Goal: Task Accomplishment & Management: Manage account settings

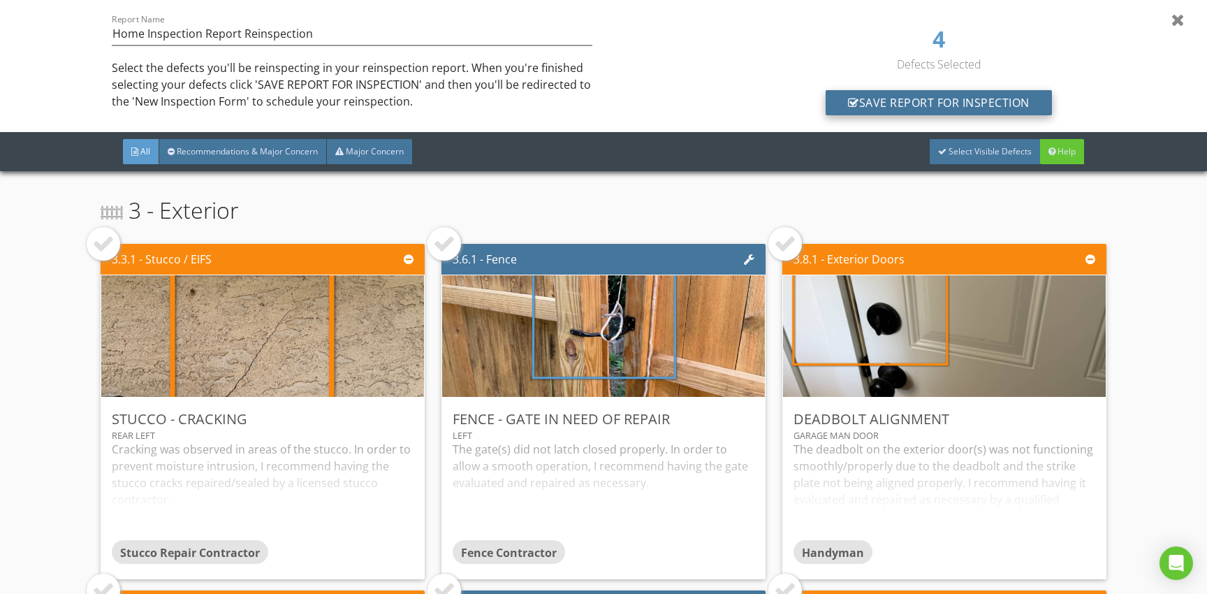
click at [962, 100] on div "Save Report for Inspection" at bounding box center [939, 102] width 226 height 25
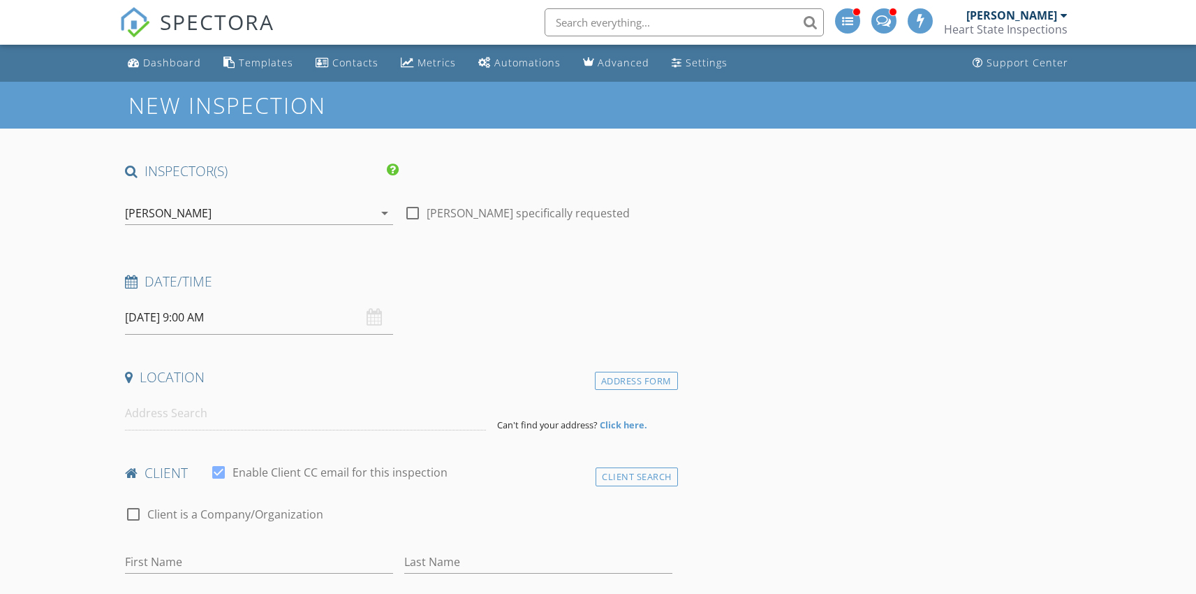
type input "Crystal"
type input "Lovell"
type input "crystallovell88@gmail.com"
type input "614-999-4613"
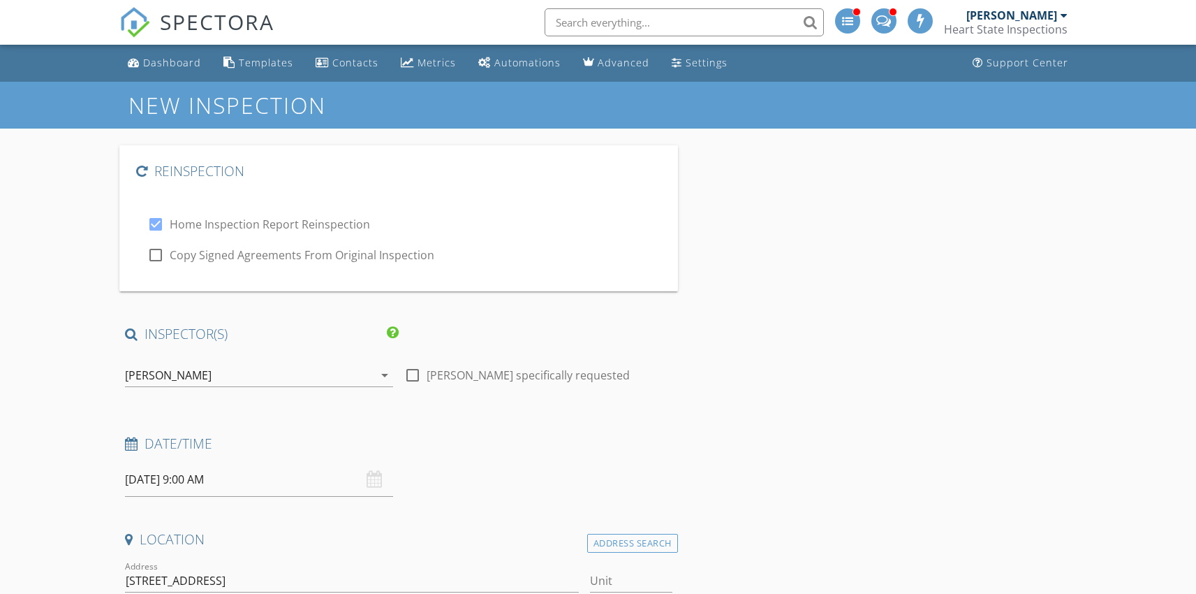
type input "1771"
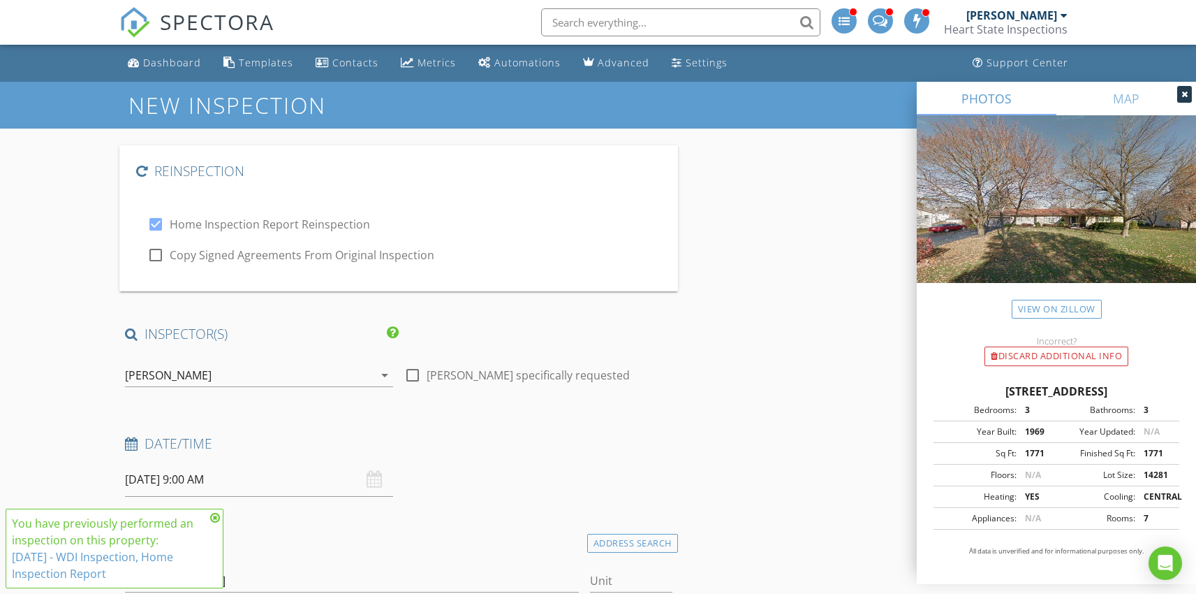
click at [412, 376] on div at bounding box center [413, 375] width 24 height 24
checkbox input "true"
click at [168, 478] on input "08/29/2025 9:00 AM" at bounding box center [259, 479] width 268 height 34
type input "10"
type input "08/29/2025 10:00 AM"
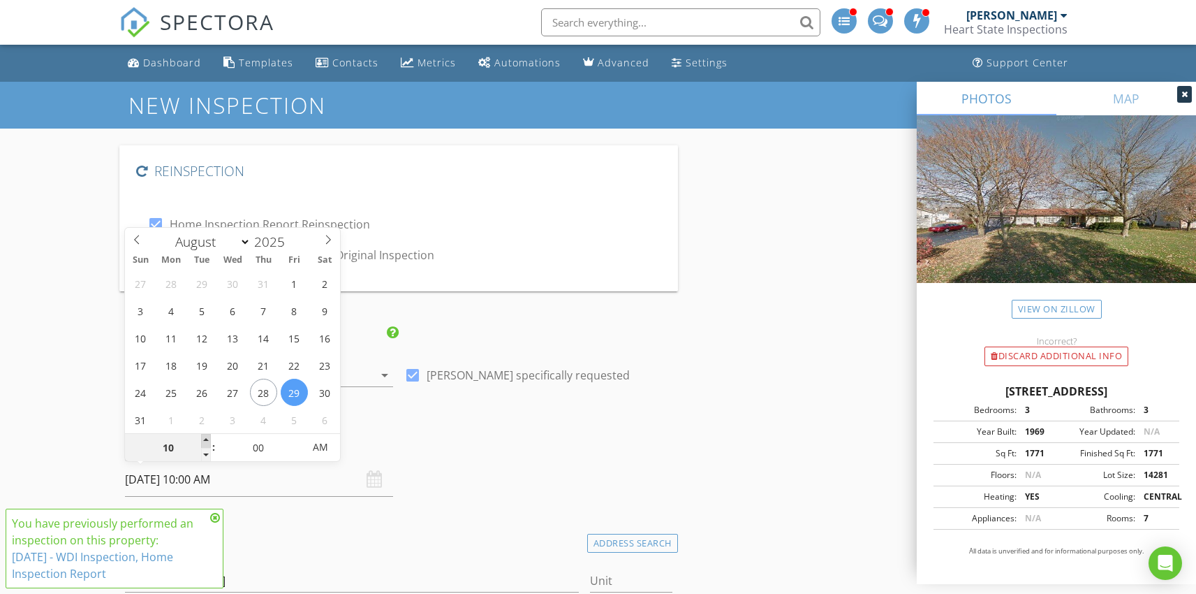
click at [205, 439] on span at bounding box center [206, 441] width 10 height 14
type input "11"
type input "08/29/2025 11:00 AM"
click at [205, 439] on span at bounding box center [206, 441] width 10 height 14
click at [205, 515] on div "You have previously performed an inspection on this property: 8/22/2025 - WDI I…" at bounding box center [109, 548] width 194 height 67
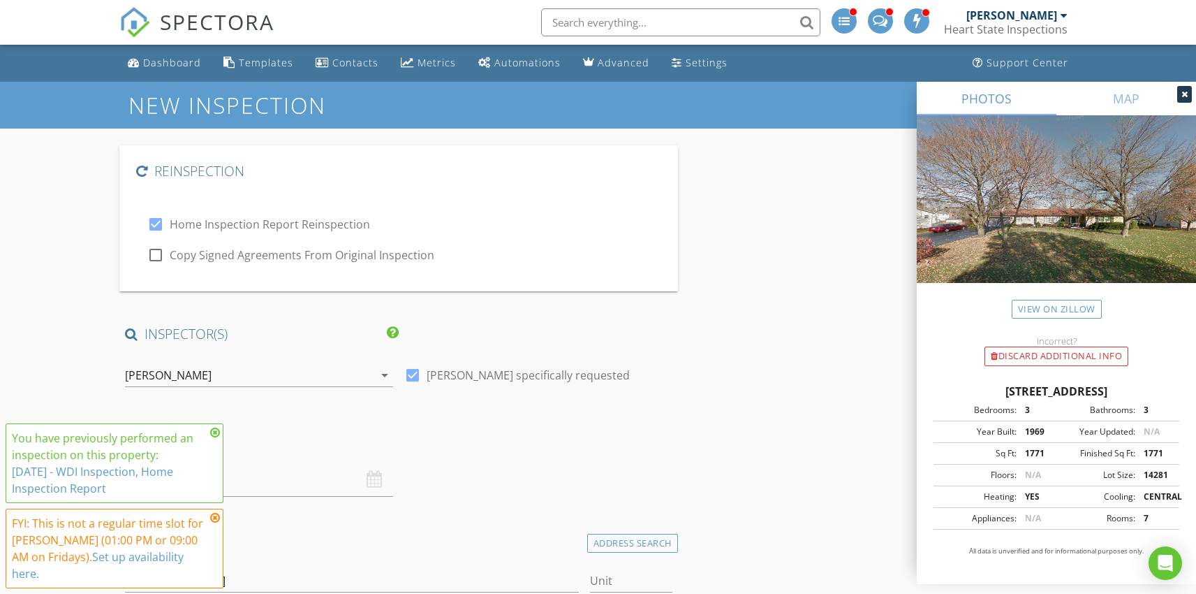
click at [302, 475] on input "08/29/2025 11:00 AM" at bounding box center [259, 479] width 268 height 34
click at [214, 429] on icon at bounding box center [215, 432] width 10 height 11
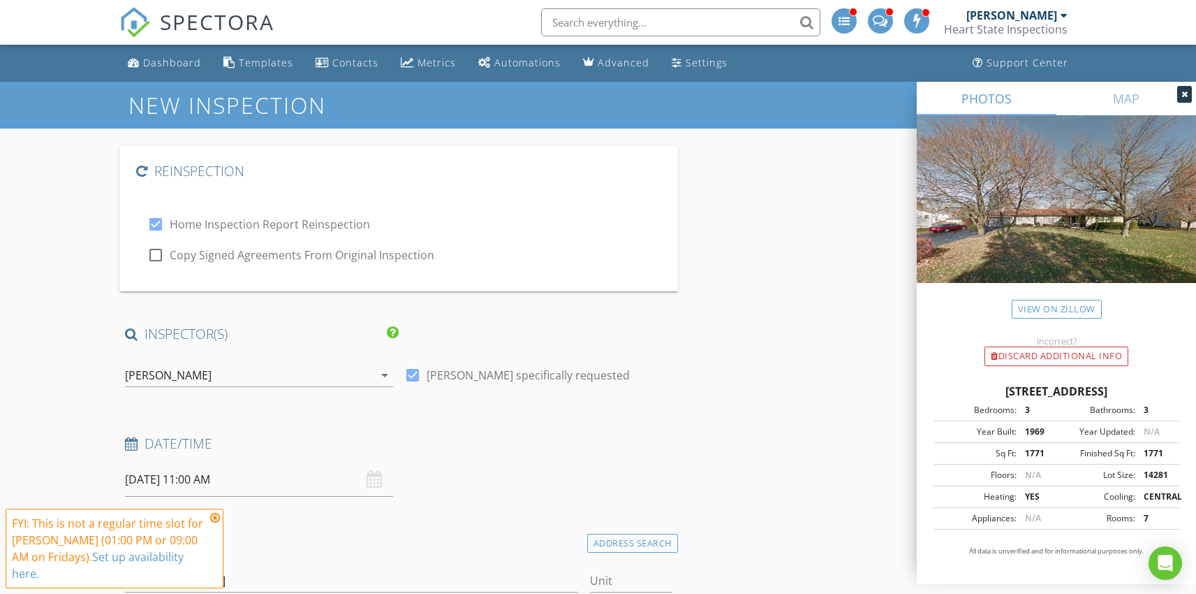
click at [217, 518] on icon at bounding box center [215, 517] width 10 height 11
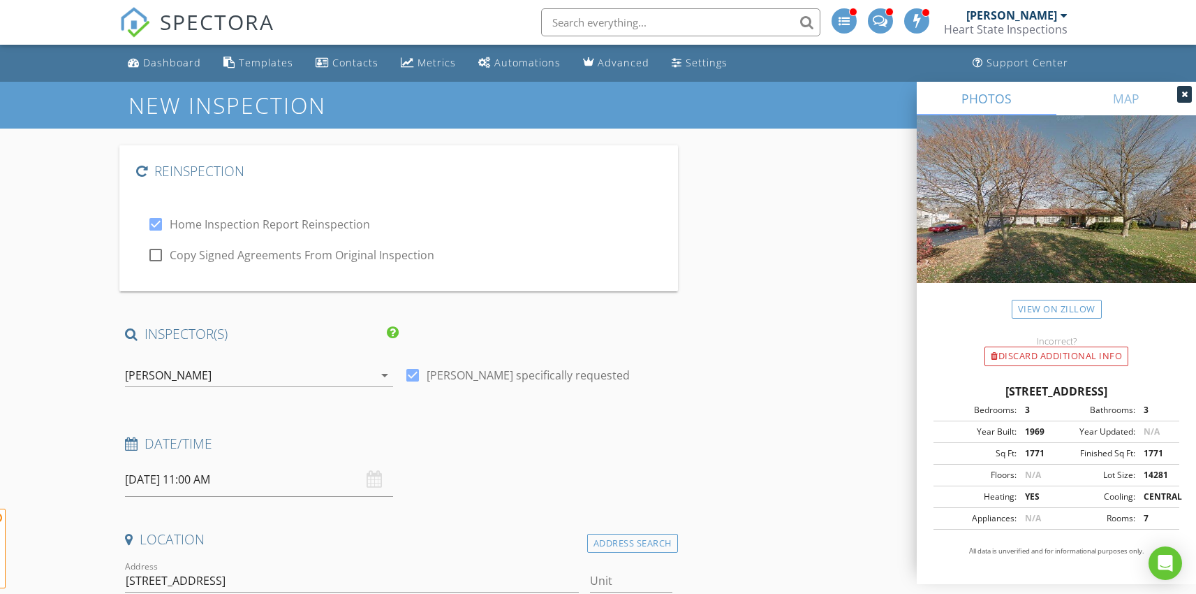
click at [193, 478] on input "08/29/2025 11:00 AM" at bounding box center [259, 479] width 268 height 34
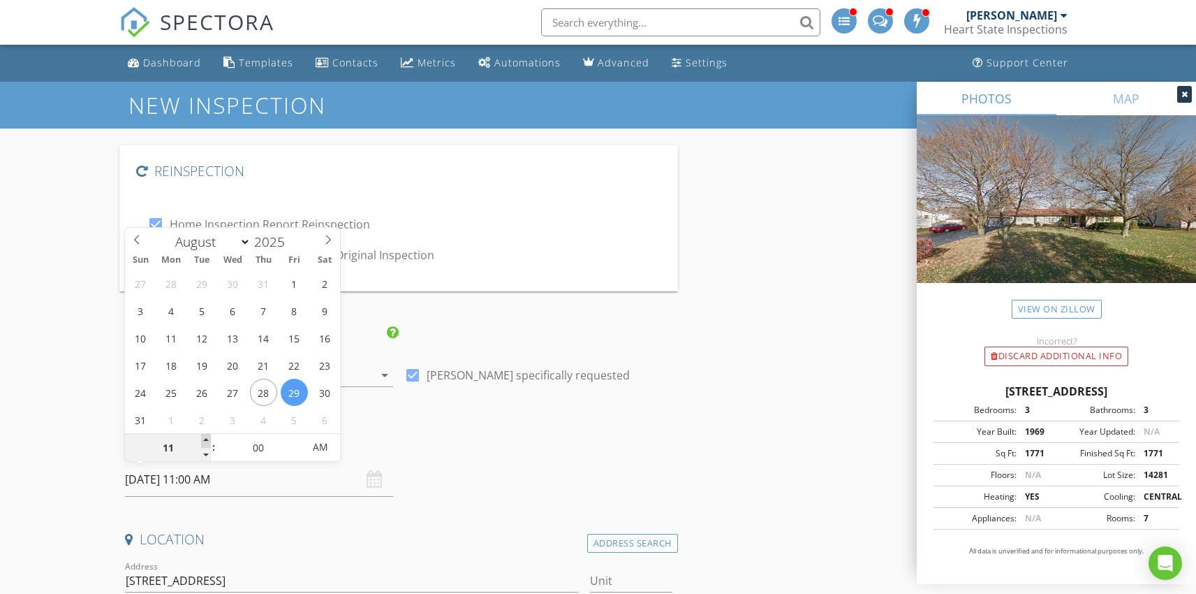
type input "12"
type input "08/29/2025 12:00 PM"
click at [208, 444] on span at bounding box center [206, 441] width 10 height 14
type input "01"
type input "08/29/2025 1:00 PM"
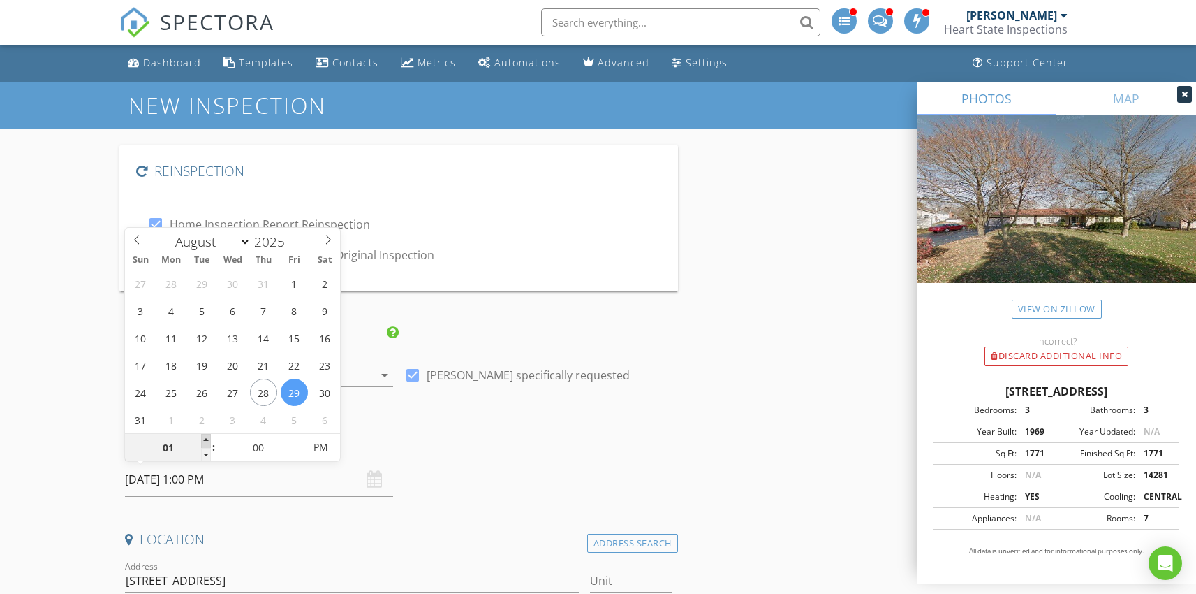
click at [208, 444] on span at bounding box center [206, 441] width 10 height 14
type input "02"
type input "08/29/2025 2:00 PM"
click at [208, 444] on span at bounding box center [206, 441] width 10 height 14
click at [404, 439] on h4 "Date/Time" at bounding box center [398, 443] width 547 height 18
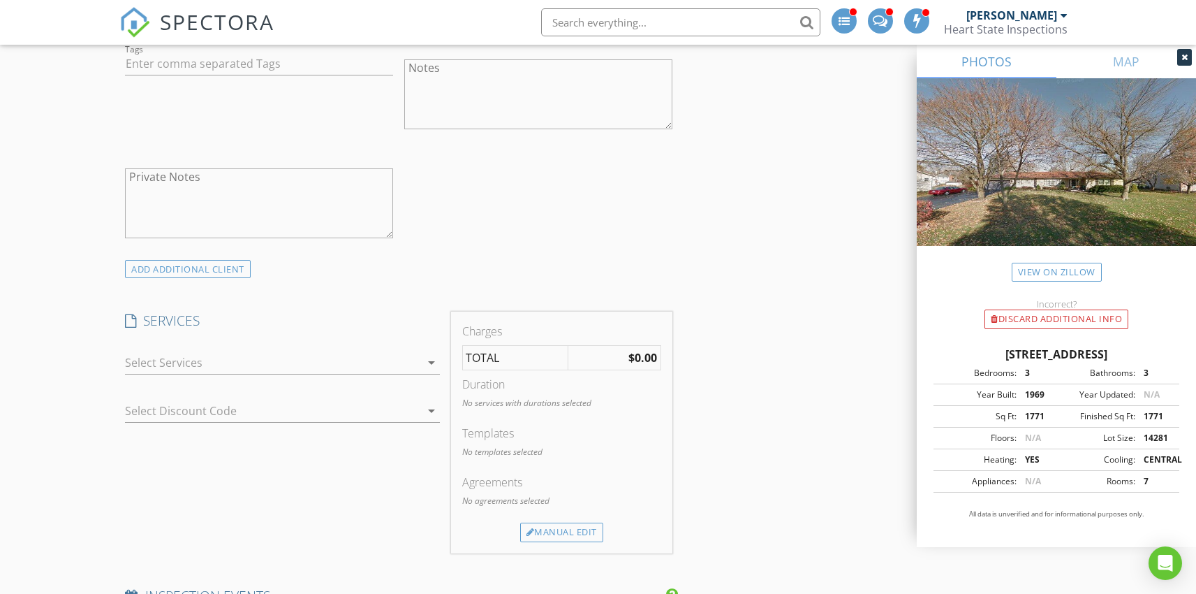
scroll to position [1189, 0]
click at [427, 359] on icon "arrow_drop_down" at bounding box center [431, 359] width 17 height 17
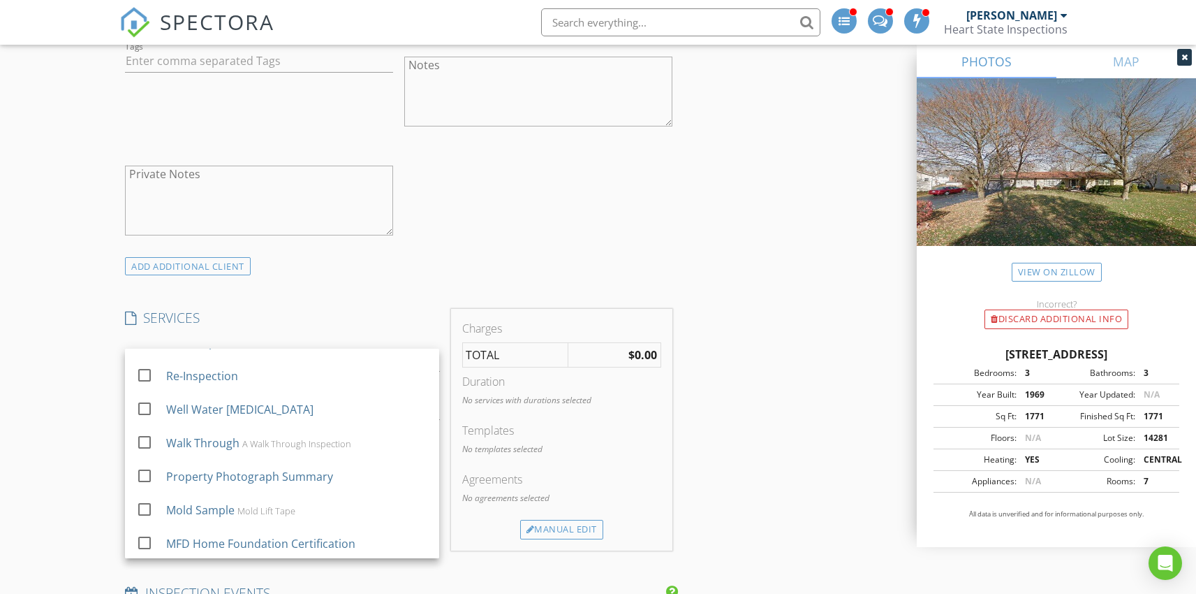
scroll to position [404, 0]
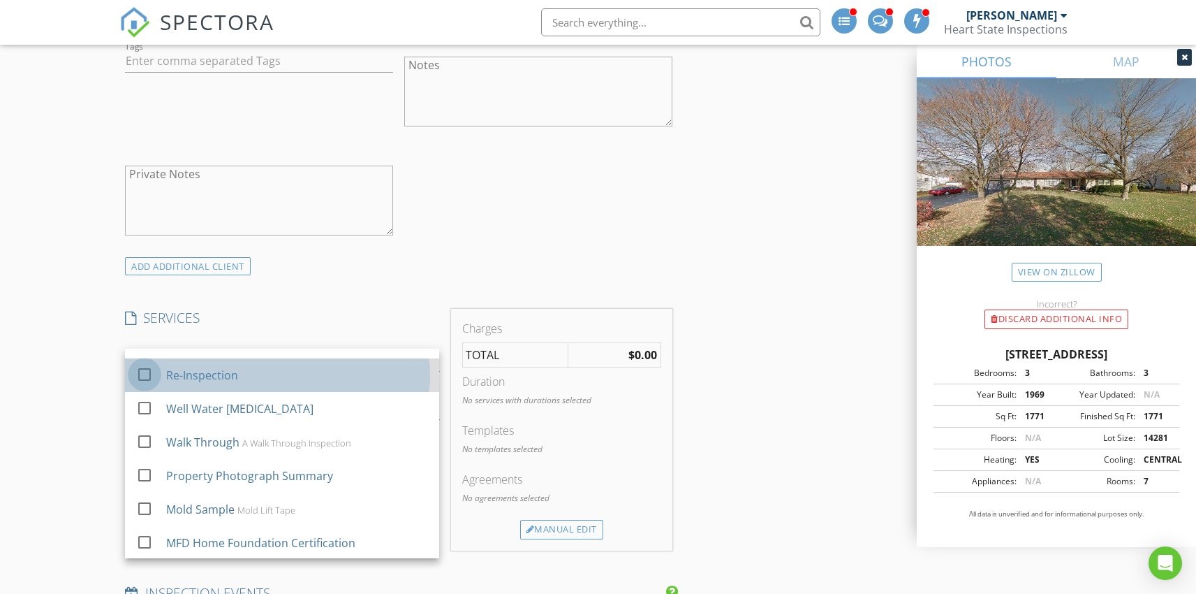
click at [145, 374] on div at bounding box center [145, 374] width 24 height 24
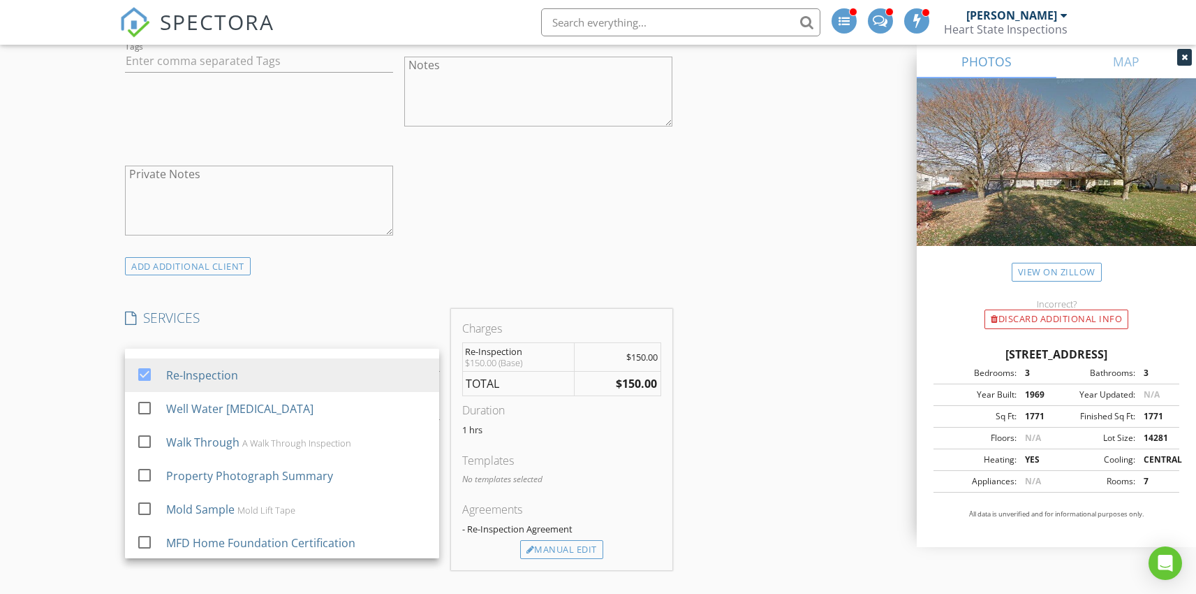
click at [471, 247] on div "check_box_outline_blank Client is a Company/Organization First Name Crystal Las…" at bounding box center [398, 3] width 558 height 506
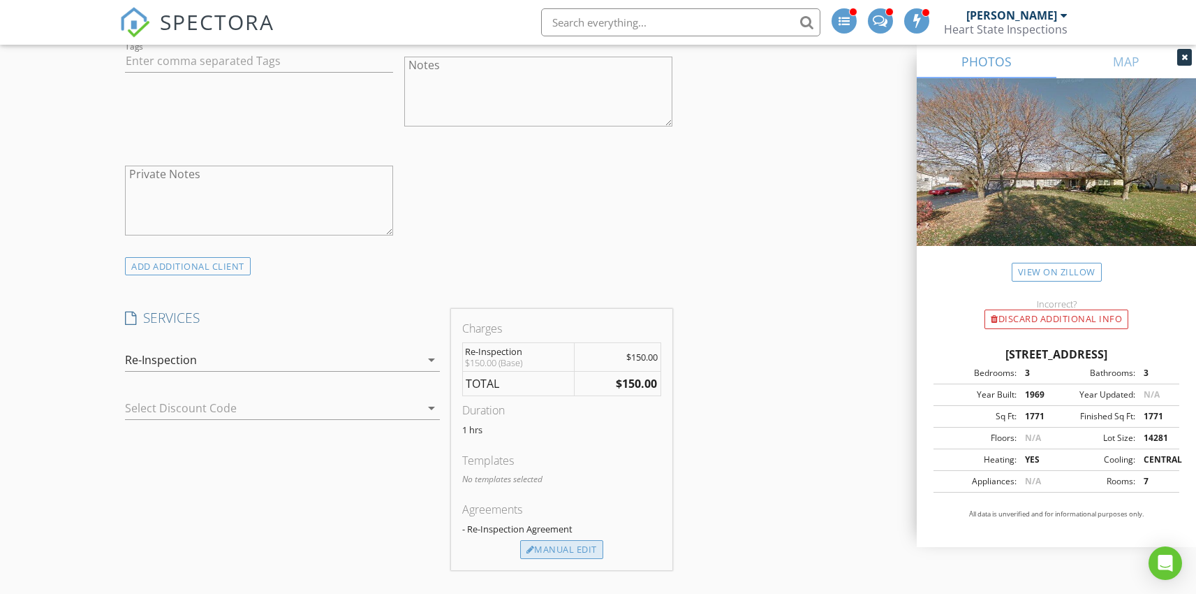
click at [577, 548] on div "Manual Edit" at bounding box center [561, 550] width 83 height 20
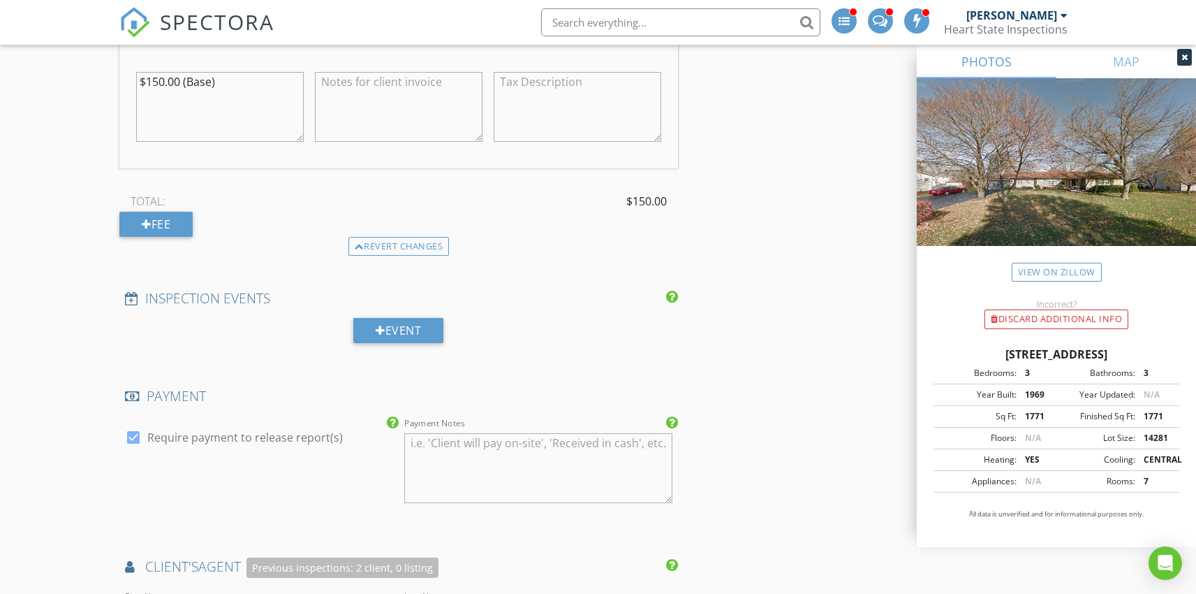
scroll to position [1464, 0]
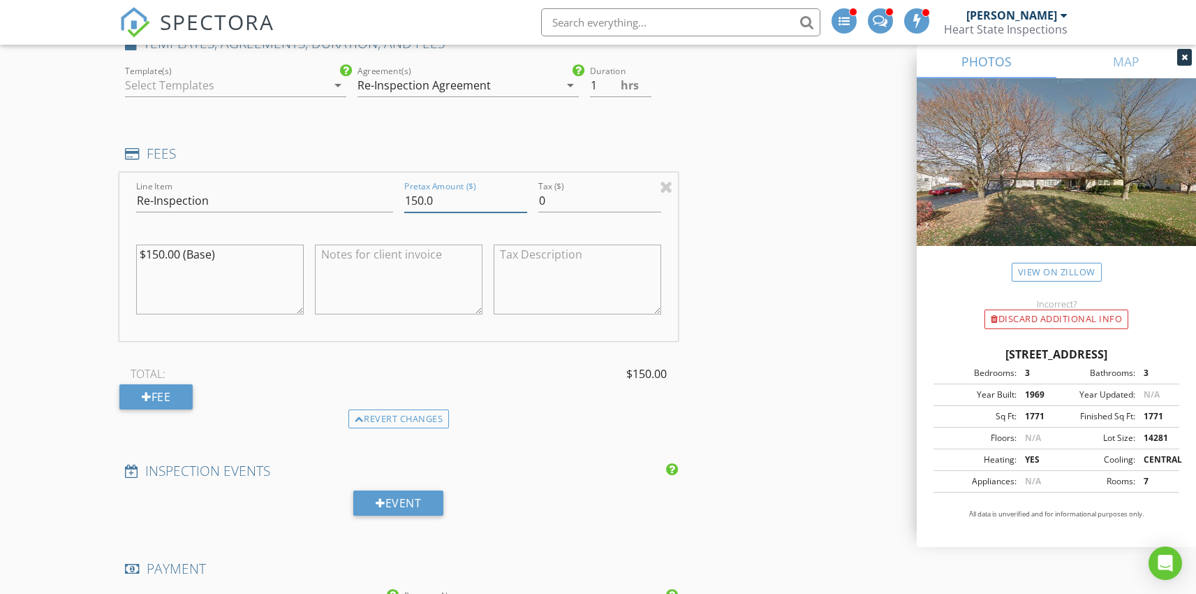
drag, startPoint x: 416, startPoint y: 201, endPoint x: 404, endPoint y: 202, distance: 11.9
click at [404, 202] on input "150.0" at bounding box center [465, 200] width 123 height 23
type input "0.0"
click at [768, 240] on div "Reinspection check_box Home Inspection Report Reinspection check_box_outline_bl…" at bounding box center [597, 586] width 957 height 3810
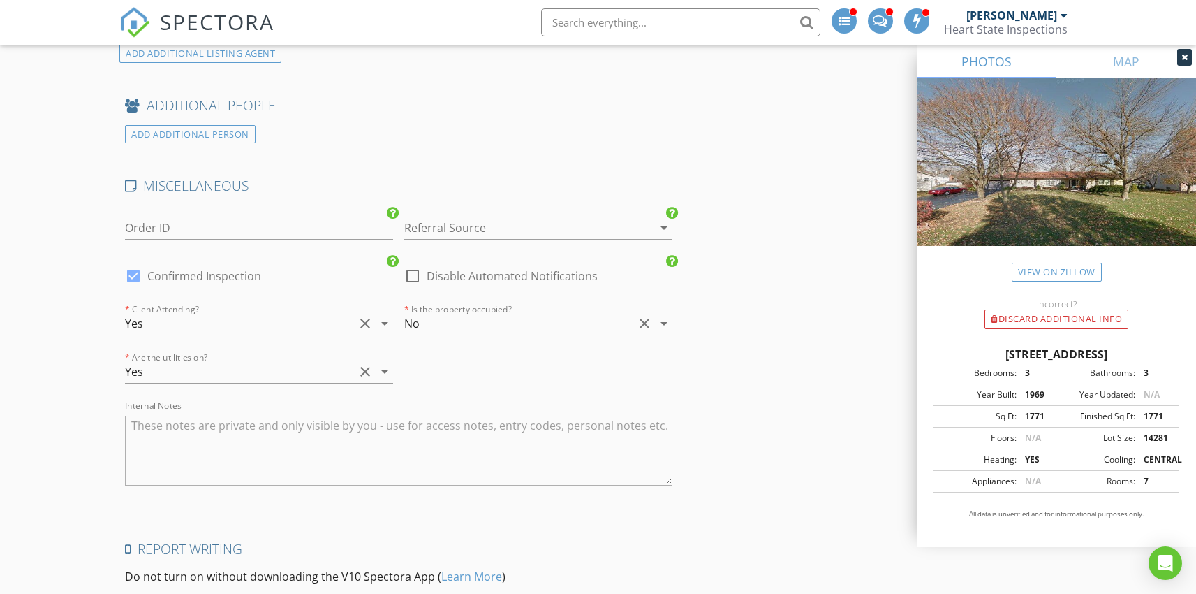
scroll to position [3151, 0]
click at [485, 224] on div at bounding box center [518, 227] width 229 height 22
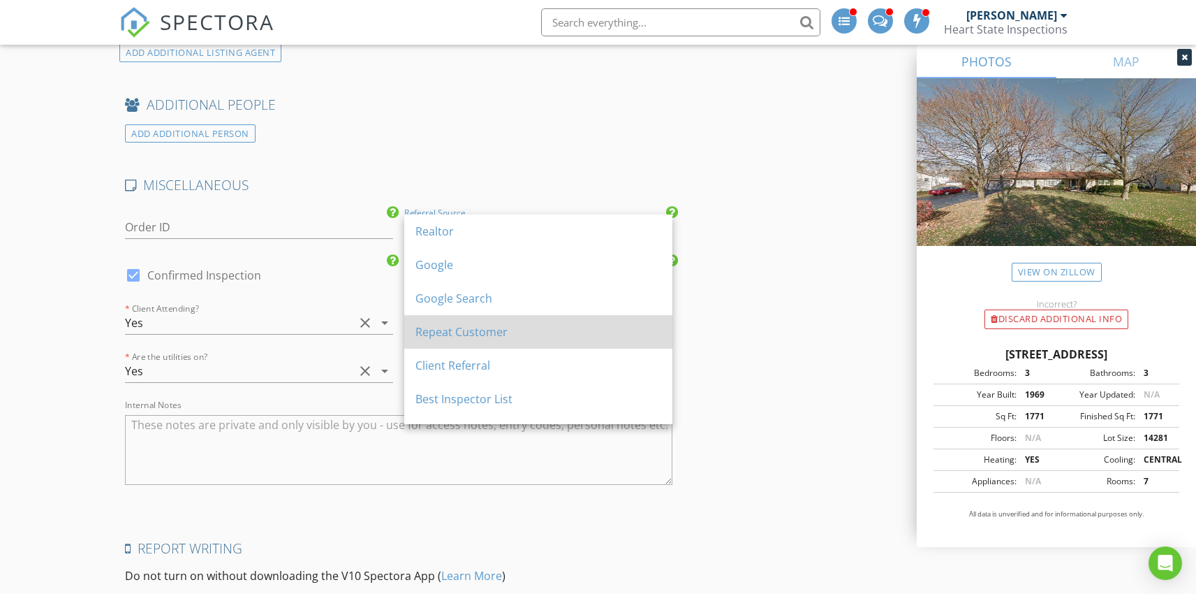
click at [450, 339] on div "Repeat Customer" at bounding box center [539, 331] width 246 height 17
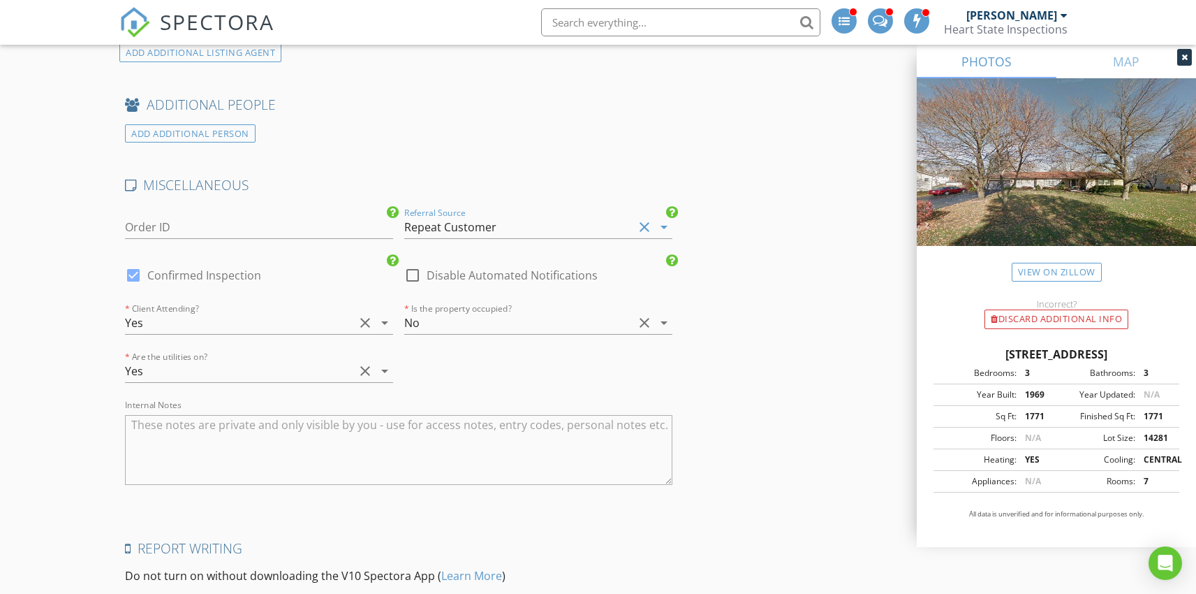
click at [217, 436] on textarea "Internal Notes" at bounding box center [398, 450] width 547 height 70
type textarea "Combo 2015"
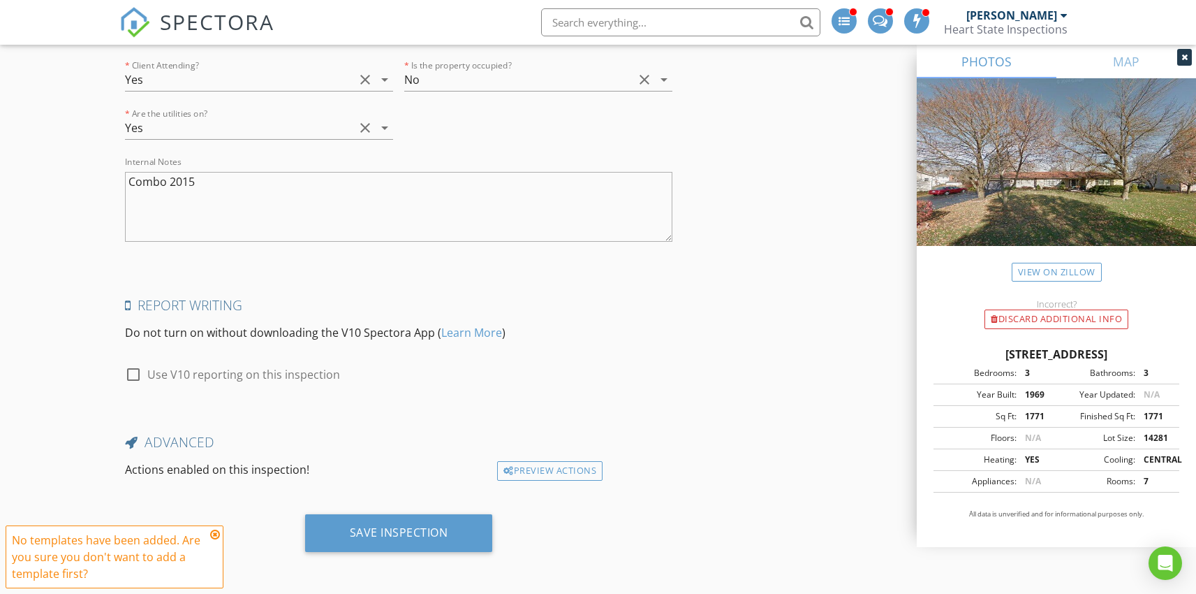
click at [214, 530] on icon at bounding box center [215, 534] width 10 height 11
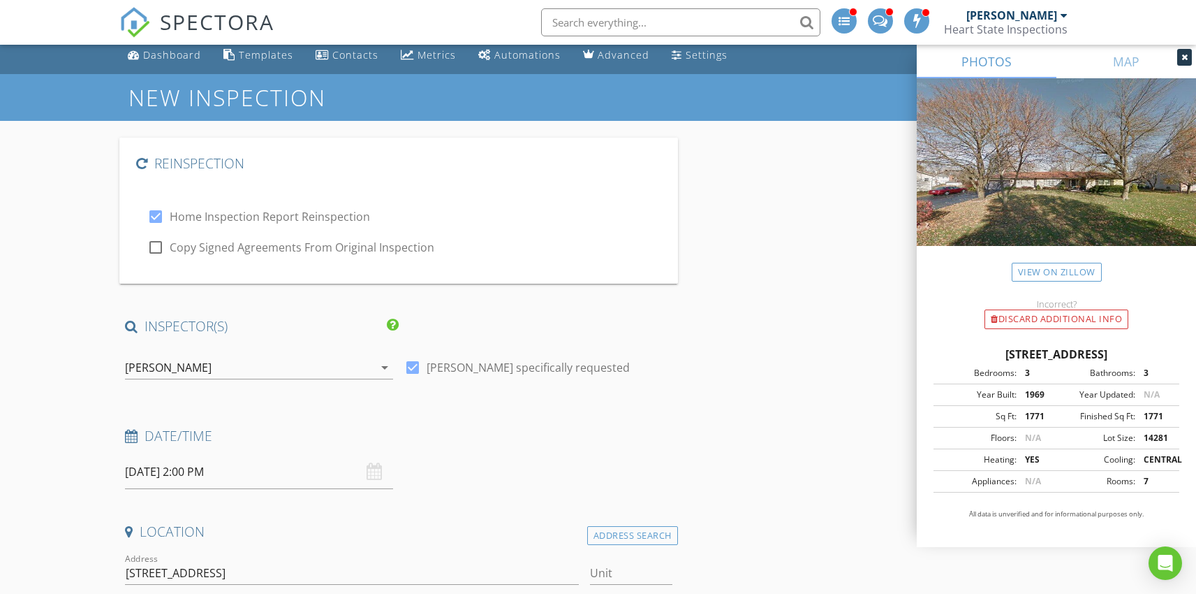
scroll to position [0, 0]
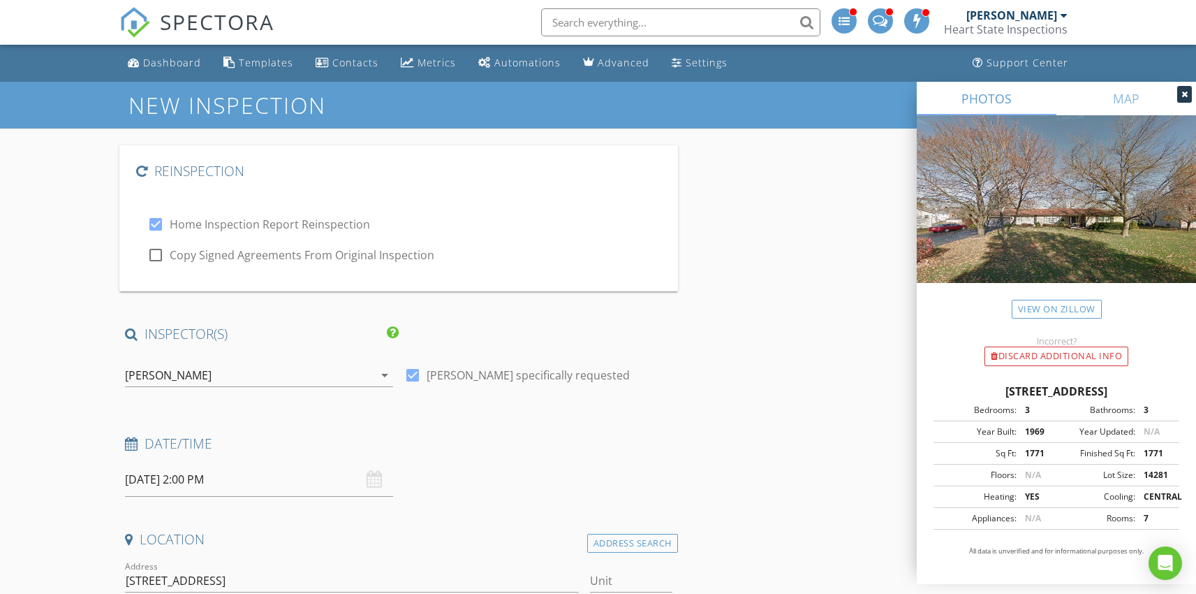
click at [156, 254] on div at bounding box center [156, 255] width 24 height 24
checkbox input "true"
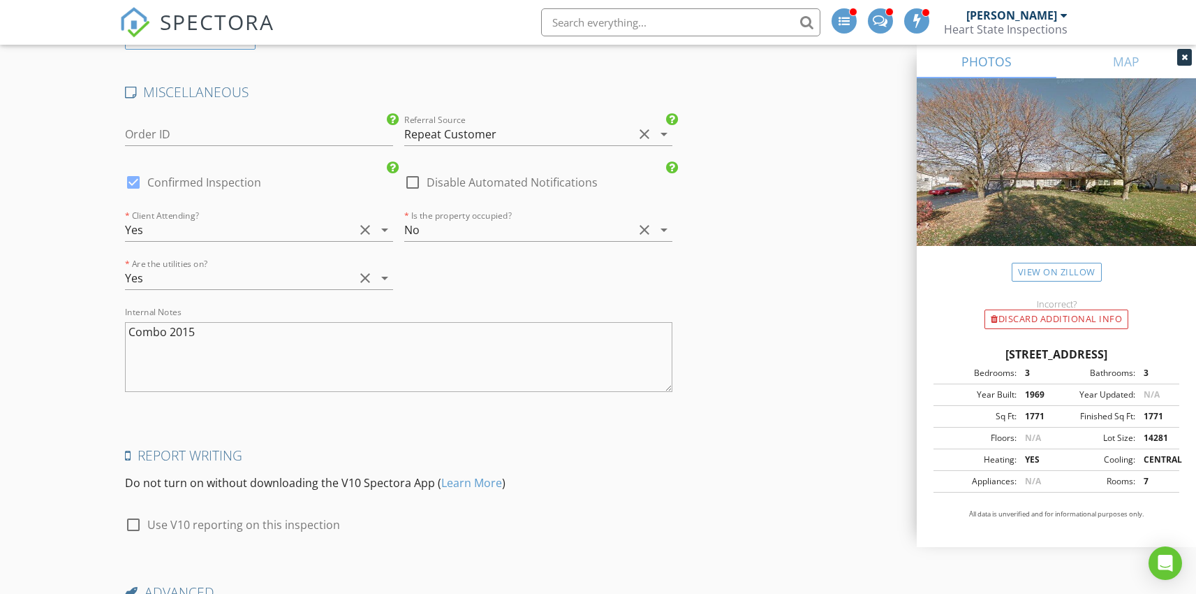
scroll to position [3394, 0]
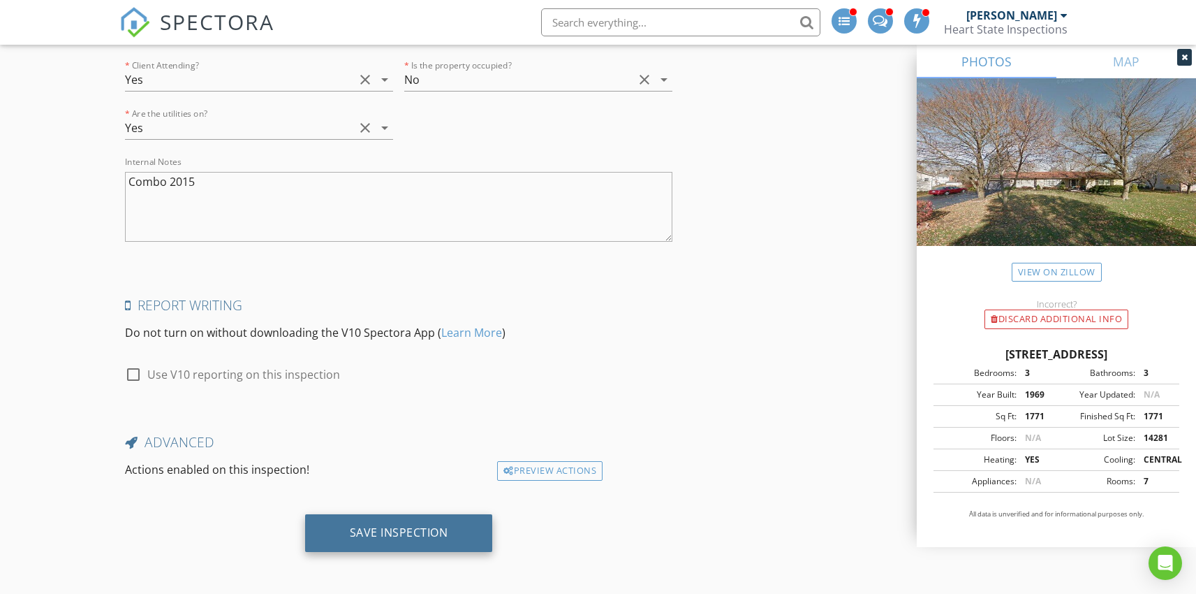
click at [395, 525] on div "Save Inspection" at bounding box center [399, 532] width 98 height 14
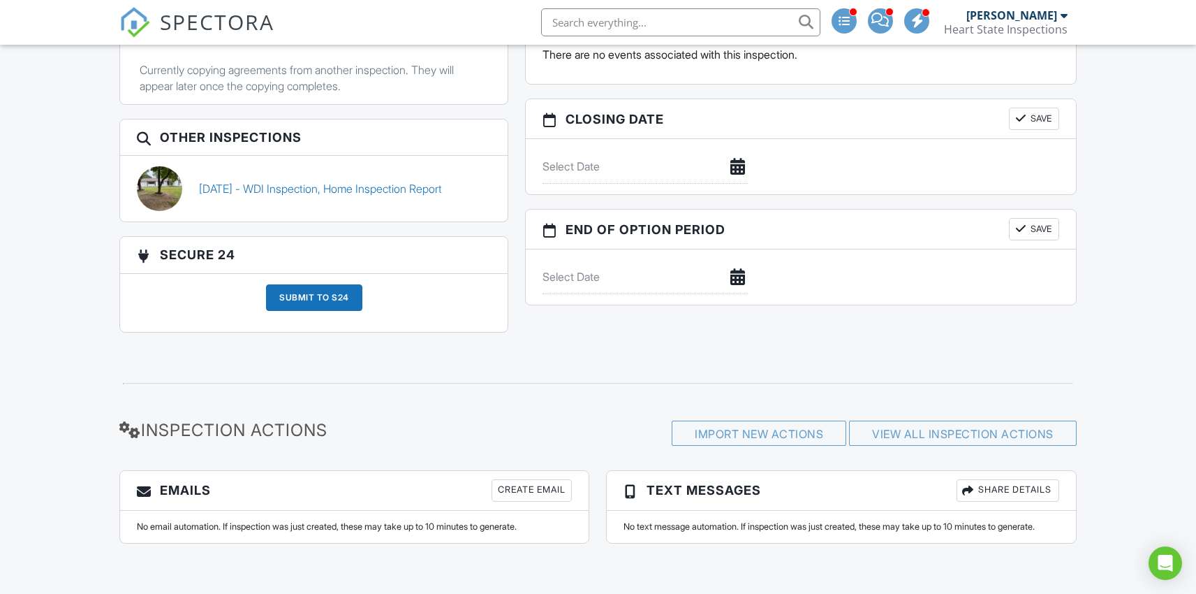
scroll to position [1441, 0]
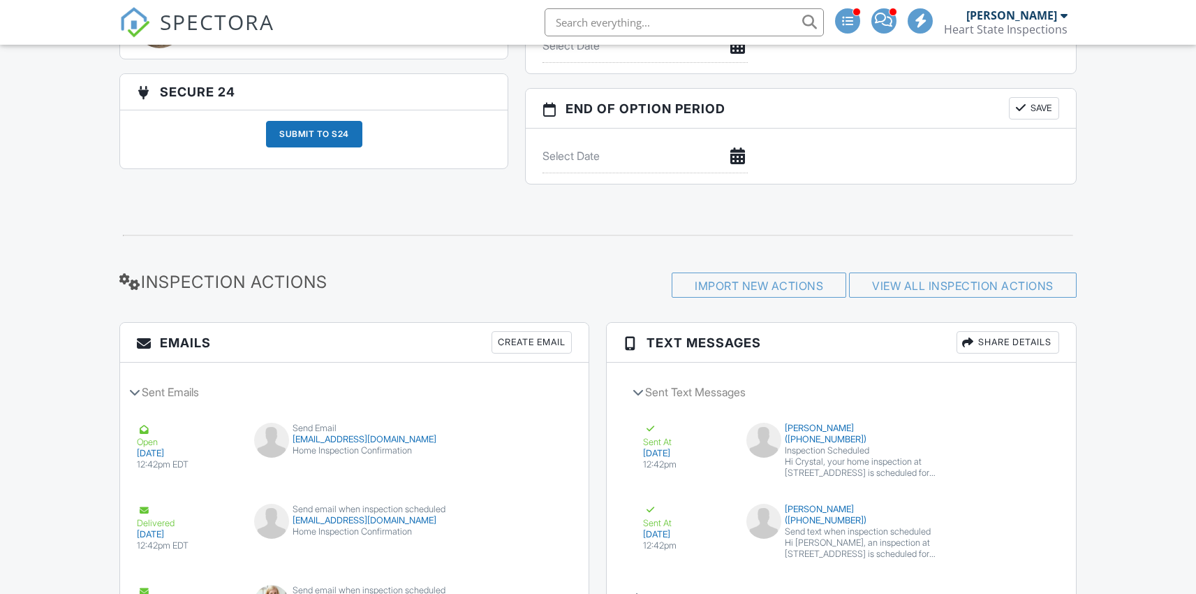
scroll to position [1759, 0]
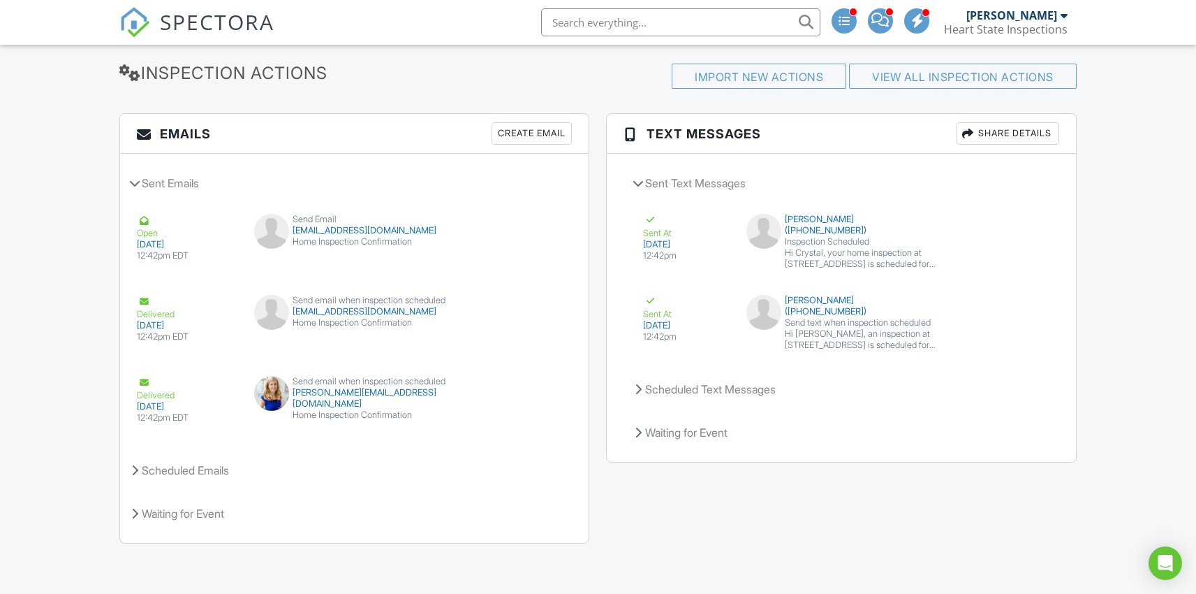
click at [253, 24] on span "SPECTORA" at bounding box center [217, 21] width 115 height 29
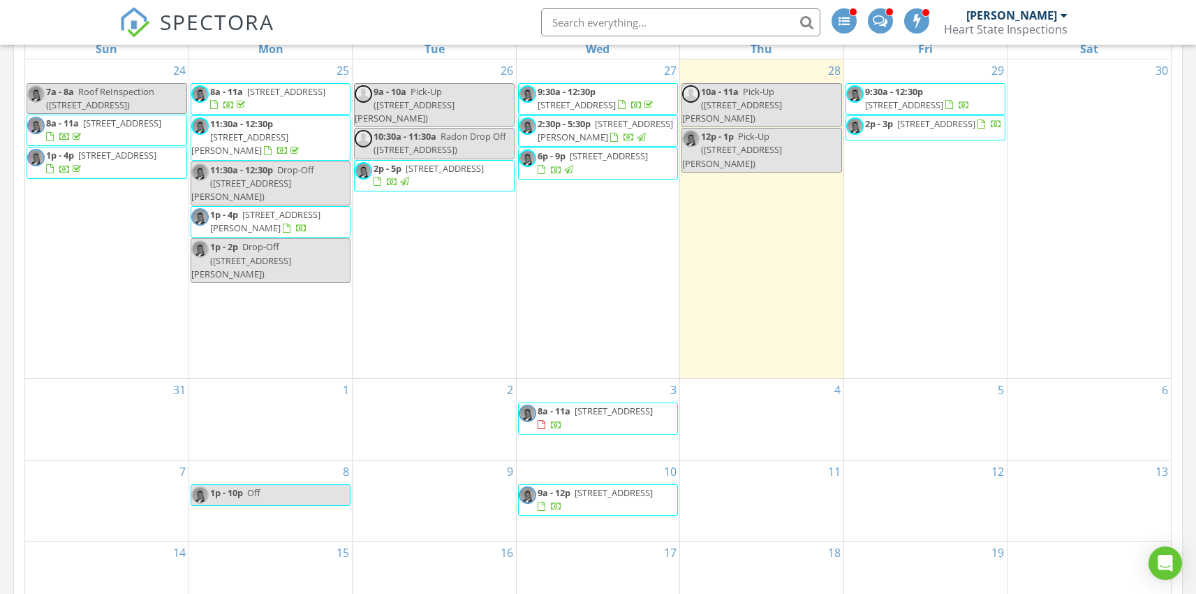
scroll to position [789, 0]
click at [750, 91] on span "Pick-Up (614 Mason St, Springfield)" at bounding box center [732, 104] width 100 height 39
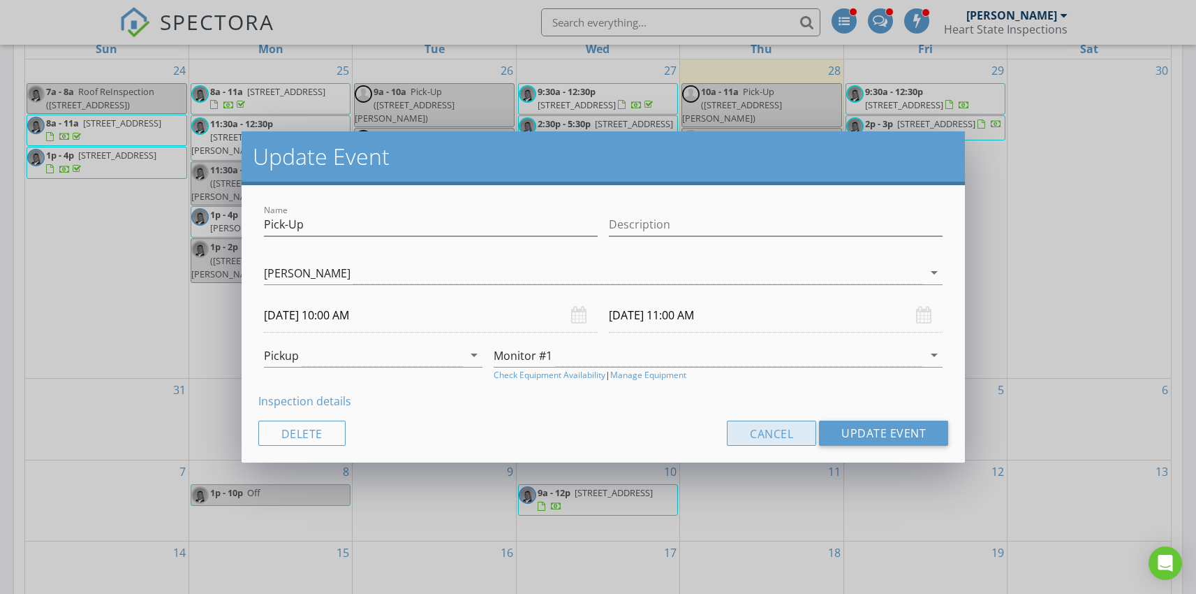
click at [783, 434] on button "Cancel" at bounding box center [771, 432] width 89 height 25
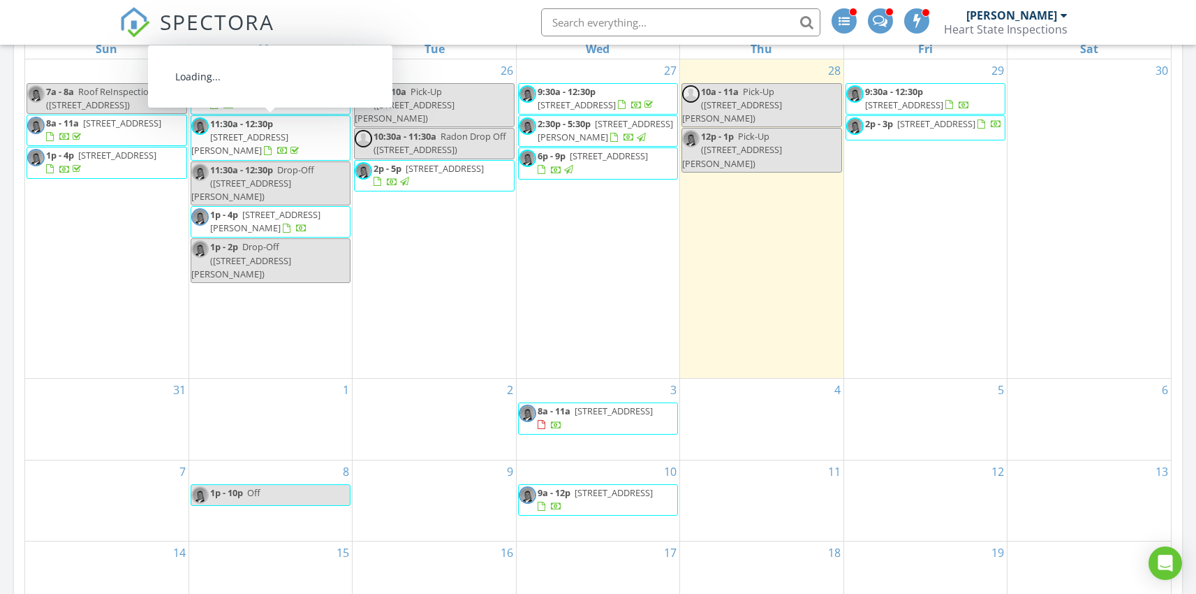
click at [288, 131] on span "614 Mason St, Springfield 45503" at bounding box center [239, 144] width 97 height 26
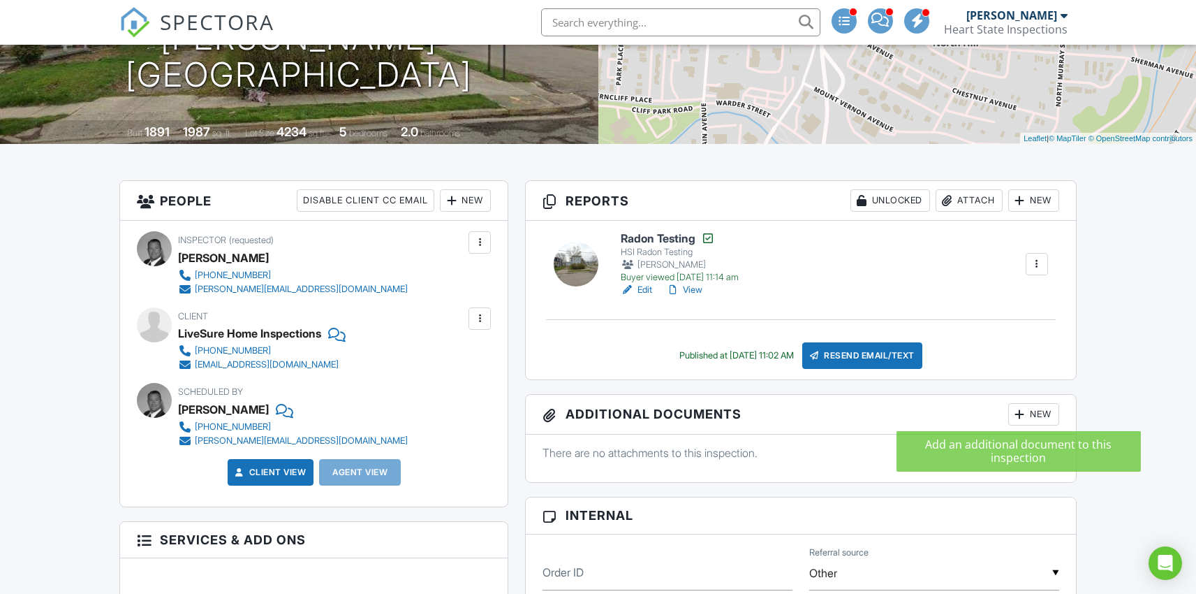
click at [1014, 413] on div at bounding box center [1020, 414] width 14 height 14
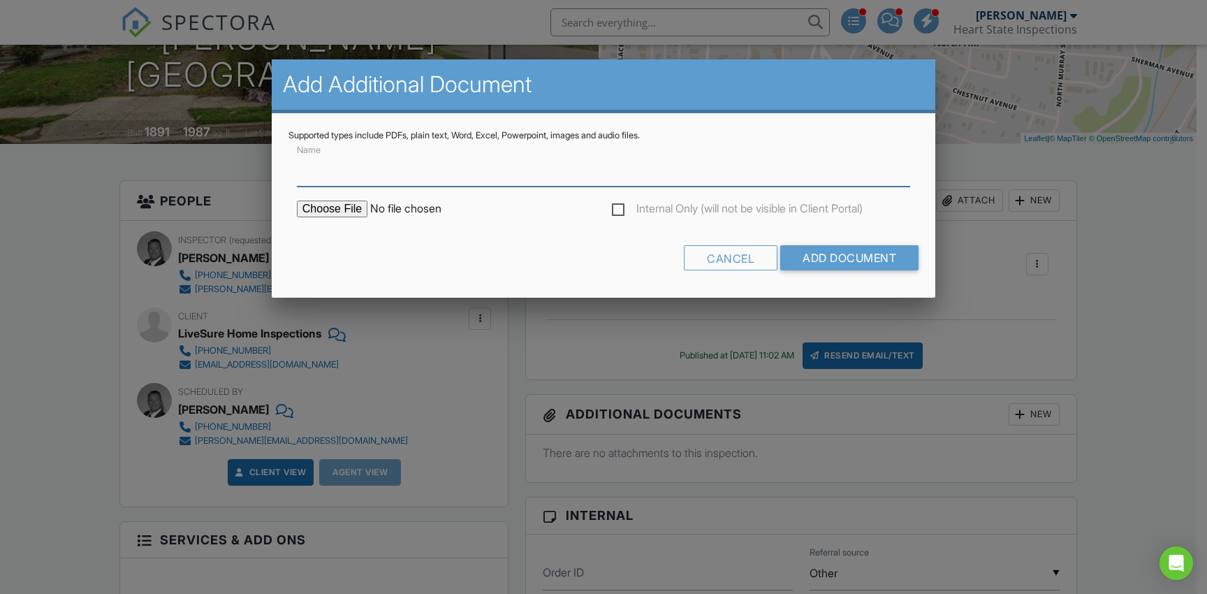
click at [463, 177] on input "Name" at bounding box center [603, 169] width 613 height 34
type input "Radon Reports"
click at [360, 210] on input "file" at bounding box center [415, 208] width 237 height 17
type input "C:\fakepath\5CF9AE1E-B26D-46A3-86E1-9F0289696AD3.pdf"
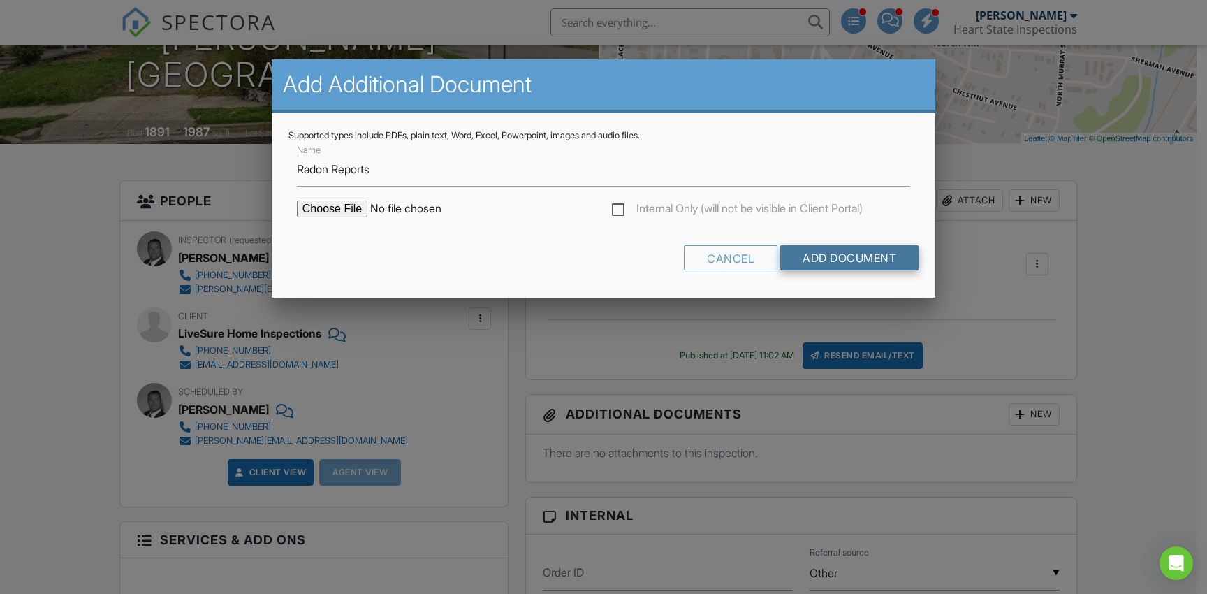
click at [840, 259] on input "Add Document" at bounding box center [849, 257] width 138 height 25
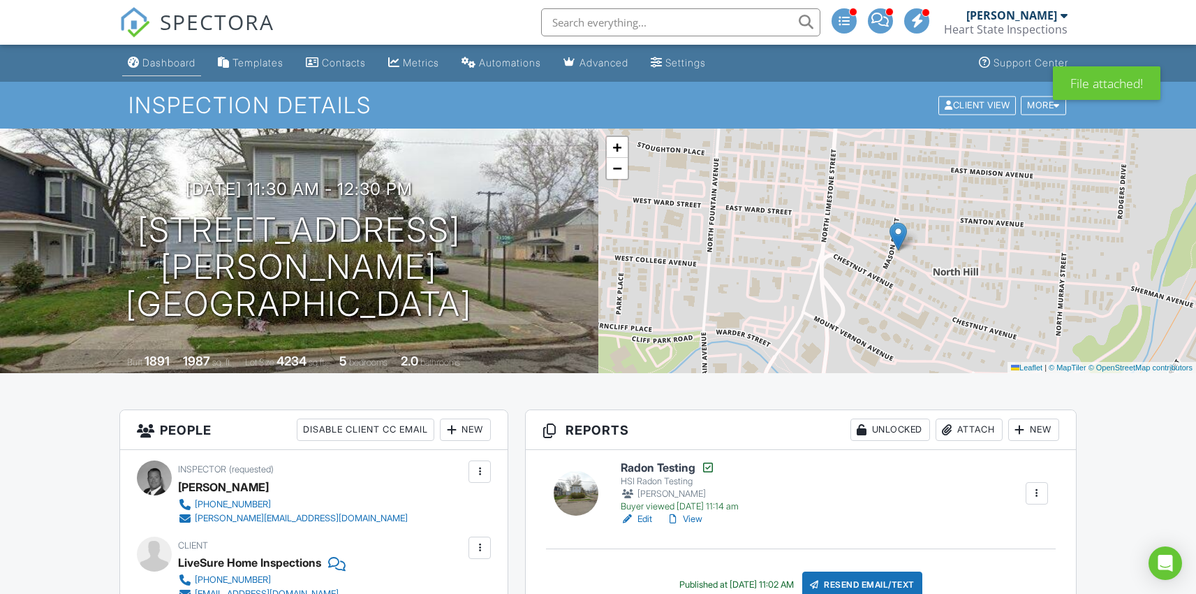
click at [137, 58] on div "Dashboard" at bounding box center [134, 62] width 12 height 11
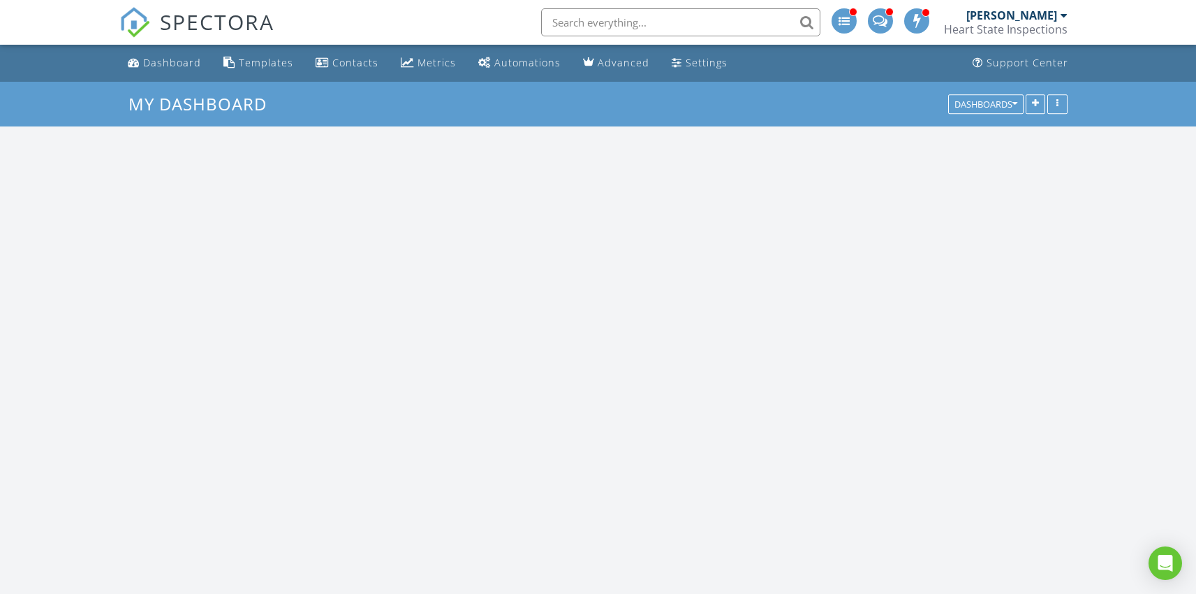
scroll to position [1293, 1218]
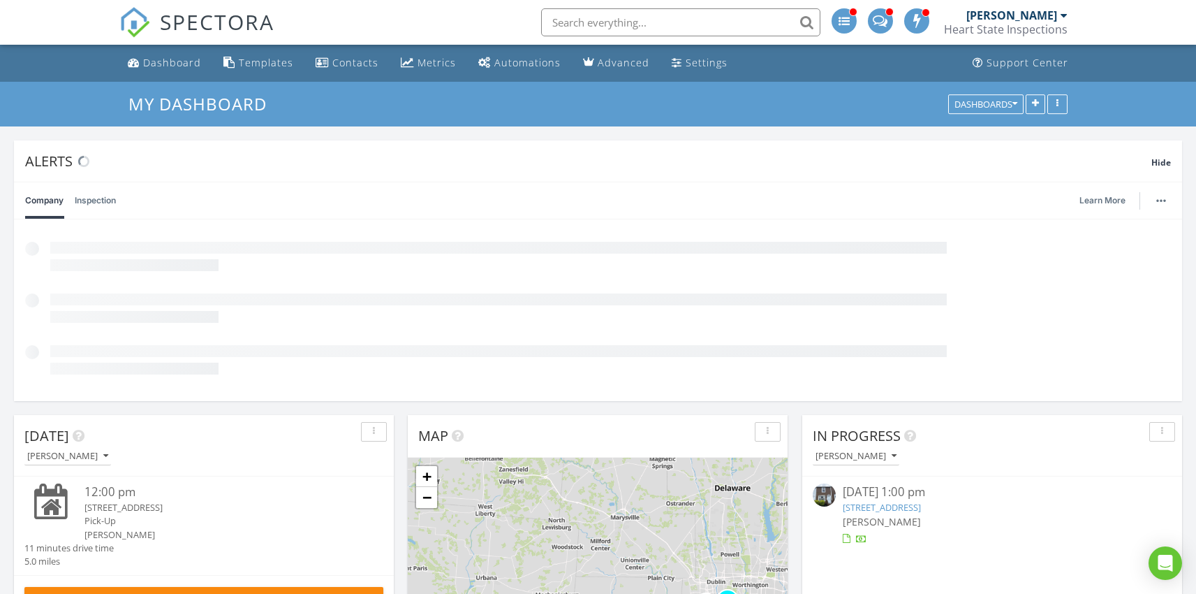
click at [905, 504] on link "[STREET_ADDRESS]" at bounding box center [882, 507] width 78 height 13
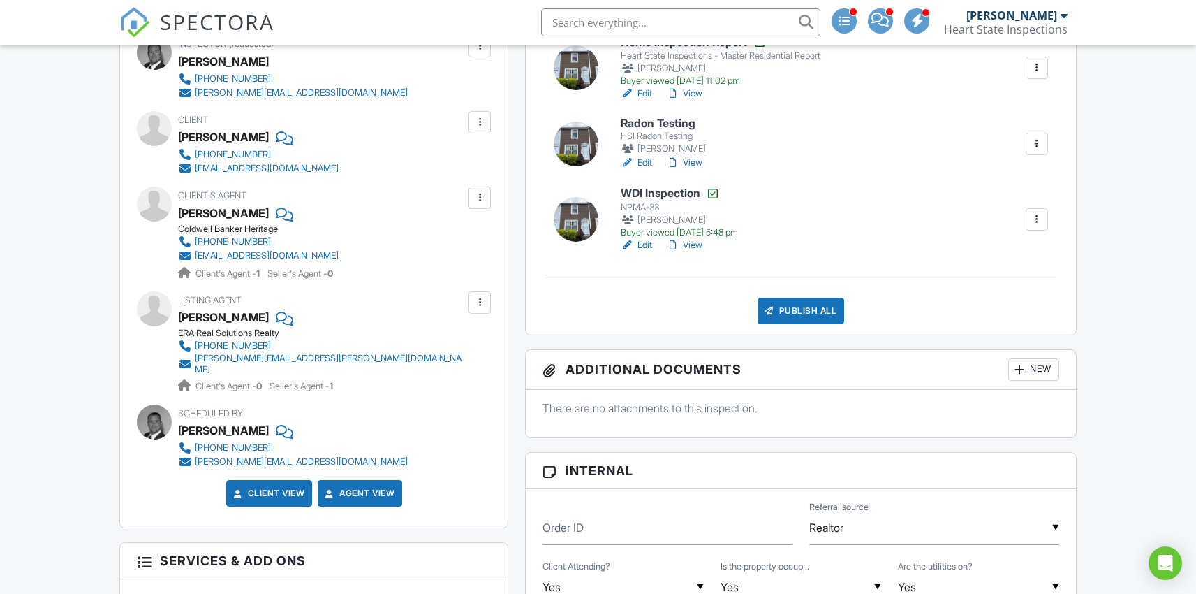
scroll to position [425, 0]
click at [629, 122] on h6 "Radon Testing" at bounding box center [664, 123] width 87 height 13
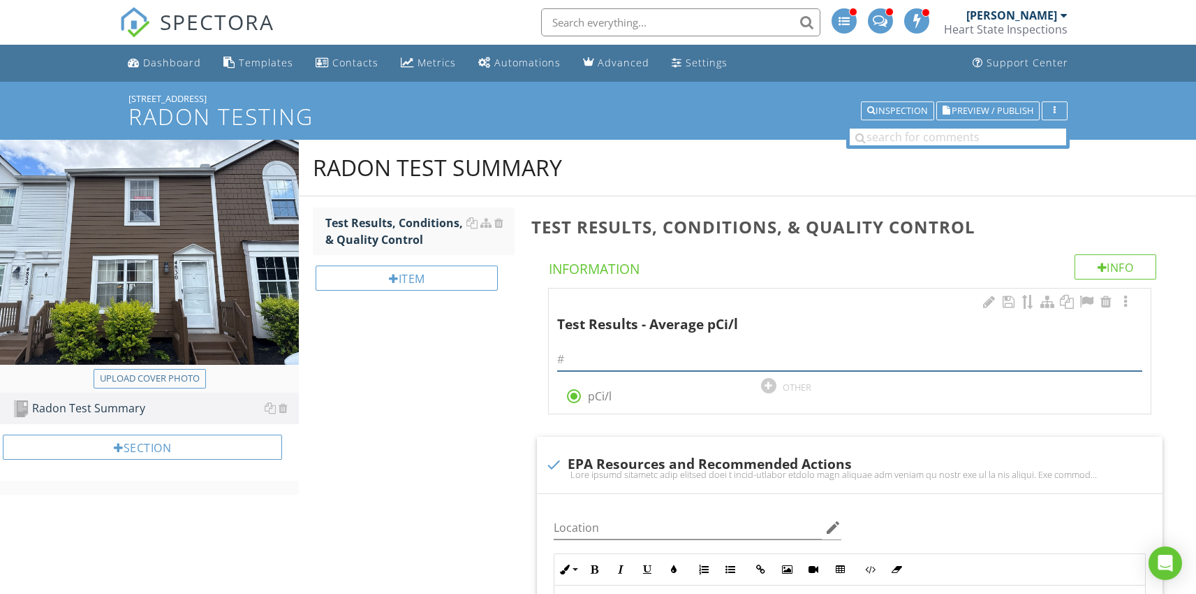
click at [580, 365] on input "text" at bounding box center [849, 359] width 585 height 23
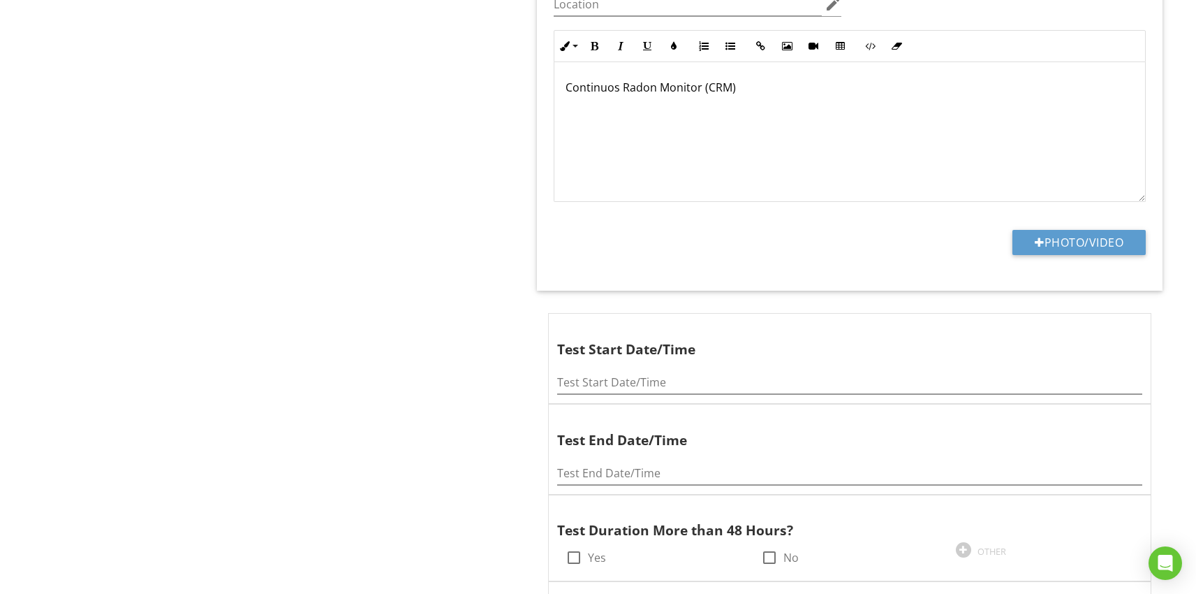
scroll to position [1725, 0]
type input "5.6"
click at [589, 388] on input "Test Start Date/Time" at bounding box center [849, 381] width 585 height 23
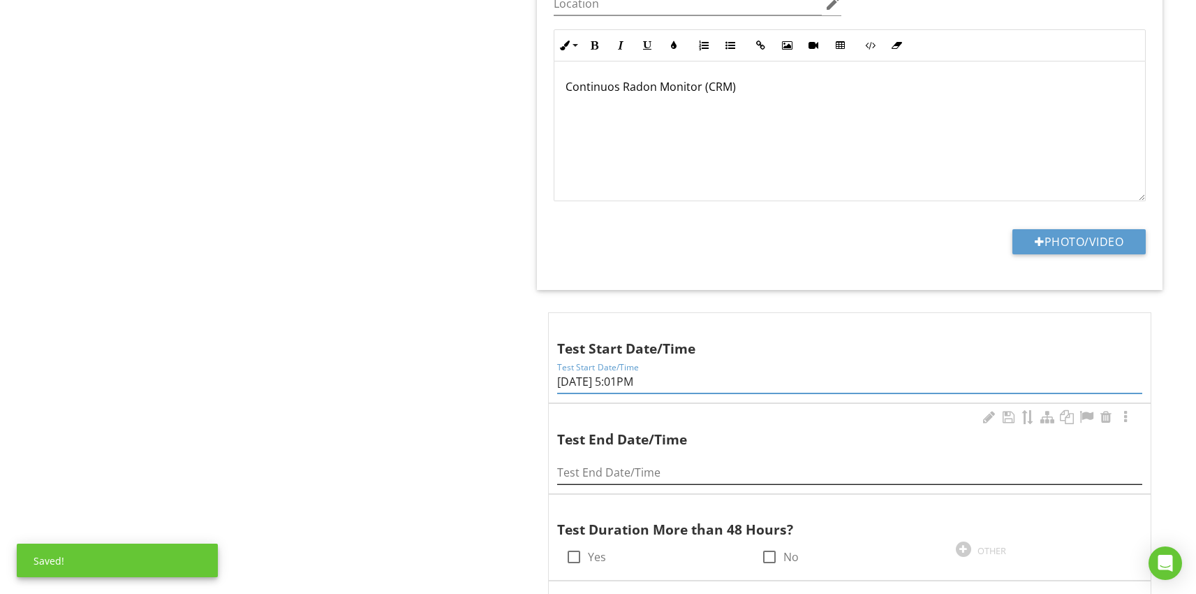
type input "08-25-25 5:01PM"
click at [594, 462] on input "Test End Date/Time" at bounding box center [849, 472] width 585 height 23
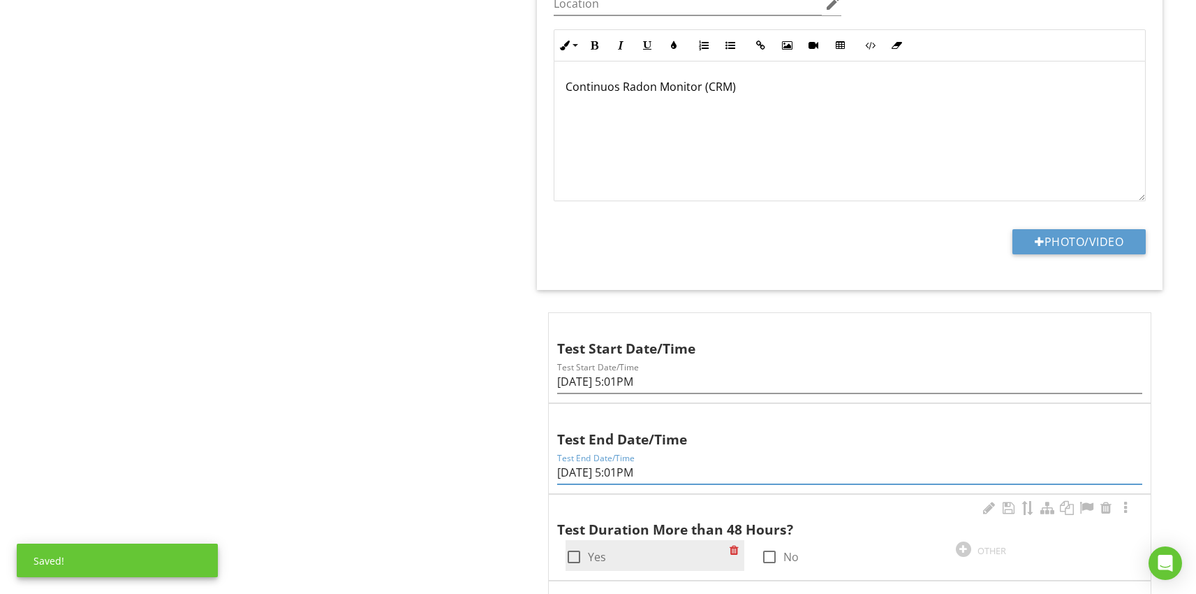
type input "8-27-25 5:01PM"
click at [571, 554] on div at bounding box center [574, 557] width 24 height 24
checkbox input "true"
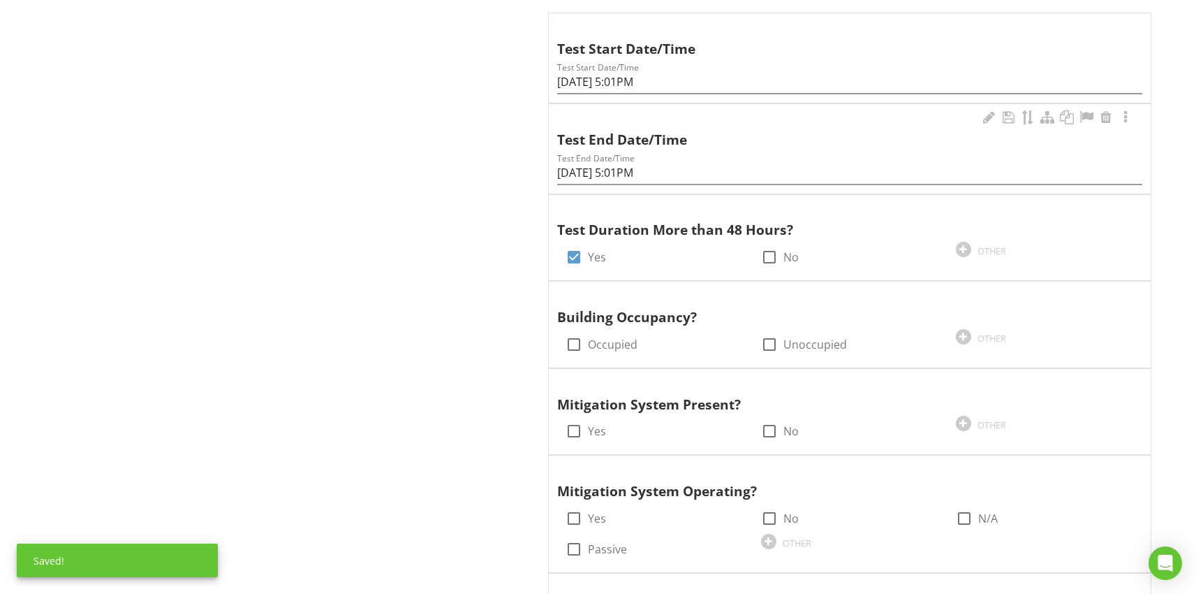
scroll to position [2137, 0]
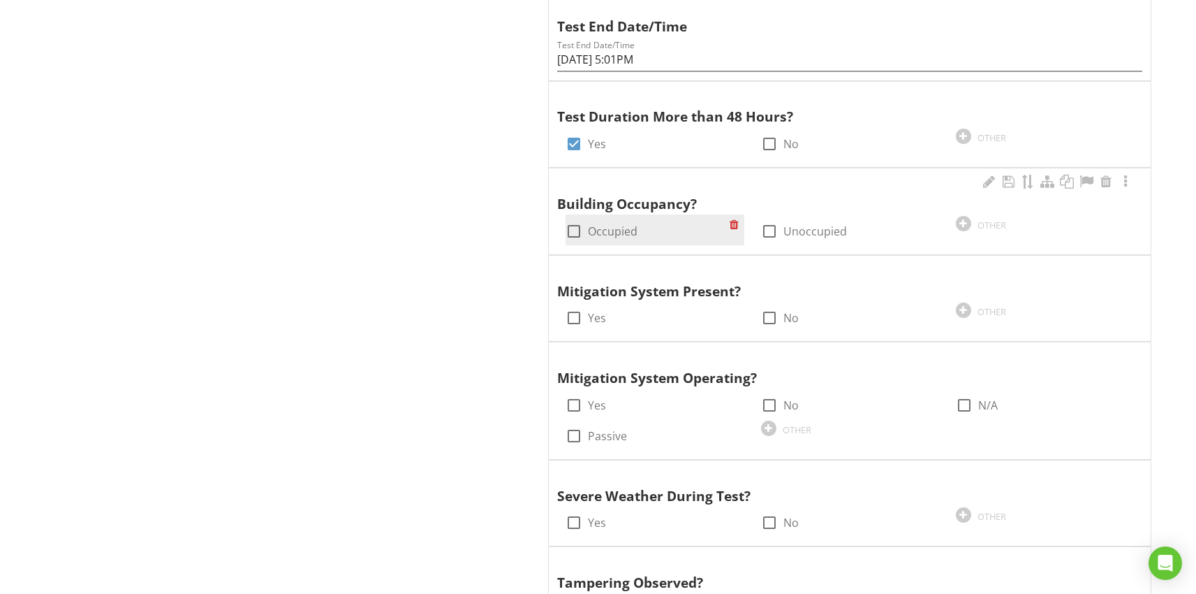
click at [578, 230] on div at bounding box center [574, 231] width 24 height 24
checkbox input "true"
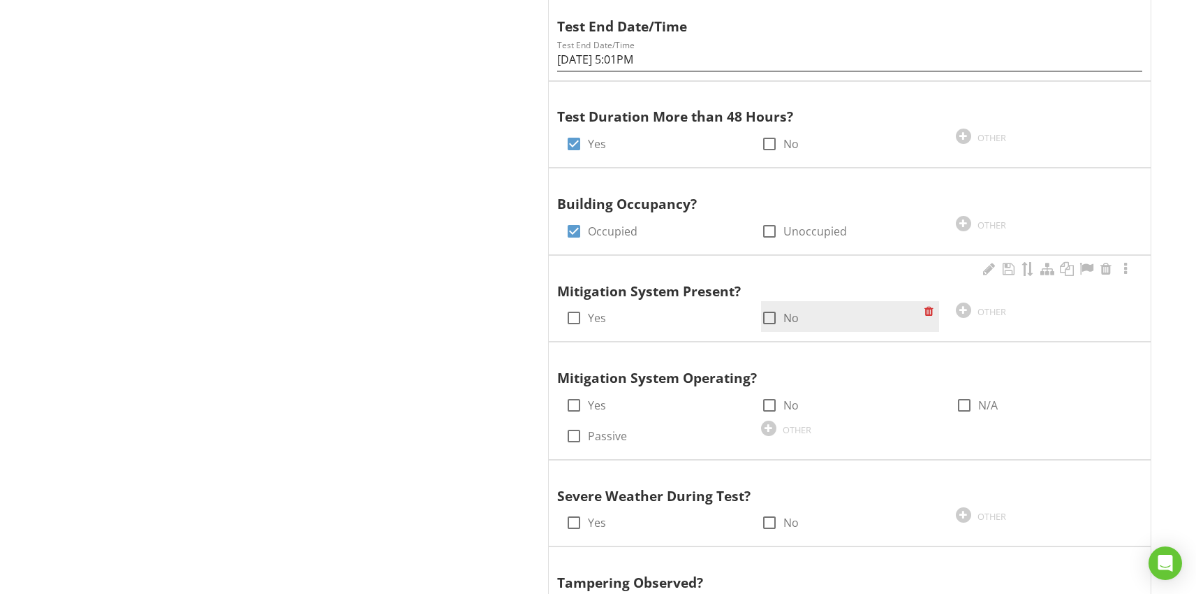
click at [770, 312] on div at bounding box center [770, 318] width 24 height 24
checkbox input "true"
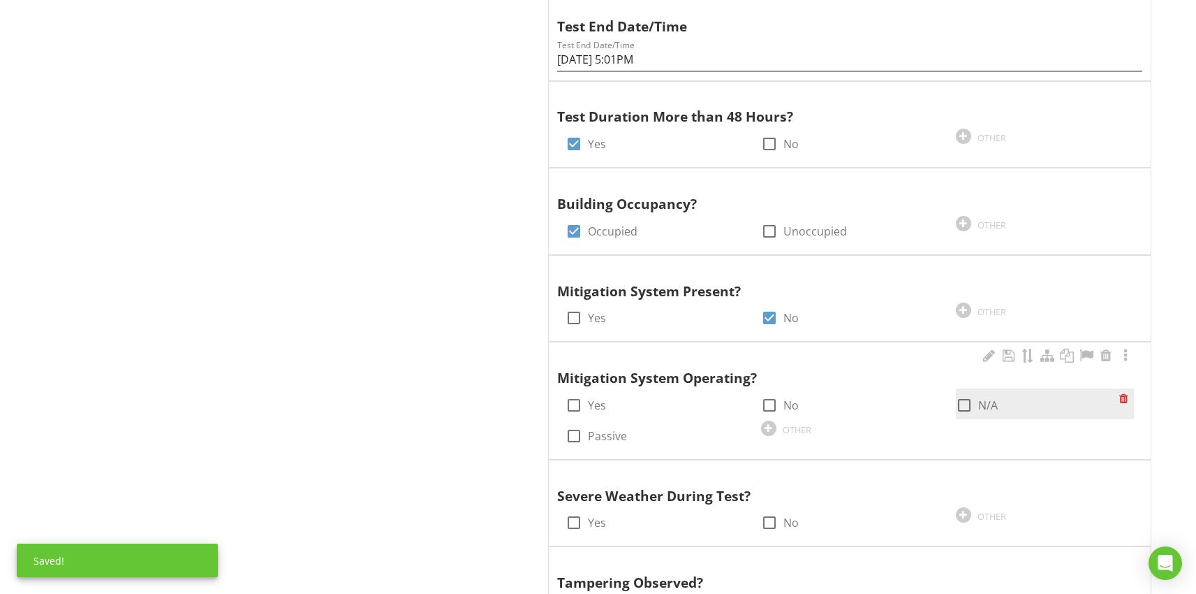
click at [963, 404] on div at bounding box center [965, 405] width 24 height 24
checkbox input "true"
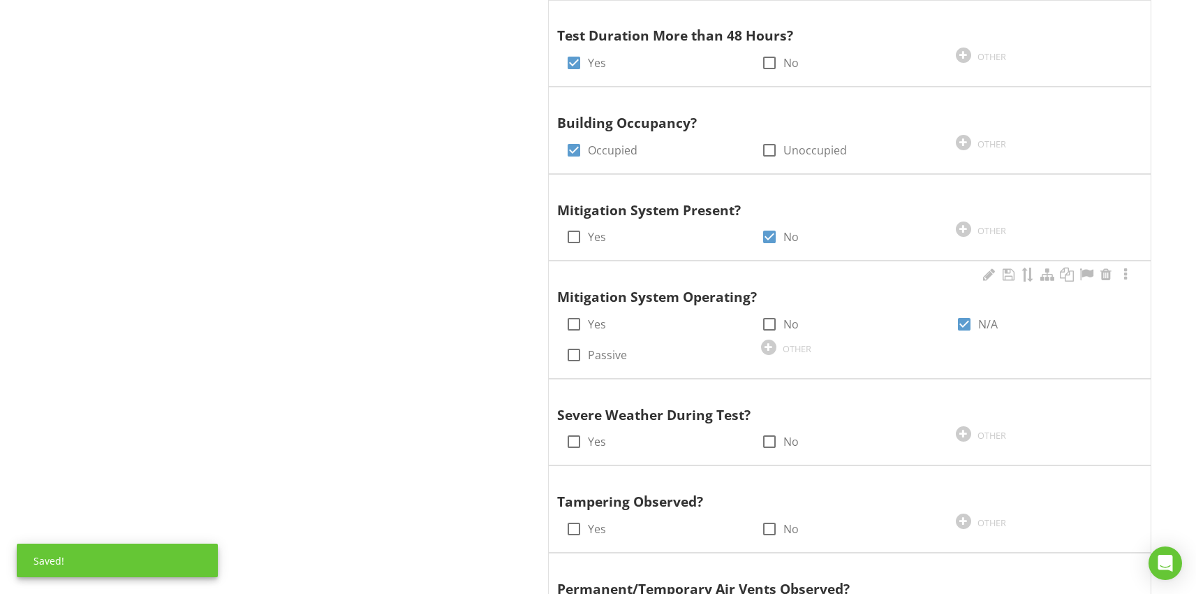
scroll to position [2233, 0]
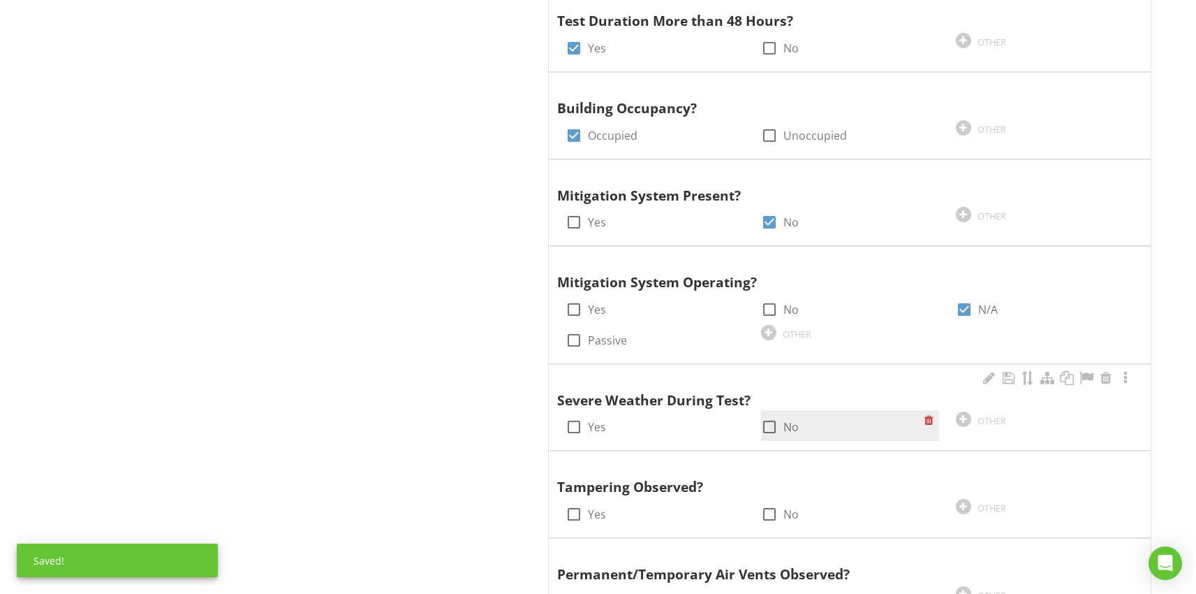
click at [771, 430] on div at bounding box center [770, 427] width 24 height 24
checkbox input "true"
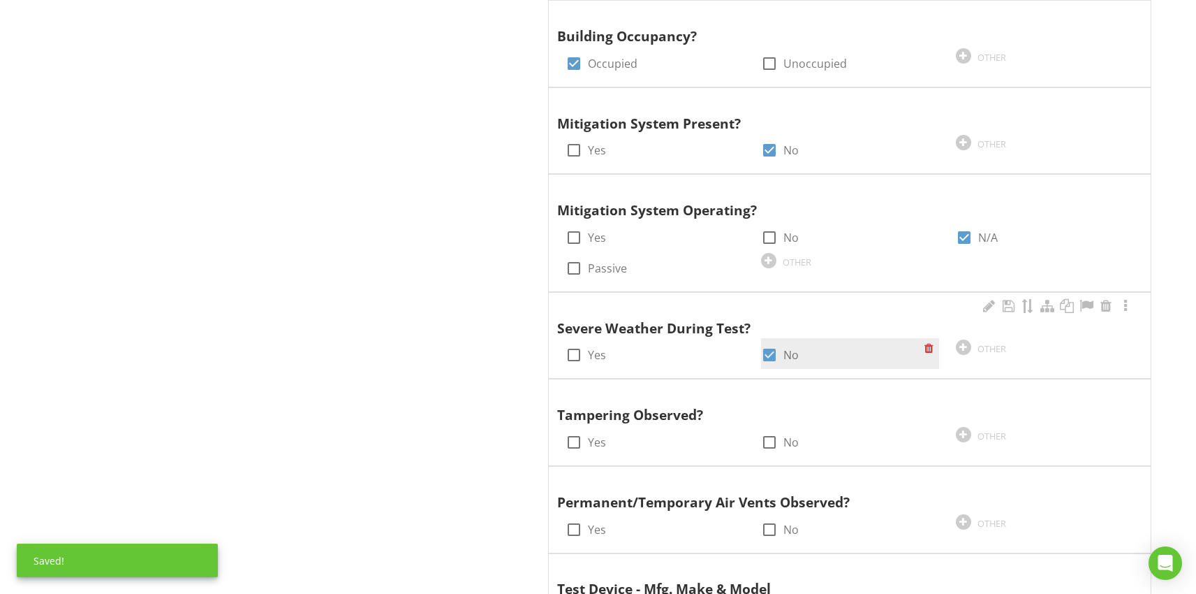
scroll to position [2419, 0]
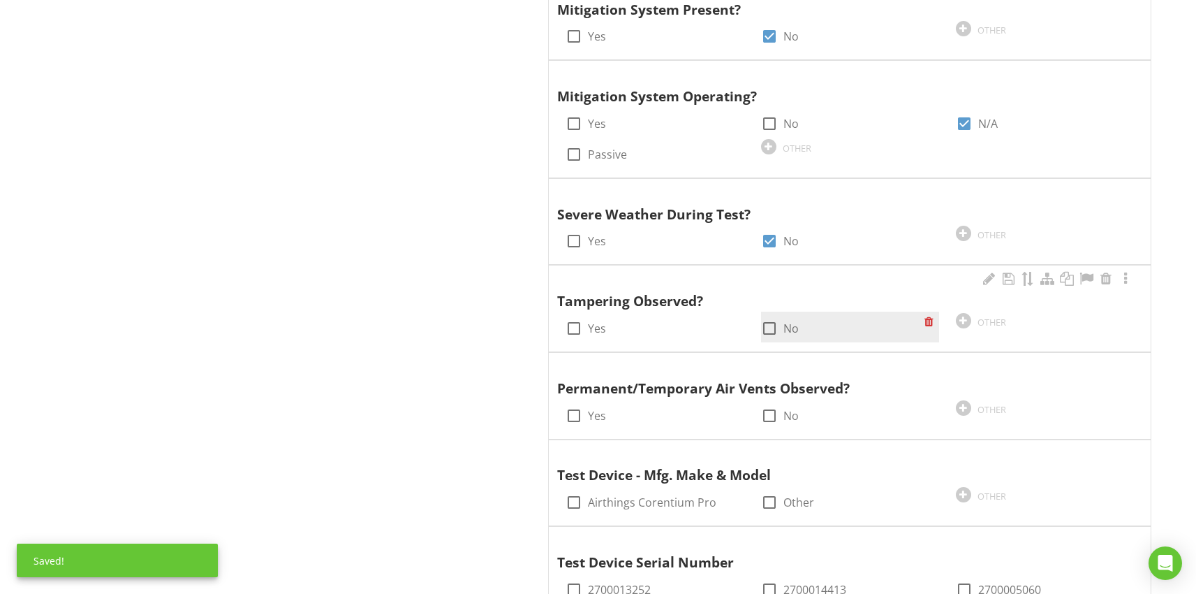
click at [766, 323] on div at bounding box center [770, 328] width 24 height 24
checkbox input "true"
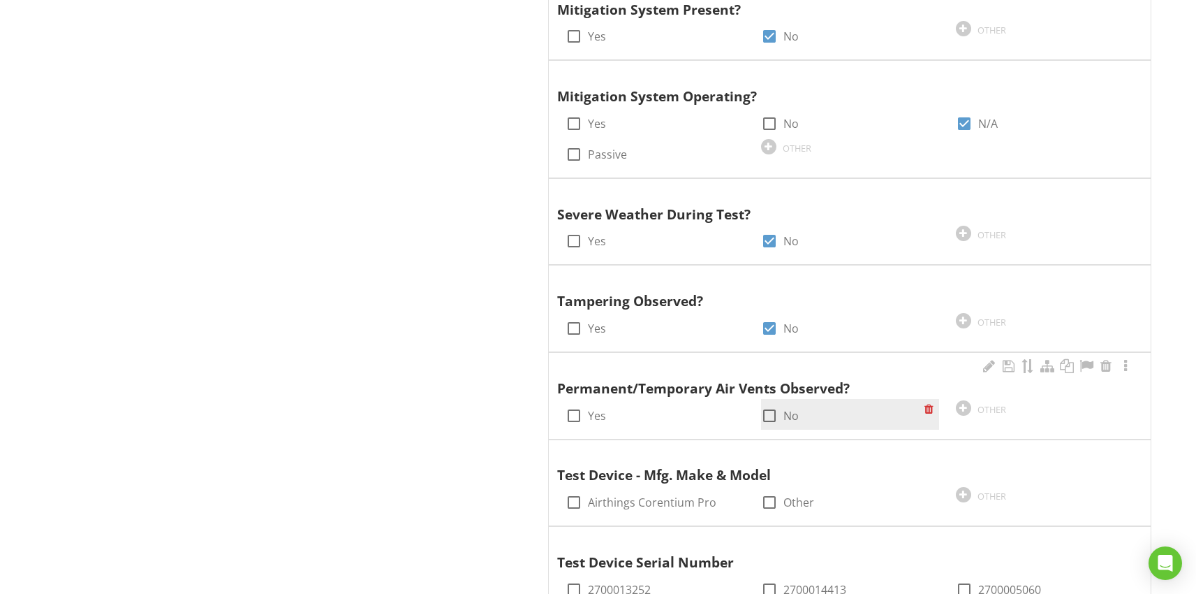
click at [771, 419] on div at bounding box center [770, 416] width 24 height 24
checkbox input "true"
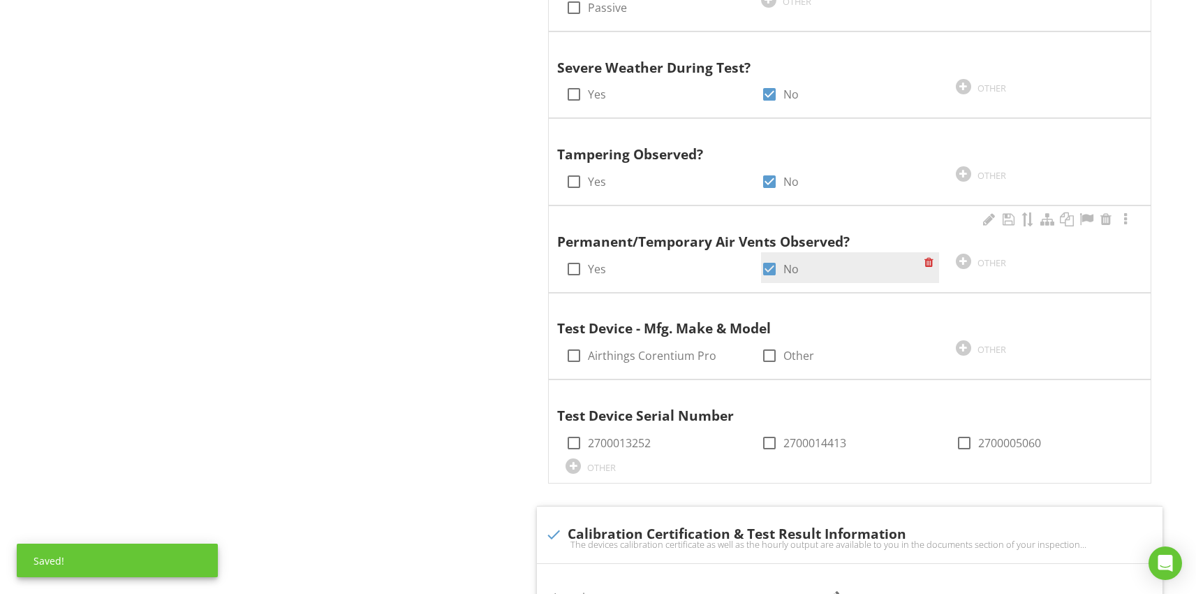
scroll to position [2594, 0]
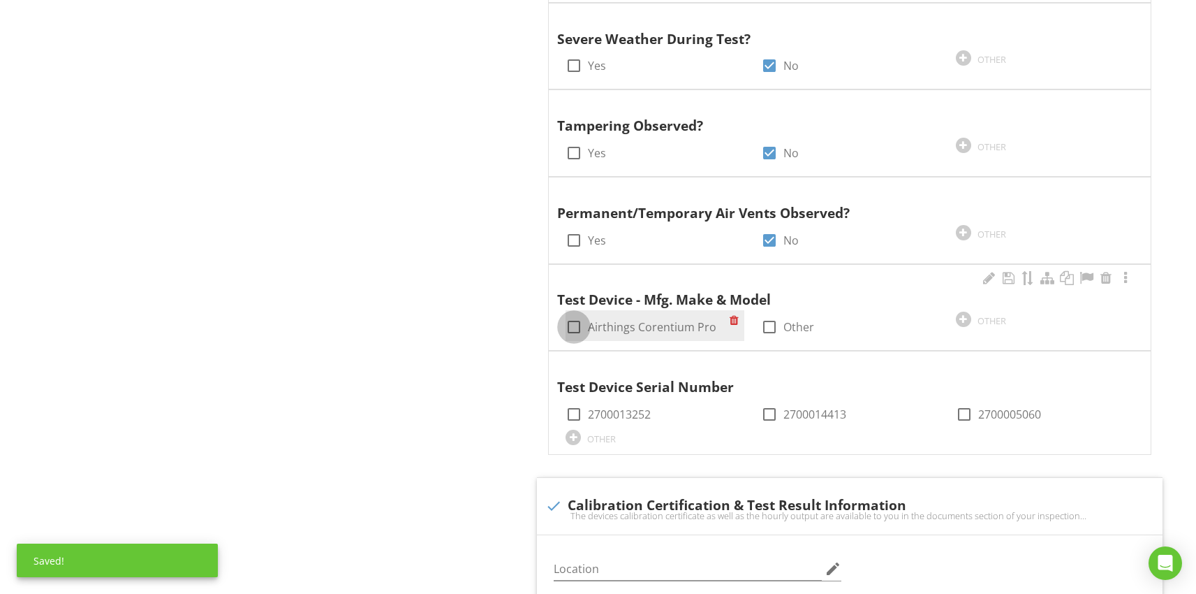
click at [573, 330] on div at bounding box center [574, 327] width 24 height 24
checkbox input "true"
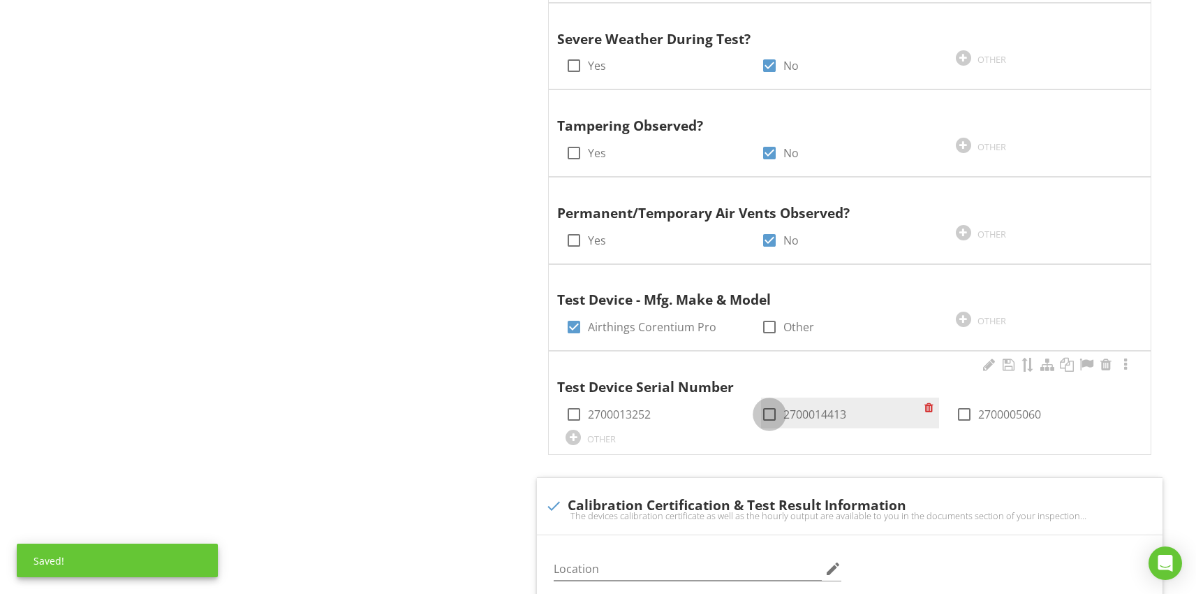
click at [766, 413] on div at bounding box center [770, 414] width 24 height 24
checkbox input "true"
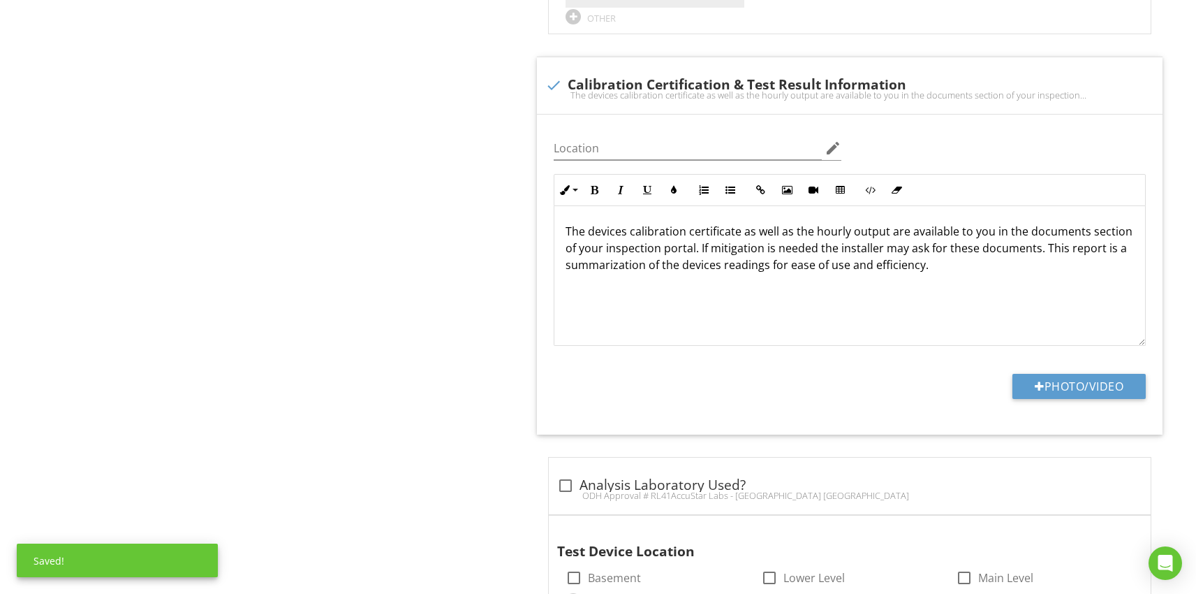
scroll to position [3196, 0]
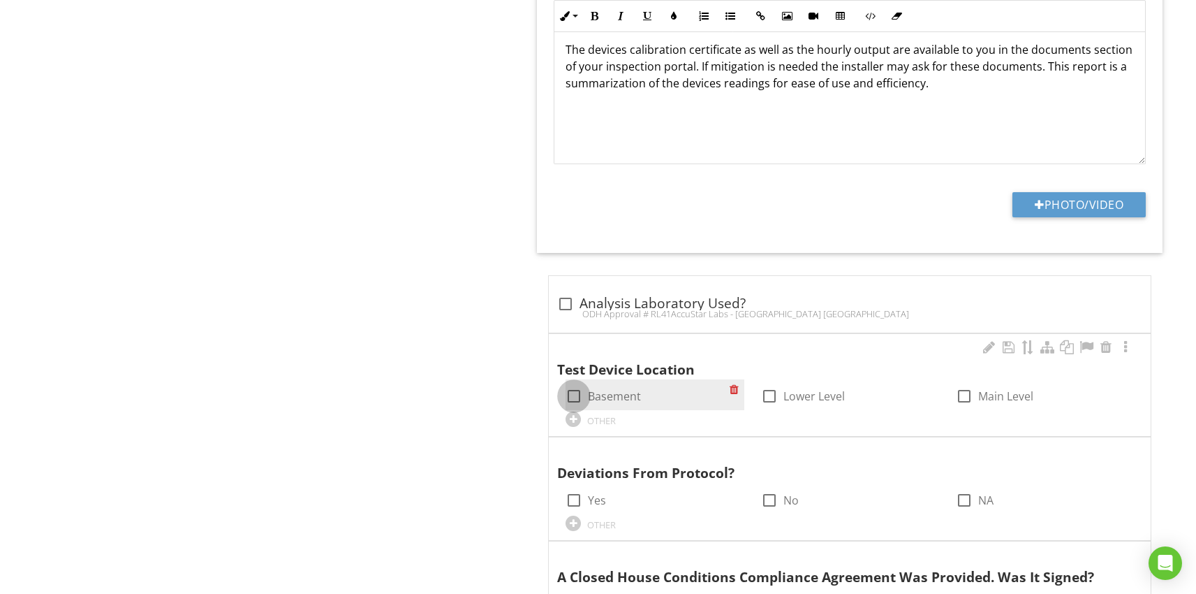
click at [577, 397] on div at bounding box center [574, 396] width 24 height 24
checkbox input "true"
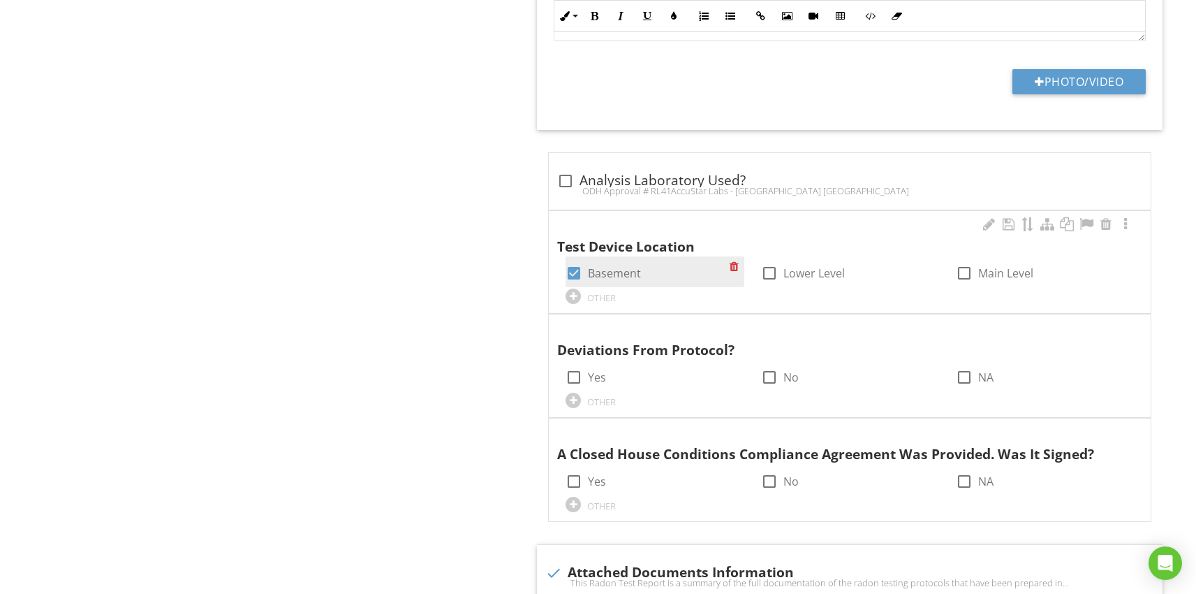
scroll to position [3320, 0]
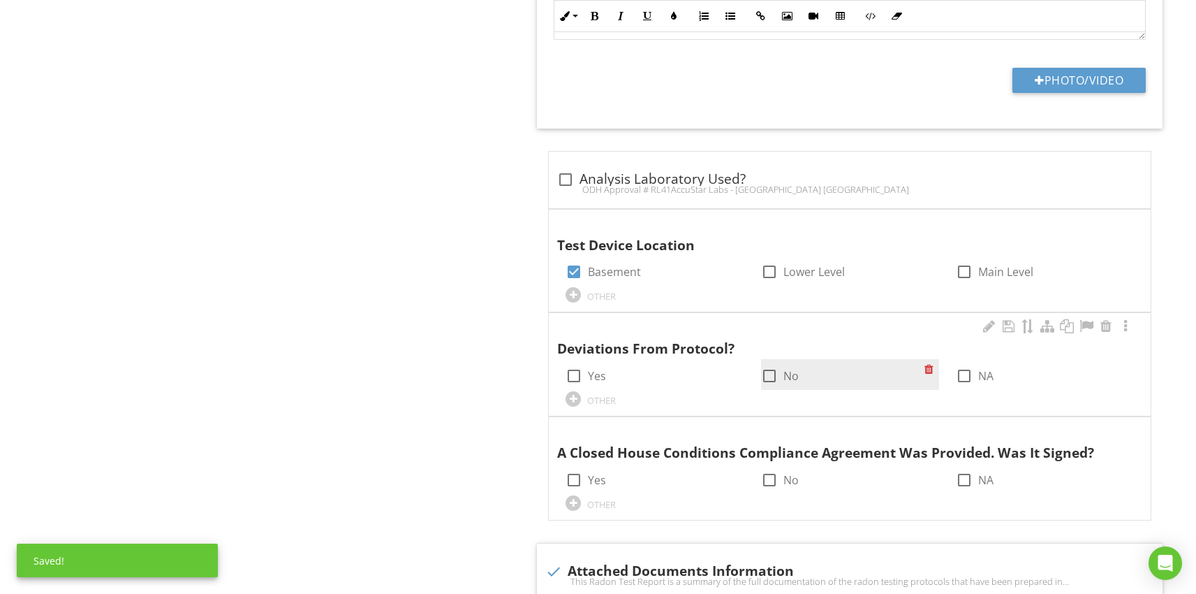
click at [772, 379] on div at bounding box center [770, 376] width 24 height 24
checkbox input "true"
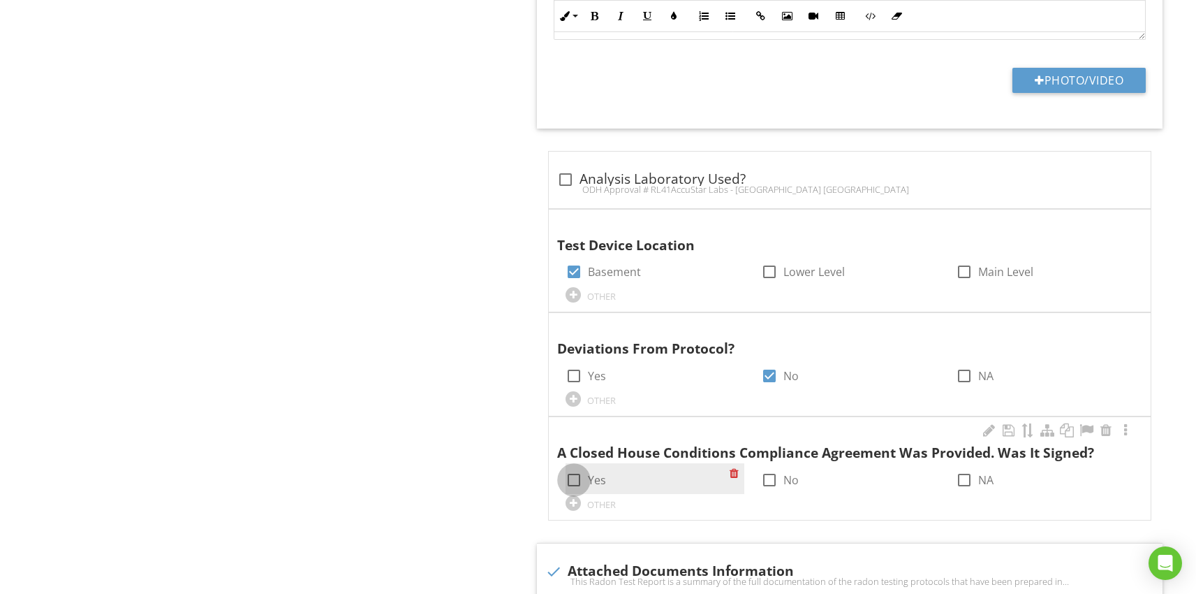
click at [573, 478] on div at bounding box center [574, 480] width 24 height 24
checkbox input "true"
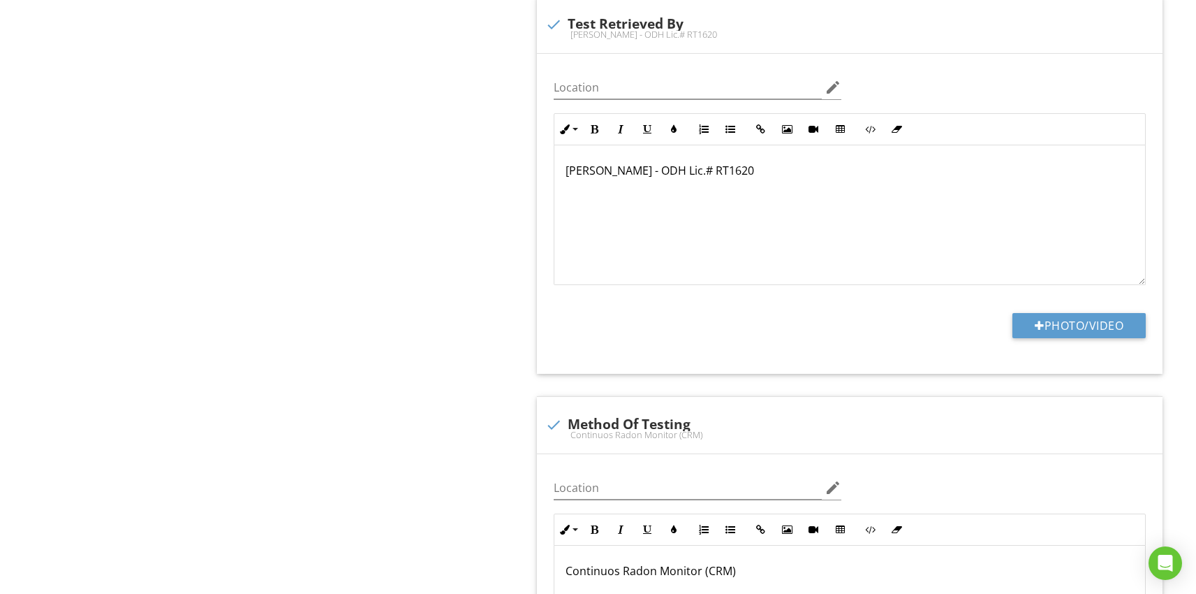
scroll to position [0, 0]
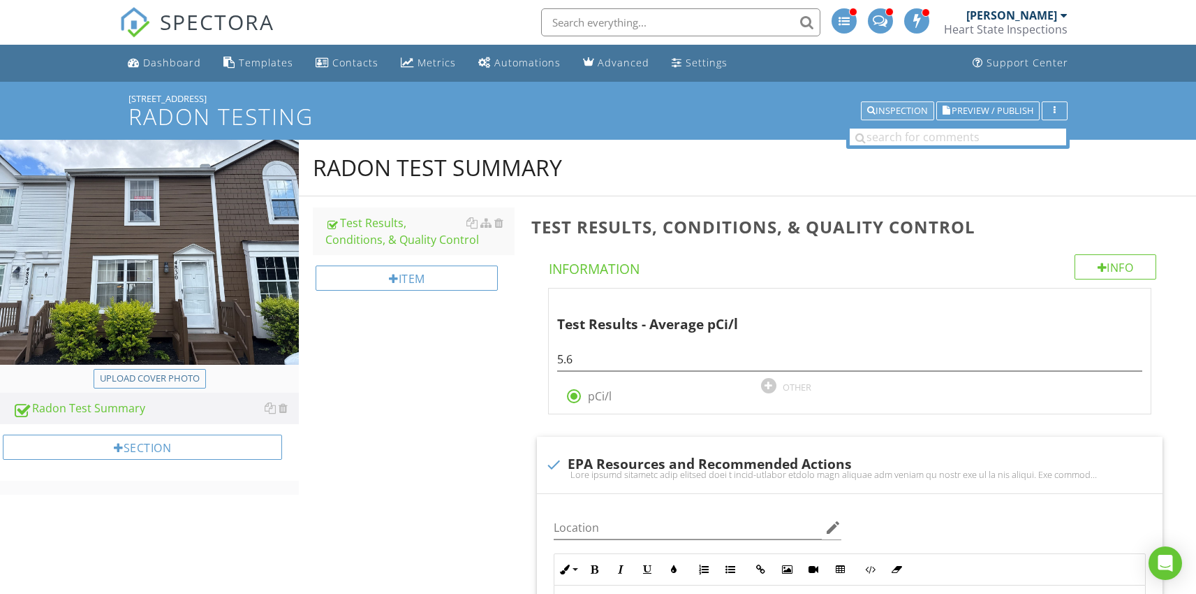
click at [881, 110] on div "Inspection" at bounding box center [897, 111] width 61 height 10
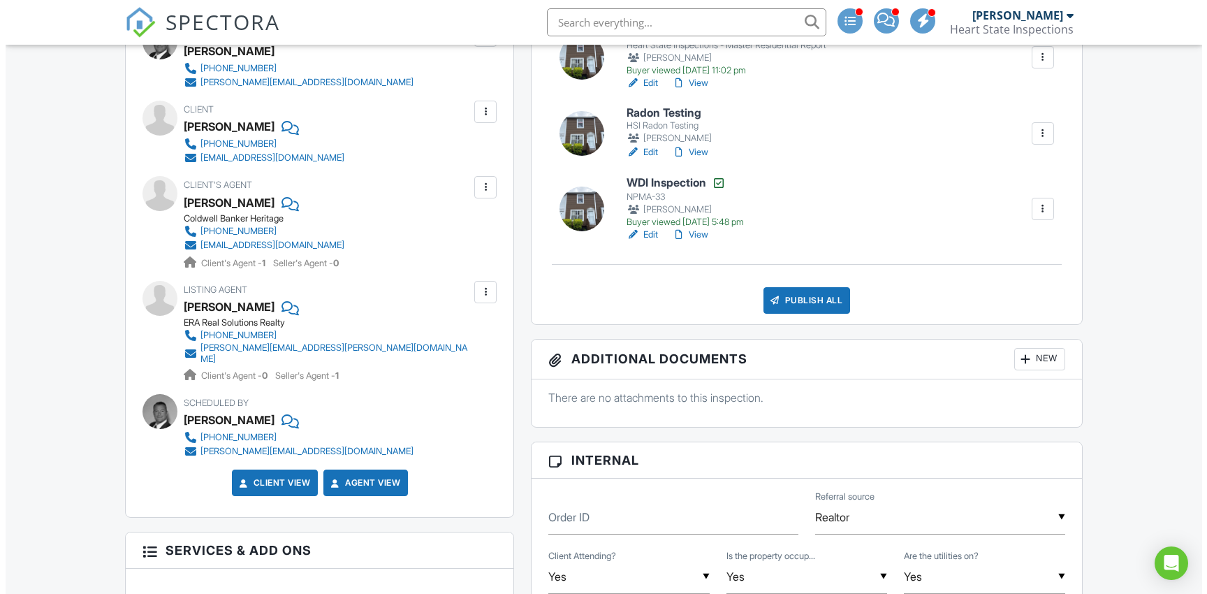
scroll to position [437, 0]
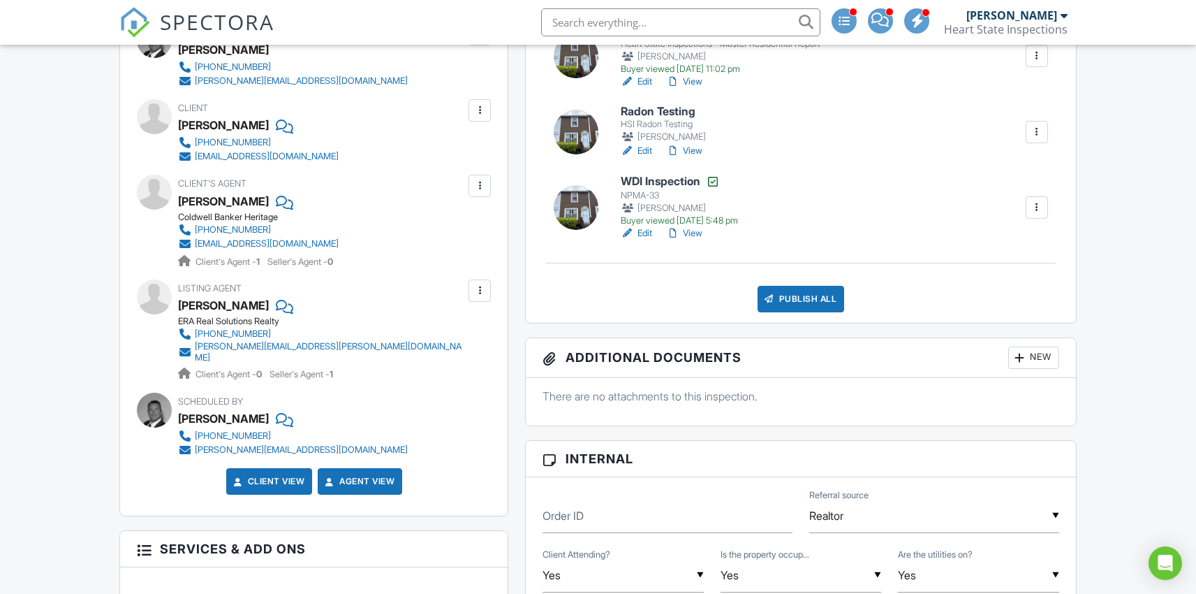
click at [1011, 356] on div "New" at bounding box center [1034, 357] width 51 height 22
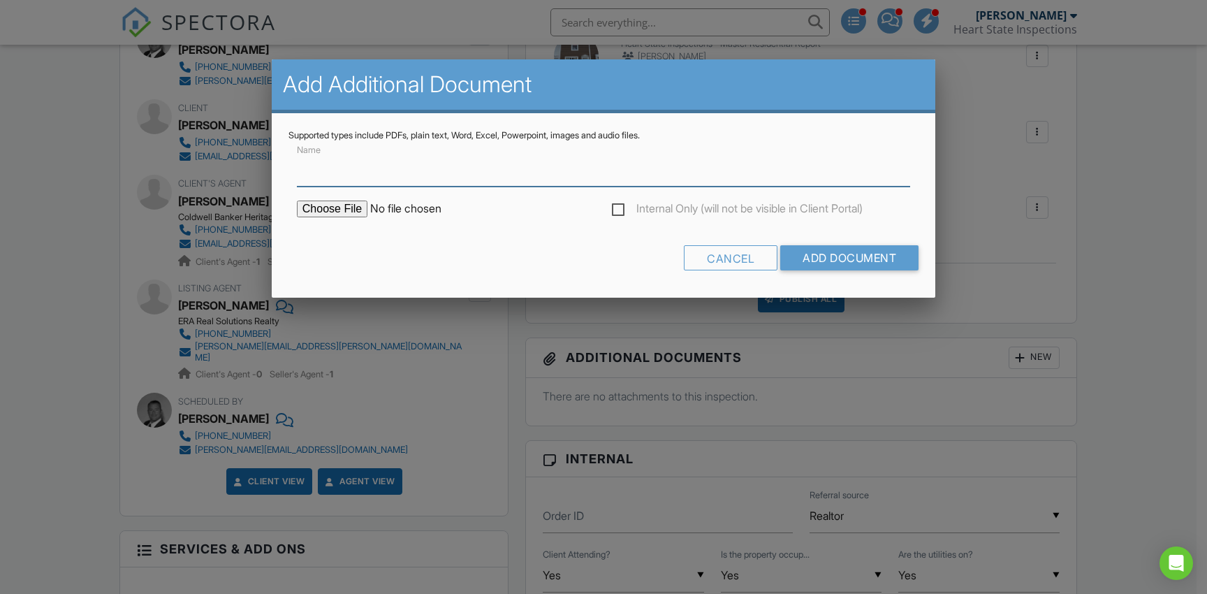
click at [413, 182] on input "Name" at bounding box center [603, 169] width 613 height 34
type input "Radon Reports"
click at [329, 210] on input "file" at bounding box center [415, 208] width 237 height 17
type input "C:\fakepath\E8D45503-7670-43B5-AD92-FF2730345F5C.pdf"
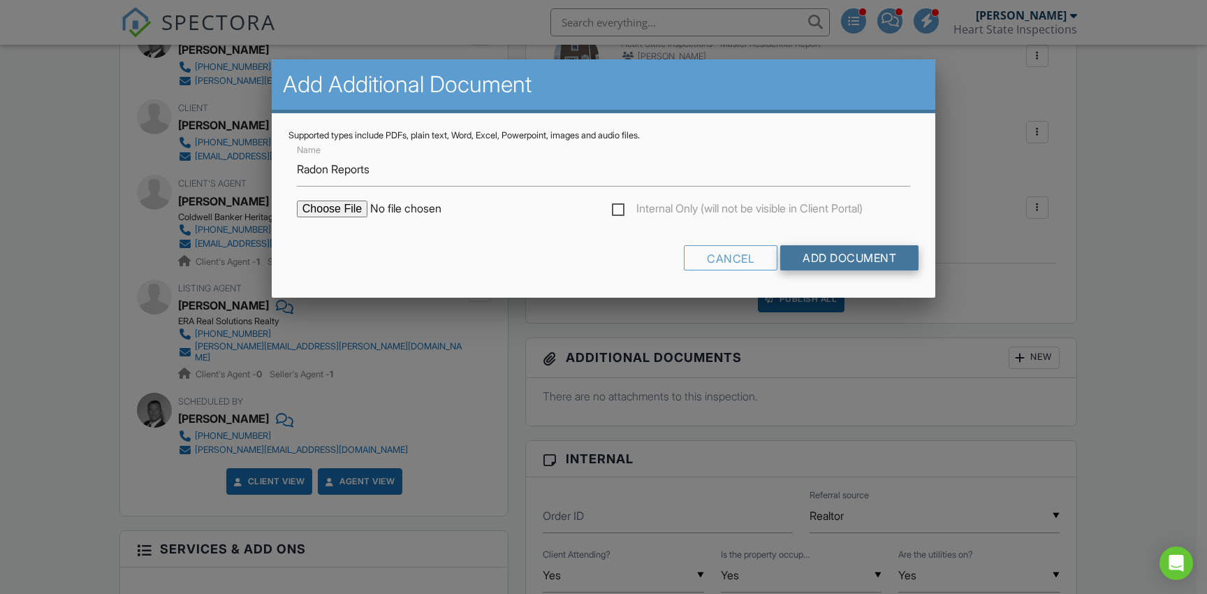
click at [861, 256] on input "Add Document" at bounding box center [849, 257] width 138 height 25
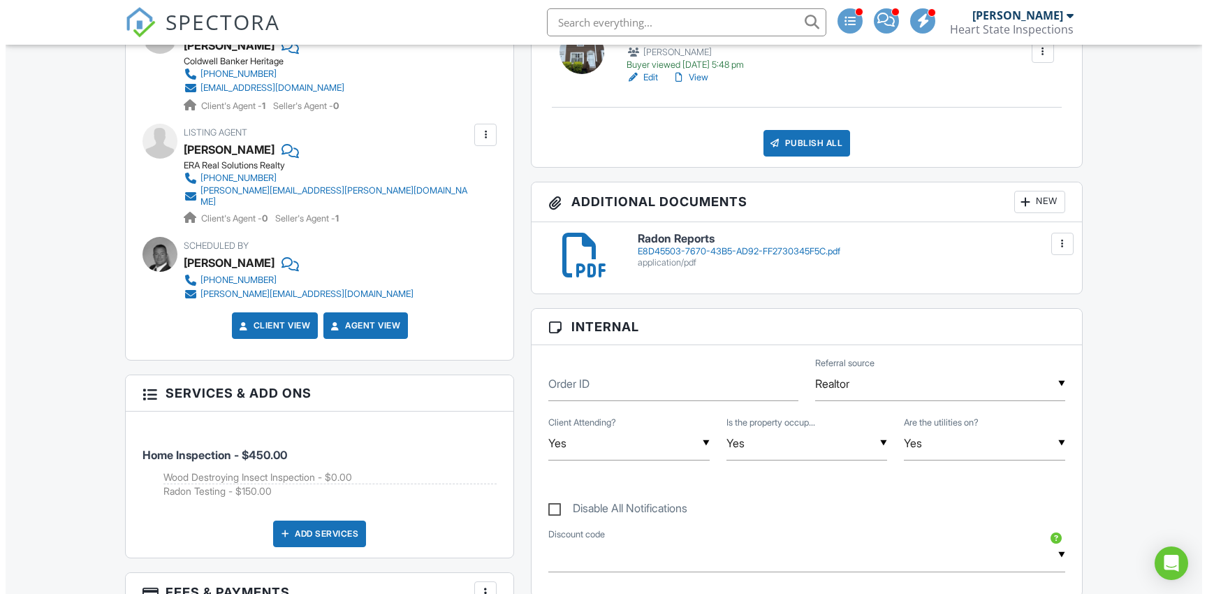
scroll to position [291, 0]
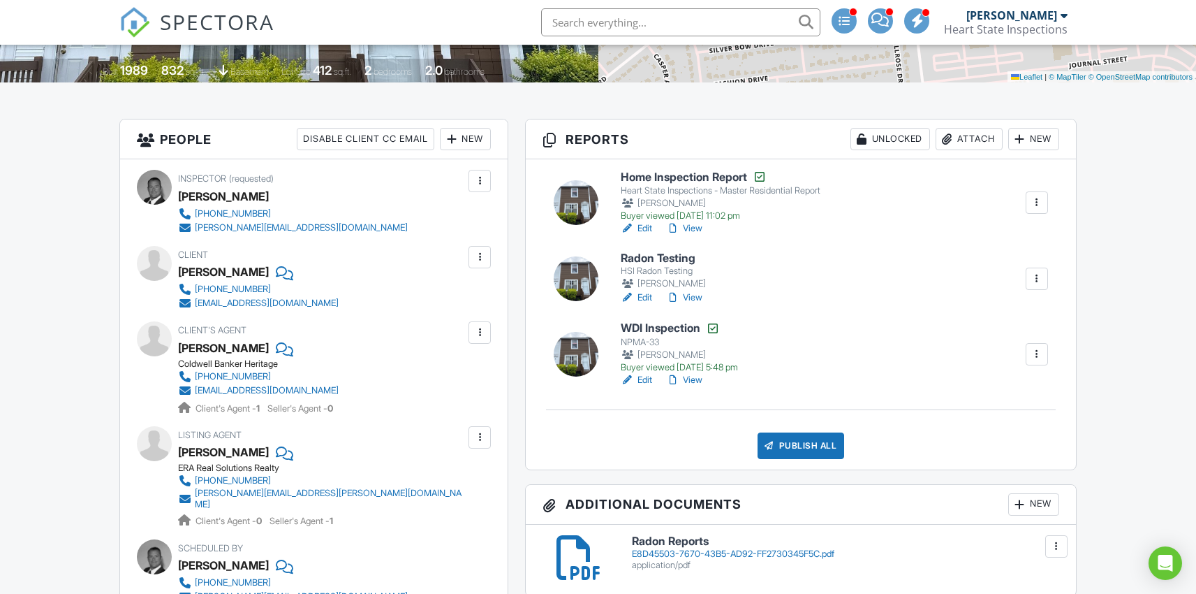
click at [824, 448] on div "Publish All" at bounding box center [801, 445] width 87 height 27
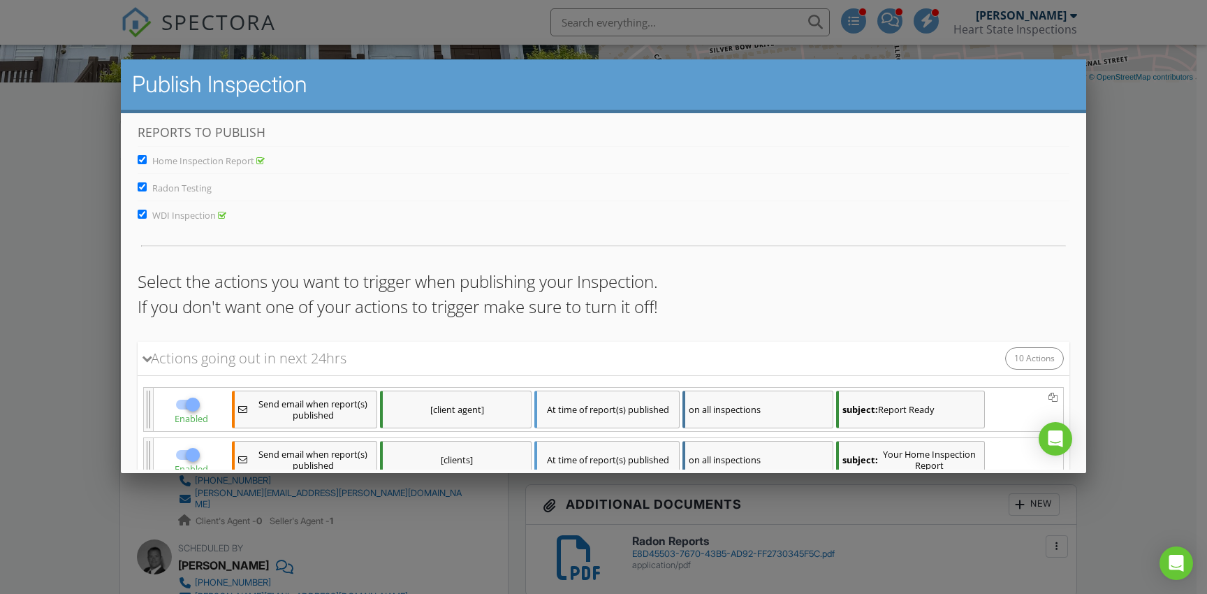
scroll to position [0, 0]
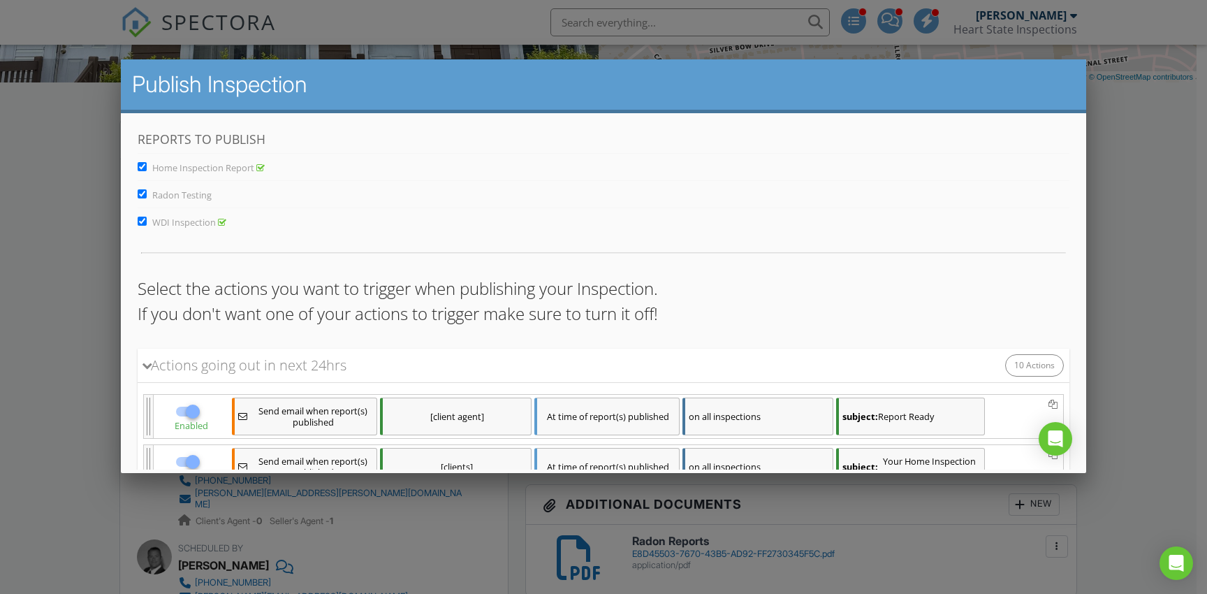
click at [139, 166] on input "Home Inspection Report" at bounding box center [141, 166] width 9 height 9
checkbox input "false"
click at [140, 218] on input "WDI Inspection" at bounding box center [141, 221] width 9 height 9
checkbox input "false"
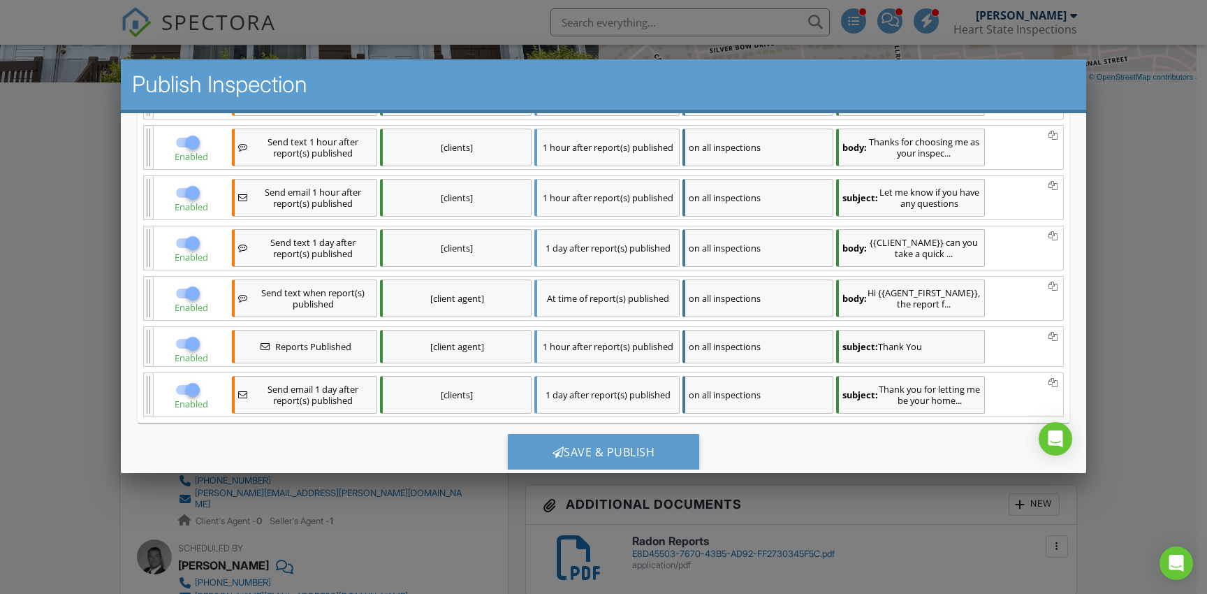
scroll to position [482, 0]
click at [192, 355] on div at bounding box center [192, 343] width 24 height 24
checkbox input "false"
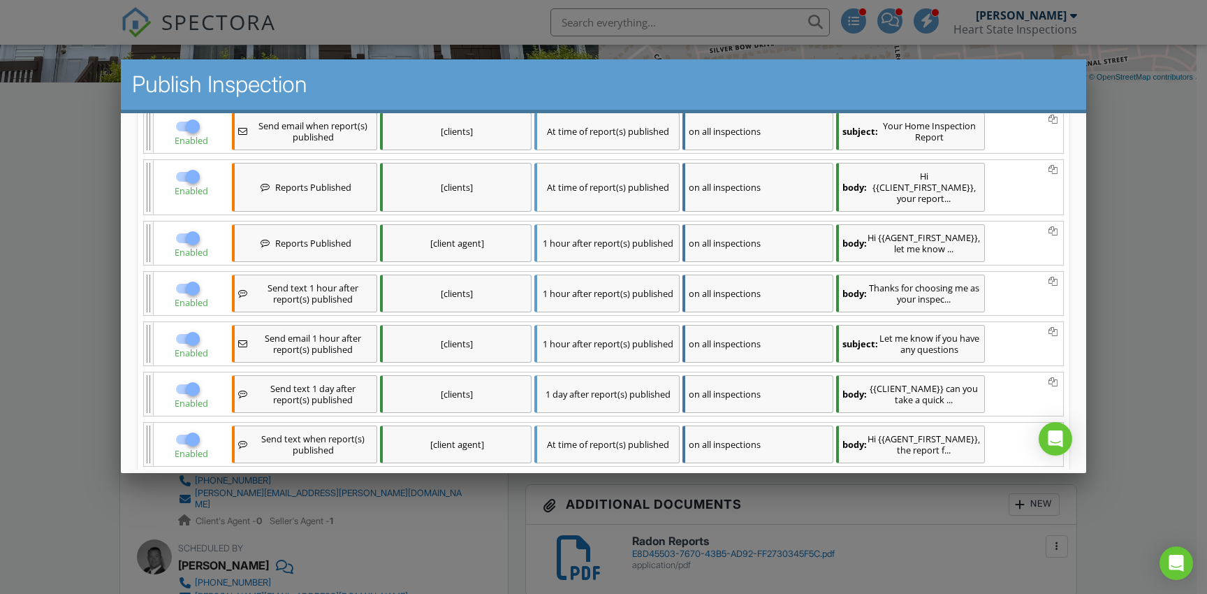
scroll to position [335, 0]
click at [191, 240] on div at bounding box center [192, 239] width 24 height 24
checkbox input "false"
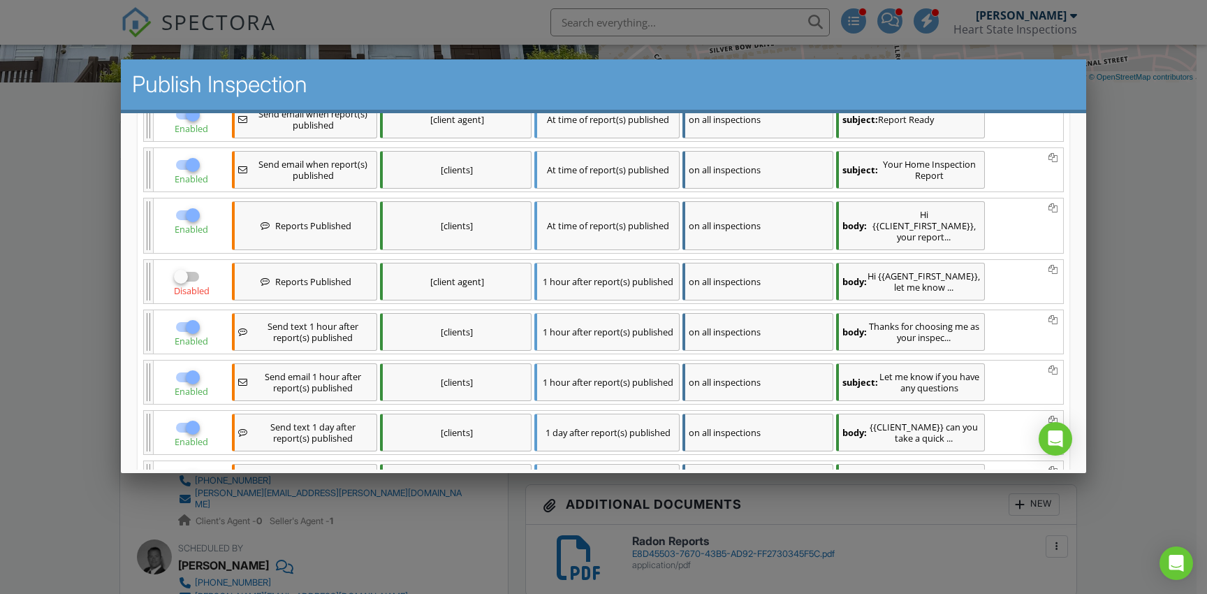
scroll to position [297, 0]
click at [193, 339] on div at bounding box center [192, 327] width 24 height 24
checkbox input "false"
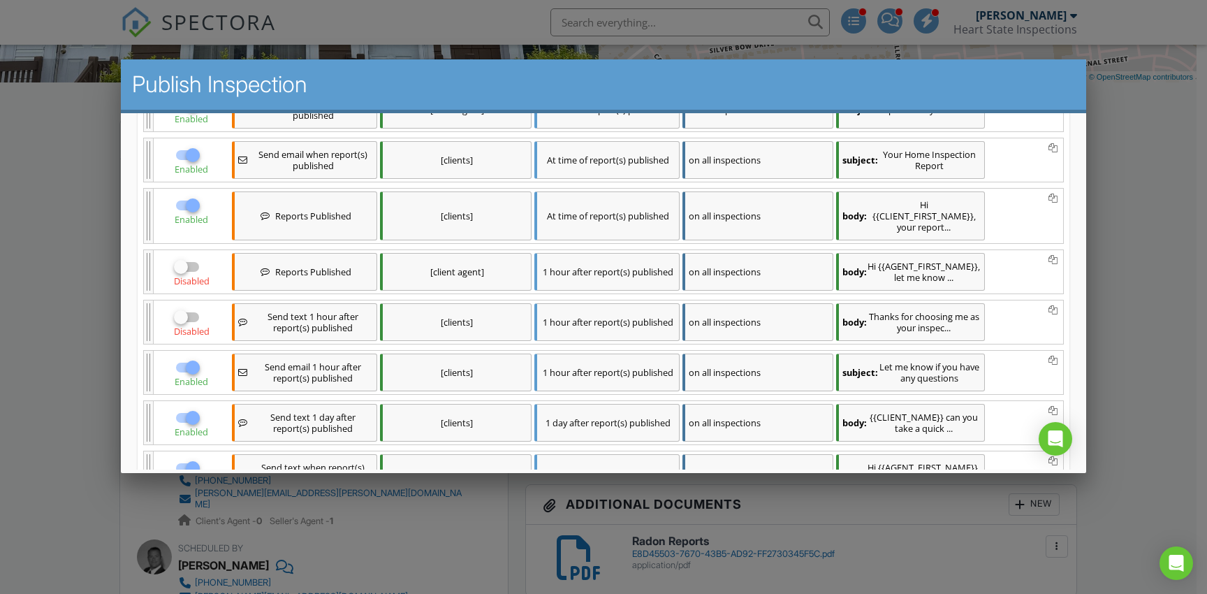
scroll to position [335, 0]
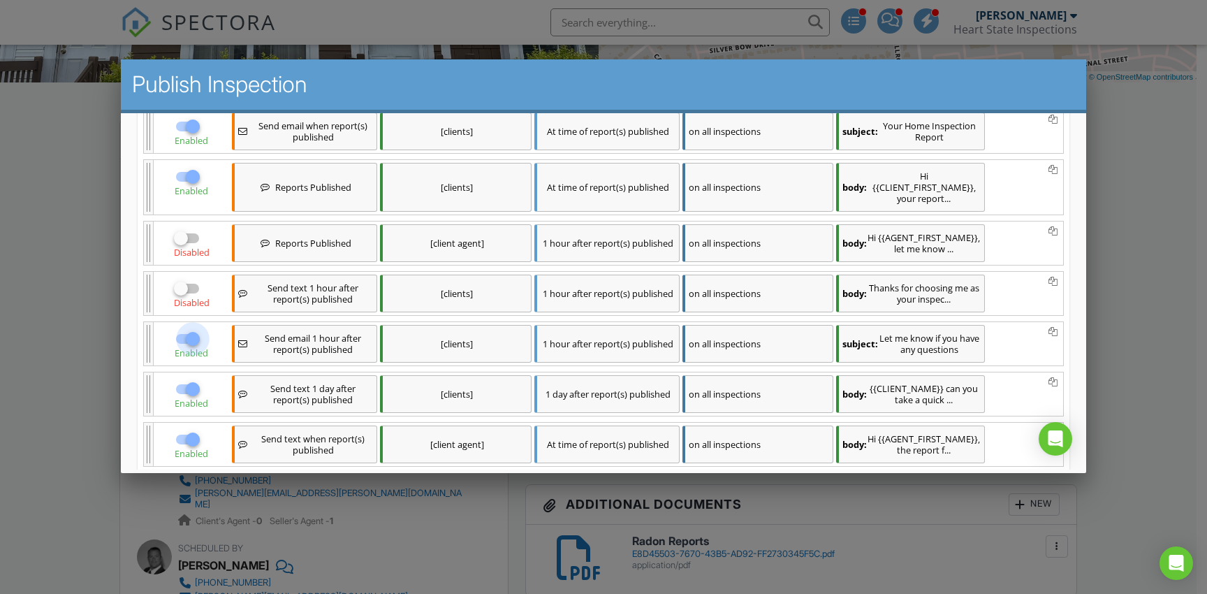
click at [193, 351] on div at bounding box center [192, 339] width 24 height 24
checkbox input "false"
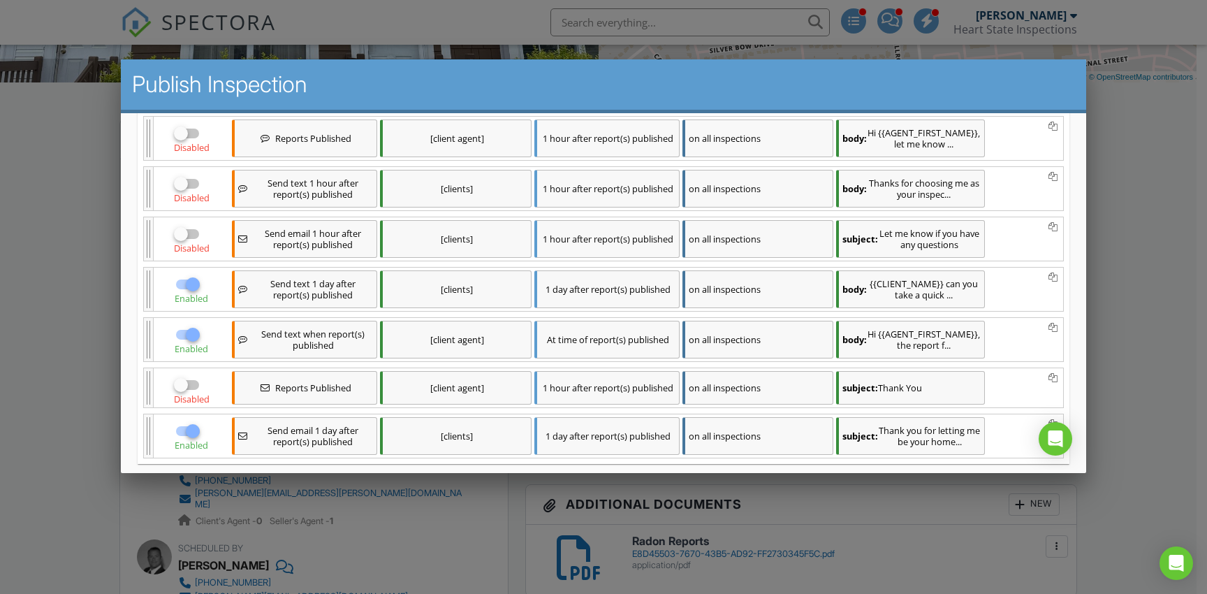
scroll to position [510, 0]
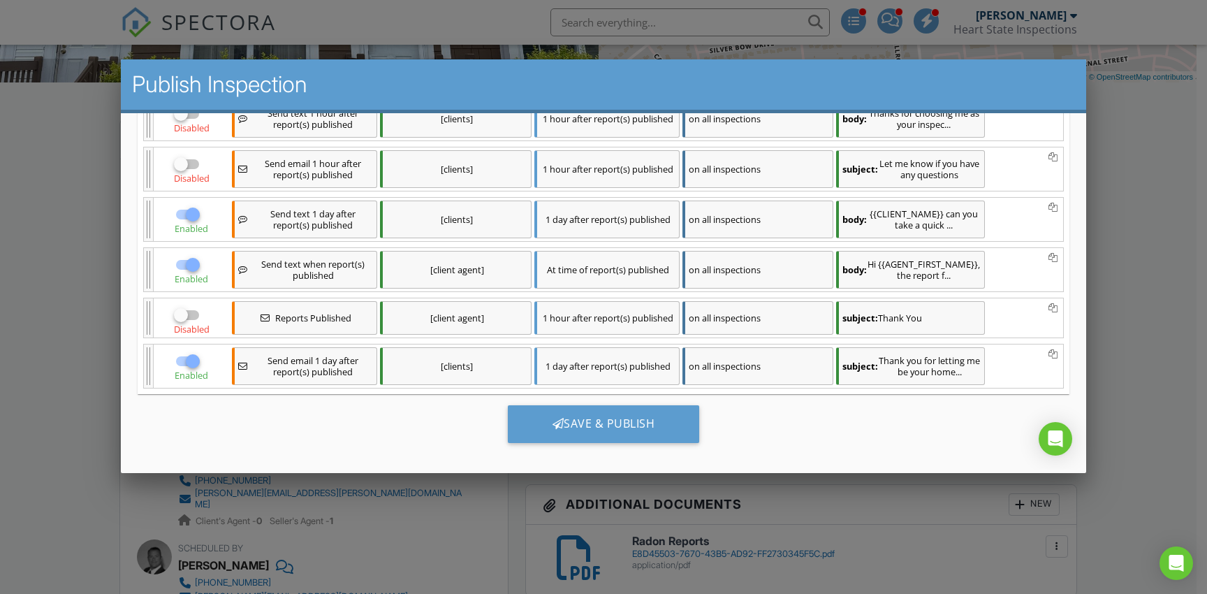
click at [193, 226] on div at bounding box center [192, 215] width 24 height 24
checkbox input "false"
click at [189, 373] on div at bounding box center [192, 361] width 24 height 24
checkbox input "false"
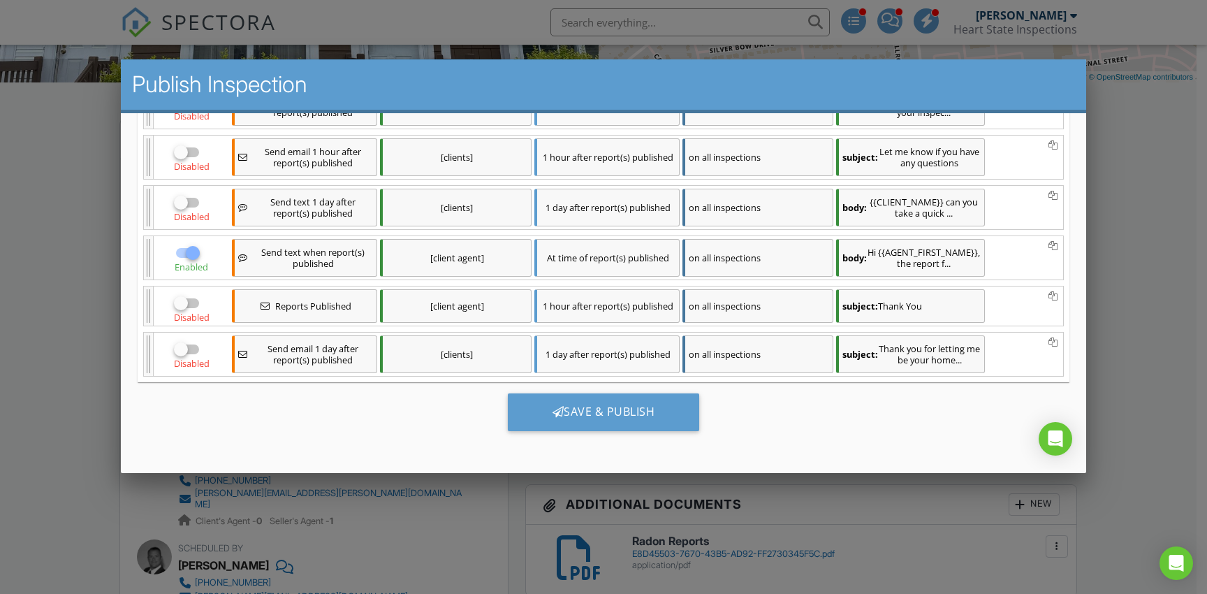
scroll to position [544, 0]
click at [616, 410] on div "Save & Publish" at bounding box center [603, 412] width 192 height 38
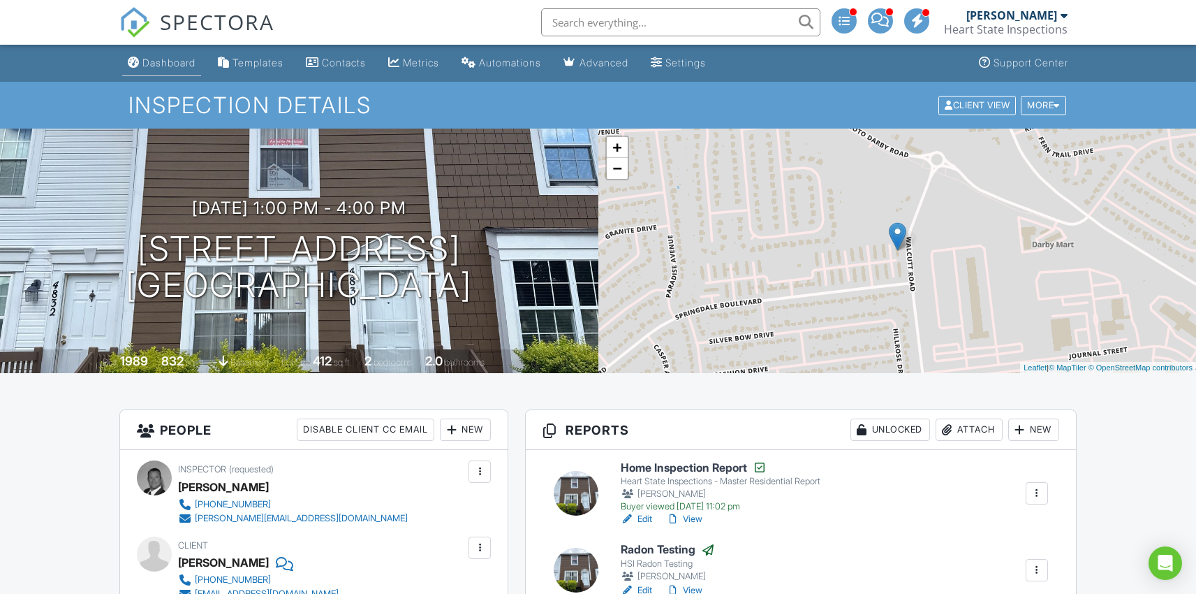
click at [170, 74] on link "Dashboard" at bounding box center [161, 63] width 79 height 26
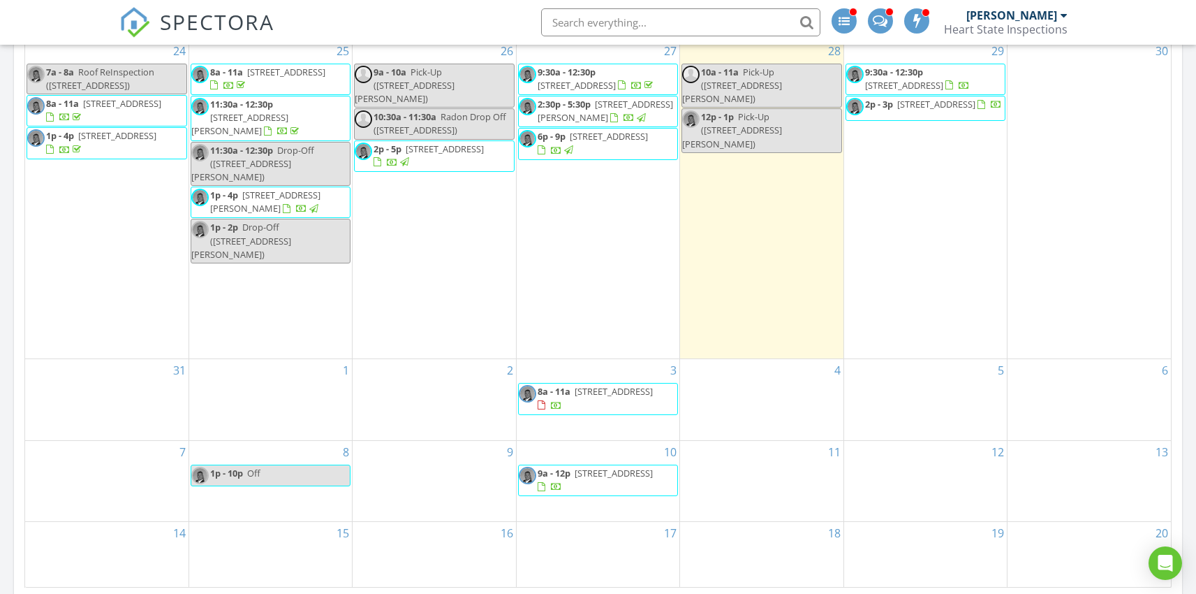
scroll to position [806, 0]
click at [786, 374] on div "4" at bounding box center [761, 401] width 163 height 81
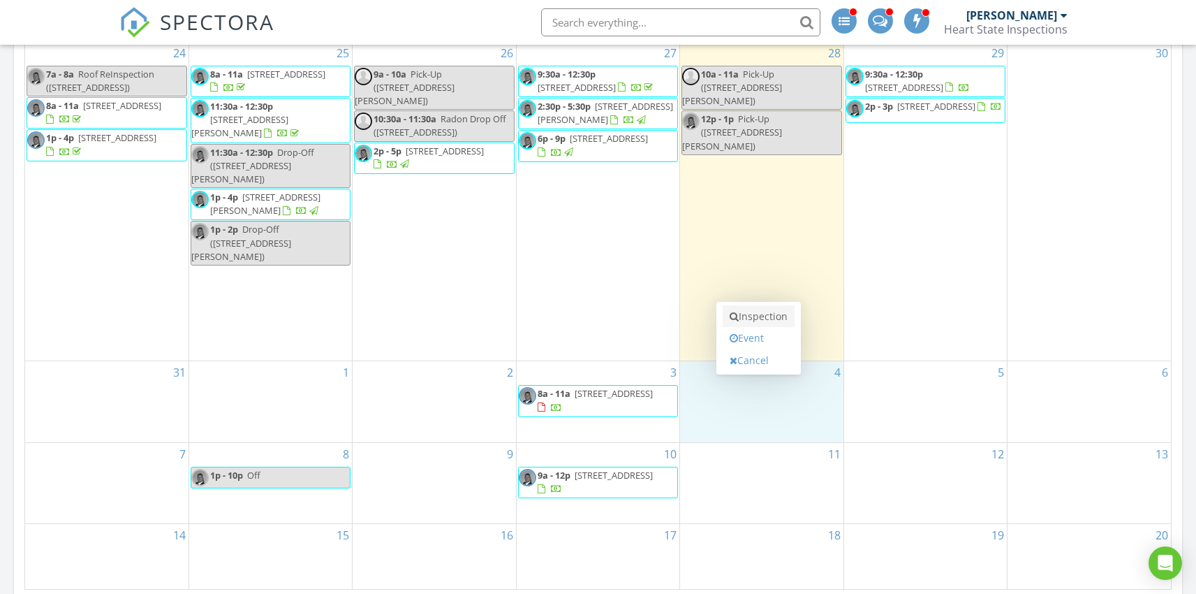
click at [766, 314] on link "Inspection" at bounding box center [759, 316] width 72 height 22
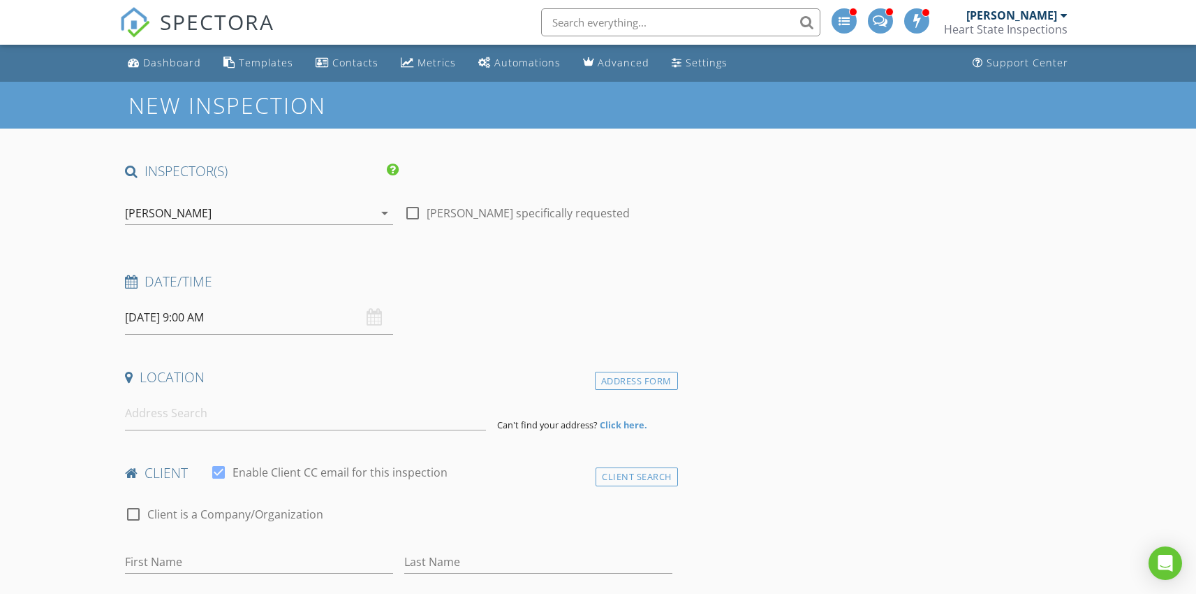
click at [418, 207] on div at bounding box center [413, 213] width 24 height 24
checkbox input "true"
click at [178, 319] on input "09/04/2025 9:00 AM" at bounding box center [259, 317] width 268 height 34
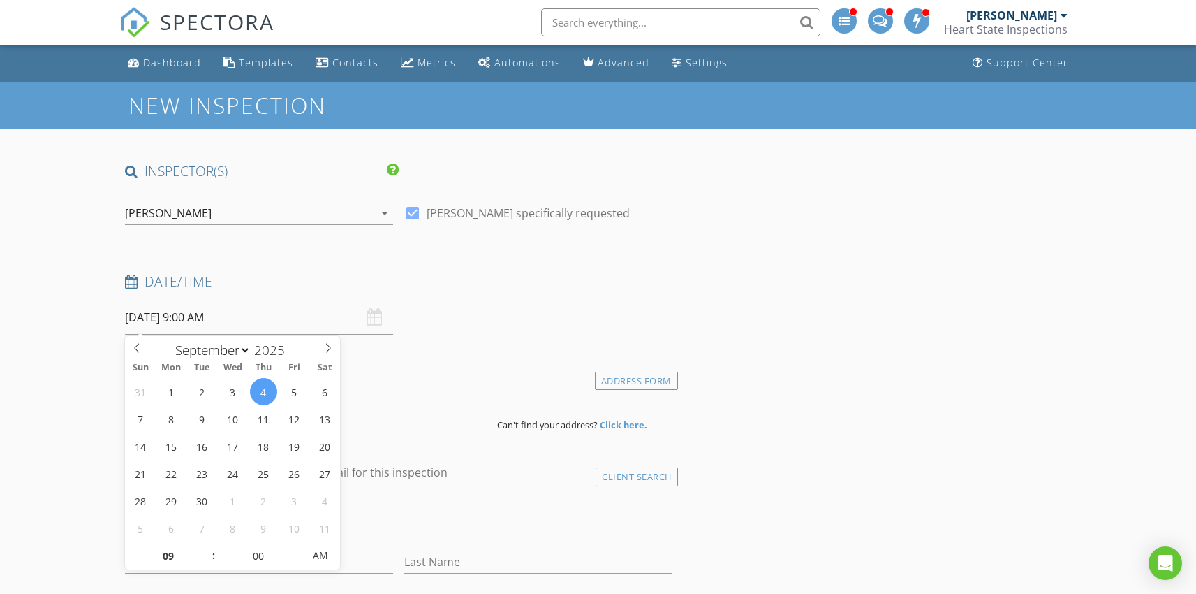
click at [428, 383] on h4 "Location" at bounding box center [398, 377] width 547 height 18
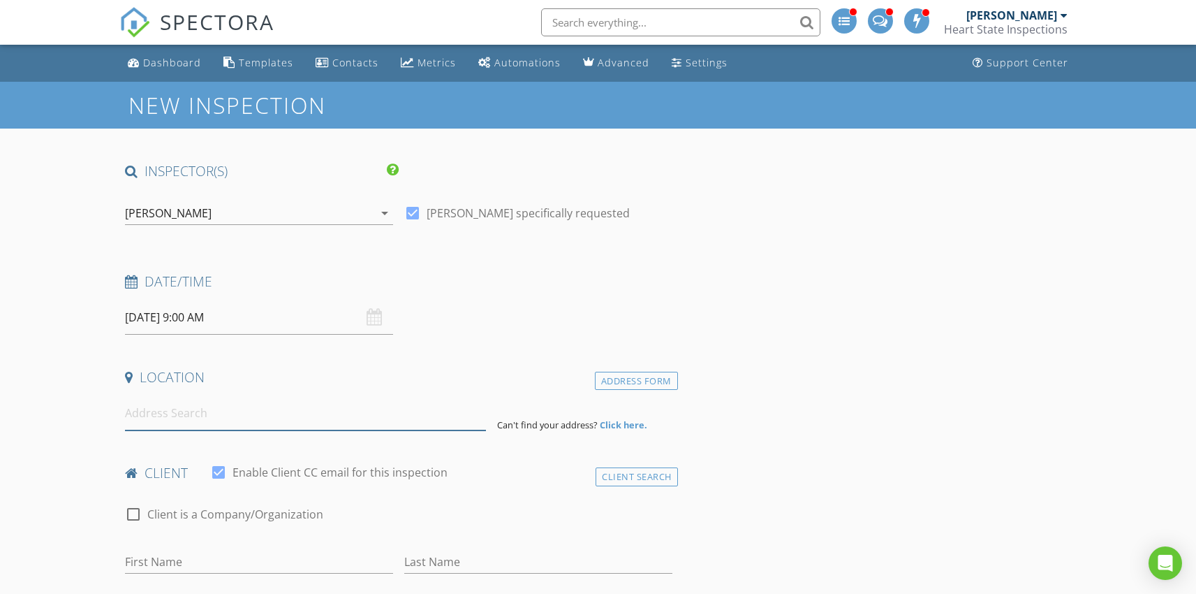
click at [290, 411] on input at bounding box center [305, 413] width 361 height 34
type input "304 Angely Dr Plain City Ohio"
click at [614, 380] on div "Address Form" at bounding box center [636, 381] width 83 height 19
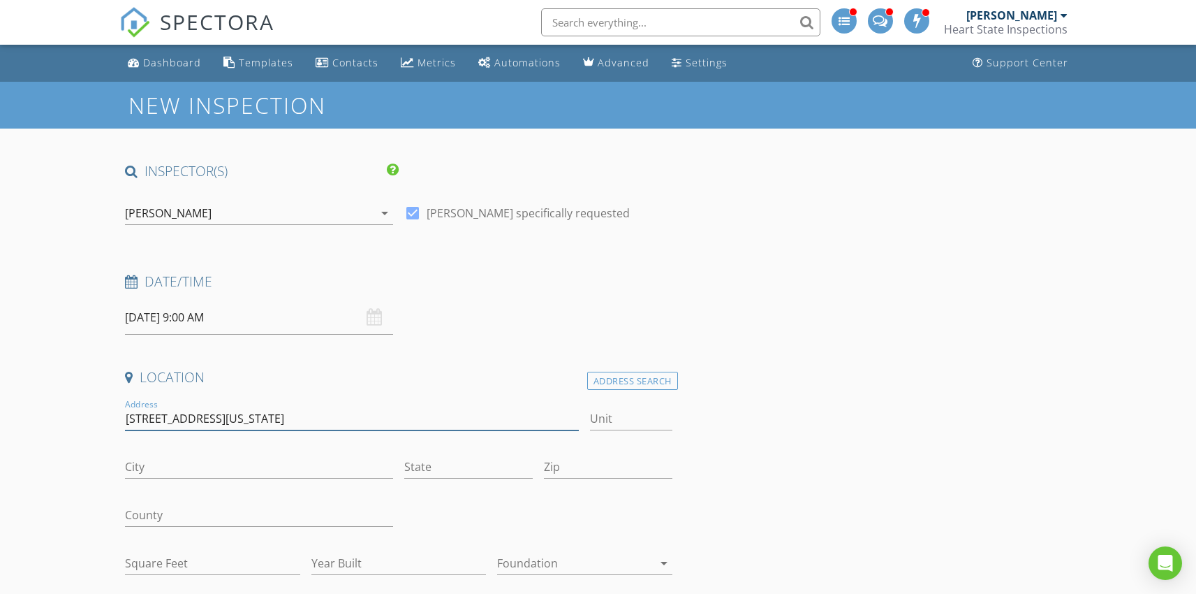
drag, startPoint x: 303, startPoint y: 418, endPoint x: 200, endPoint y: 416, distance: 103.4
click at [200, 416] on input "304 Angely Dr Plain City Ohio" at bounding box center [352, 418] width 454 height 23
type input "304 Angely Dr"
click at [159, 465] on input "City" at bounding box center [259, 466] width 268 height 23
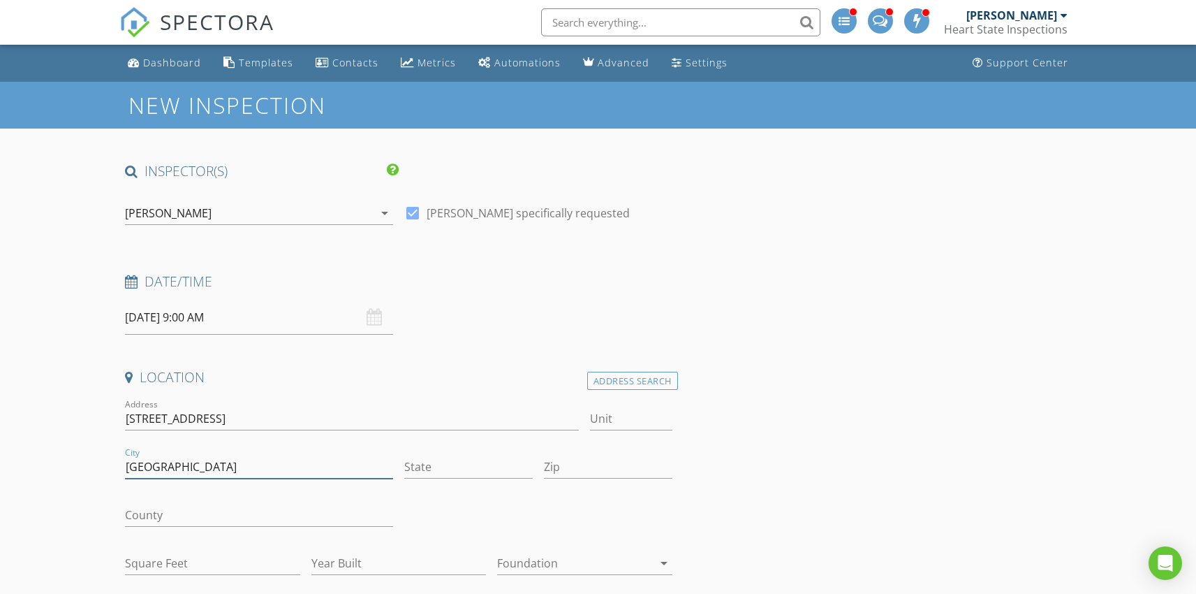
type input "Plain City"
type input "OH"
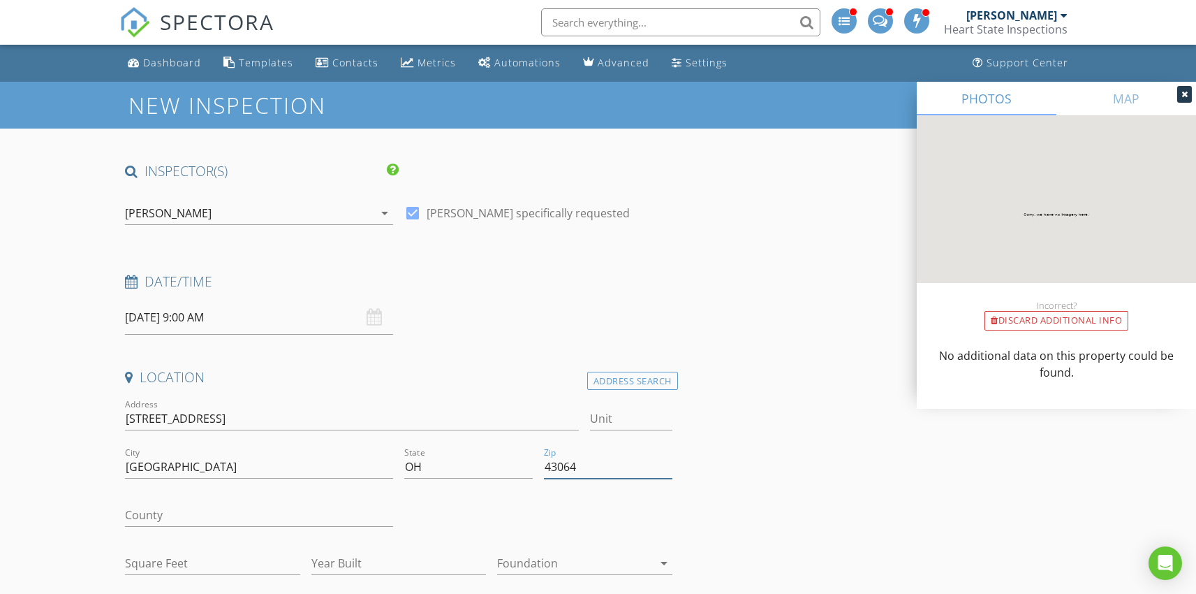
type input "43064"
click at [196, 515] on input "County" at bounding box center [259, 515] width 268 height 23
type input "Union"
click at [196, 559] on input "Square Feet" at bounding box center [212, 563] width 175 height 23
type input "2053"
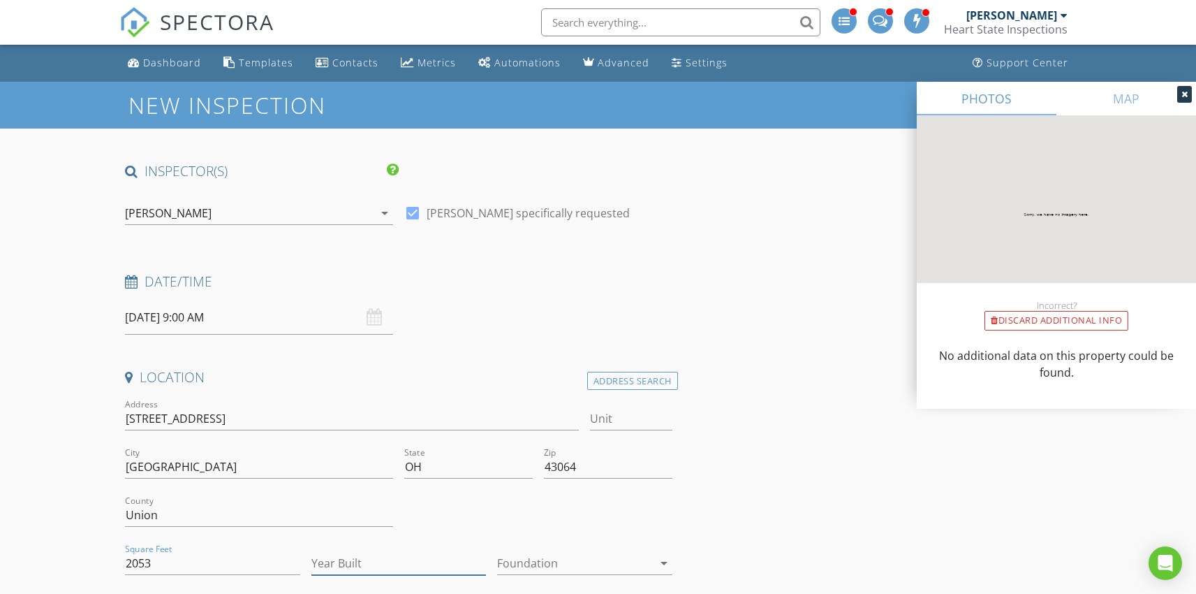
click at [400, 564] on input "Year Built" at bounding box center [399, 563] width 175 height 23
type input "-2"
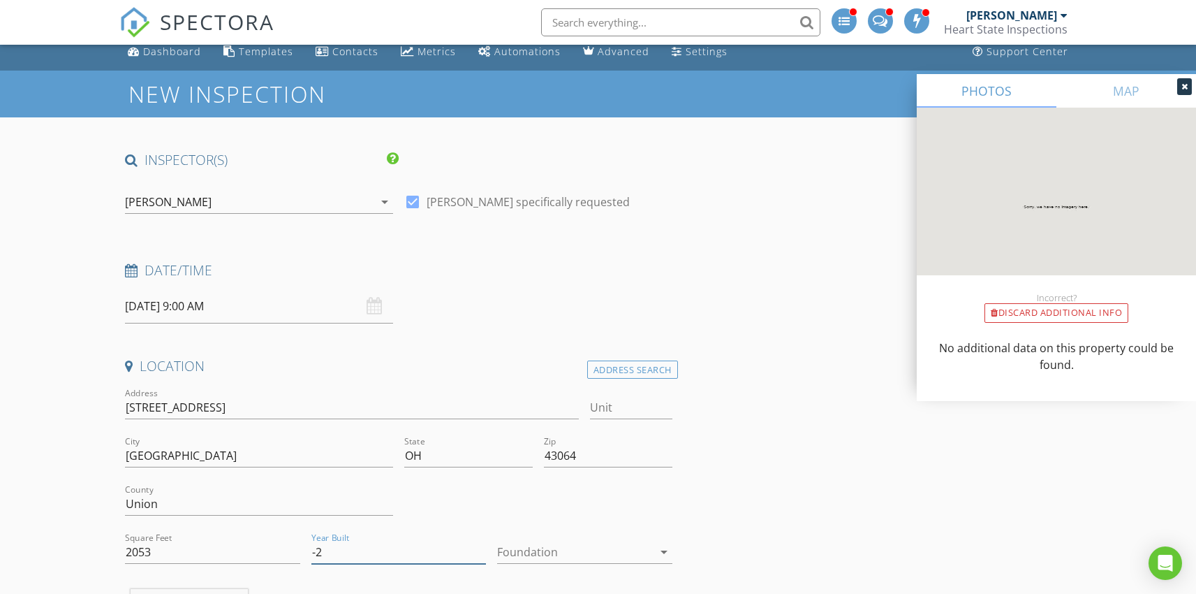
scroll to position [17, 0]
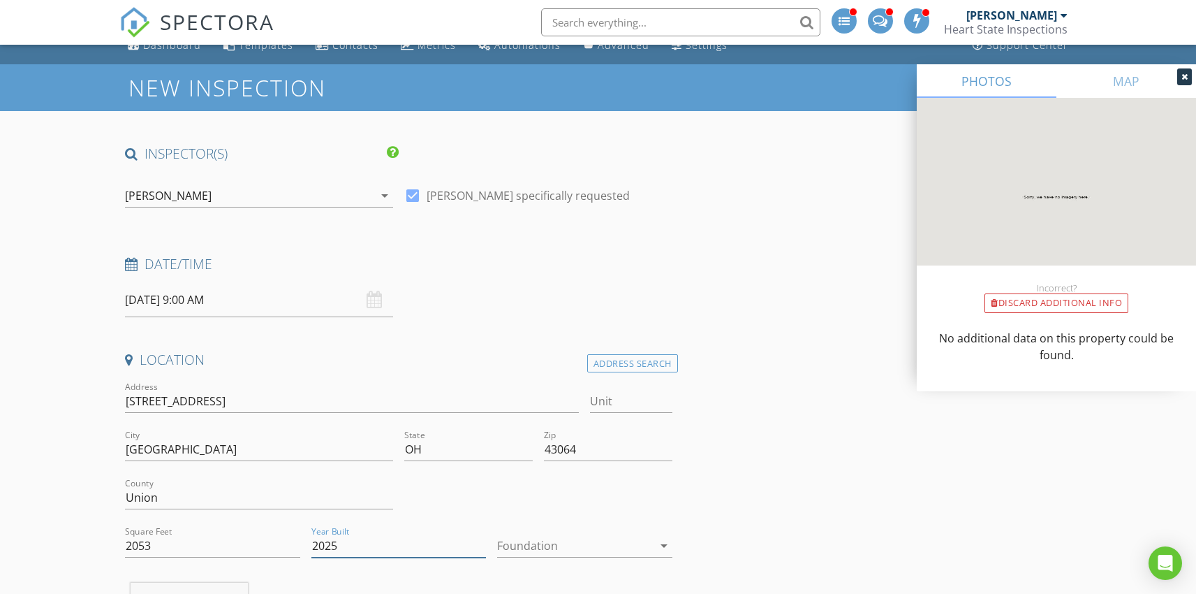
type input "2025"
click at [543, 545] on div at bounding box center [574, 545] width 155 height 22
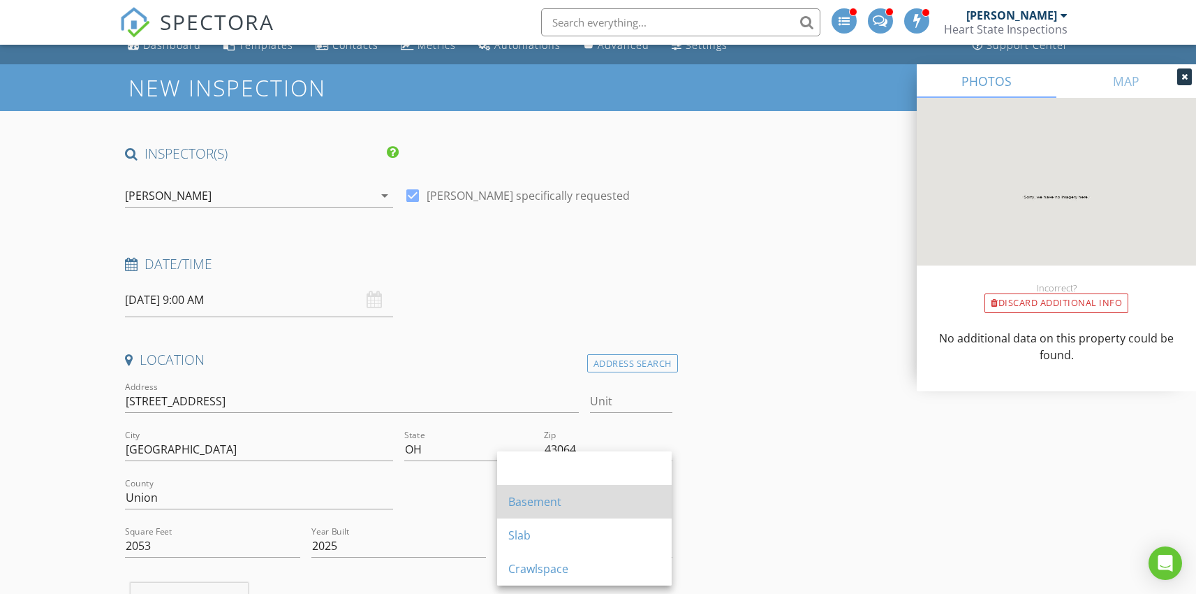
click at [564, 493] on div "Basement" at bounding box center [584, 501] width 152 height 17
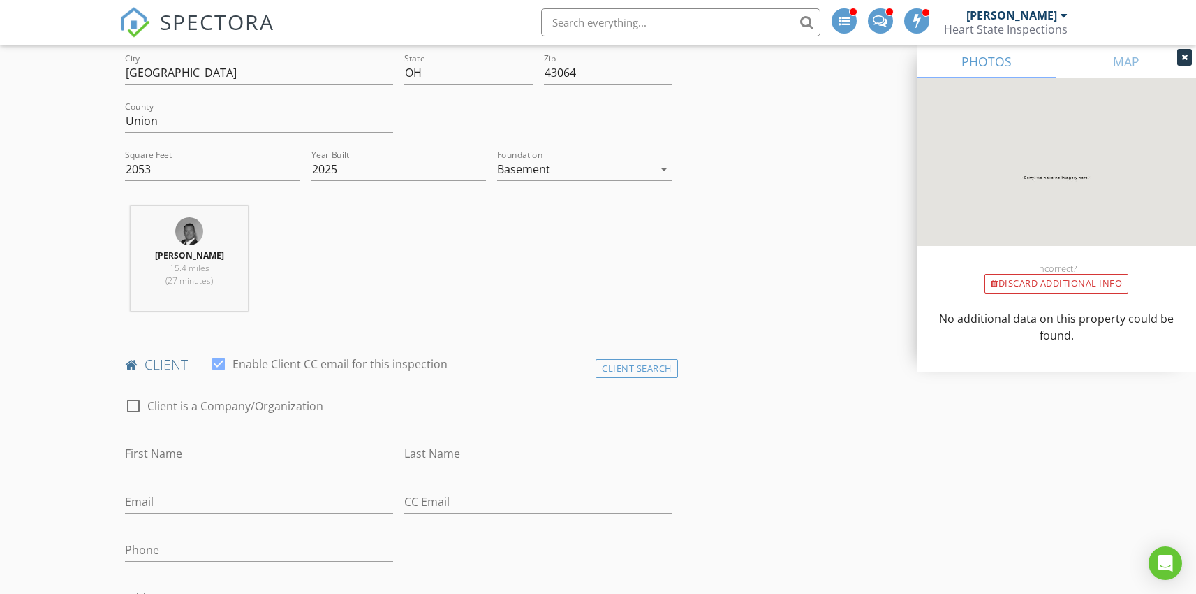
scroll to position [420, 0]
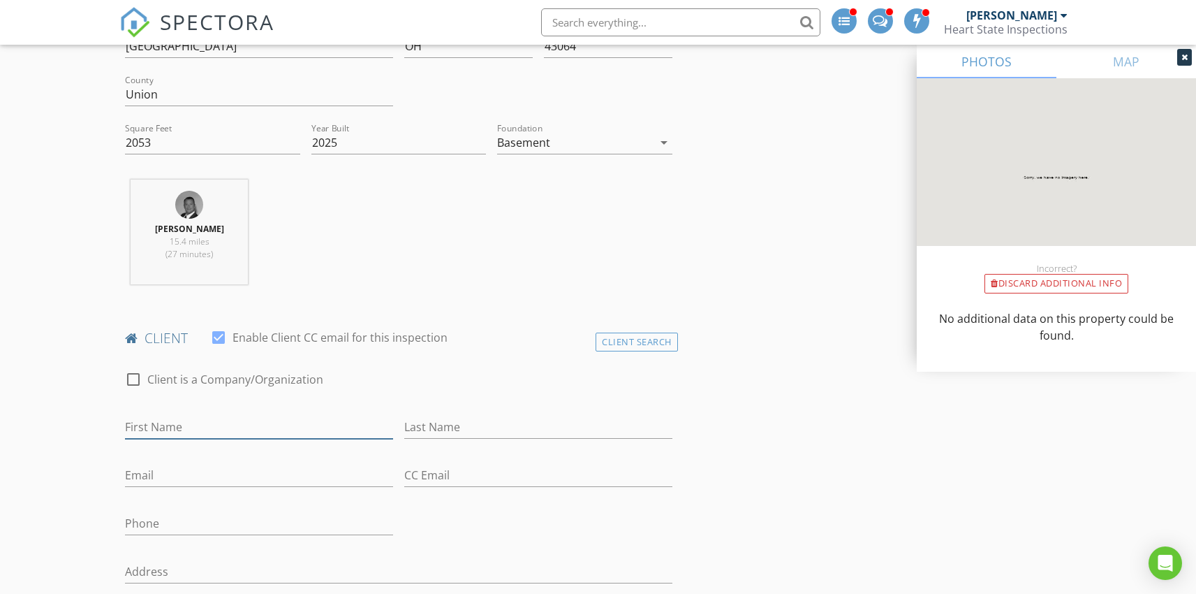
click at [160, 420] on input "First Name" at bounding box center [259, 427] width 268 height 23
type input "Hanah"
type input "DeLuca"
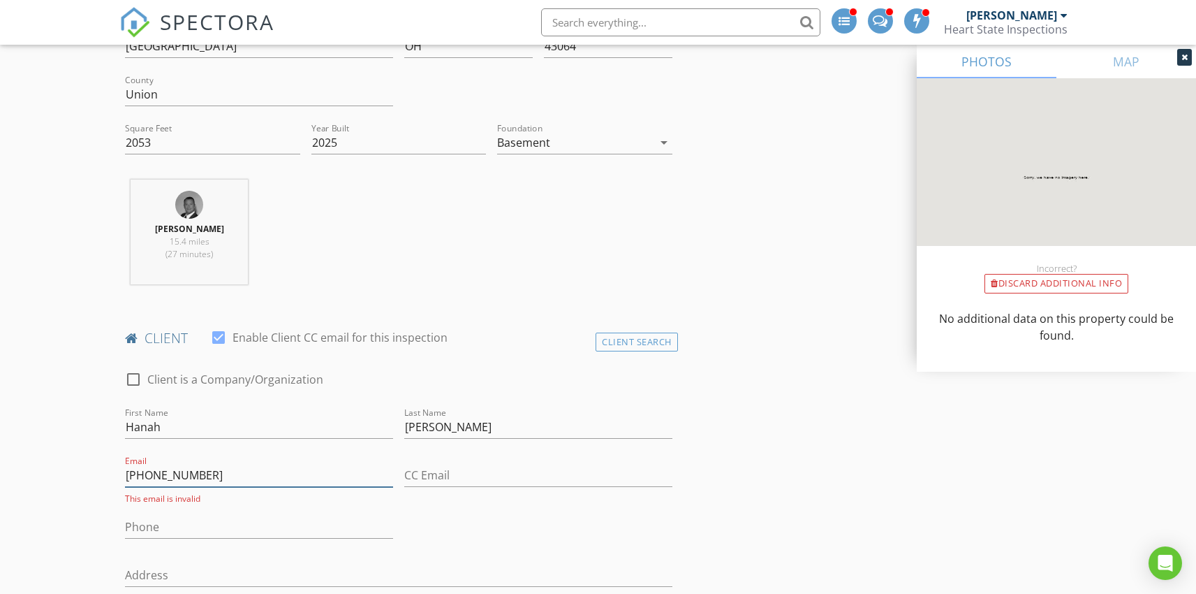
type input "614-956-6556"
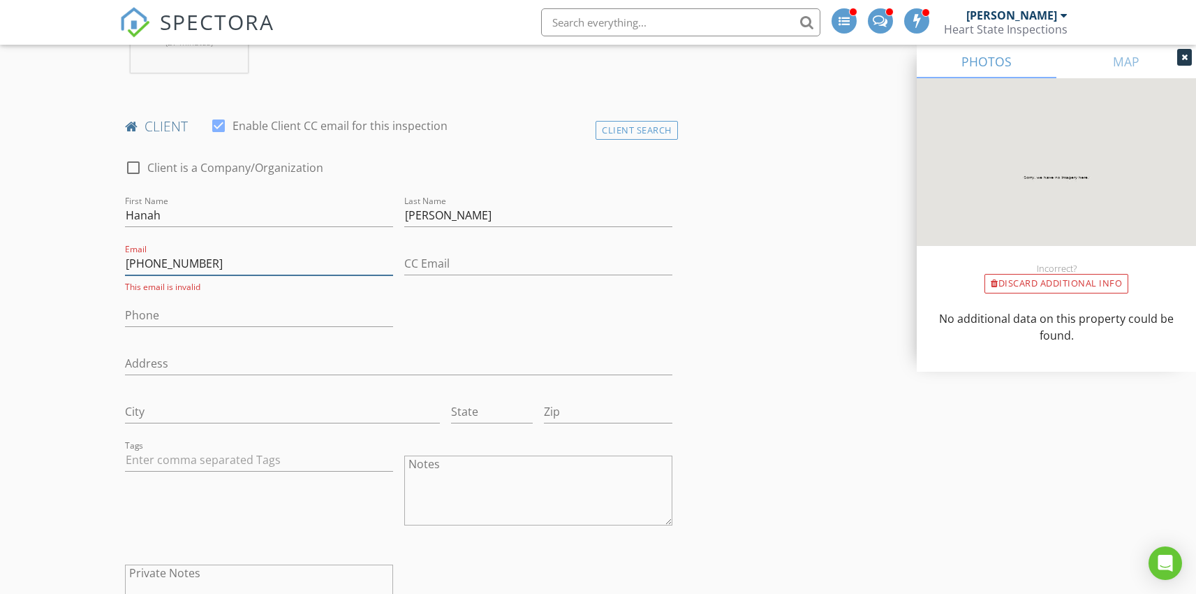
scroll to position [659, 0]
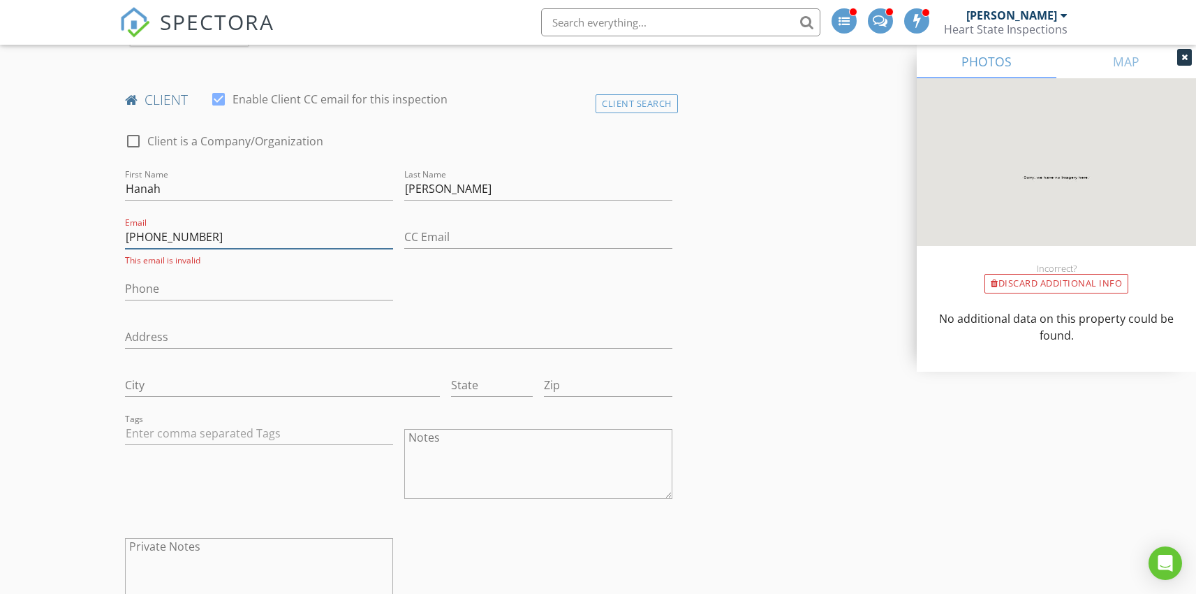
drag, startPoint x: 202, startPoint y: 236, endPoint x: 120, endPoint y: 235, distance: 81.7
click at [120, 235] on div "Email 614-956-6556 This email is invalid" at bounding box center [258, 240] width 279 height 52
click at [170, 296] on input "Phone" at bounding box center [259, 288] width 268 height 23
paste input "614-956-6556"
type input "614-956-6556"
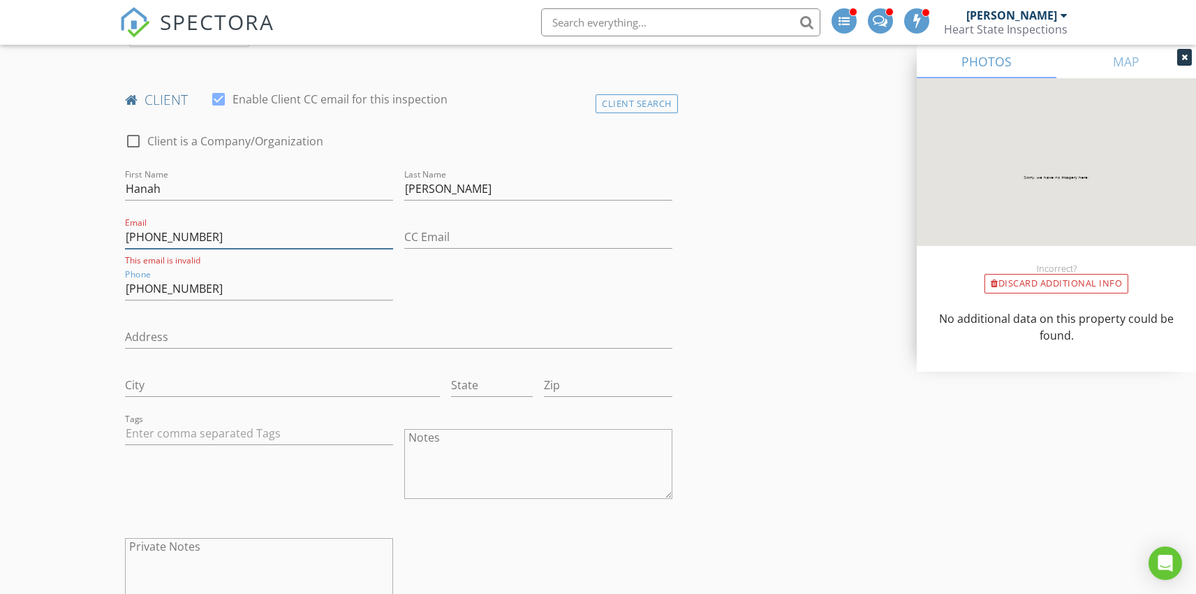
click at [204, 236] on input "614-956-6556" at bounding box center [259, 237] width 268 height 23
paste input "Delucahanah@outlook.com"
click at [131, 239] on input "Delucahanah@outlook.com" at bounding box center [259, 237] width 268 height 23
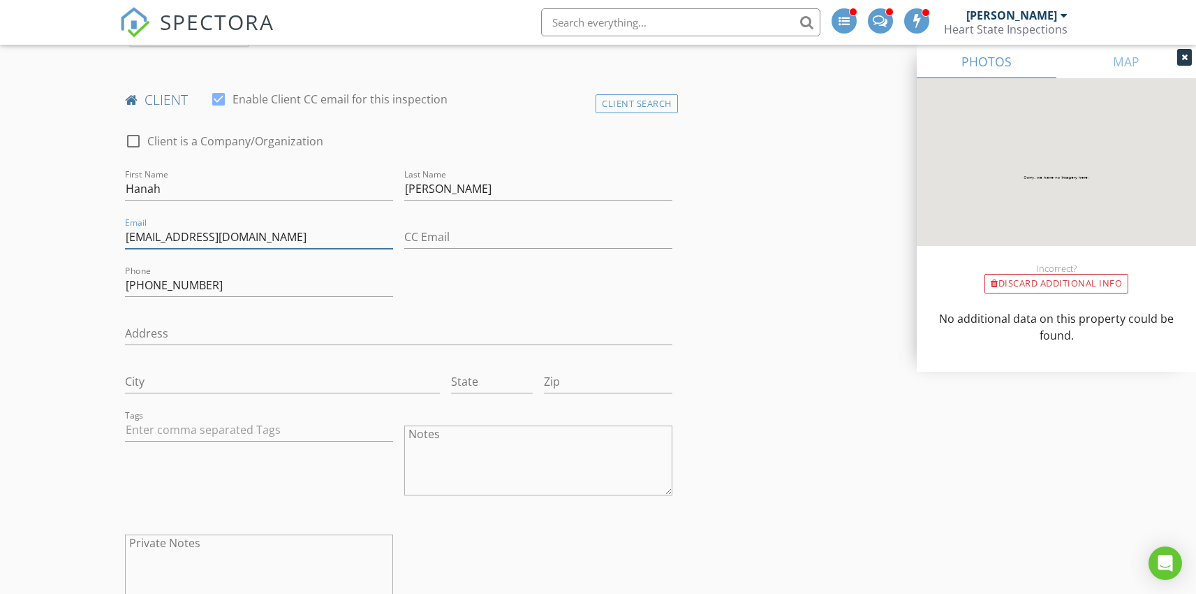
type input "delucahanah@outlook.com"
click at [499, 307] on div "check_box_outline_blank Client is a Company/Organization First Name Hanah Last …" at bounding box center [398, 372] width 558 height 506
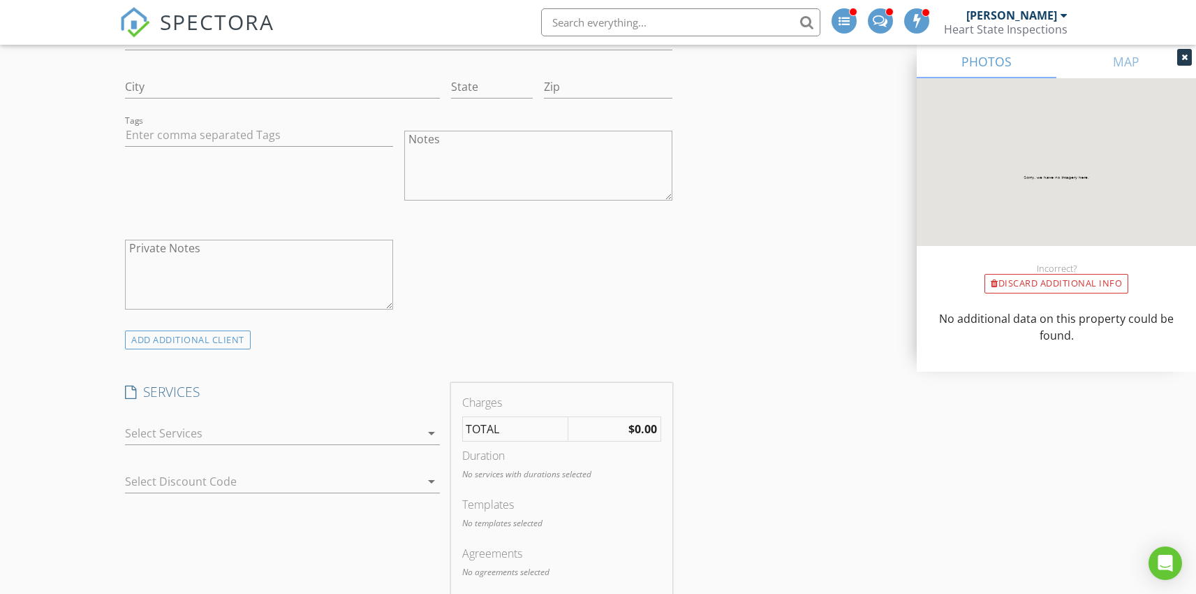
scroll to position [976, 0]
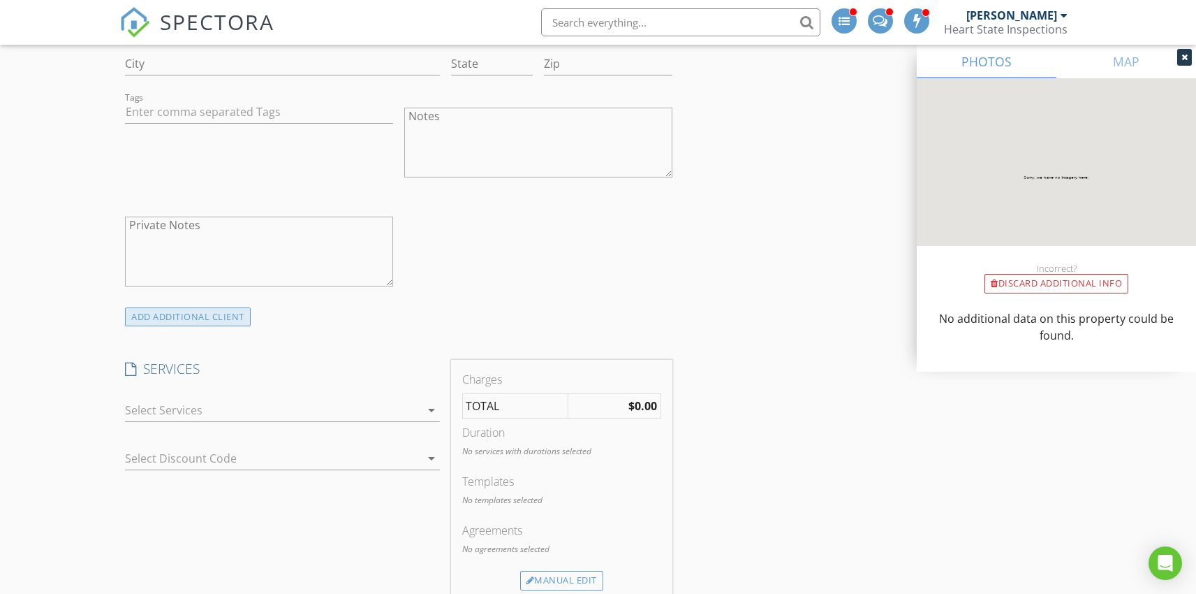
click at [212, 316] on div "ADD ADDITIONAL client" at bounding box center [188, 316] width 126 height 19
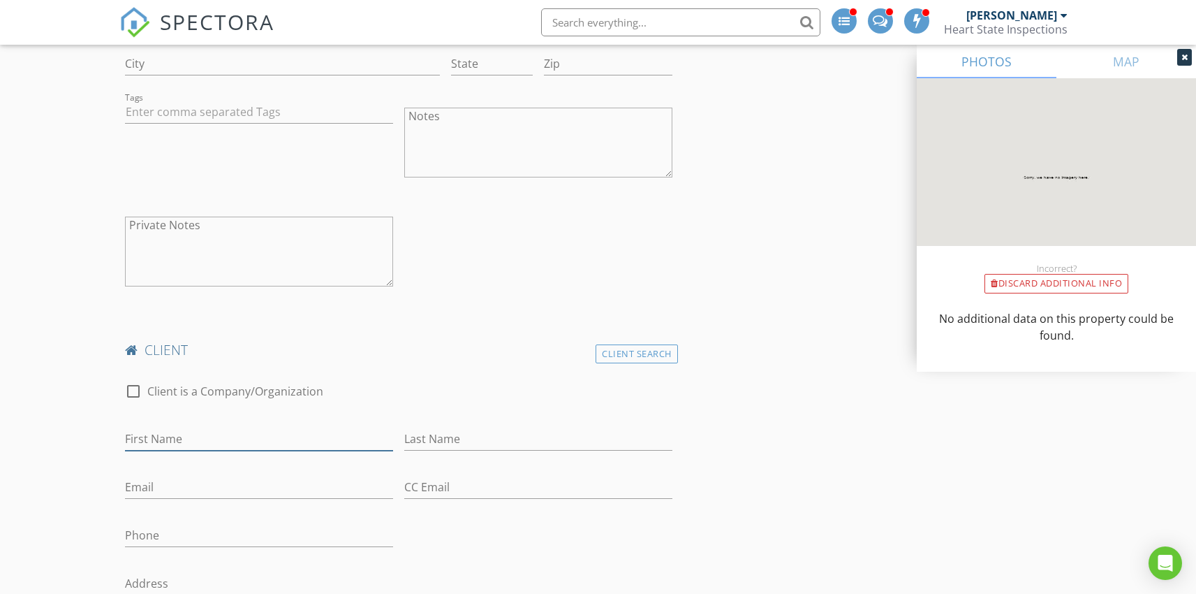
click at [191, 430] on input "First Name" at bounding box center [259, 438] width 268 height 23
type input "Murad"
type input "DeLuca"
click at [184, 484] on input "Email" at bounding box center [259, 487] width 268 height 23
paste input "murad.deluca@gmail.com"
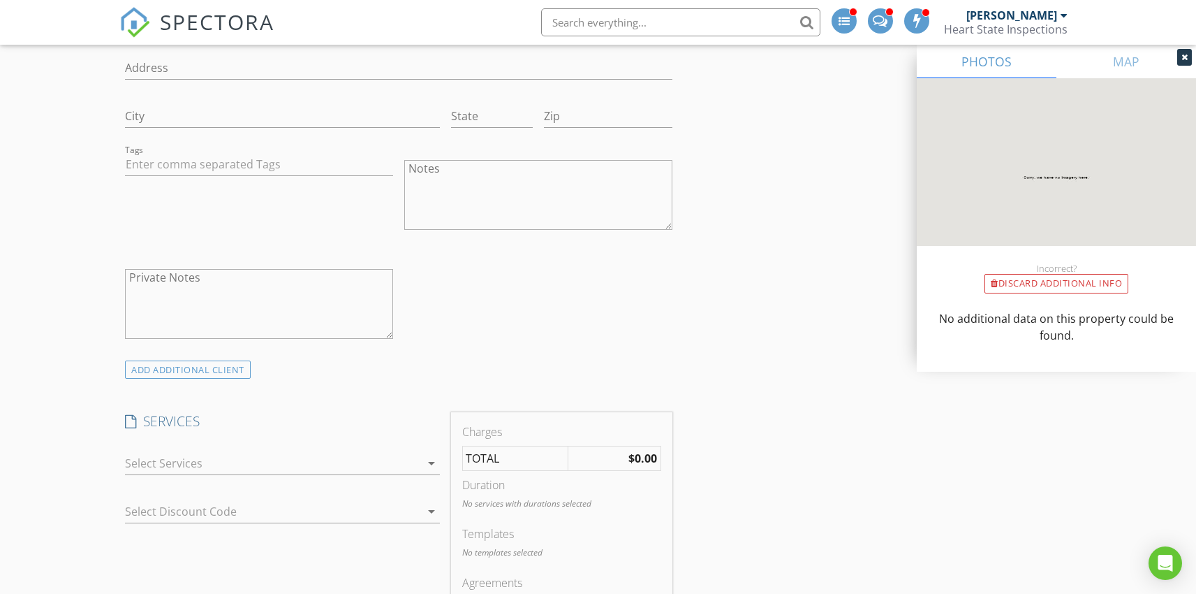
scroll to position [1528, 0]
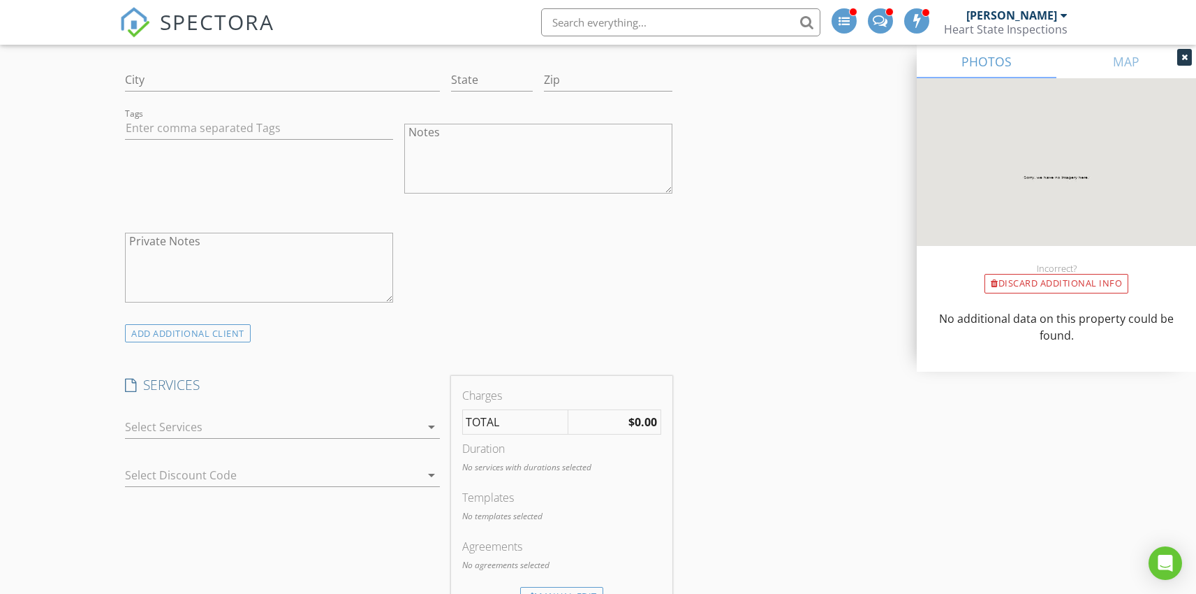
type input "murad.deluca@gmail.com"
click at [351, 434] on div at bounding box center [272, 427] width 295 height 22
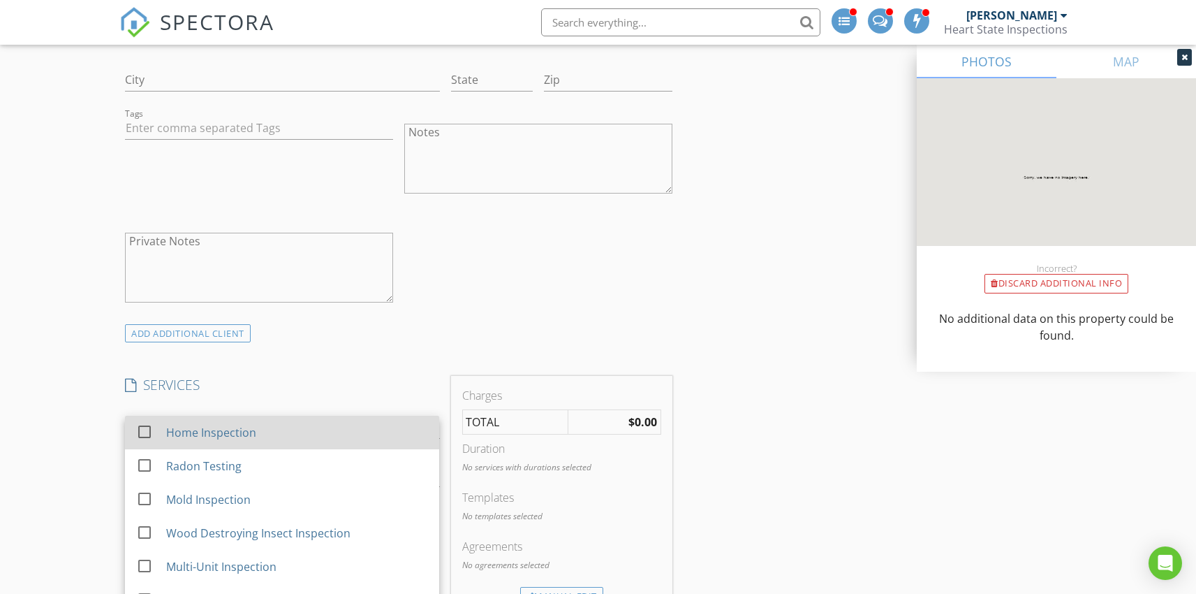
click at [247, 436] on div "Home Inspection" at bounding box center [211, 432] width 90 height 17
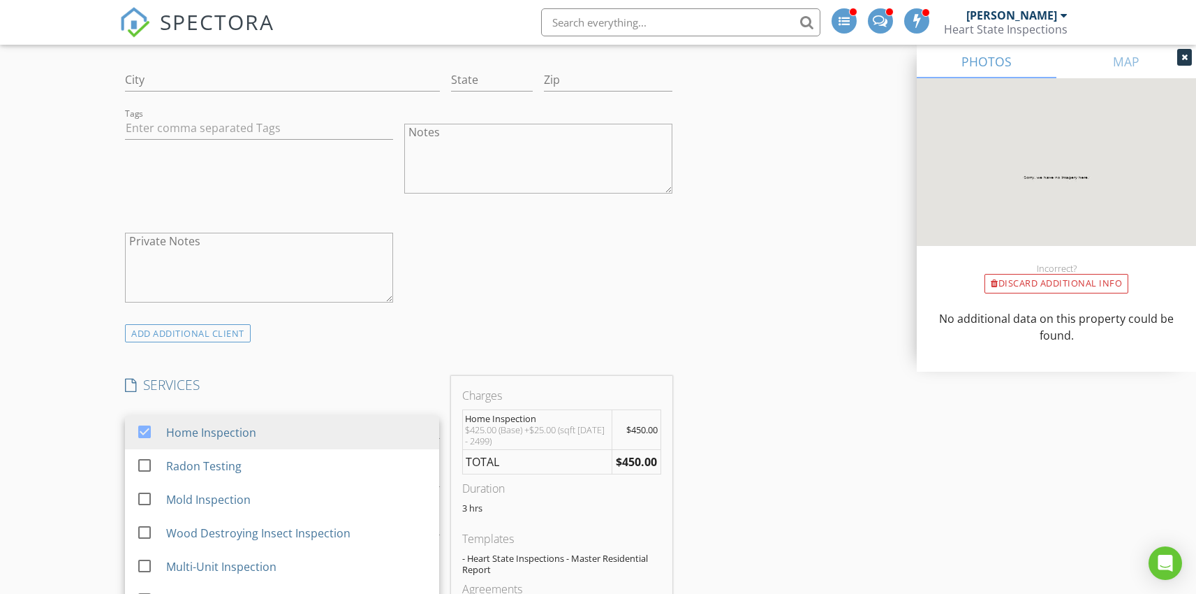
click at [346, 372] on div "INSPECTOR(S) check_box Joe Deafenbaugh PRIMARY check_box_outline_blank Dyllan D…" at bounding box center [398, 261] width 558 height 3255
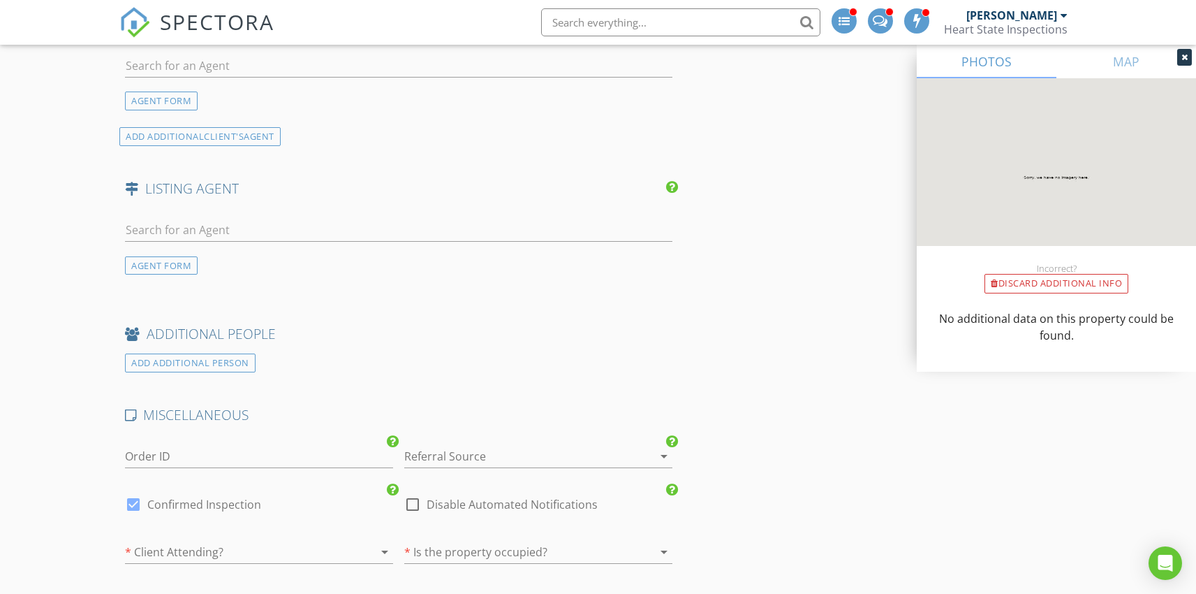
scroll to position [2471, 0]
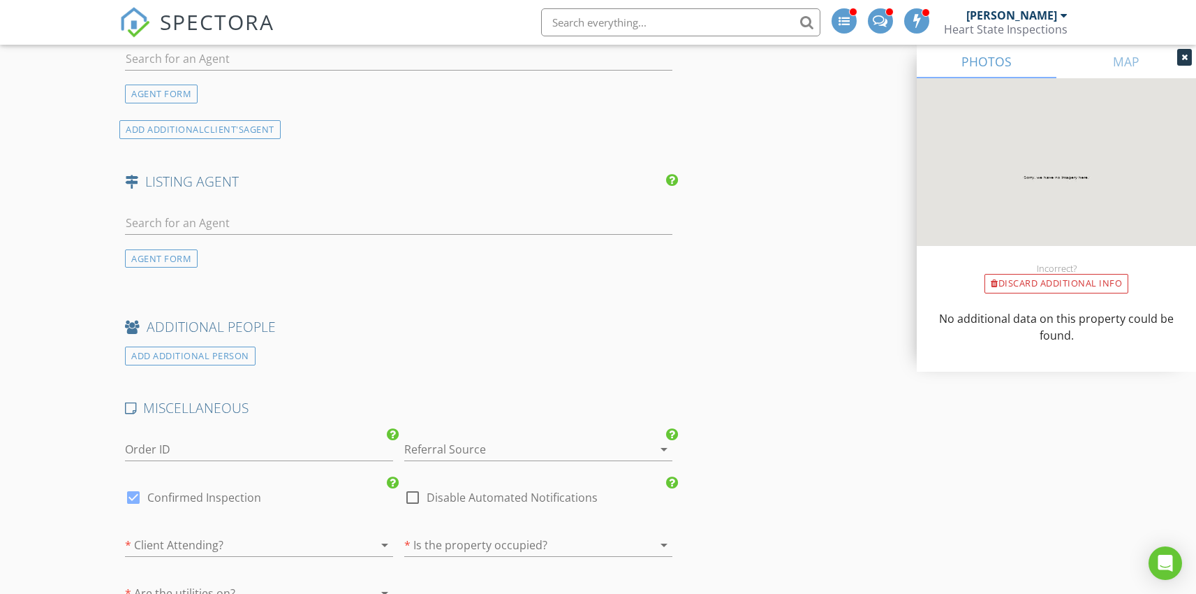
click at [446, 448] on div at bounding box center [518, 449] width 229 height 22
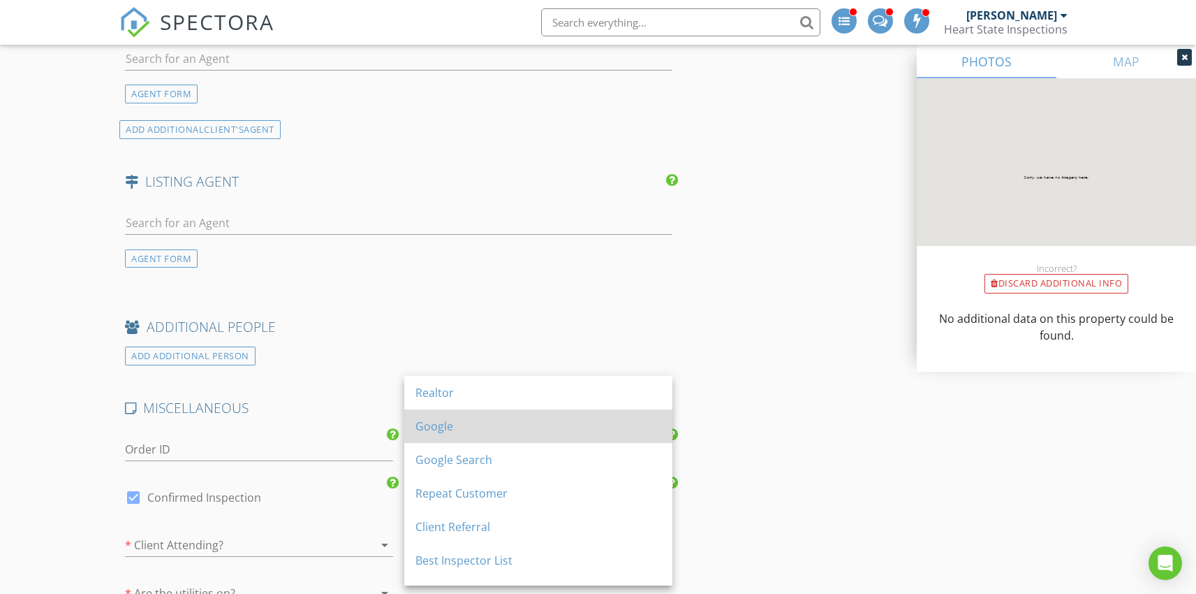
click at [449, 429] on div "Google" at bounding box center [539, 426] width 246 height 17
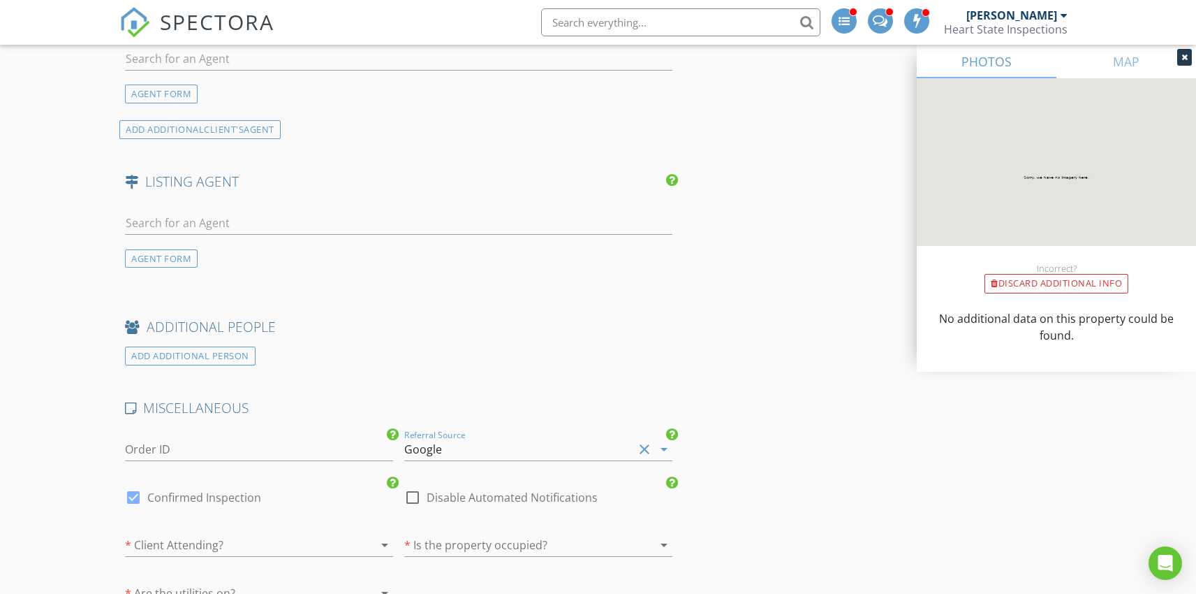
click at [326, 544] on div at bounding box center [239, 545] width 229 height 22
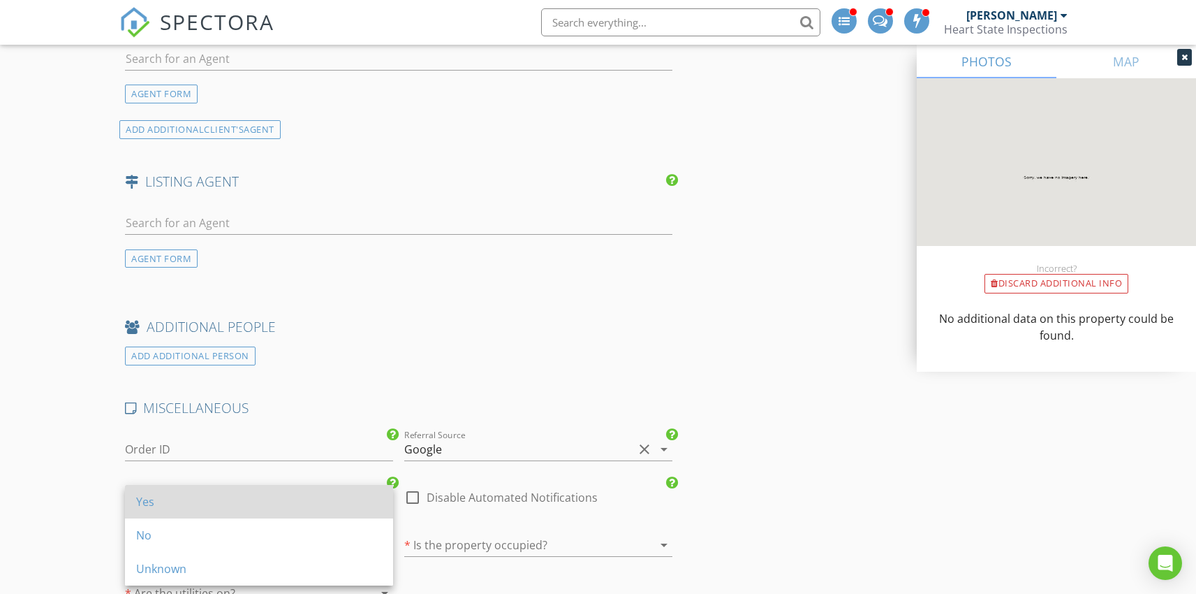
click at [261, 511] on div "Yes" at bounding box center [259, 502] width 246 height 34
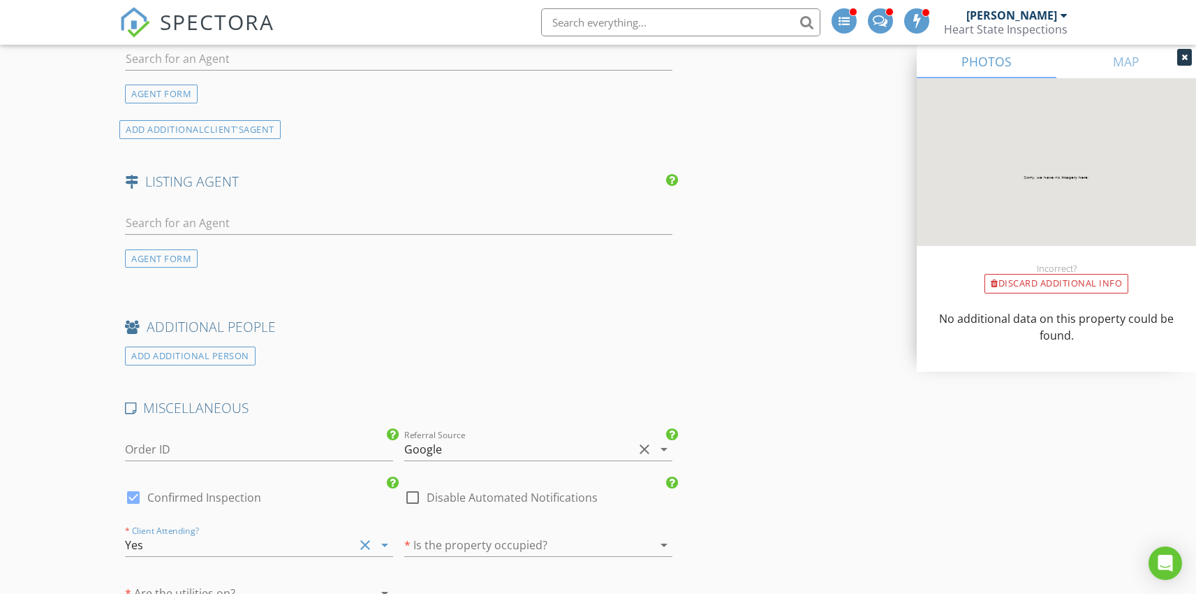
click at [443, 534] on div at bounding box center [518, 545] width 229 height 22
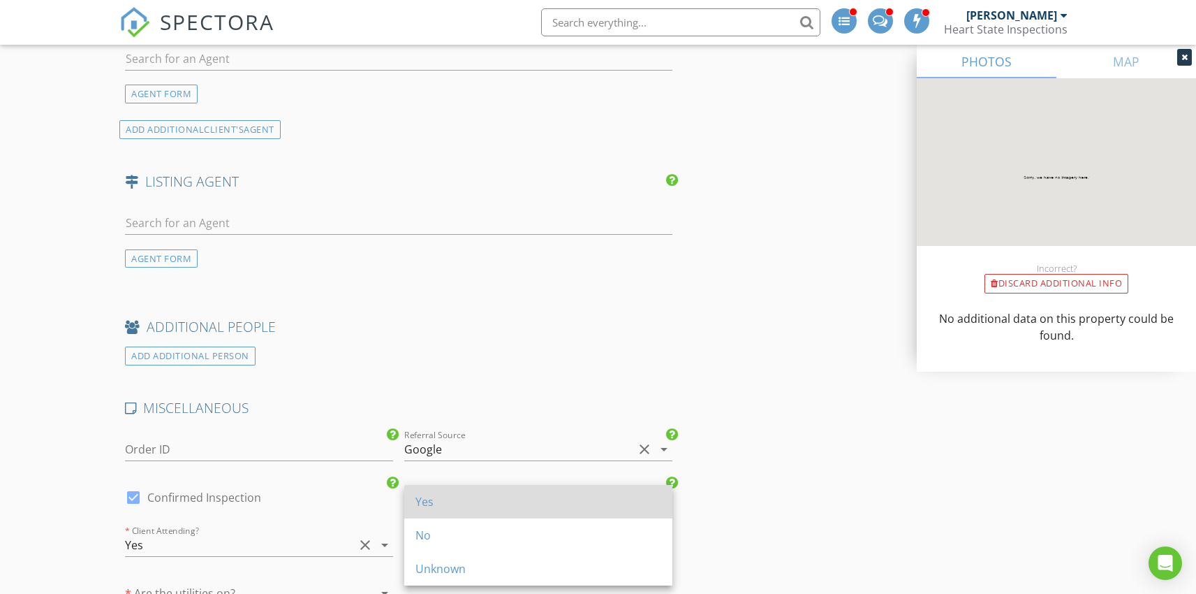
click at [437, 507] on div "Yes" at bounding box center [539, 501] width 246 height 17
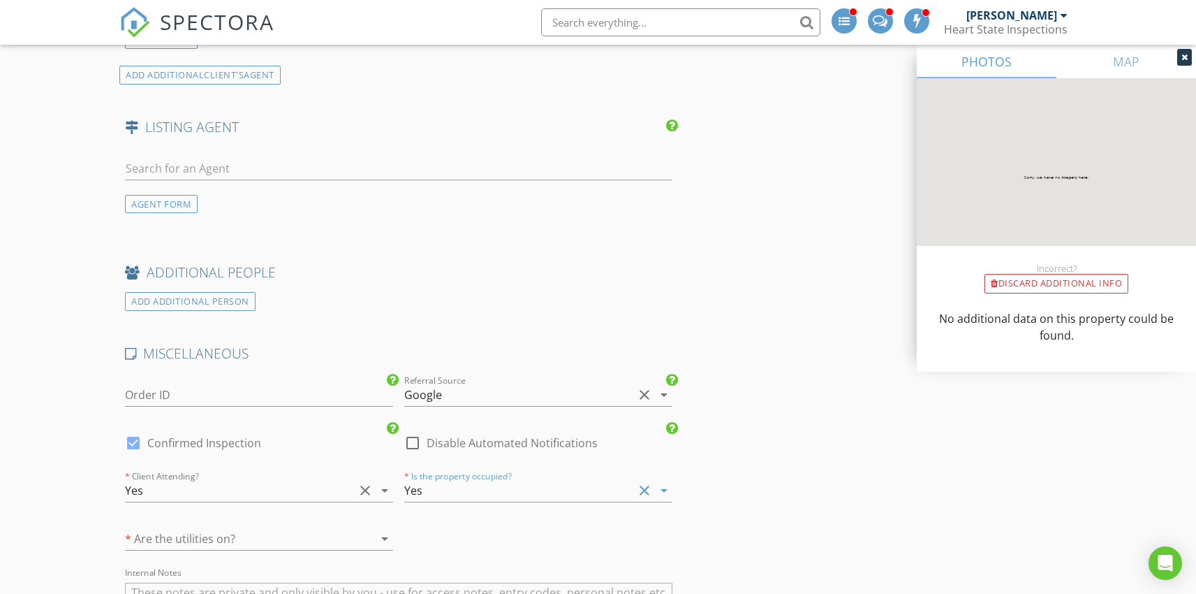
scroll to position [2561, 0]
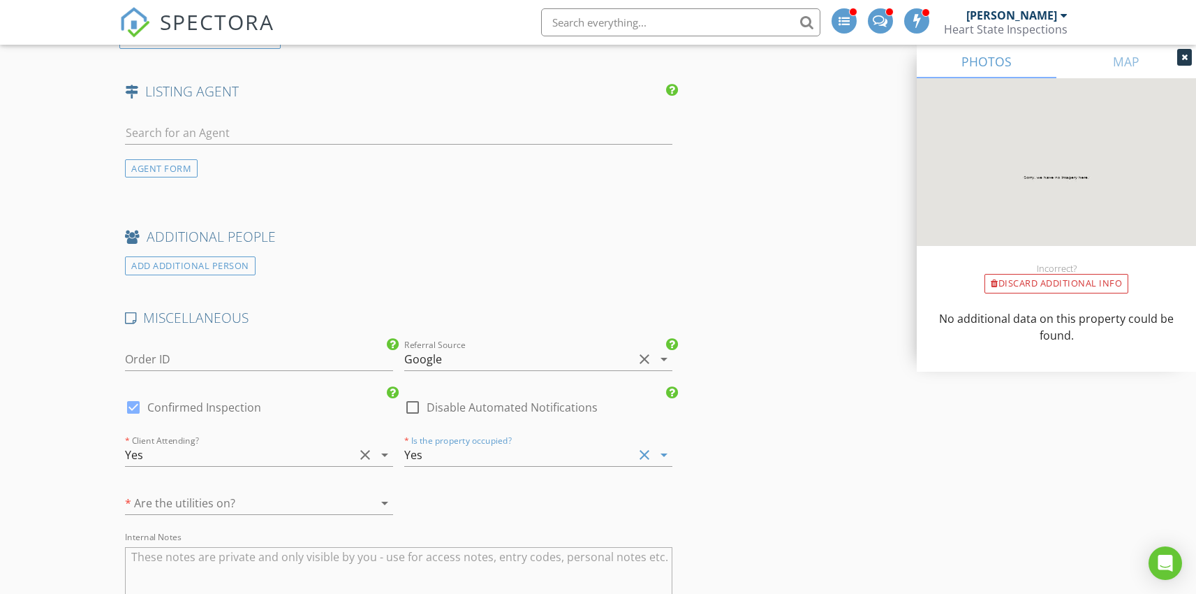
click at [288, 506] on div at bounding box center [239, 503] width 229 height 22
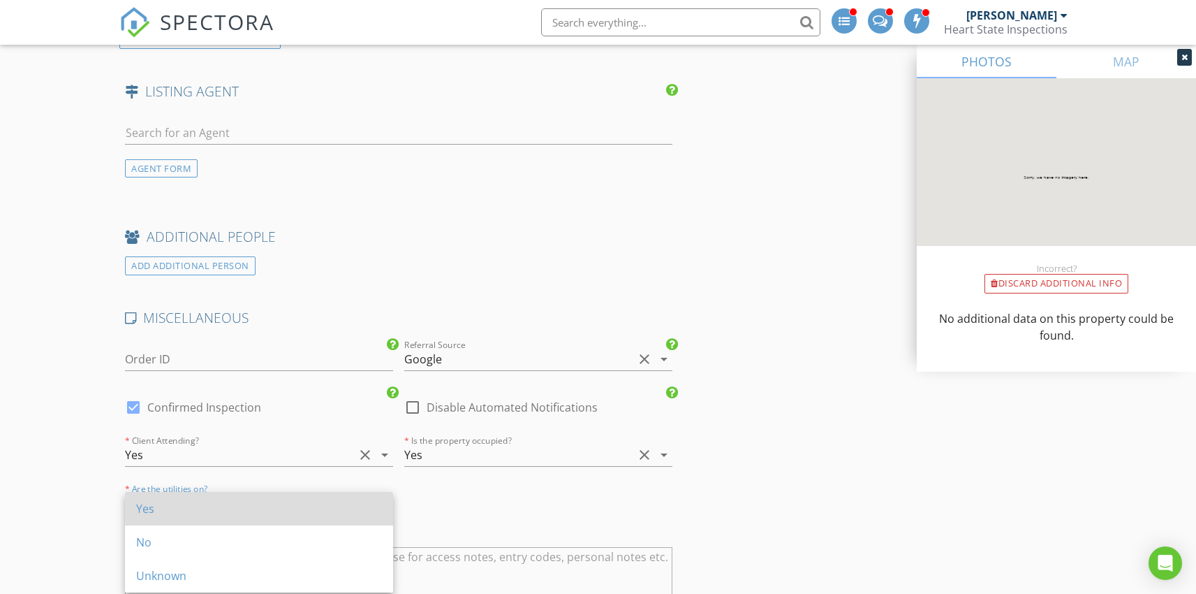
click at [208, 500] on div "Yes" at bounding box center [259, 508] width 246 height 17
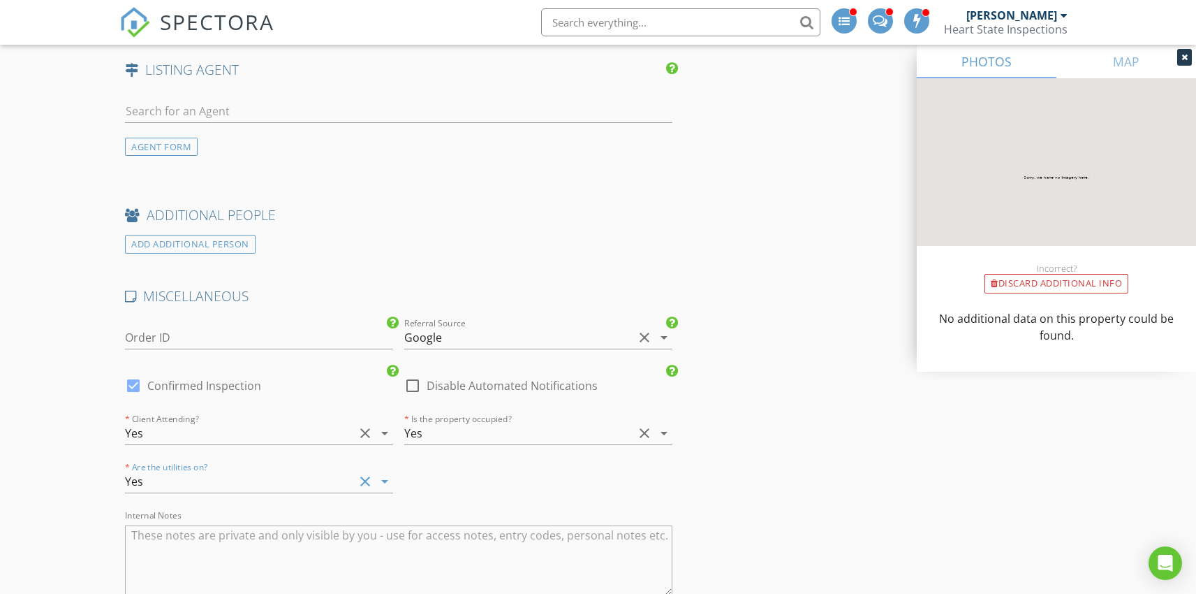
scroll to position [2587, 0]
click at [214, 532] on textarea "Internal Notes" at bounding box center [398, 556] width 547 height 70
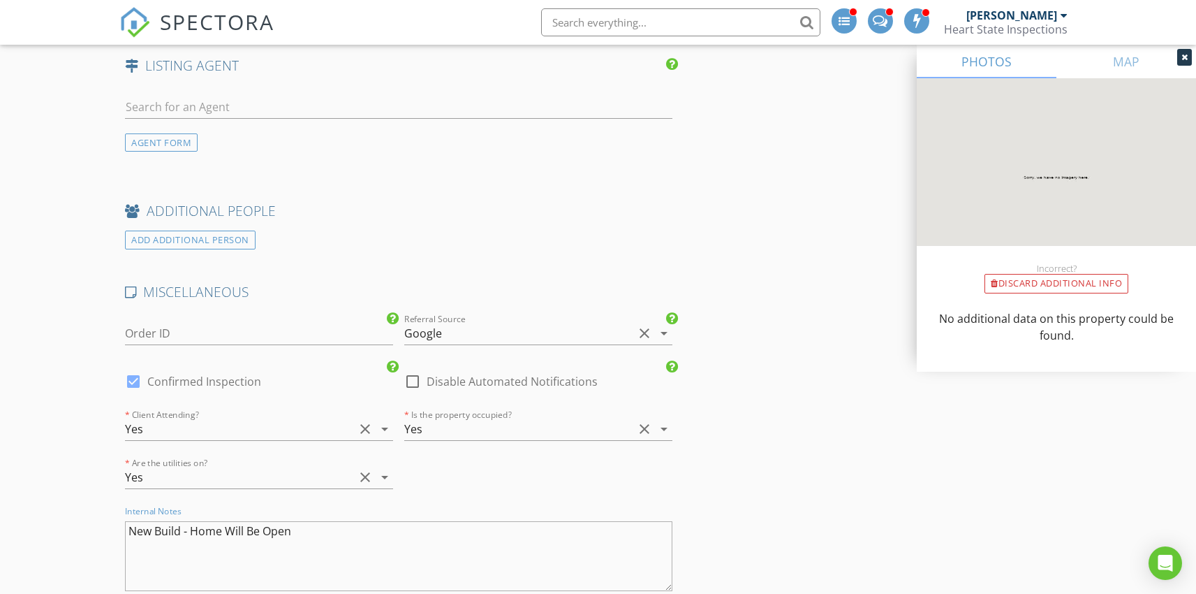
type textarea "New Build - Home Will Be Open"
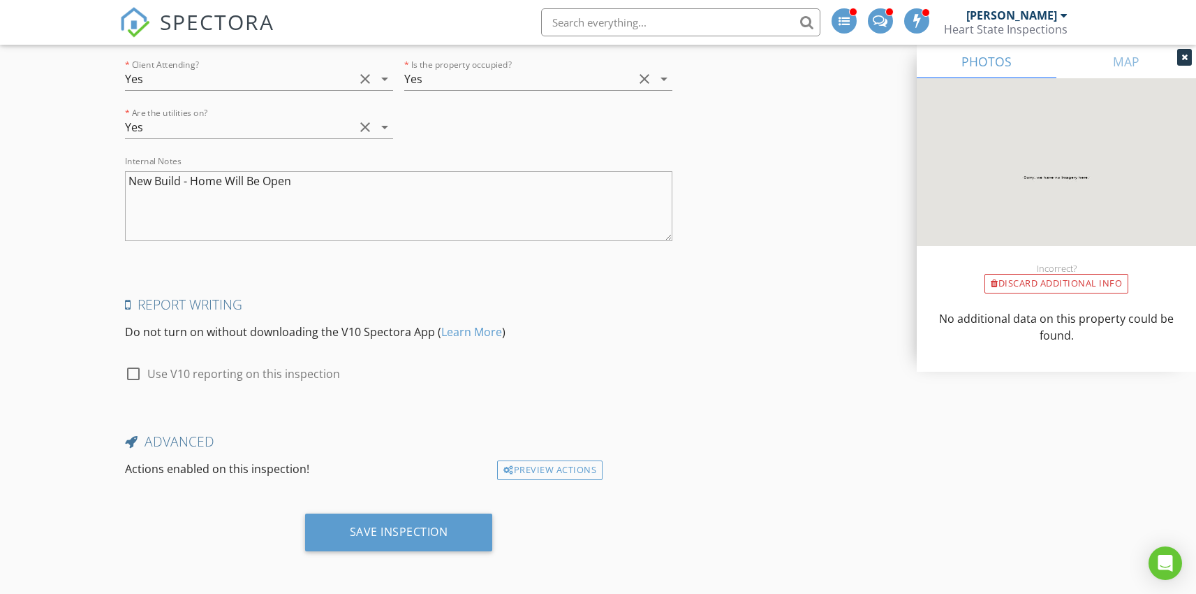
scroll to position [2938, 0]
click at [423, 536] on div "Save Inspection" at bounding box center [399, 531] width 98 height 14
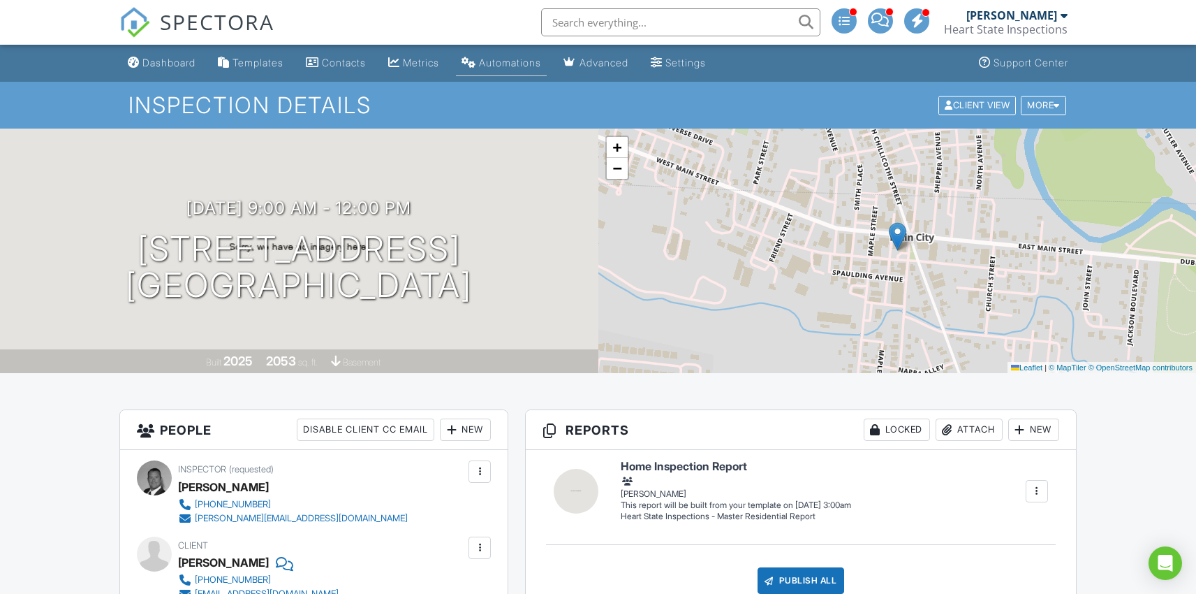
click at [523, 56] on link "Automations" at bounding box center [501, 63] width 91 height 26
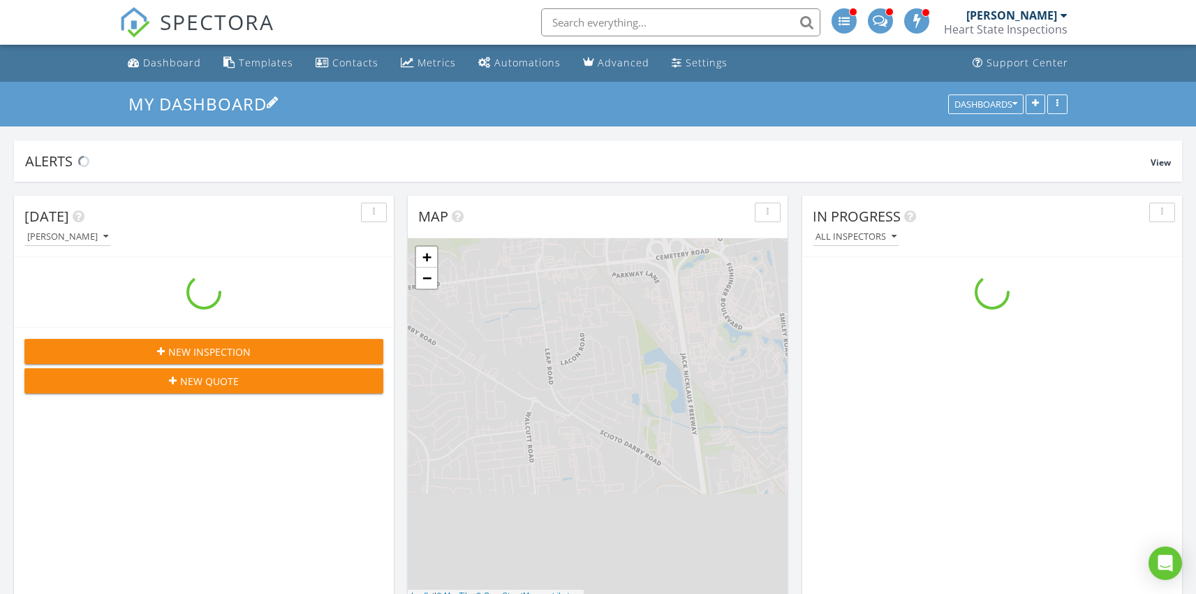
scroll to position [1293, 1218]
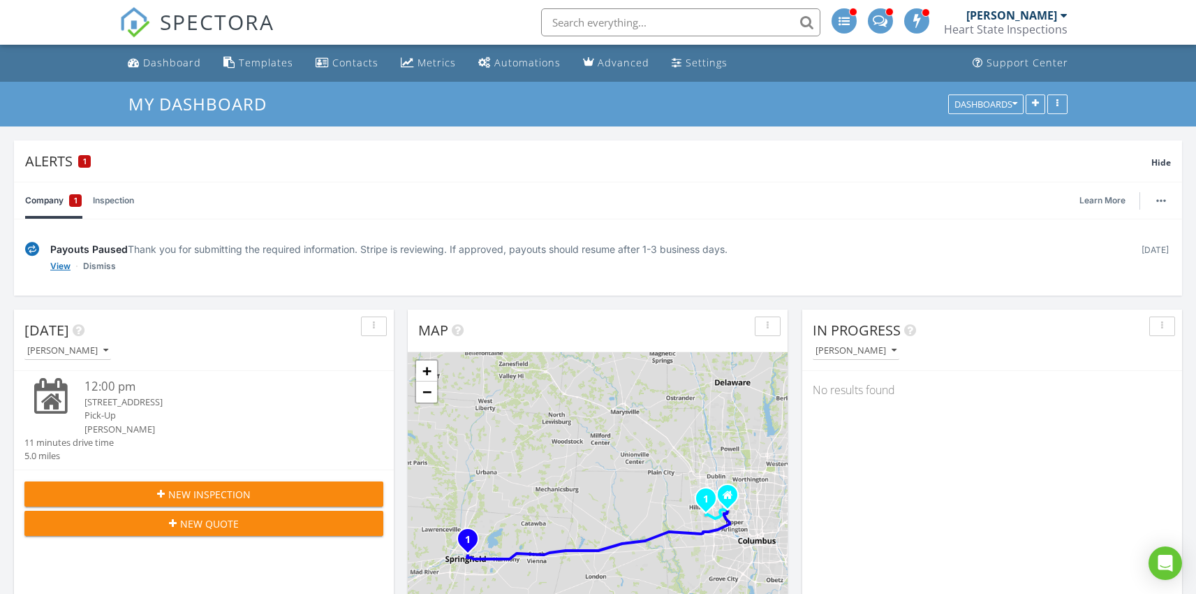
click at [61, 267] on link "View" at bounding box center [60, 266] width 20 height 14
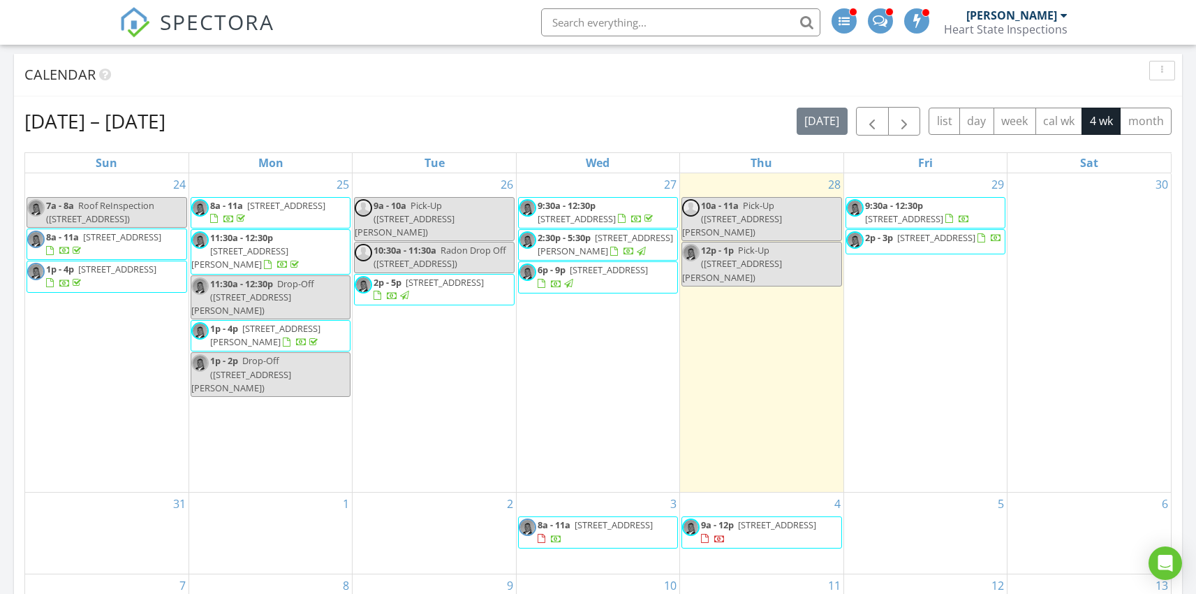
scroll to position [798, 0]
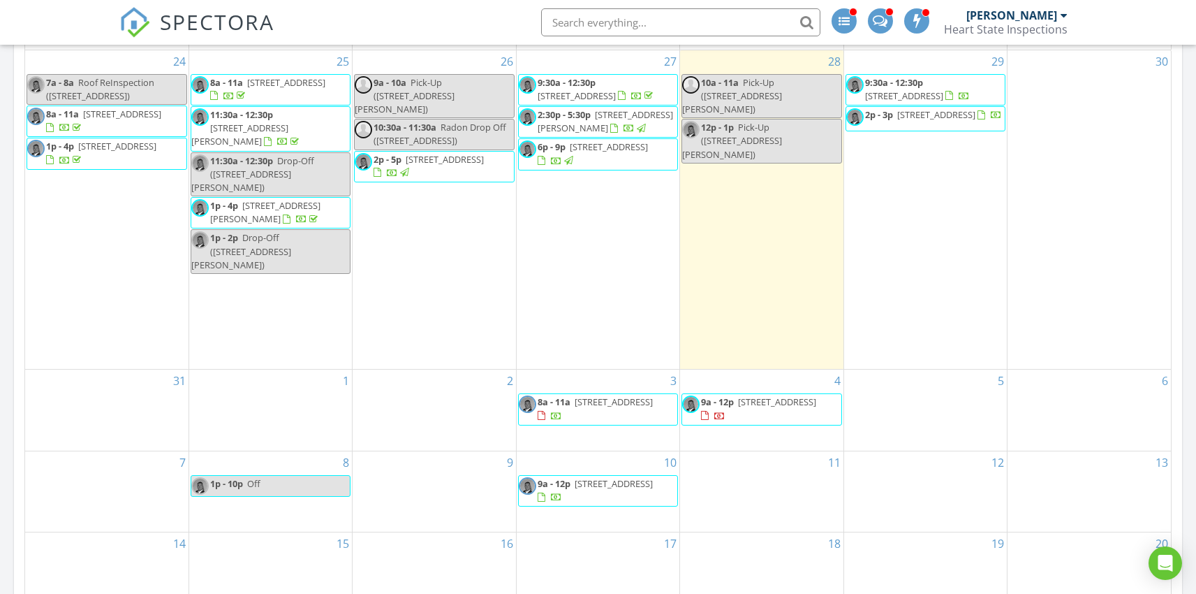
click at [775, 395] on span "9a - 12p [STREET_ADDRESS]" at bounding box center [761, 408] width 159 height 27
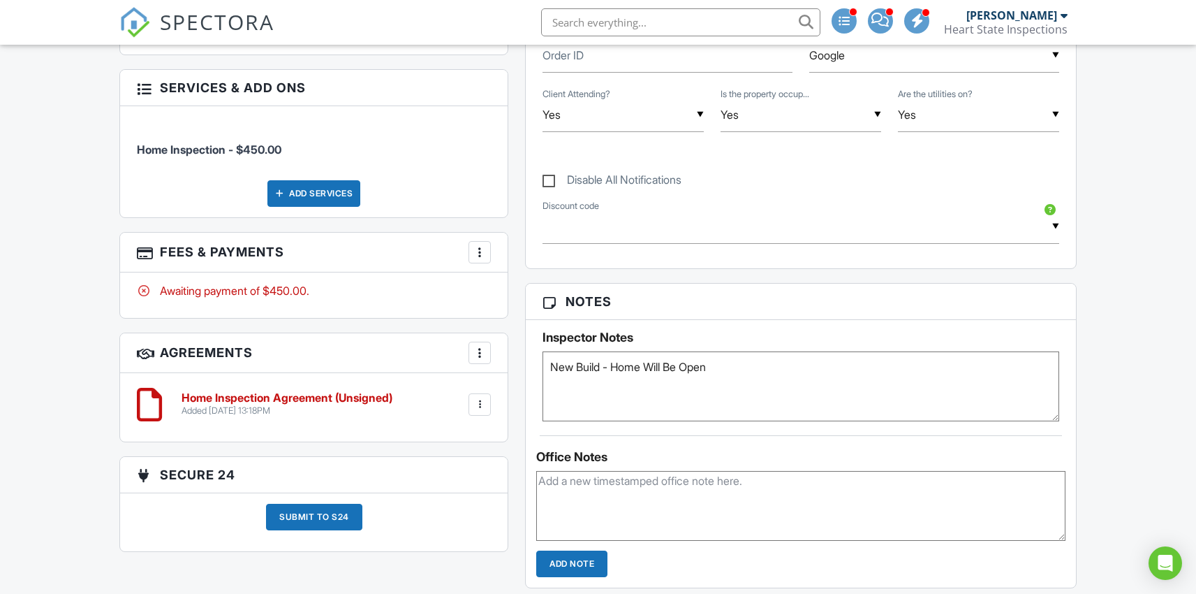
scroll to position [740, 0]
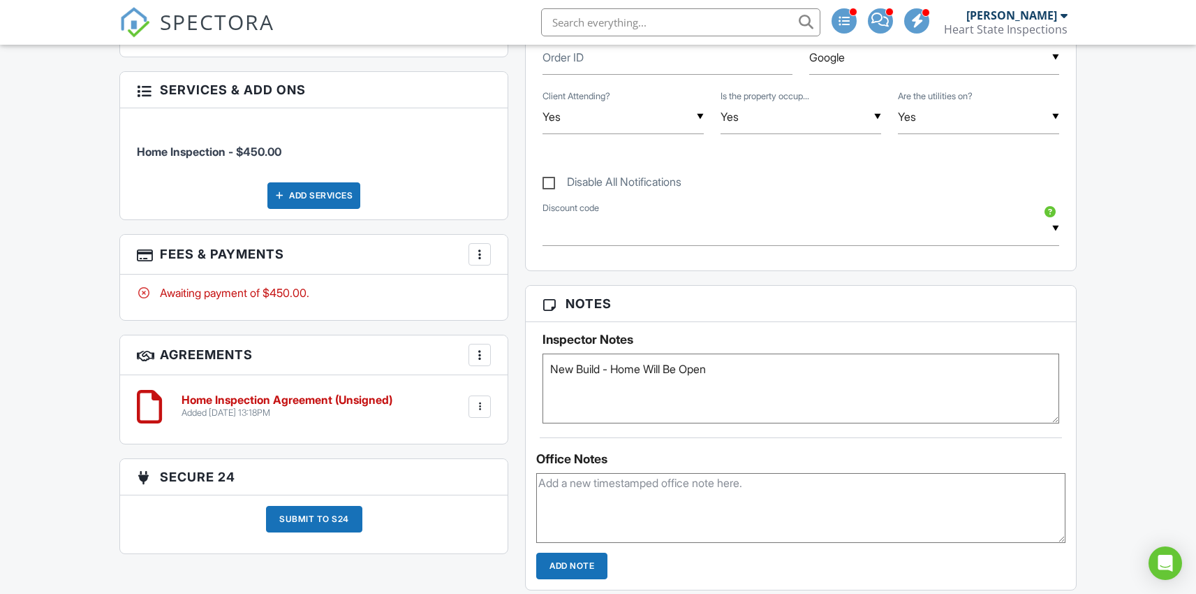
click at [735, 362] on textarea "New Build - Home Will Be Open" at bounding box center [801, 388] width 516 height 70
click at [716, 368] on textarea "New Build - Home Will Be Open" at bounding box center [801, 388] width 516 height 70
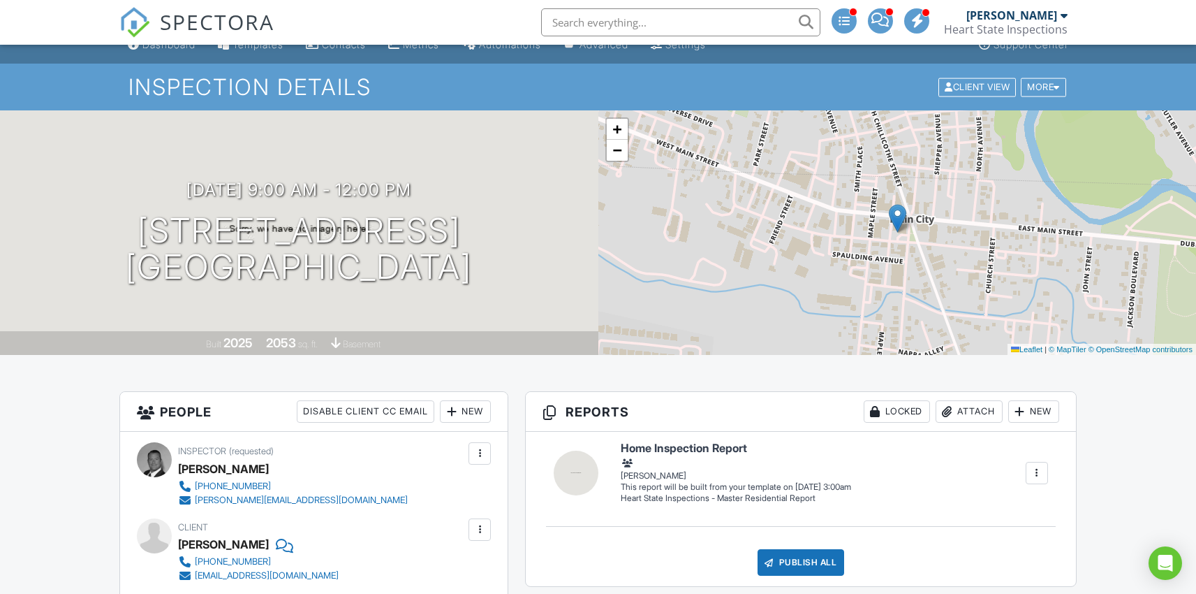
scroll to position [0, 0]
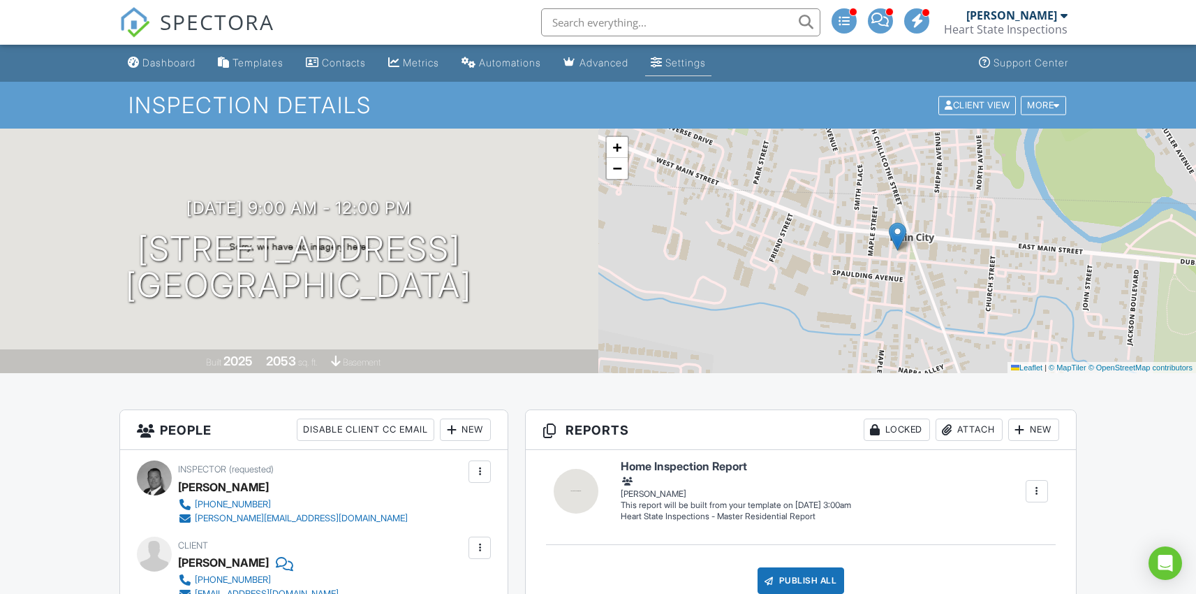
type textarea "New Build - Home Will Be Open - LOT 201"
click at [706, 59] on div "Settings" at bounding box center [686, 63] width 41 height 12
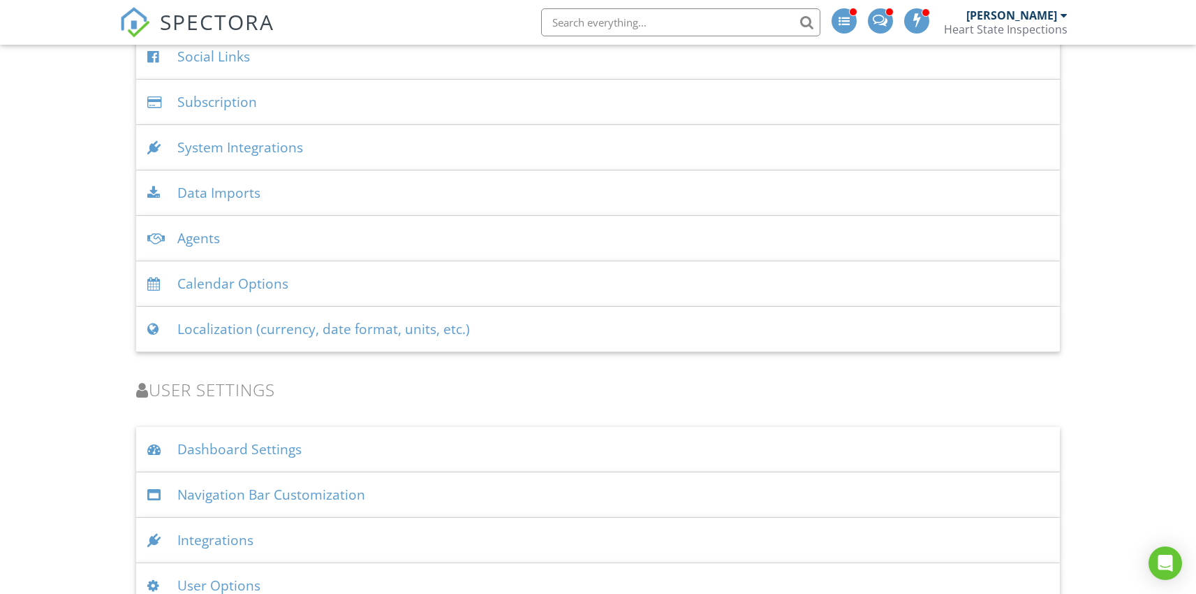
scroll to position [1670, 0]
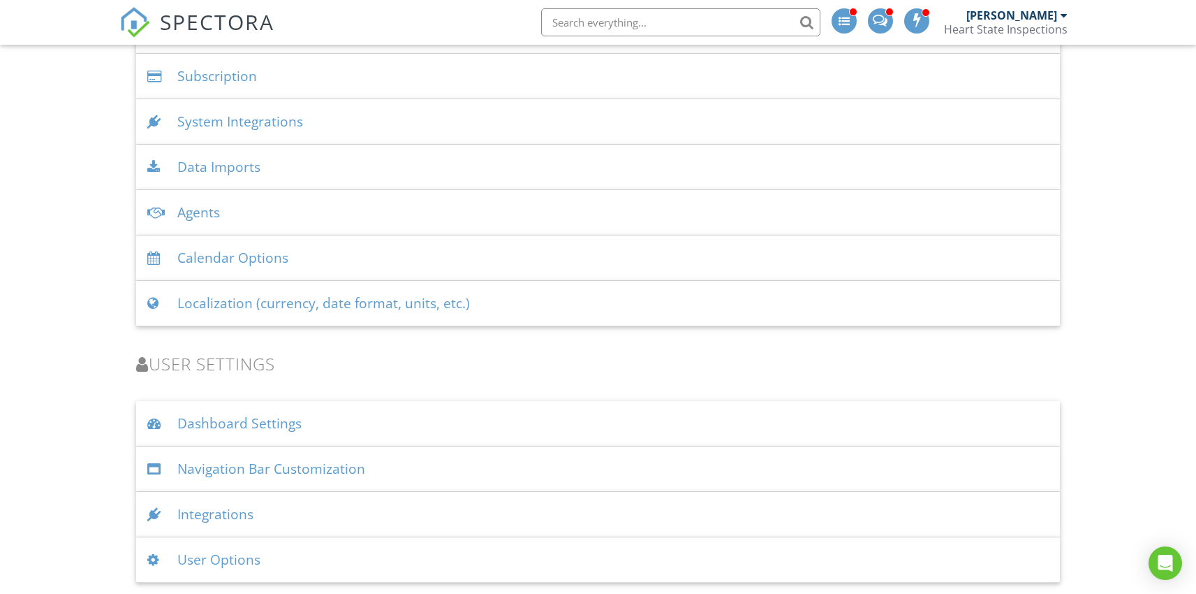
click at [209, 555] on div "User Options" at bounding box center [597, 559] width 923 height 45
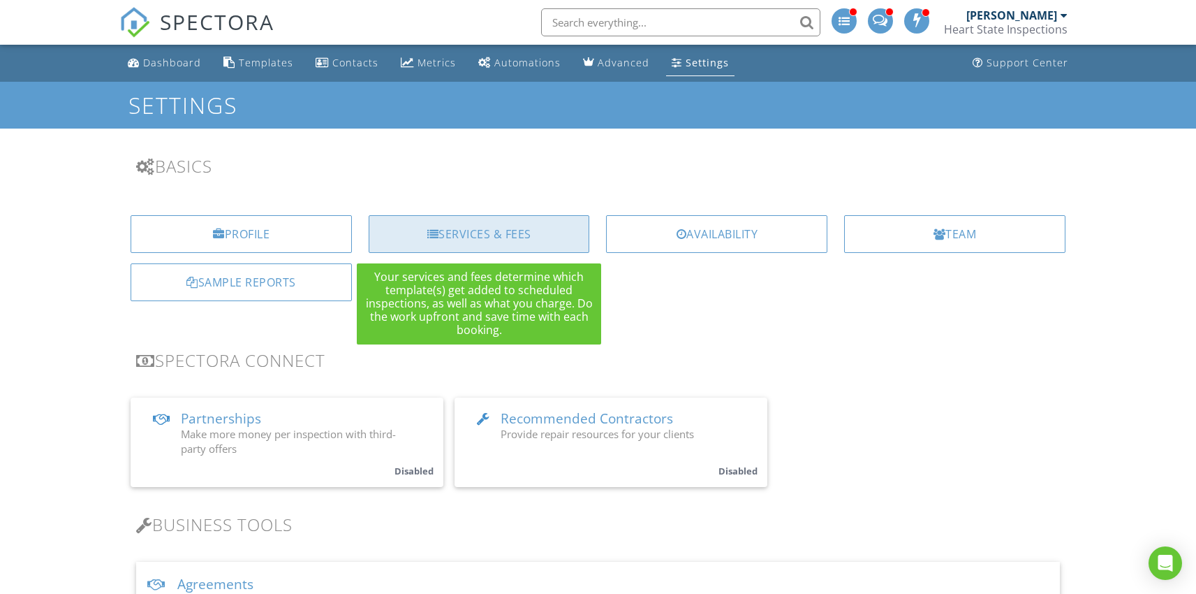
click at [451, 228] on div "Services & Fees" at bounding box center [479, 234] width 221 height 38
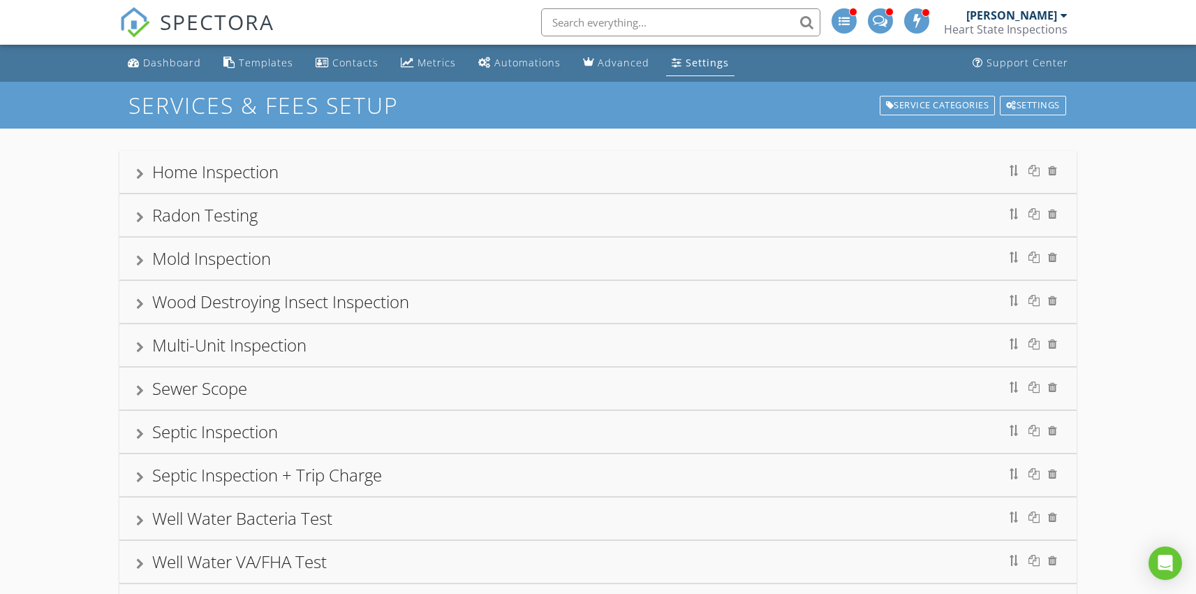
click at [254, 173] on div "Home Inspection" at bounding box center [215, 171] width 126 height 23
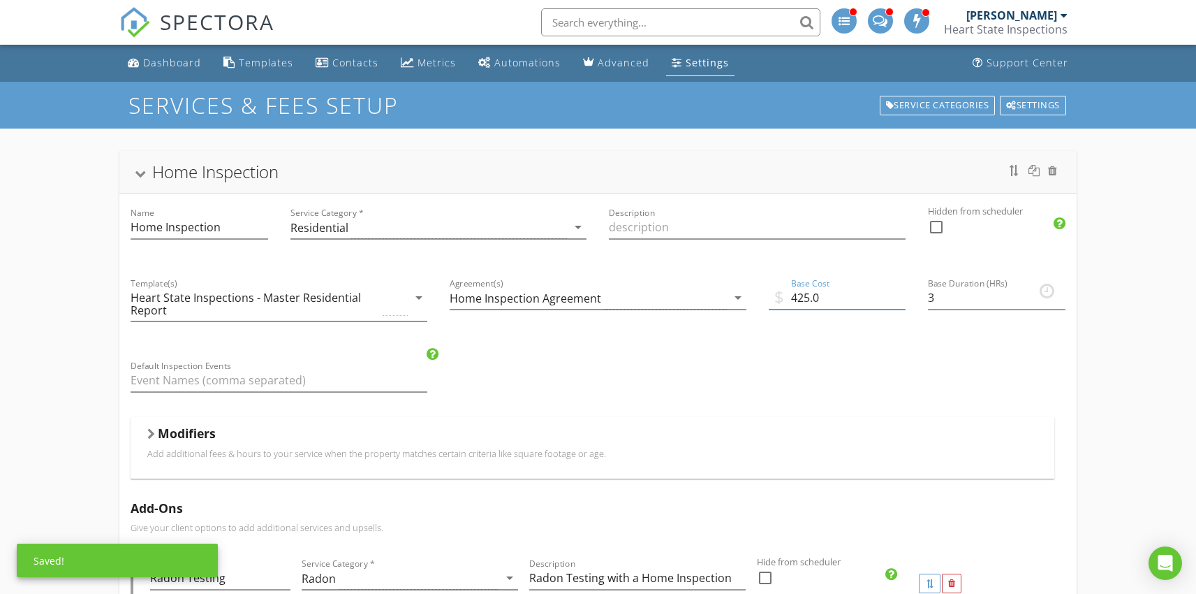
click at [804, 298] on input "425.0" at bounding box center [837, 297] width 137 height 23
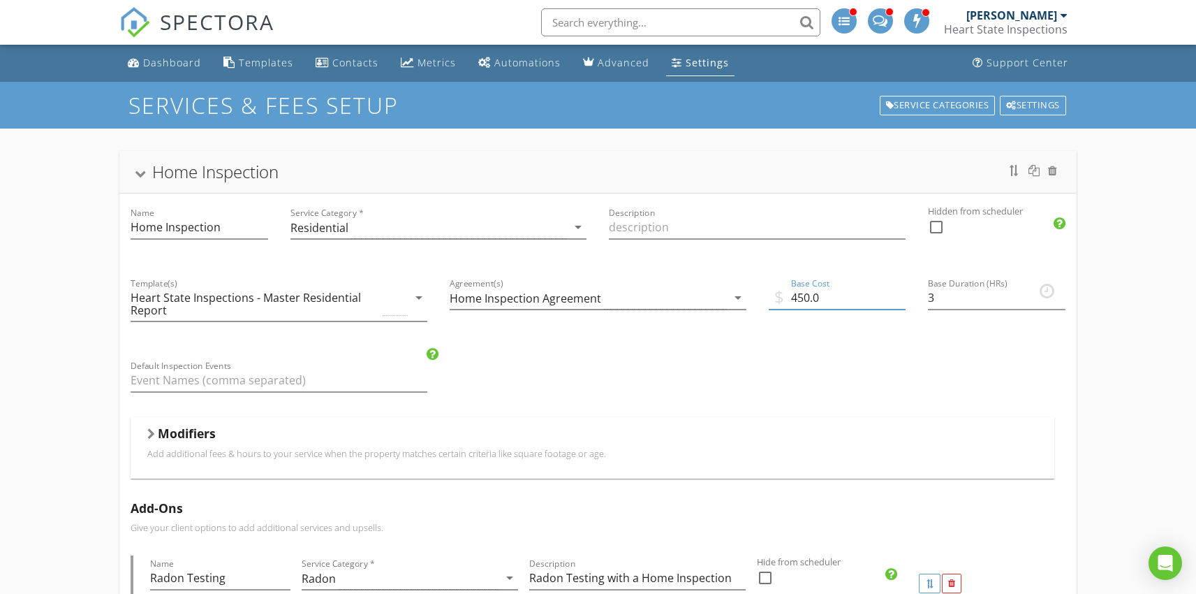
type input "450.0"
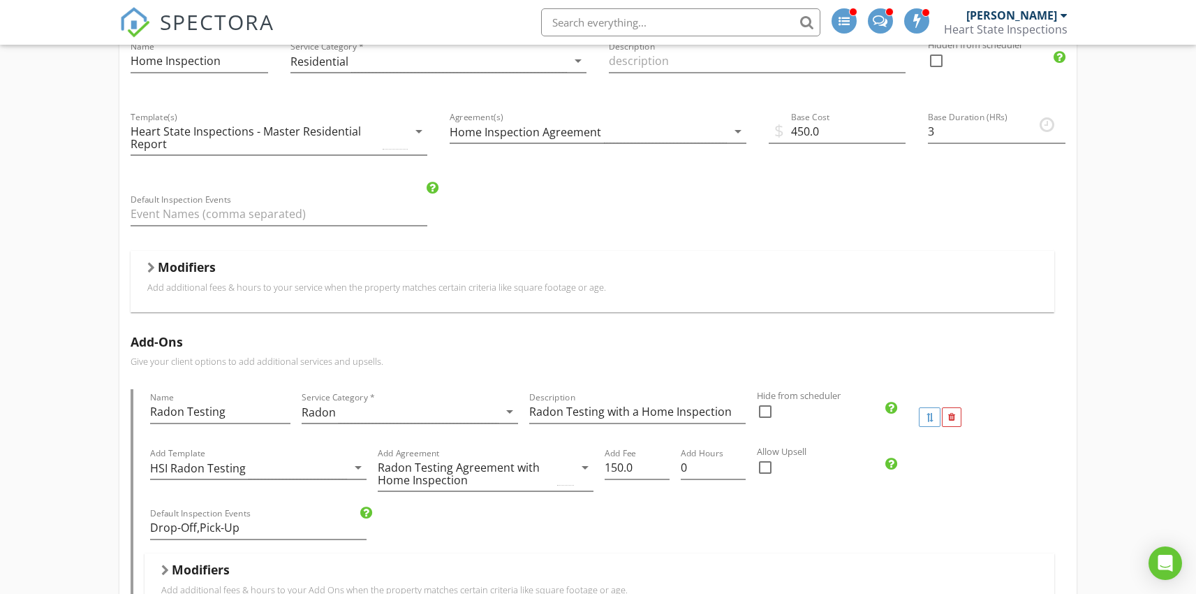
scroll to position [161, 0]
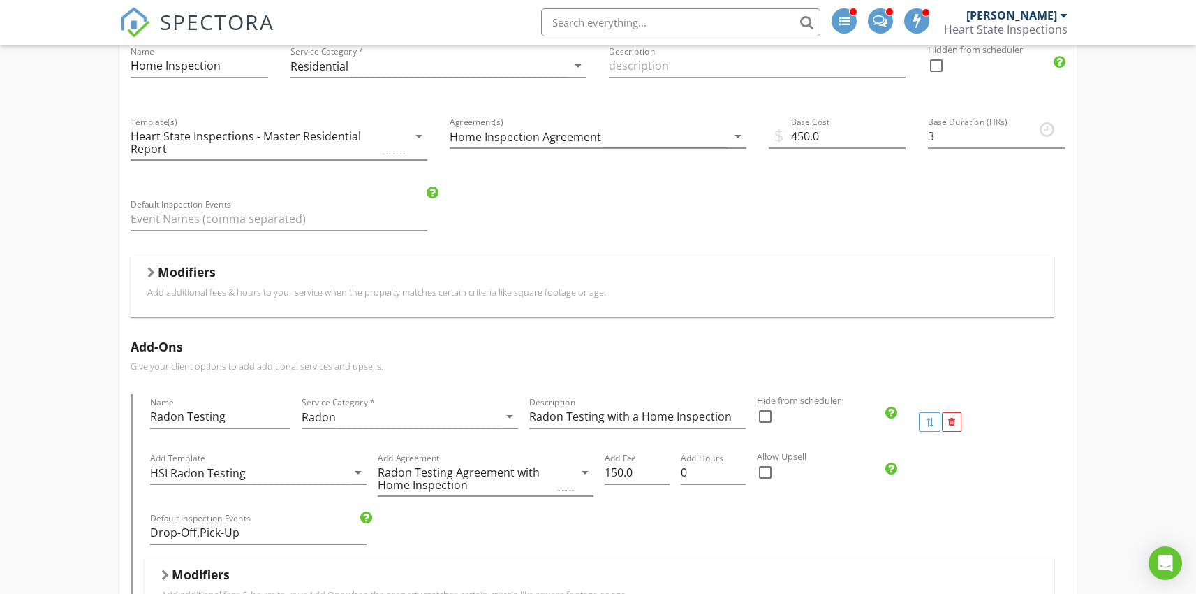
click at [152, 269] on div at bounding box center [151, 272] width 8 height 11
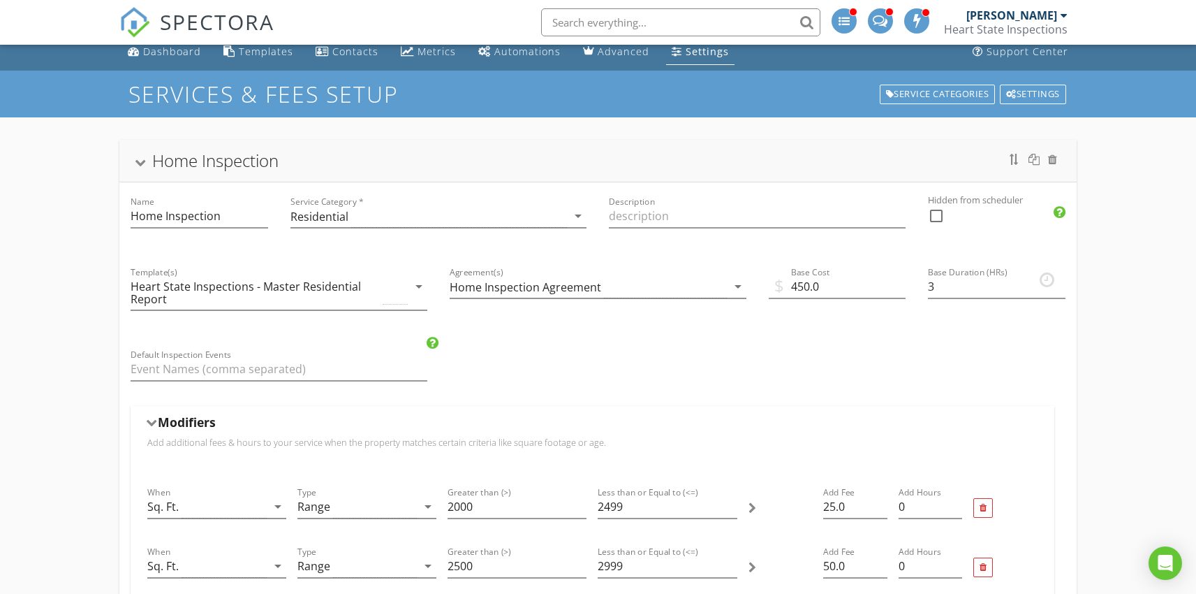
scroll to position [0, 0]
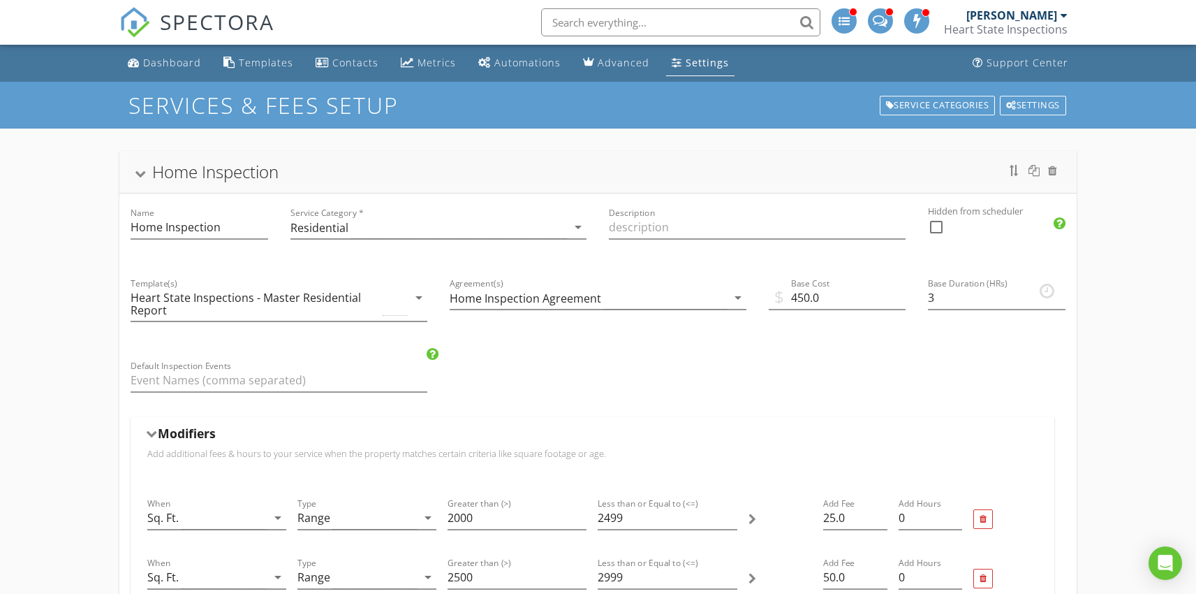
click at [140, 173] on div at bounding box center [140, 174] width 11 height 8
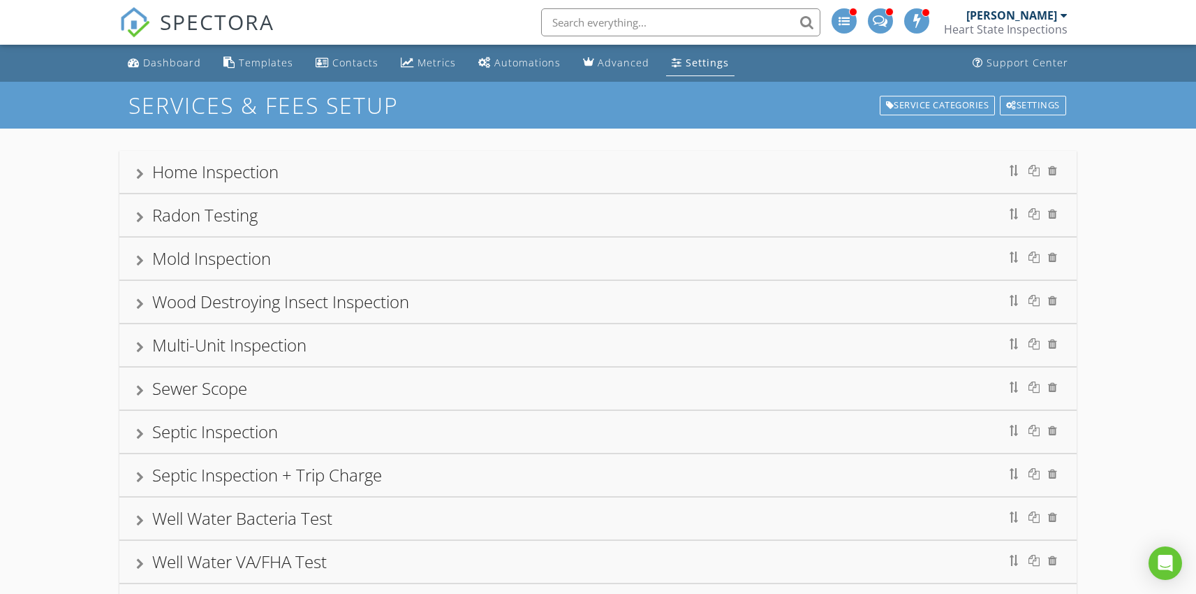
click at [190, 390] on div "Sewer Scope" at bounding box center [199, 387] width 95 height 23
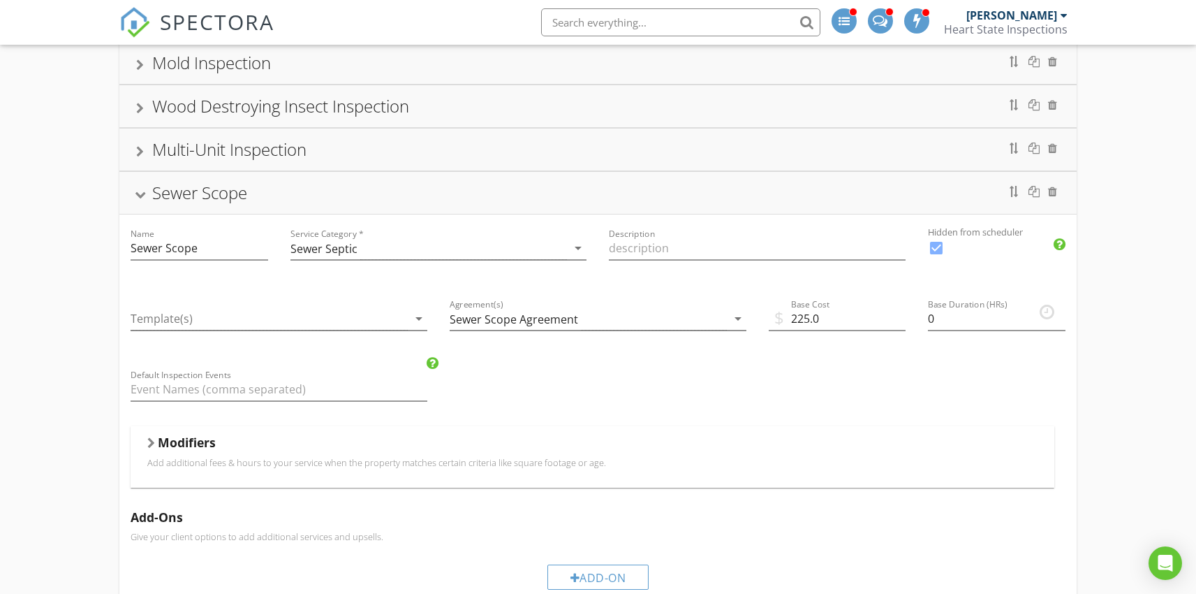
scroll to position [235, 0]
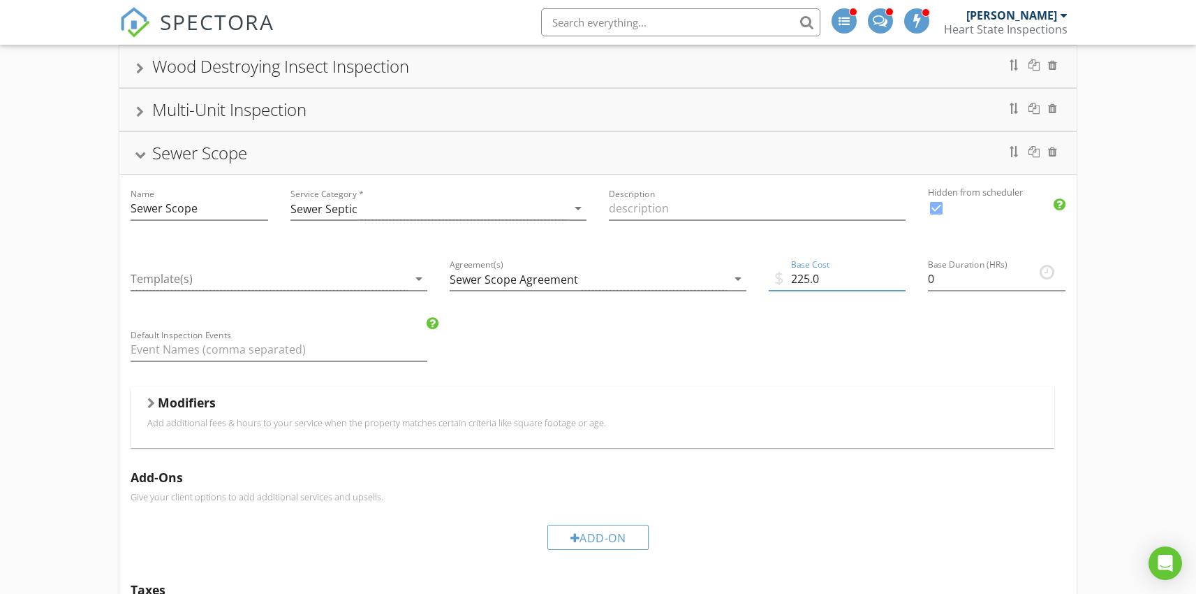
click at [803, 281] on input "225.0" at bounding box center [837, 279] width 137 height 23
type input "250.0"
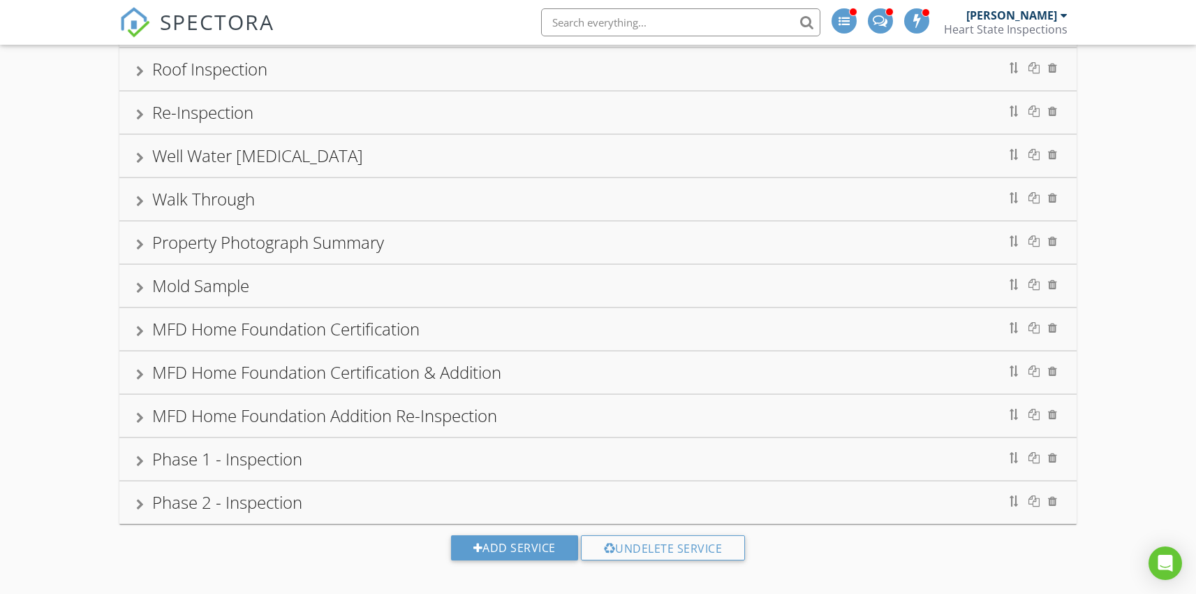
scroll to position [1177, 0]
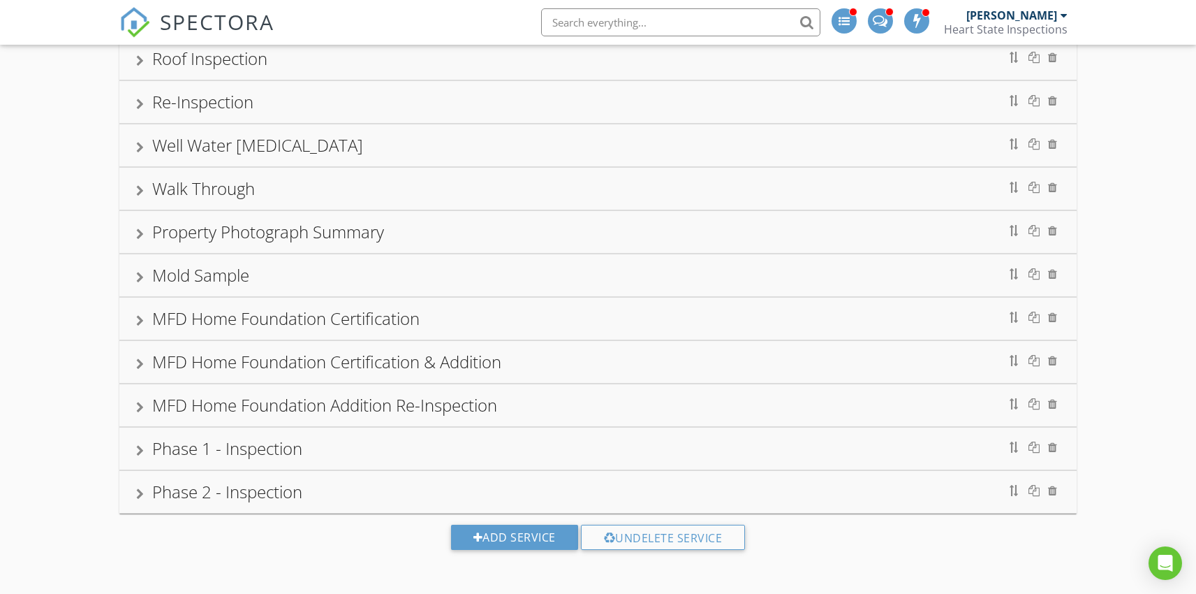
click at [272, 448] on div "Phase 1 - Inspection" at bounding box center [227, 448] width 150 height 23
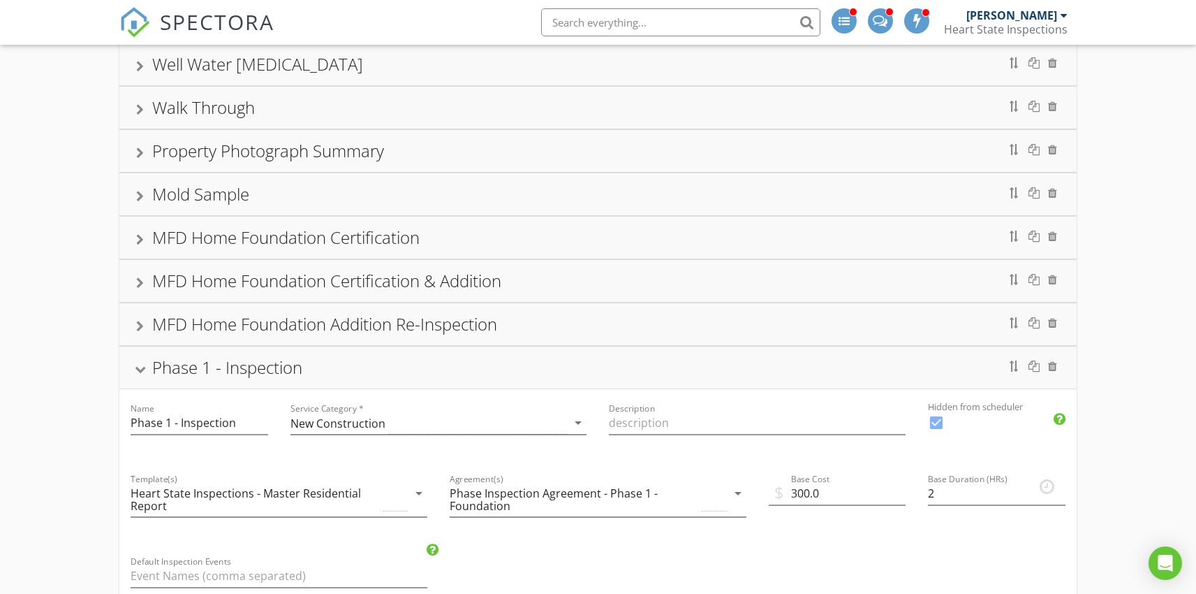
scroll to position [896, 0]
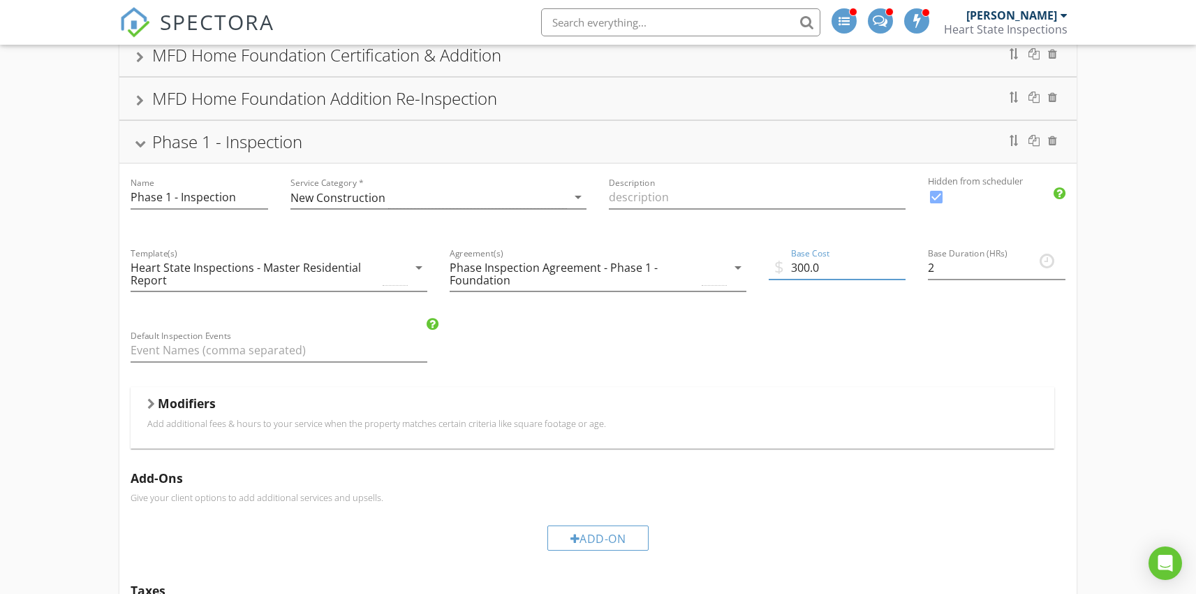
drag, startPoint x: 810, startPoint y: 268, endPoint x: 793, endPoint y: 270, distance: 16.1
click at [793, 270] on input "300.0" at bounding box center [837, 267] width 137 height 23
click at [137, 145] on div at bounding box center [140, 144] width 11 height 8
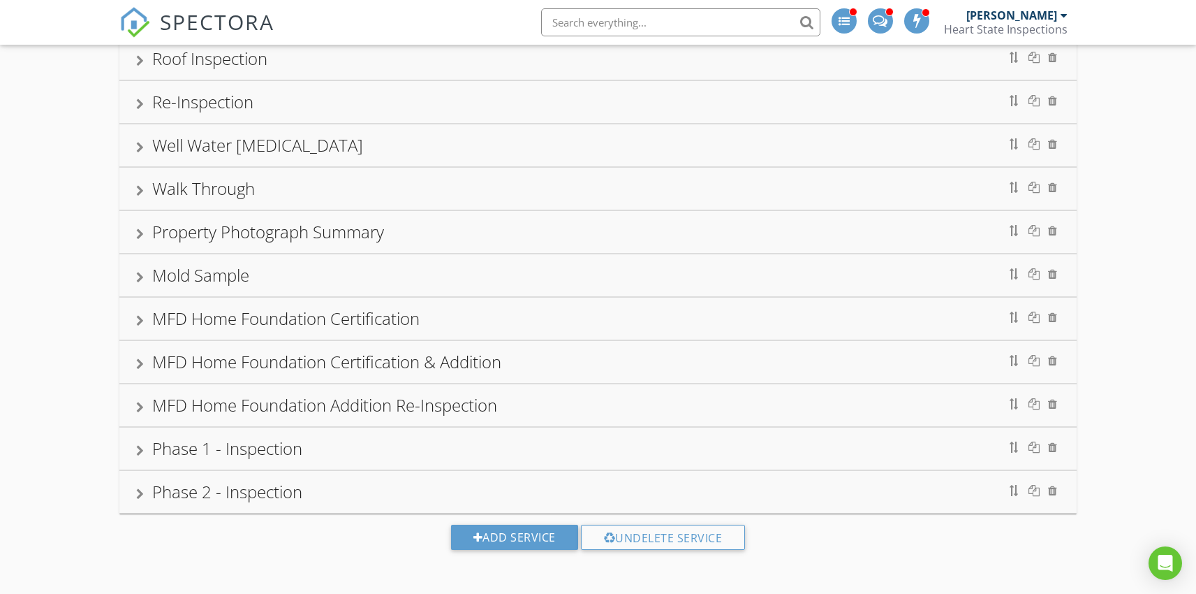
scroll to position [590, 0]
click at [141, 495] on div at bounding box center [140, 493] width 8 height 11
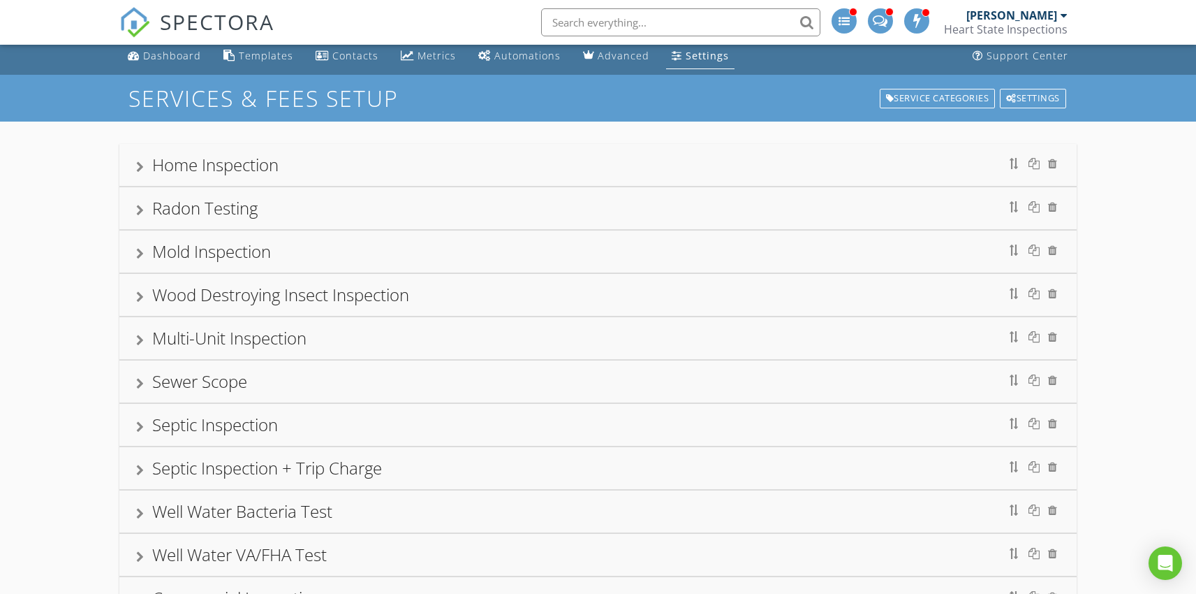
scroll to position [0, 0]
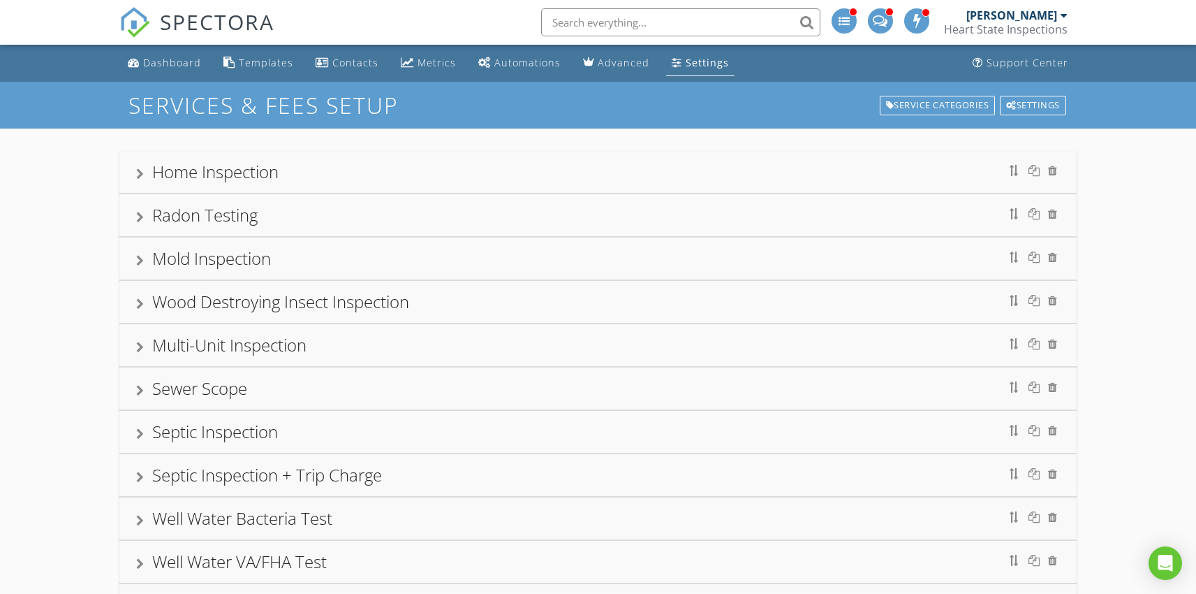
click at [137, 174] on div at bounding box center [140, 173] width 8 height 11
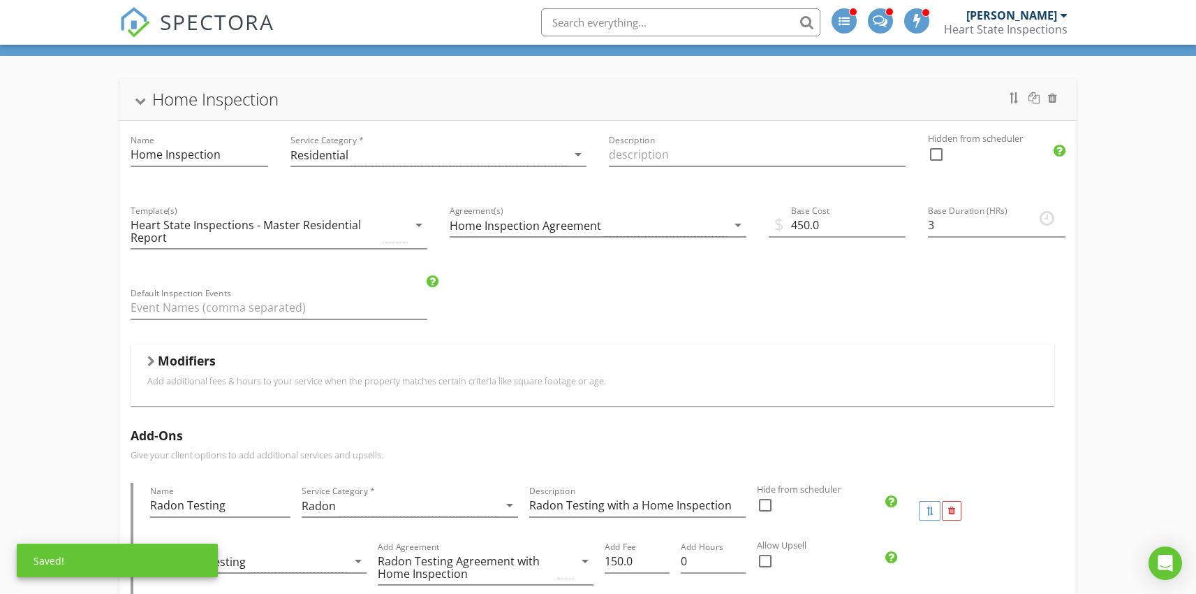
scroll to position [94, 0]
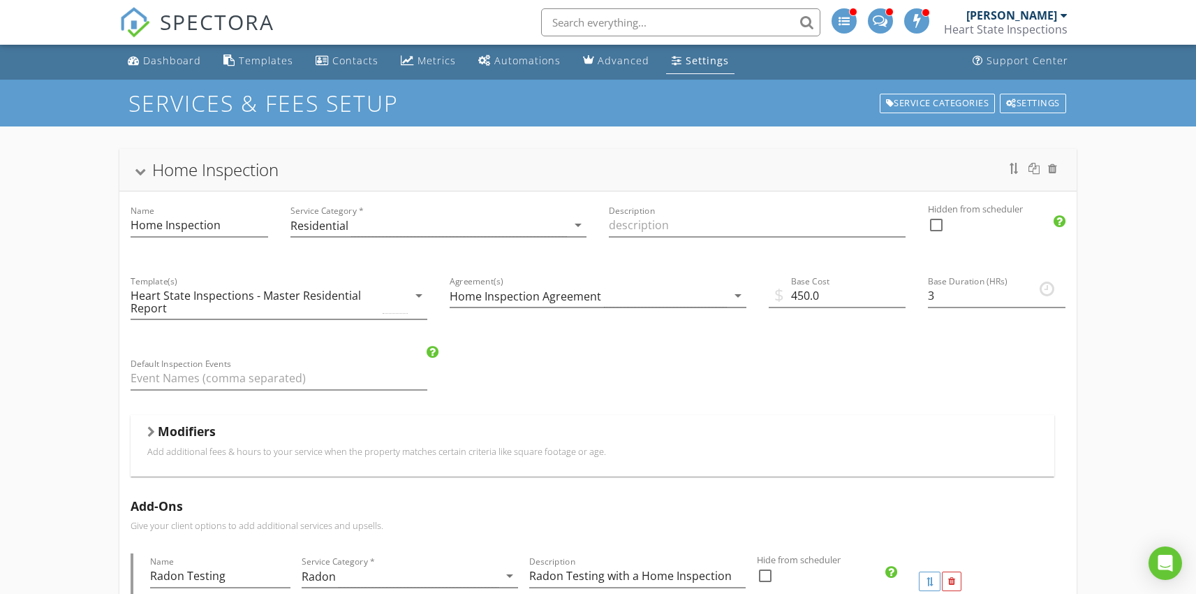
scroll to position [0, 0]
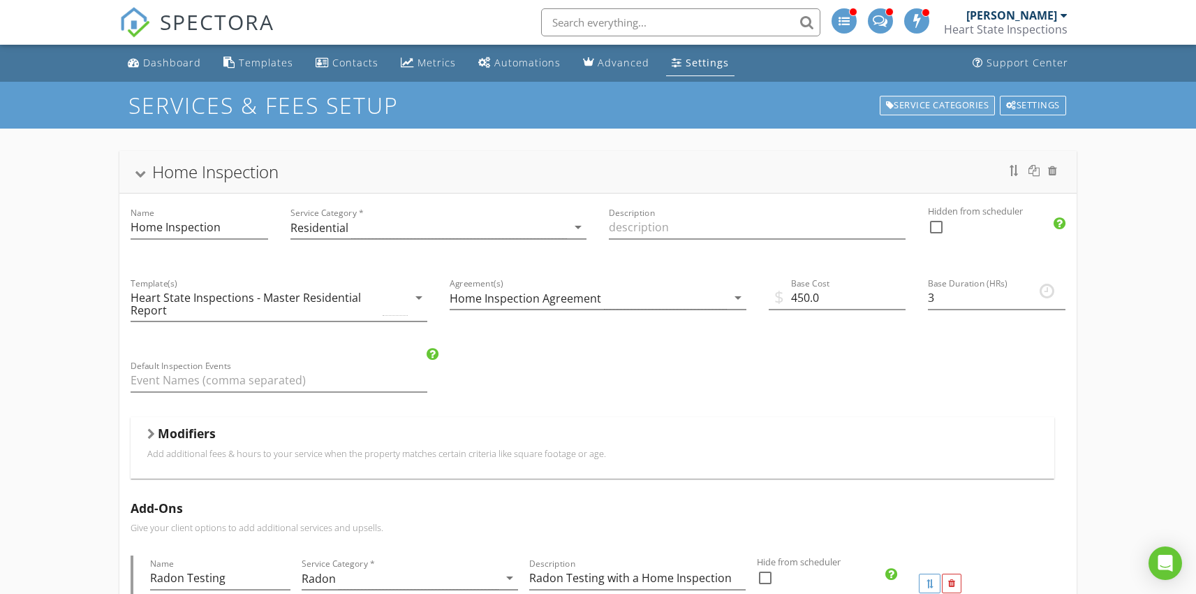
click at [941, 109] on div "Service Categories" at bounding box center [938, 106] width 116 height 20
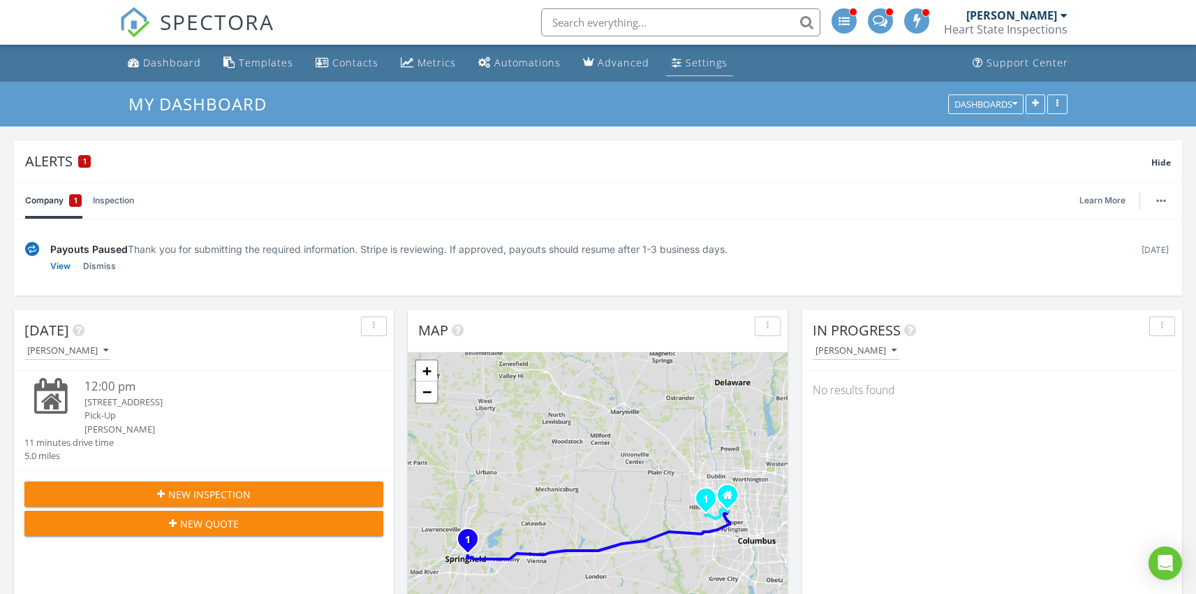
click at [689, 64] on div "Settings" at bounding box center [707, 62] width 42 height 13
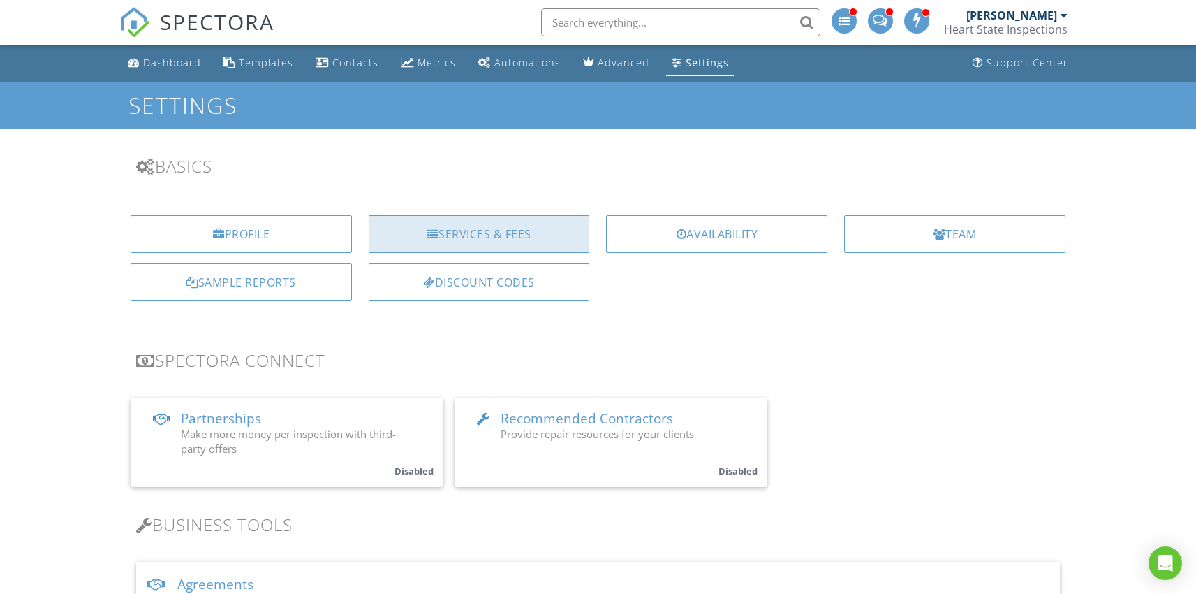
click at [494, 225] on div "Services & Fees" at bounding box center [479, 234] width 221 height 38
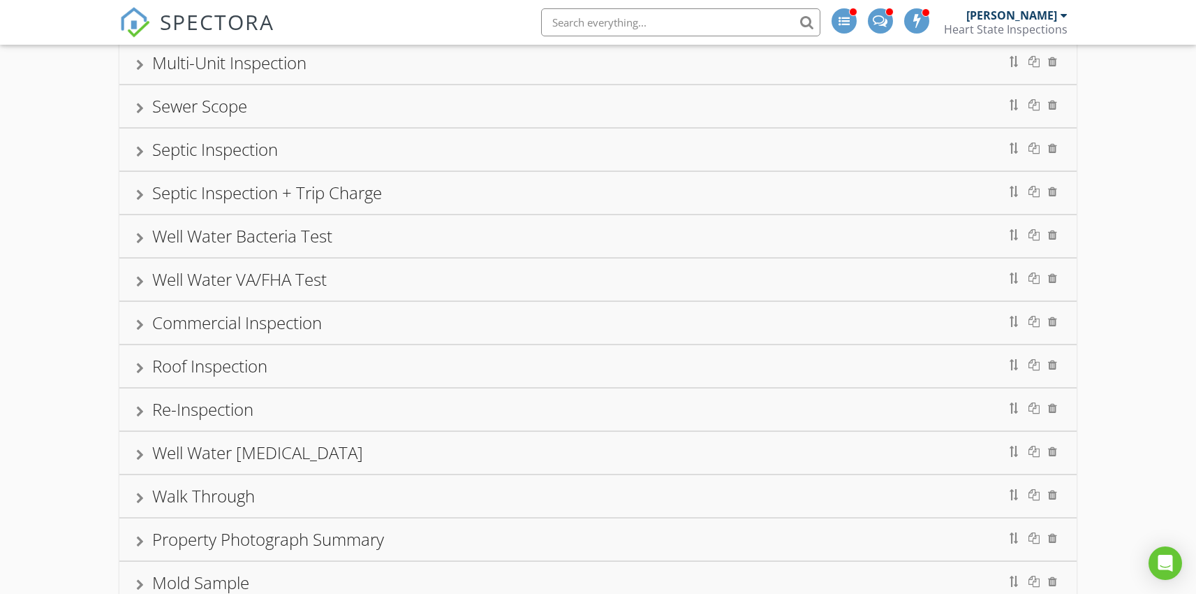
scroll to position [590, 0]
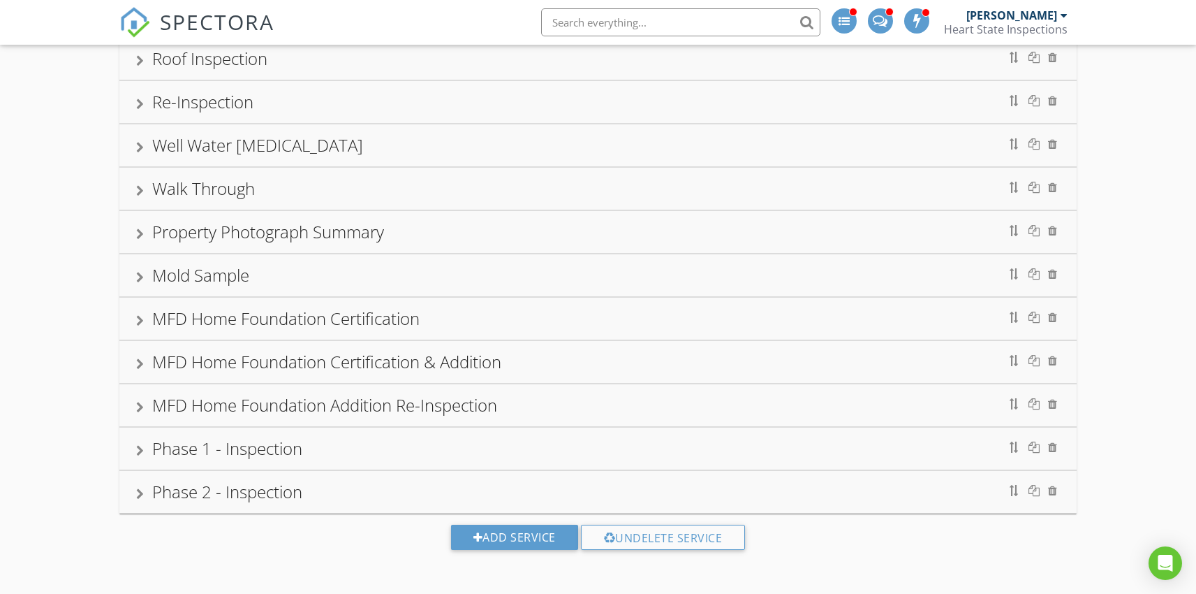
click at [238, 447] on div "Phase 1 - Inspection" at bounding box center [227, 448] width 150 height 23
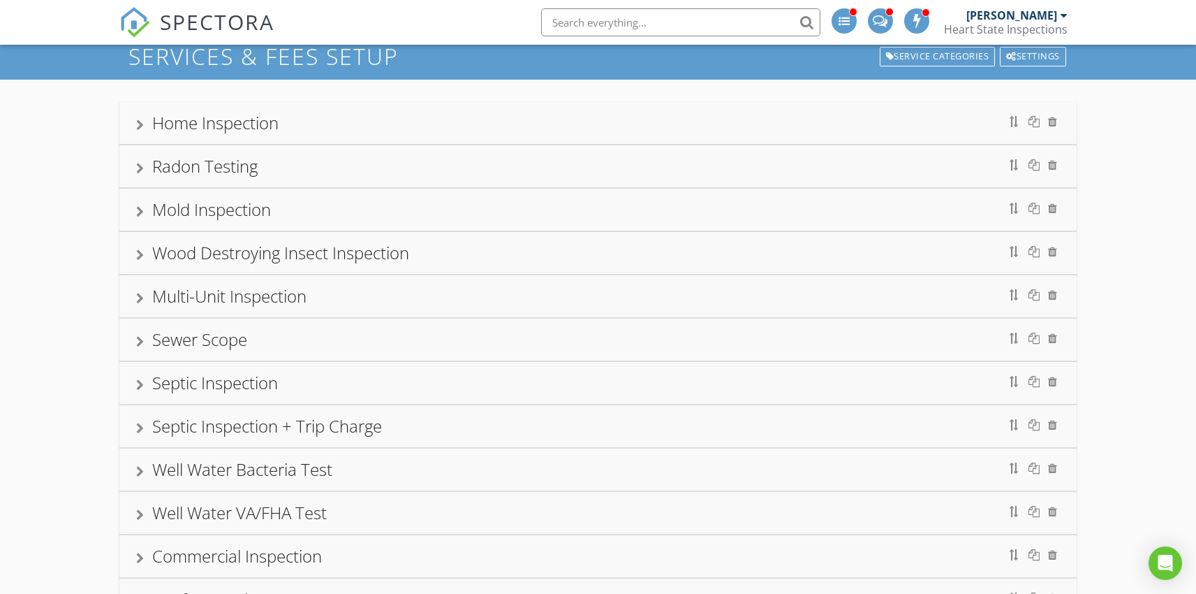
scroll to position [0, 0]
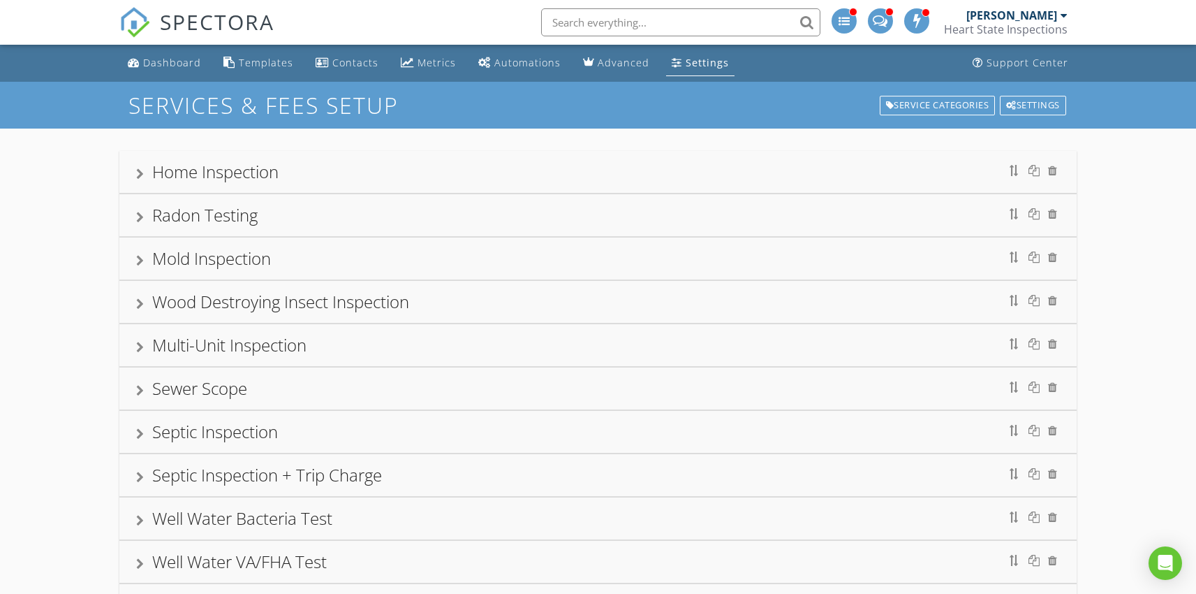
click at [237, 154] on div "Home Inspection" at bounding box center [597, 172] width 957 height 42
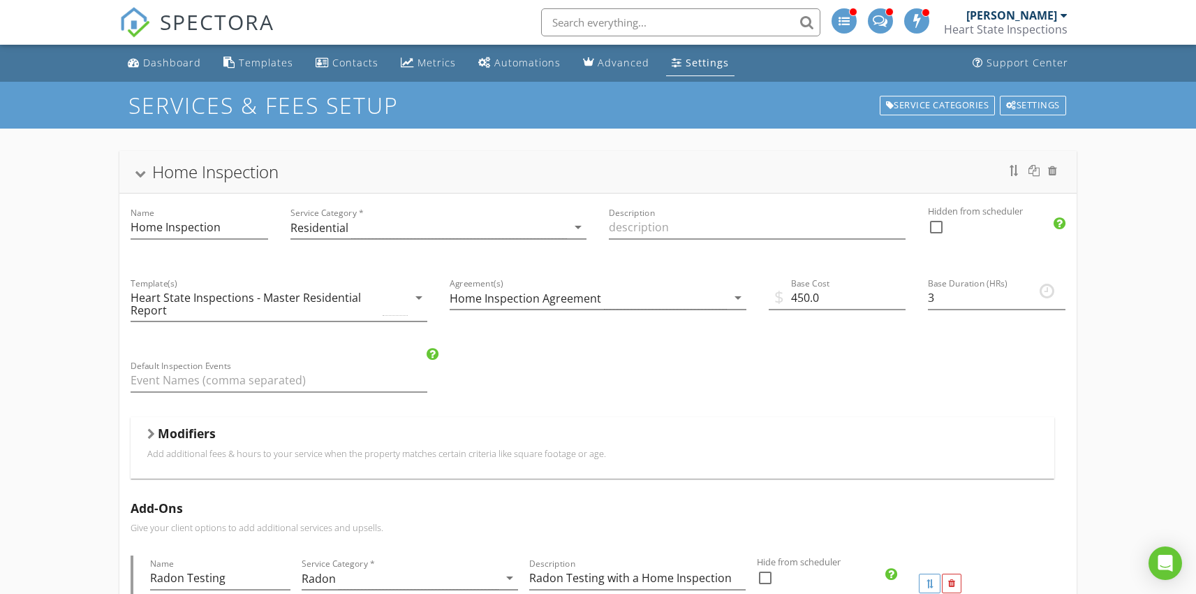
click at [522, 229] on div "Residential" at bounding box center [429, 227] width 277 height 23
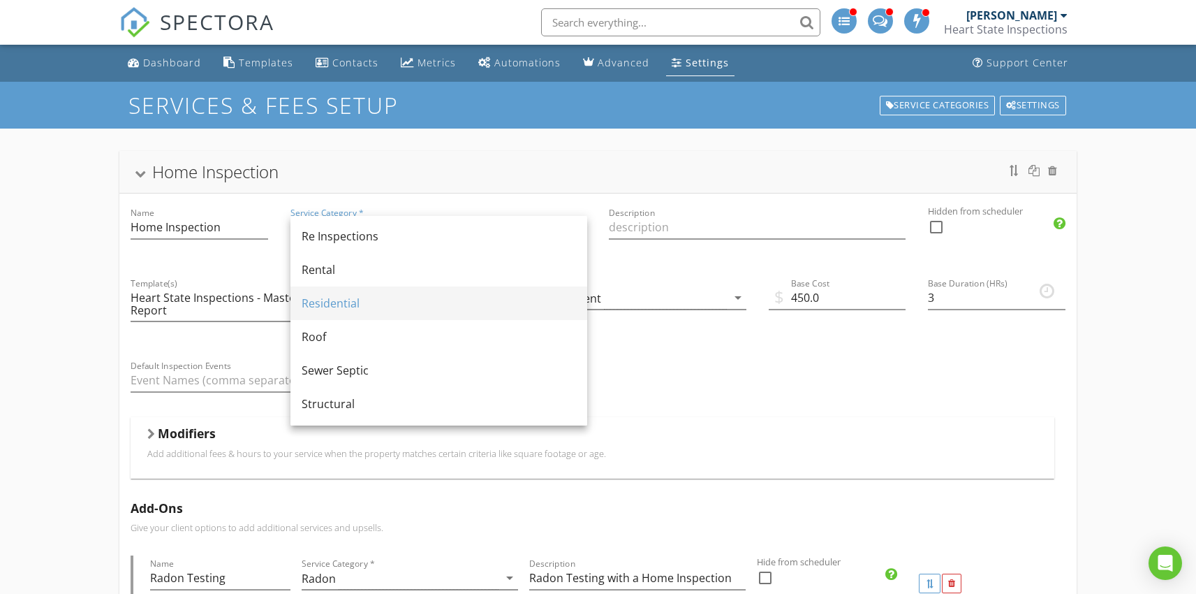
scroll to position [642, 0]
click at [338, 297] on div "Residential" at bounding box center [439, 300] width 274 height 17
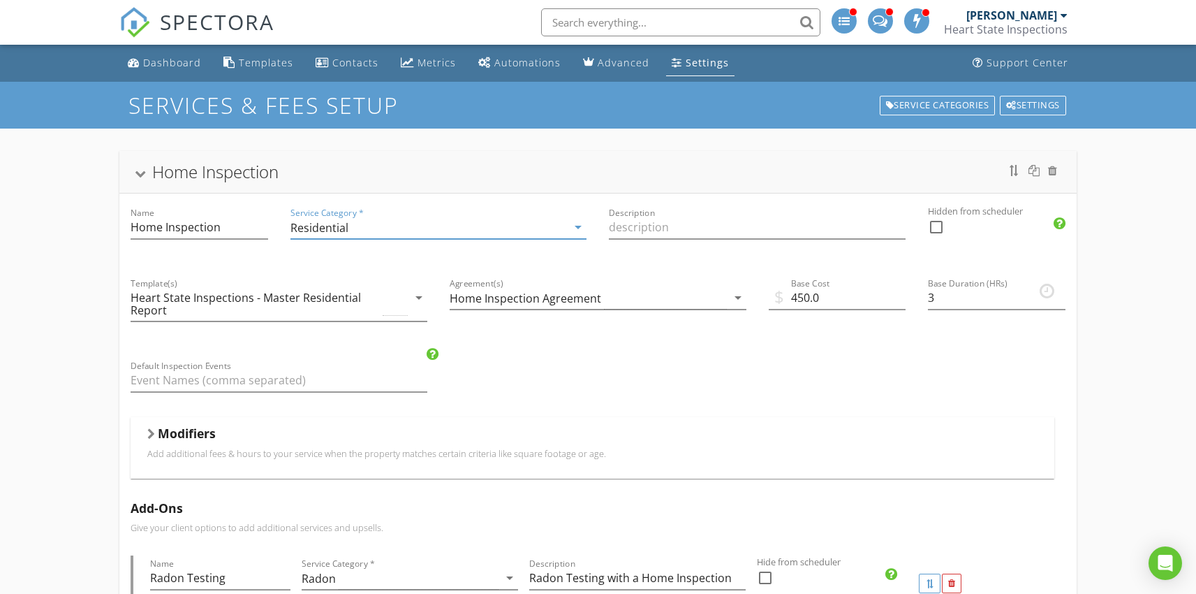
click at [482, 170] on div "Home Inspection" at bounding box center [597, 171] width 923 height 25
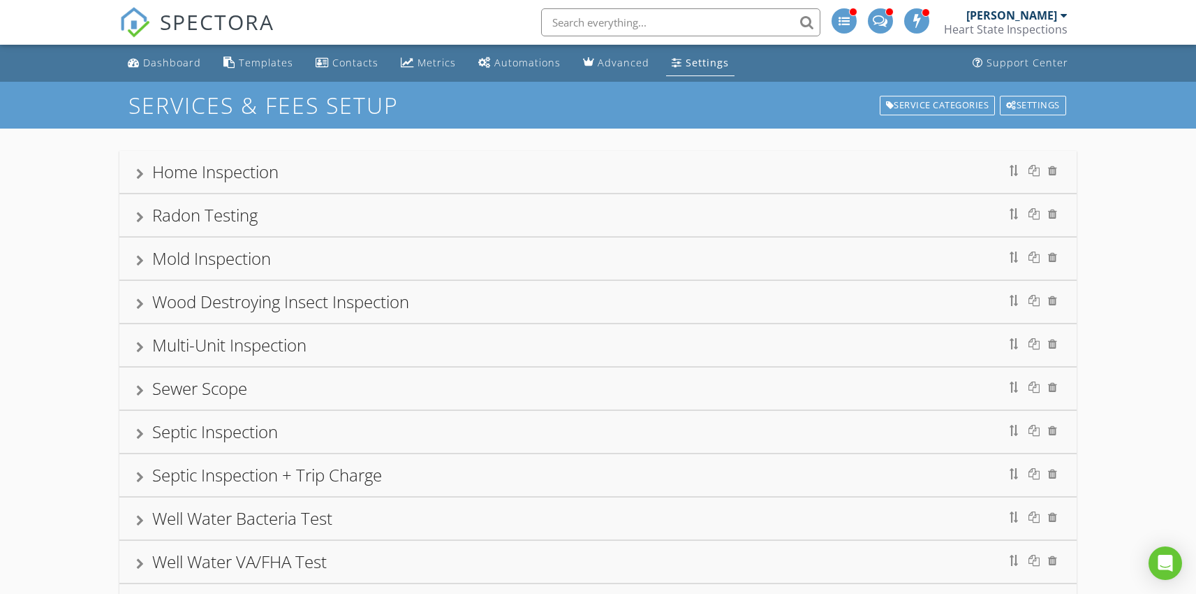
click at [482, 170] on div "Home Inspection" at bounding box center [597, 171] width 923 height 25
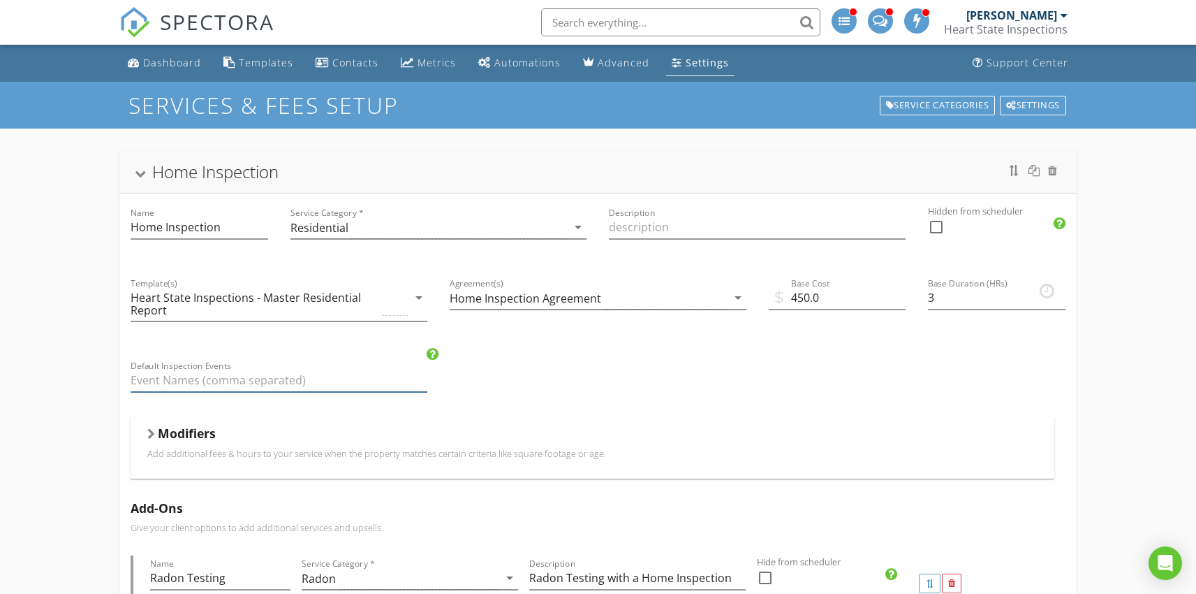
click at [265, 382] on input "Default Inspection Events" at bounding box center [279, 380] width 297 height 23
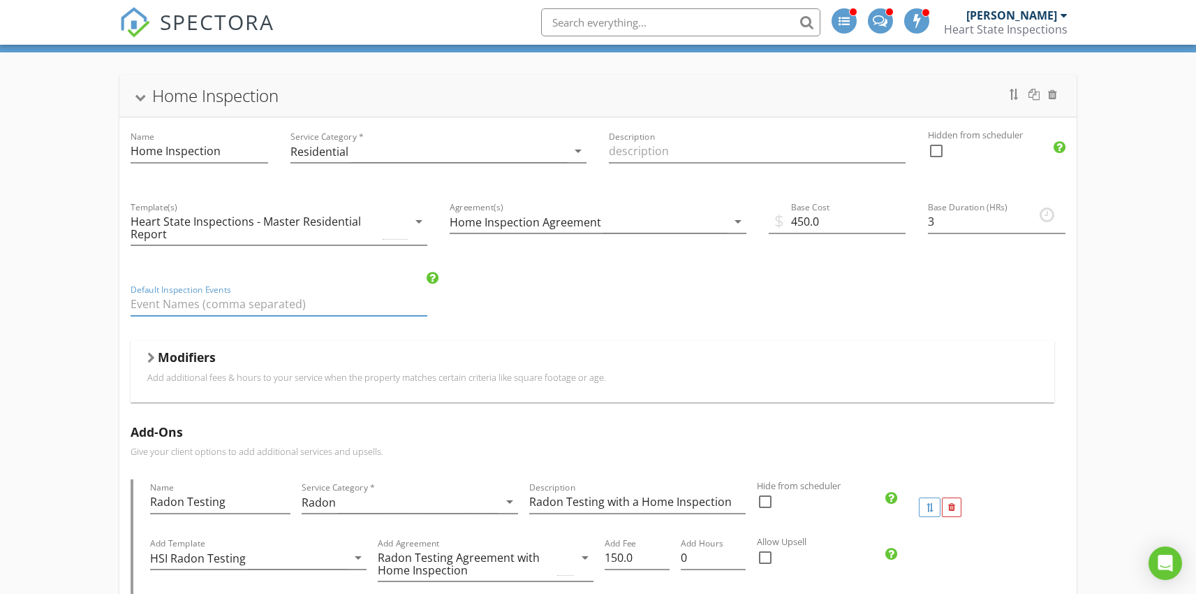
scroll to position [75, 0]
click at [141, 99] on div at bounding box center [140, 99] width 11 height 8
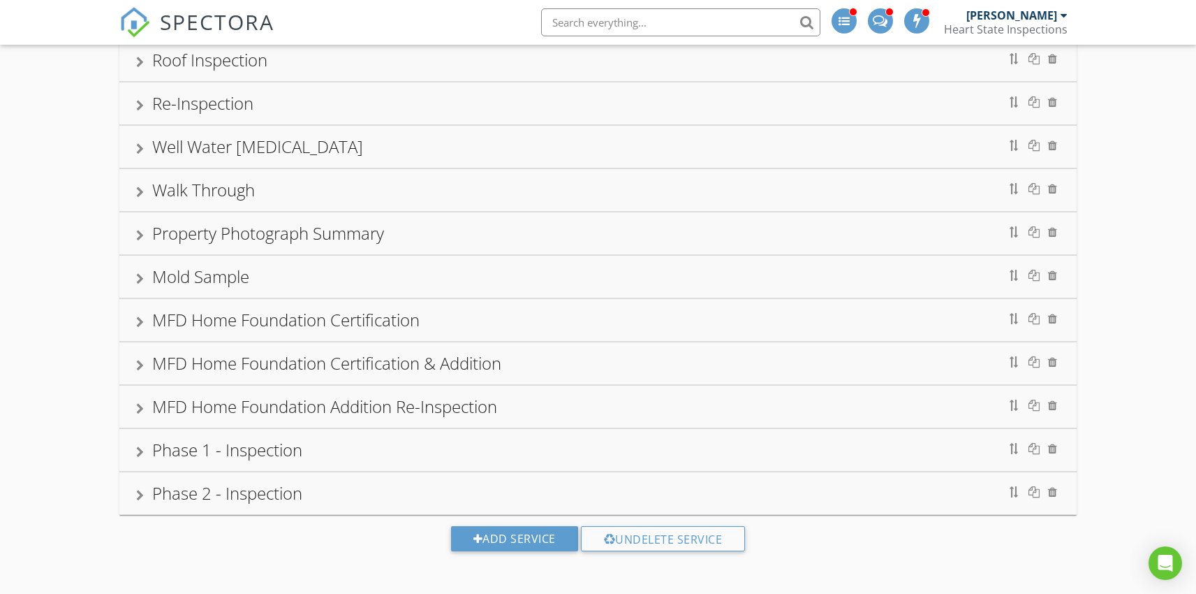
scroll to position [590, 0]
click at [261, 492] on div "Phase 2 - Inspection" at bounding box center [227, 491] width 150 height 23
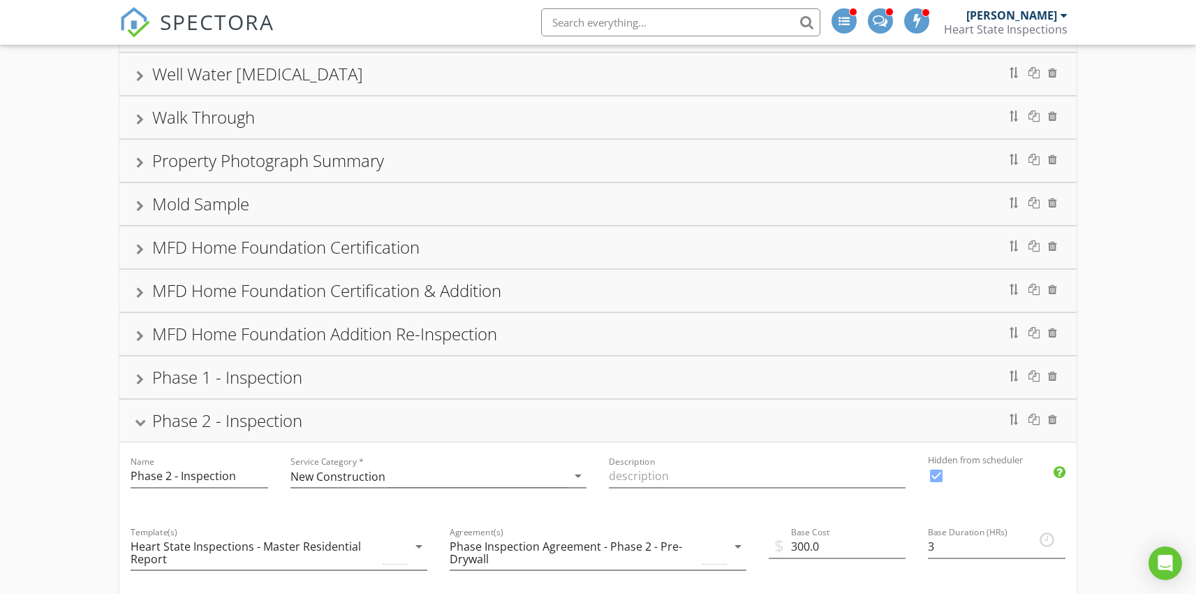
scroll to position [680, 0]
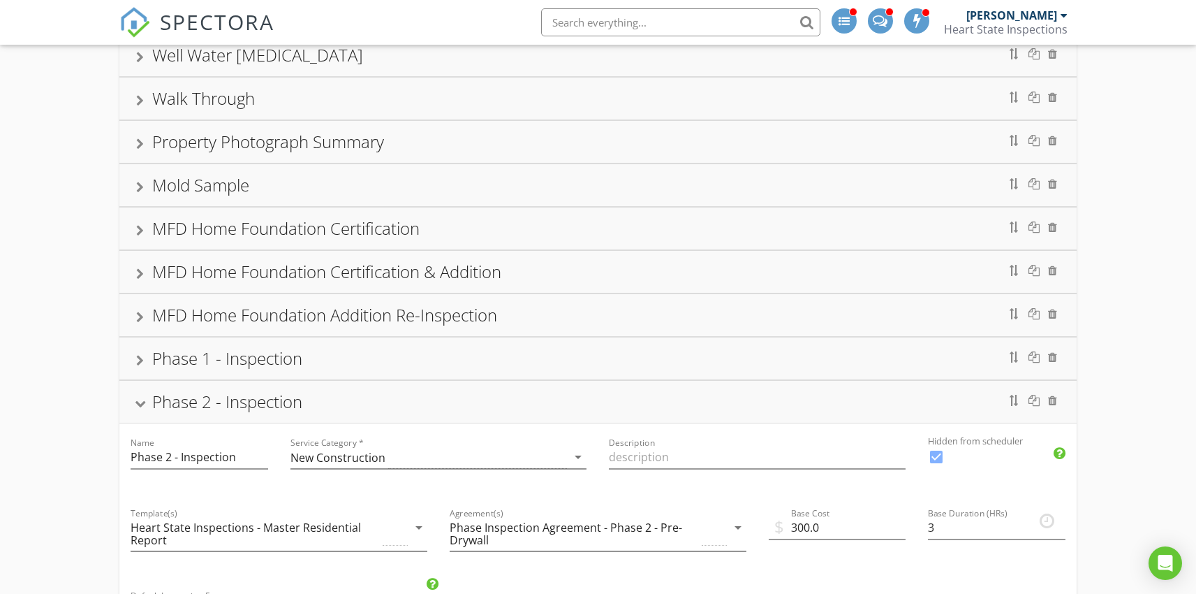
click at [259, 362] on div "Phase 1 - Inspection" at bounding box center [227, 357] width 150 height 23
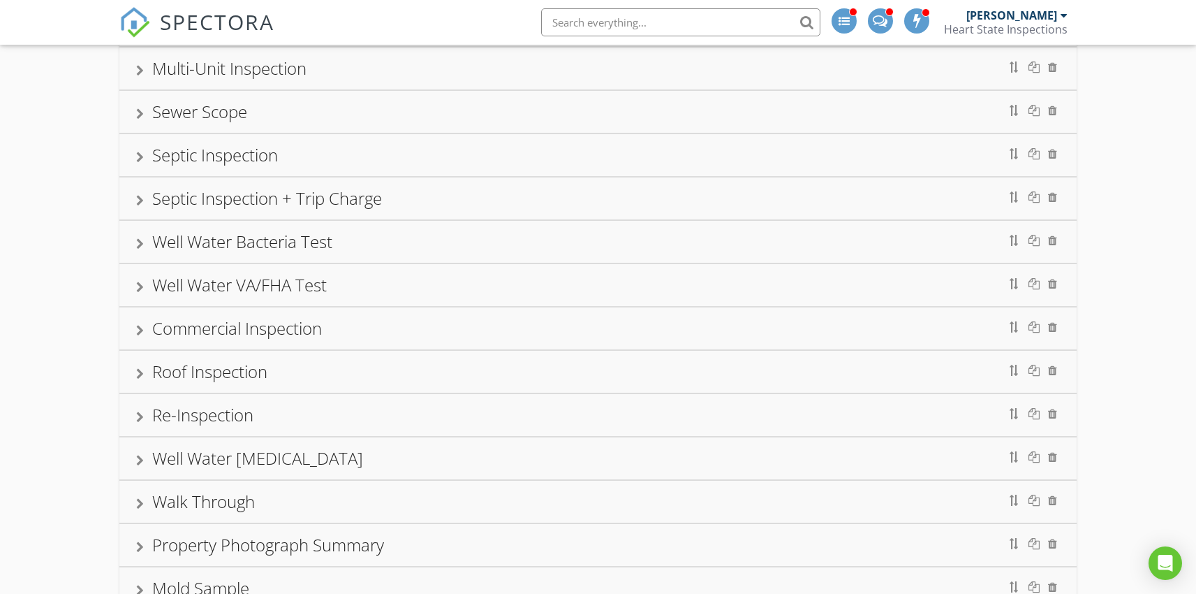
scroll to position [3, 0]
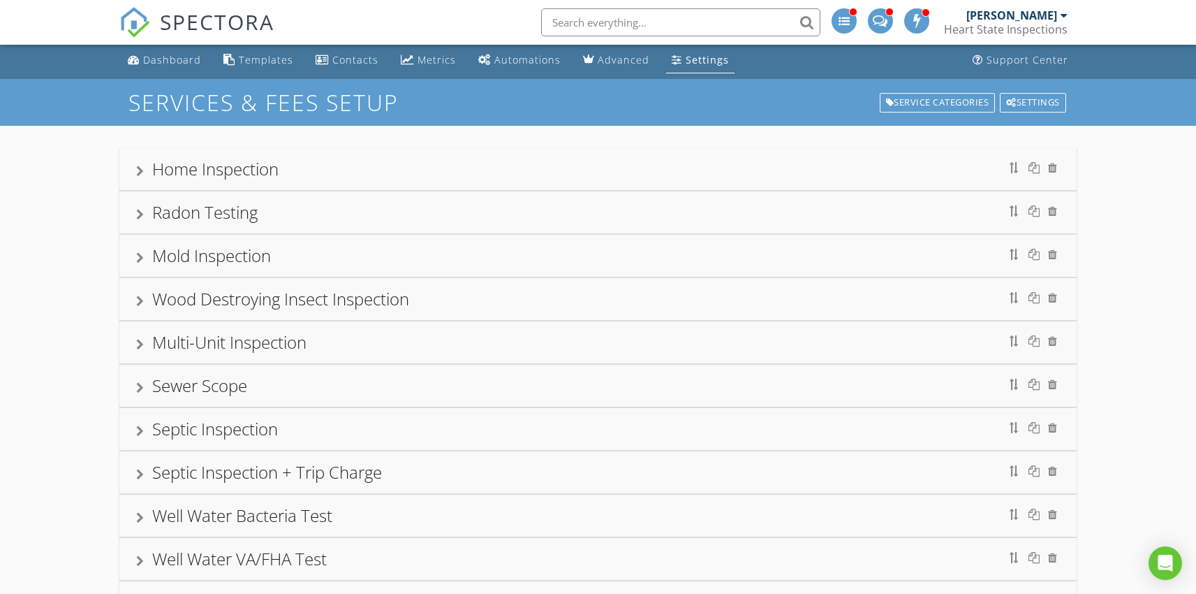
click at [300, 175] on div "Home Inspection" at bounding box center [597, 168] width 923 height 25
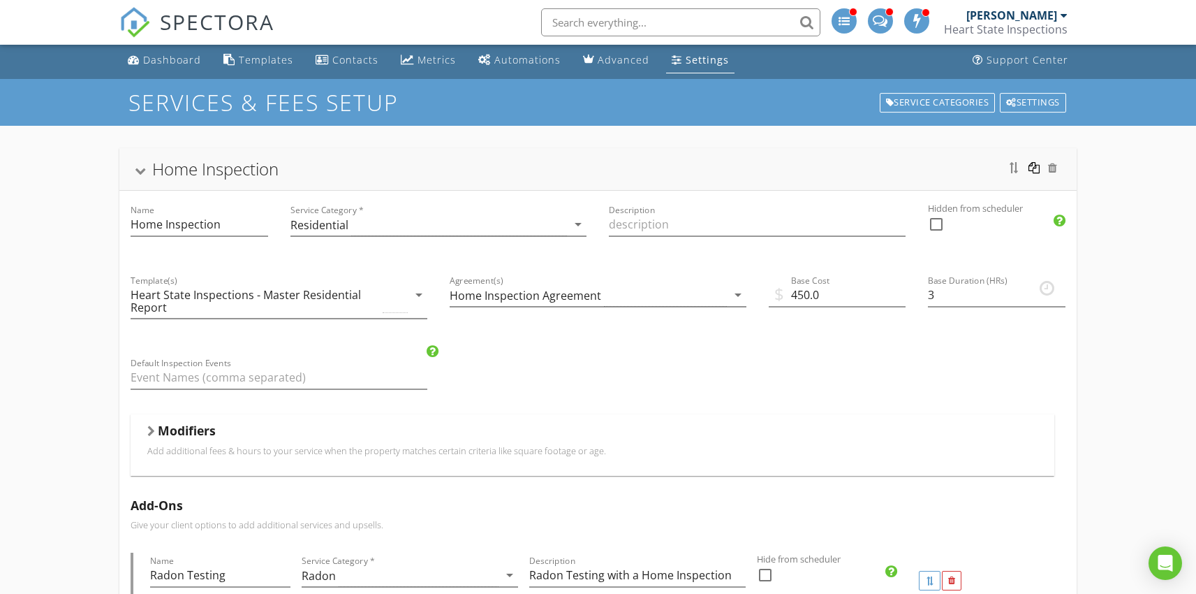
click at [1037, 170] on div at bounding box center [1034, 167] width 11 height 11
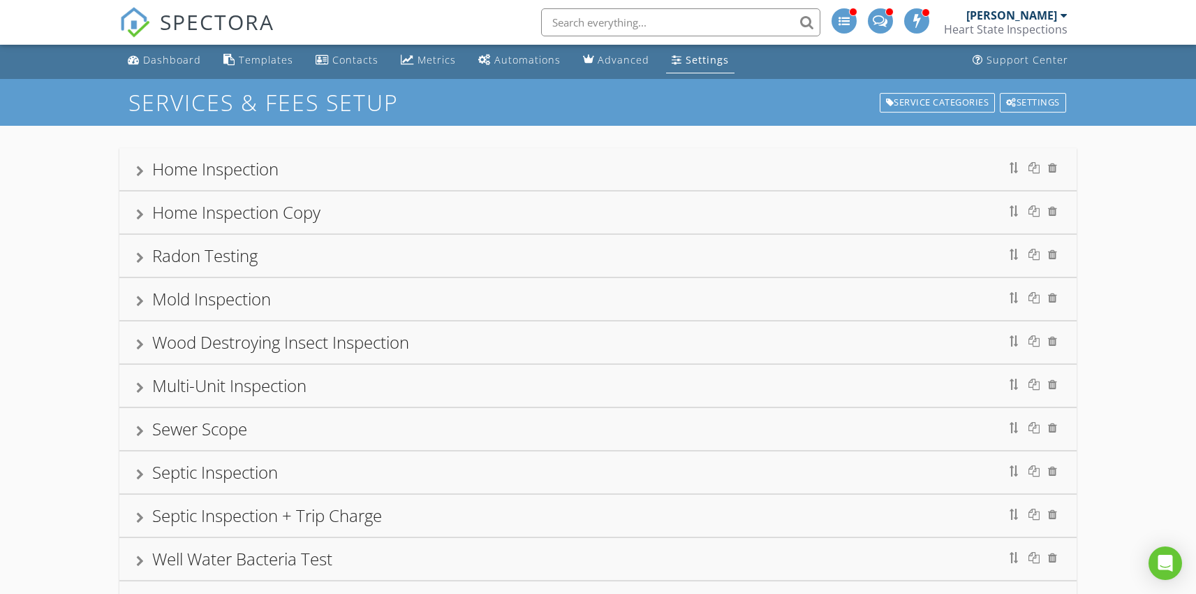
click at [288, 211] on div "Home Inspection Copy" at bounding box center [236, 211] width 168 height 23
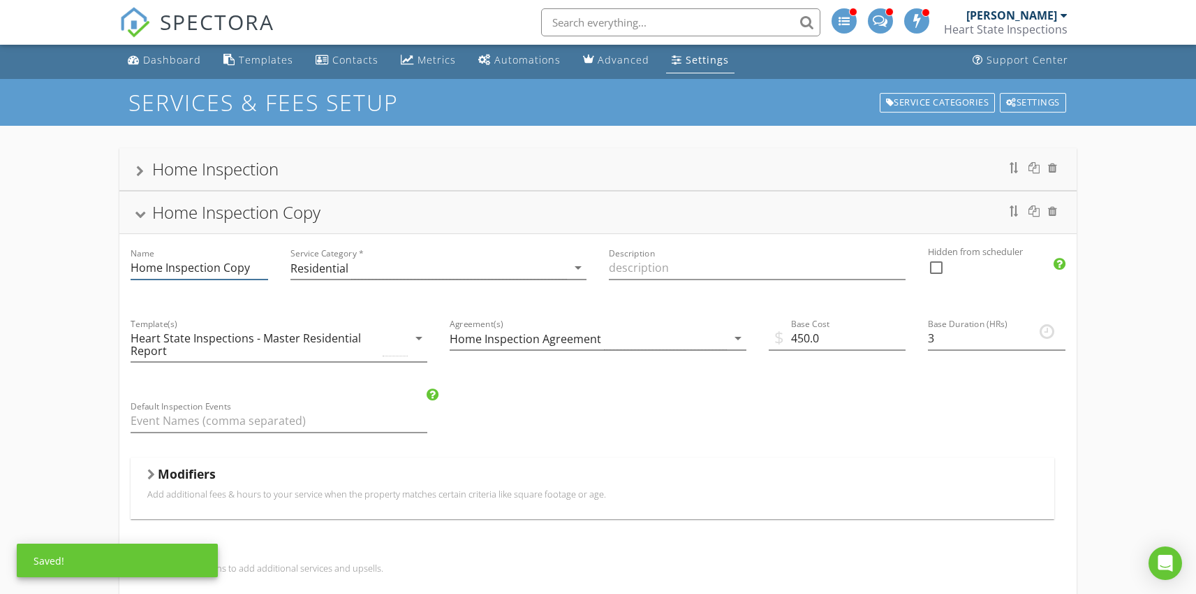
click at [249, 265] on input "Home Inspection Copy" at bounding box center [199, 267] width 137 height 23
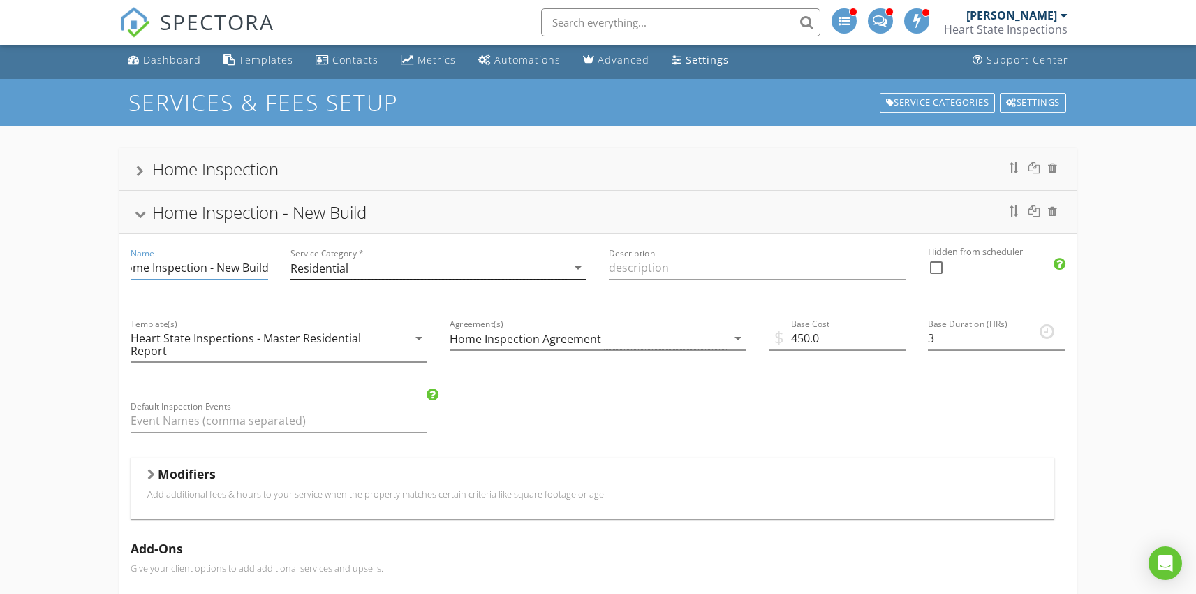
type input "Home Inspection - New Build"
click at [572, 270] on icon "arrow_drop_down" at bounding box center [578, 267] width 17 height 17
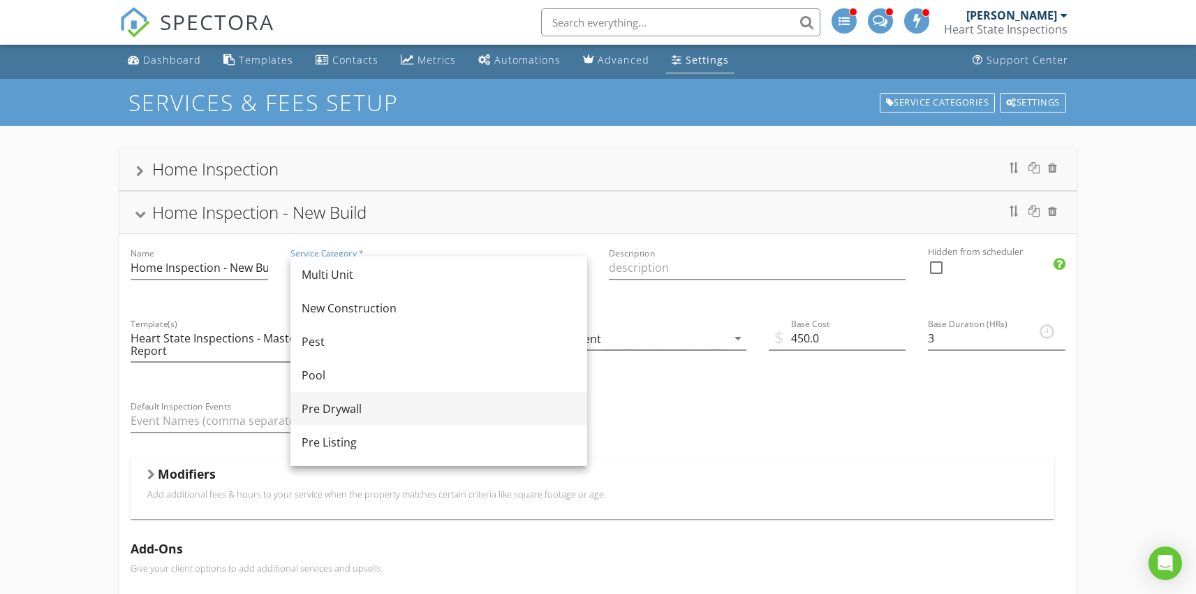
scroll to position [361, 0]
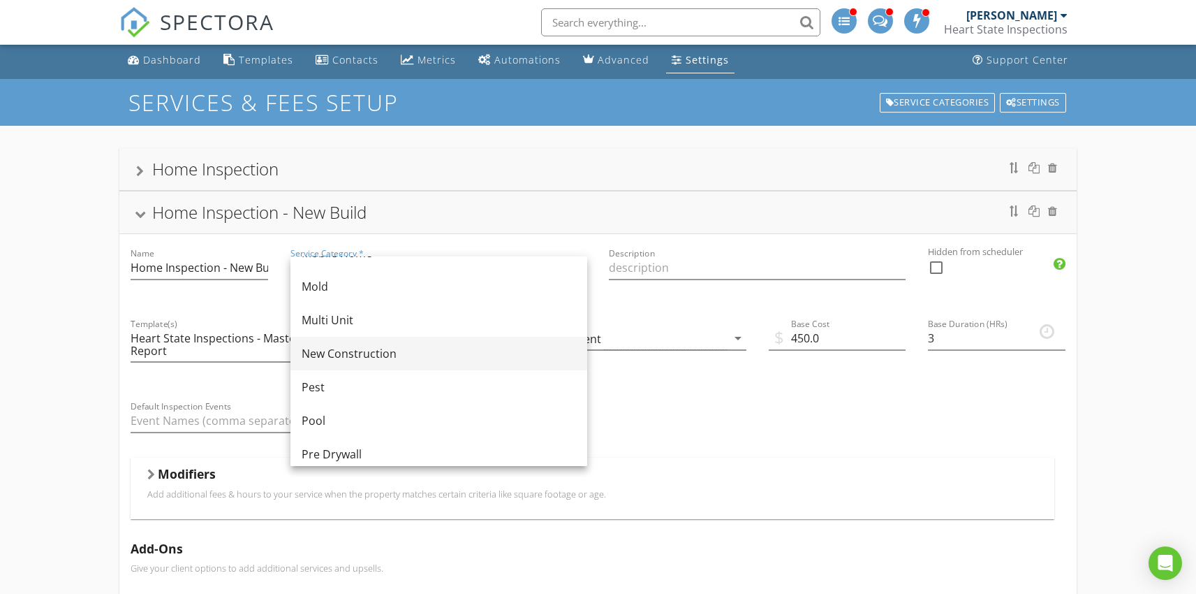
click at [362, 358] on div "New Construction" at bounding box center [439, 353] width 274 height 17
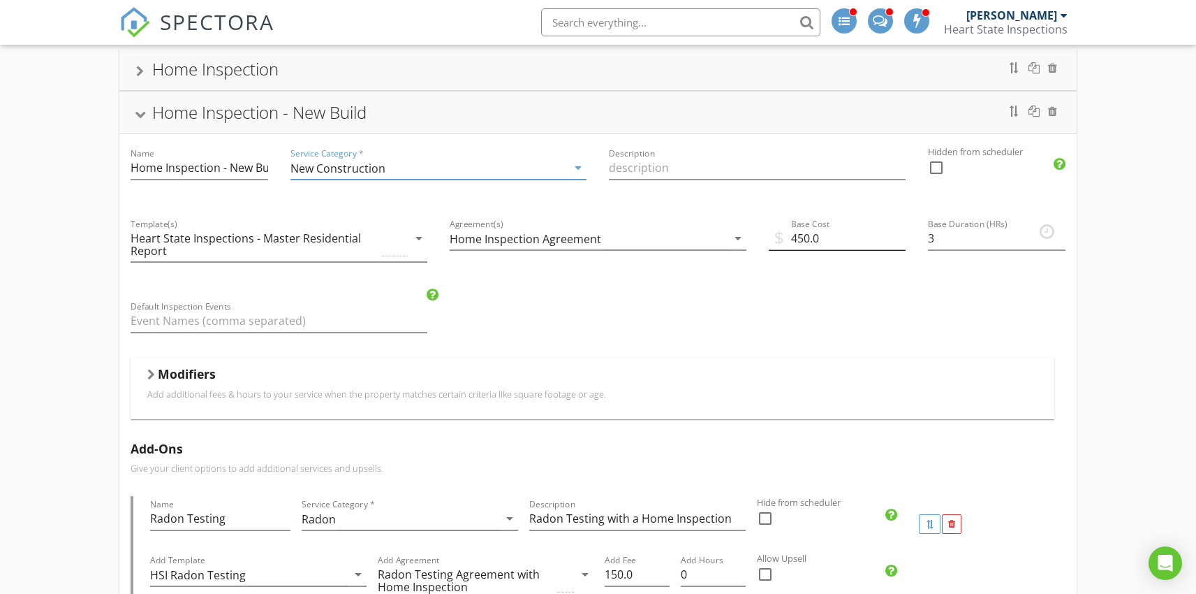
scroll to position [103, 0]
click at [149, 374] on div at bounding box center [151, 374] width 8 height 11
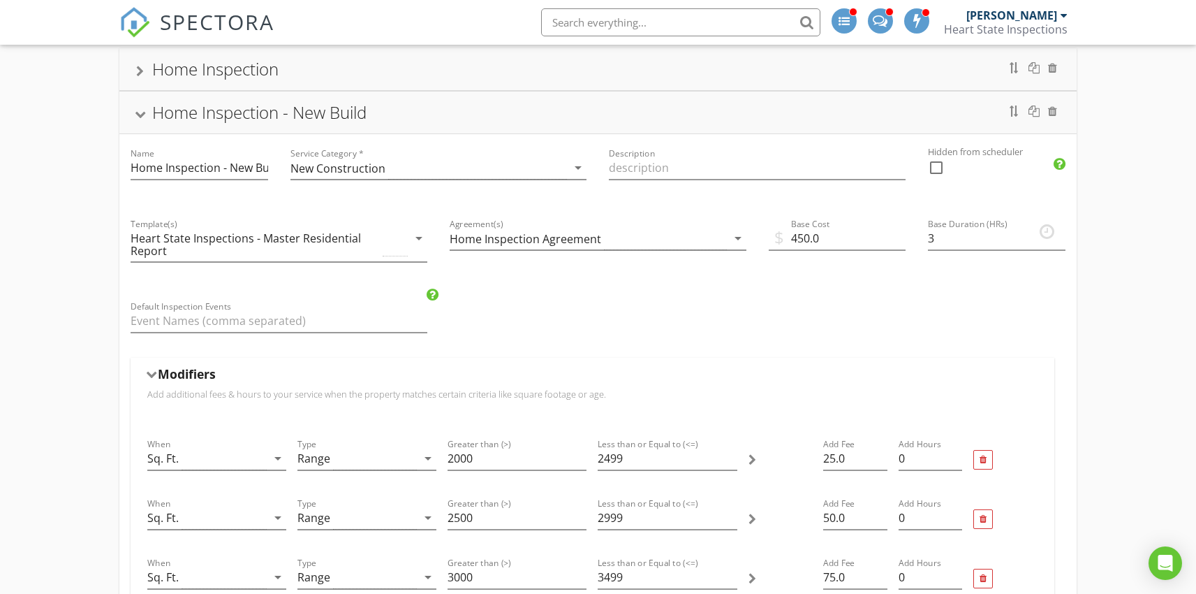
click at [153, 375] on div at bounding box center [151, 375] width 11 height 8
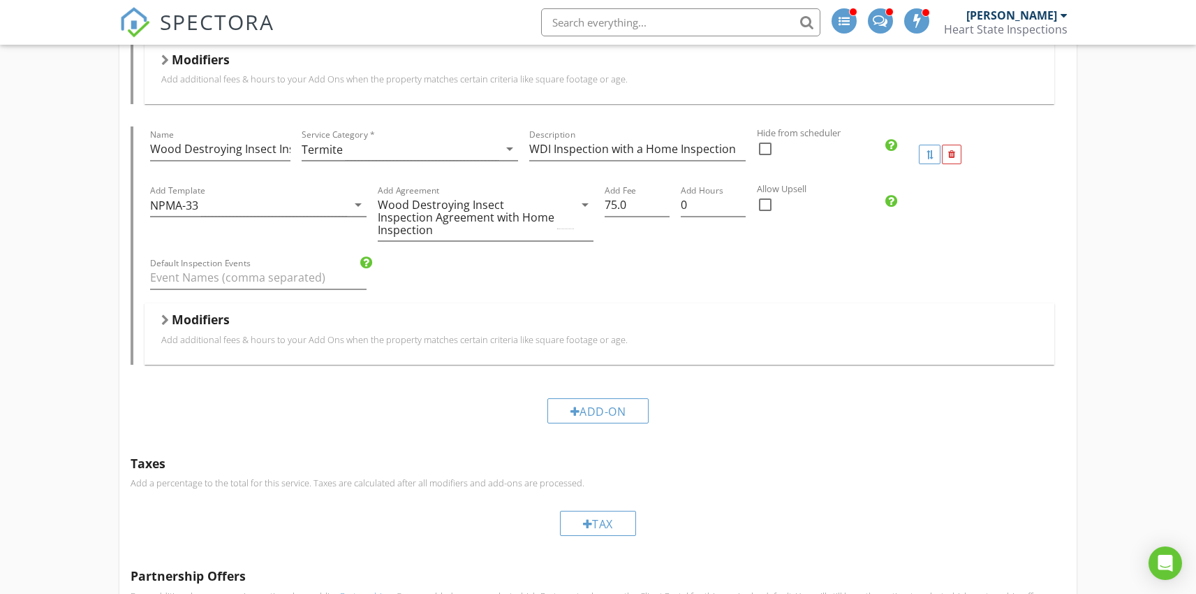
scroll to position [997, 0]
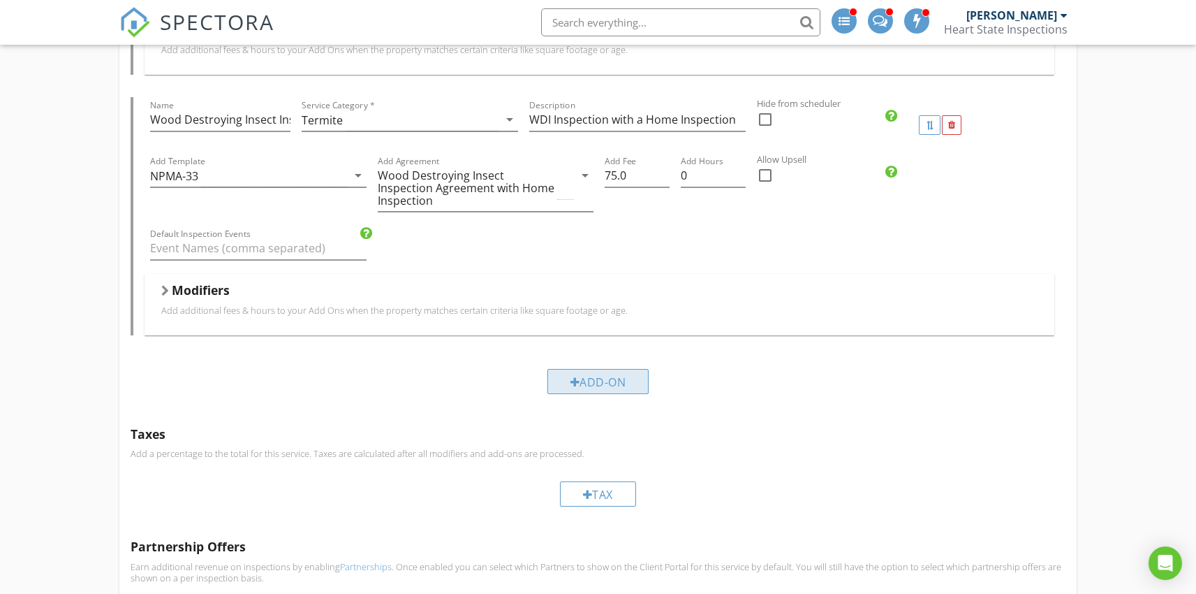
click at [578, 379] on div "Add-On" at bounding box center [599, 381] width 102 height 25
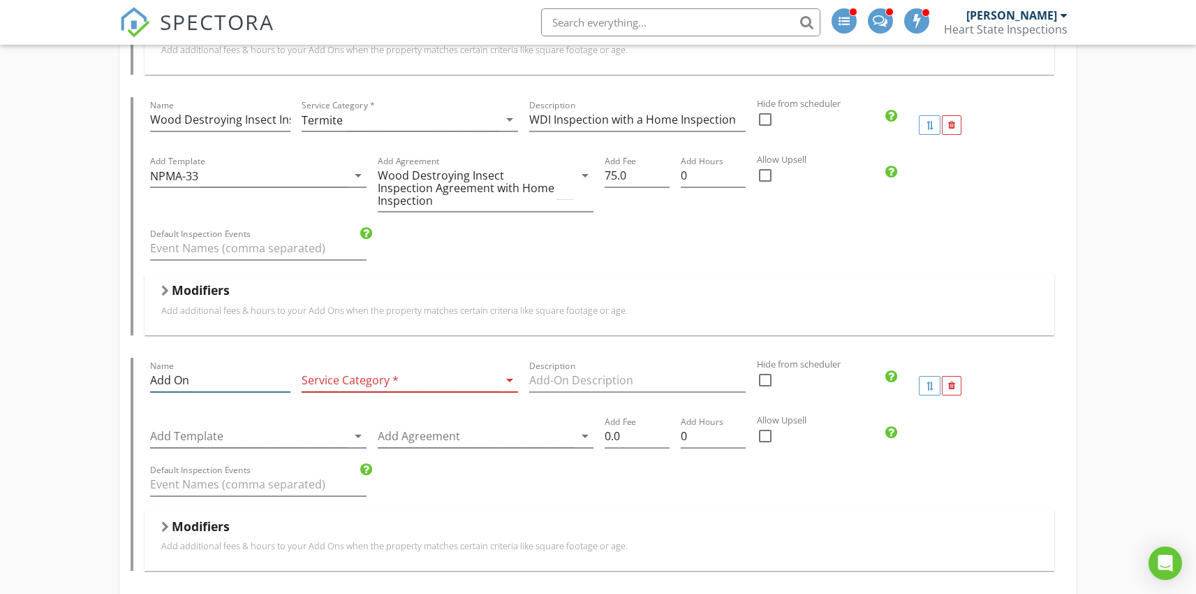
click at [212, 383] on input "Add On" at bounding box center [220, 380] width 140 height 23
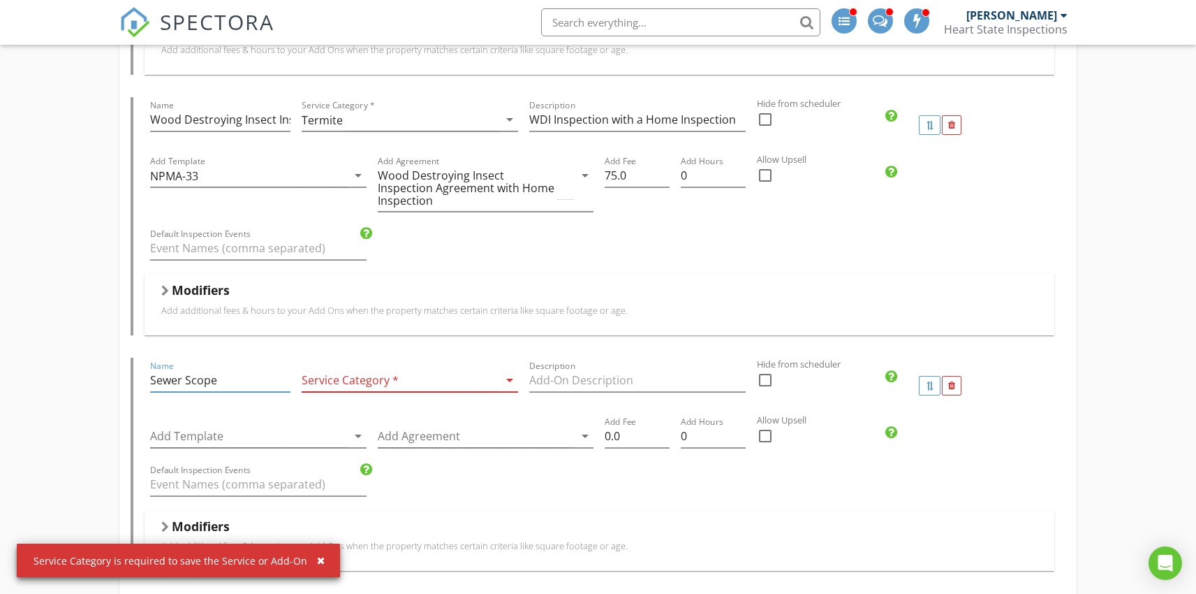
type input "Sewer Scope"
click at [382, 385] on div at bounding box center [400, 380] width 197 height 23
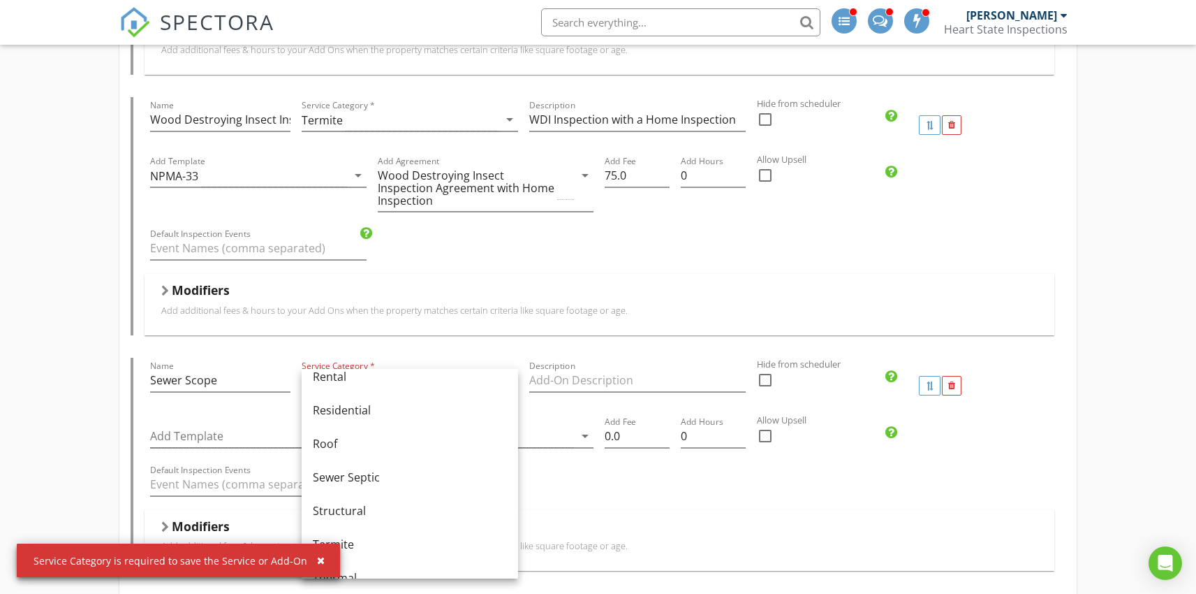
scroll to position [688, 0]
click at [351, 472] on div "Sewer Septic" at bounding box center [410, 474] width 194 height 17
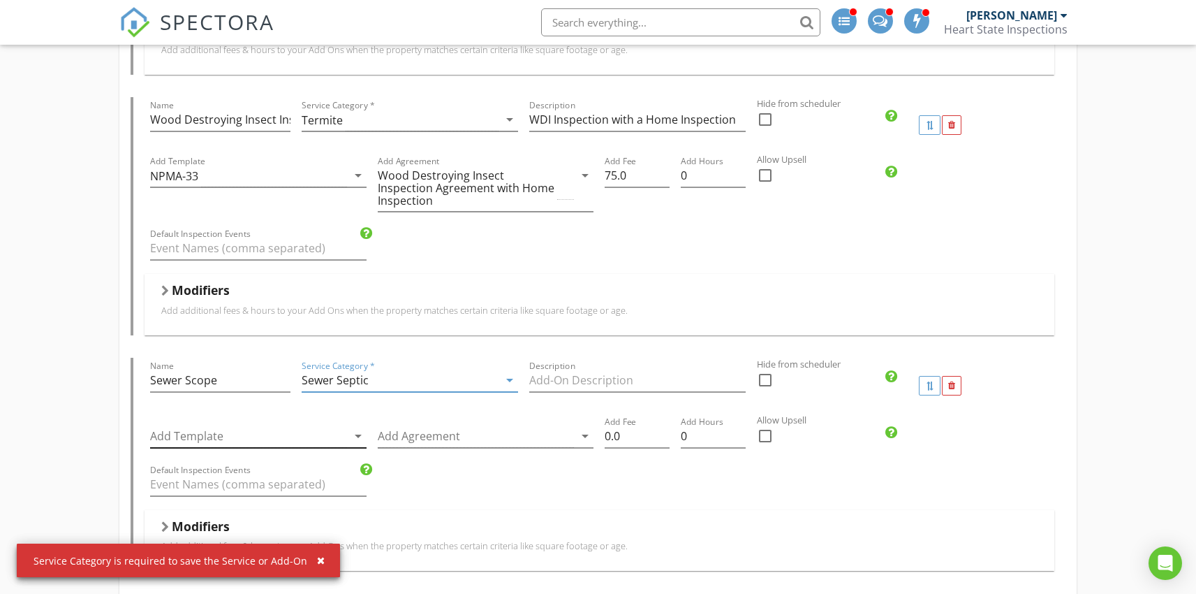
click at [339, 439] on div at bounding box center [248, 436] width 197 height 23
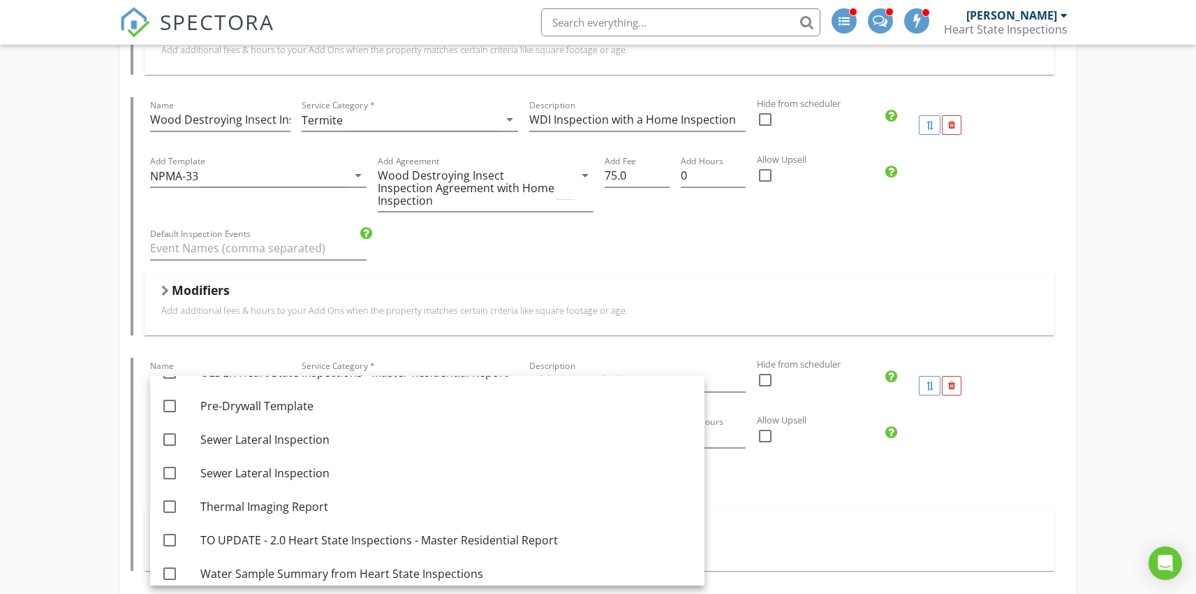
scroll to position [439, 0]
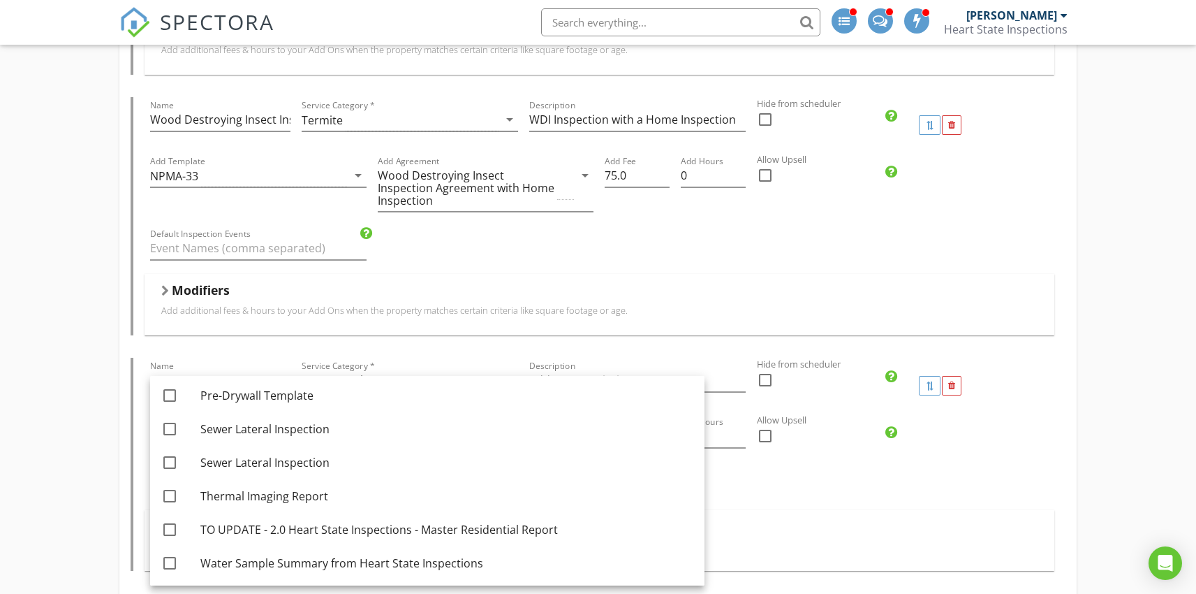
click at [108, 397] on div "Home Inspection Name Home Inspection Service Category * Residential arrow_drop_…" at bounding box center [598, 482] width 1196 height 2700
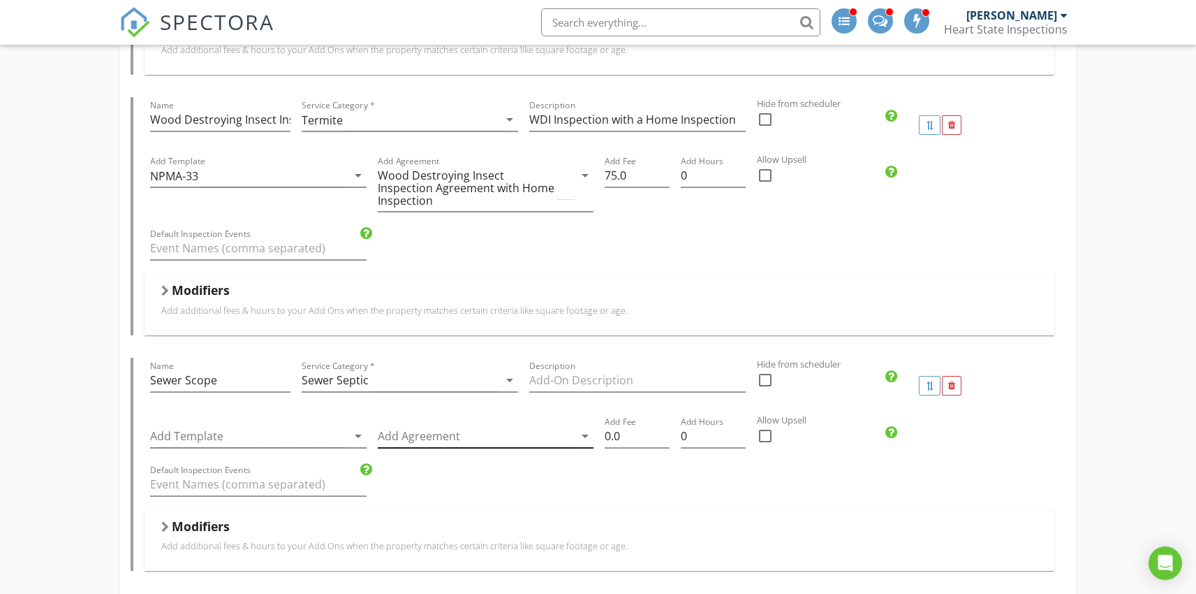
click at [429, 441] on div at bounding box center [476, 436] width 197 height 23
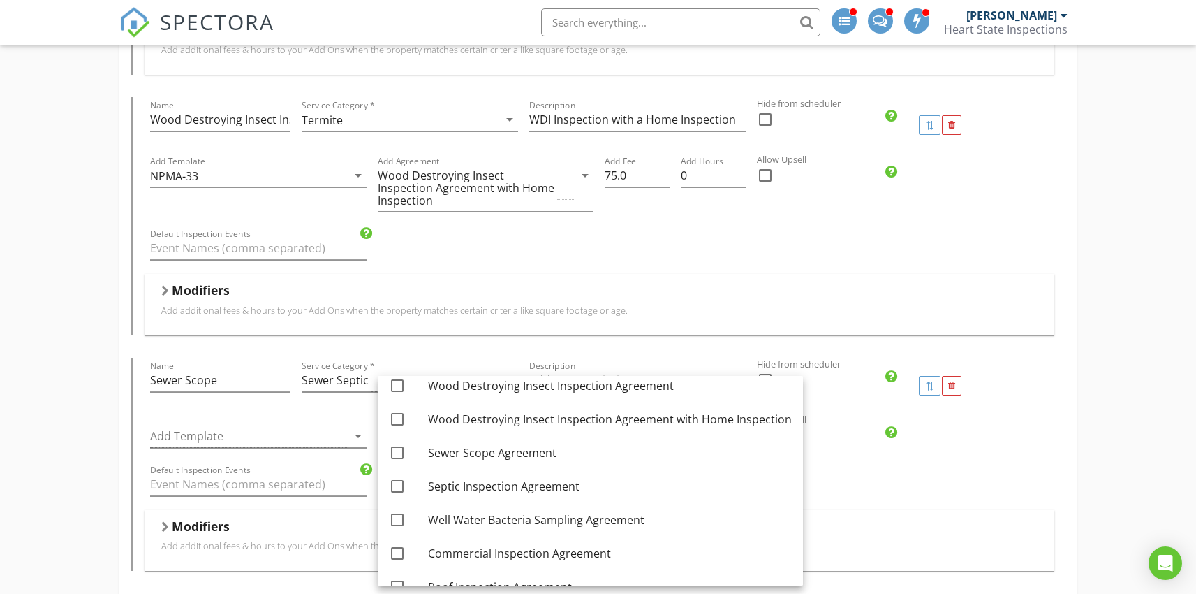
scroll to position [180, 0]
click at [400, 452] on div at bounding box center [398, 453] width 24 height 24
checkbox input "true"
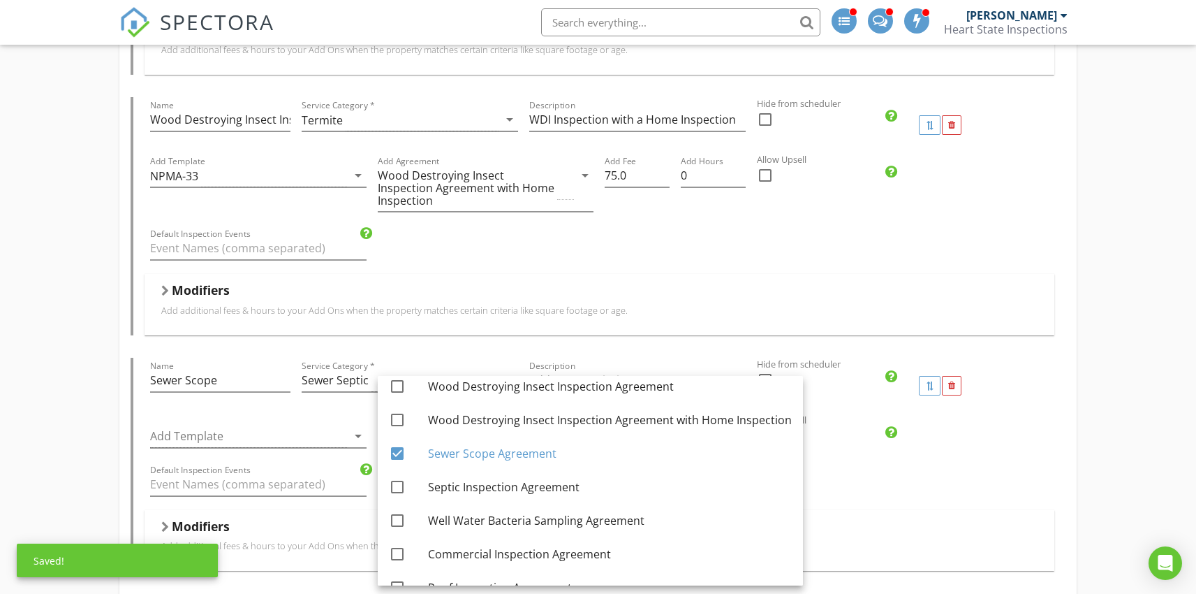
click at [98, 393] on div "Home Inspection Name Home Inspection Service Category * Residential arrow_drop_…" at bounding box center [598, 482] width 1196 height 2700
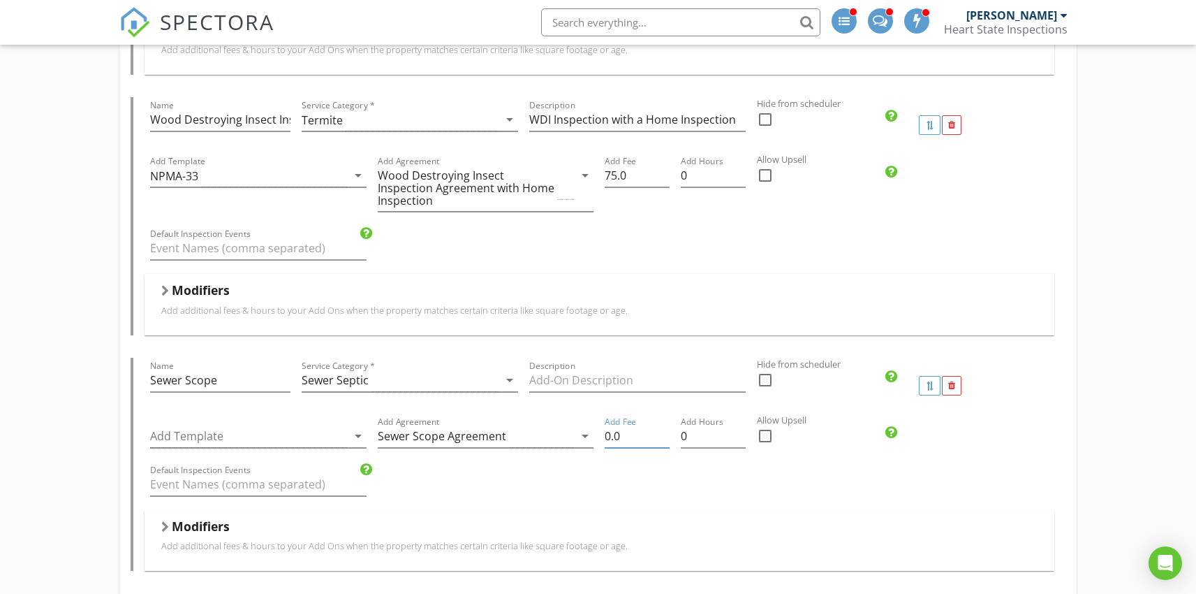
click at [605, 436] on input "0.0" at bounding box center [637, 436] width 65 height 23
type input "250.0"
click at [765, 436] on div at bounding box center [766, 436] width 24 height 24
checkbox input "true"
click at [732, 489] on div "Default Inspection Events" at bounding box center [599, 486] width 909 height 48
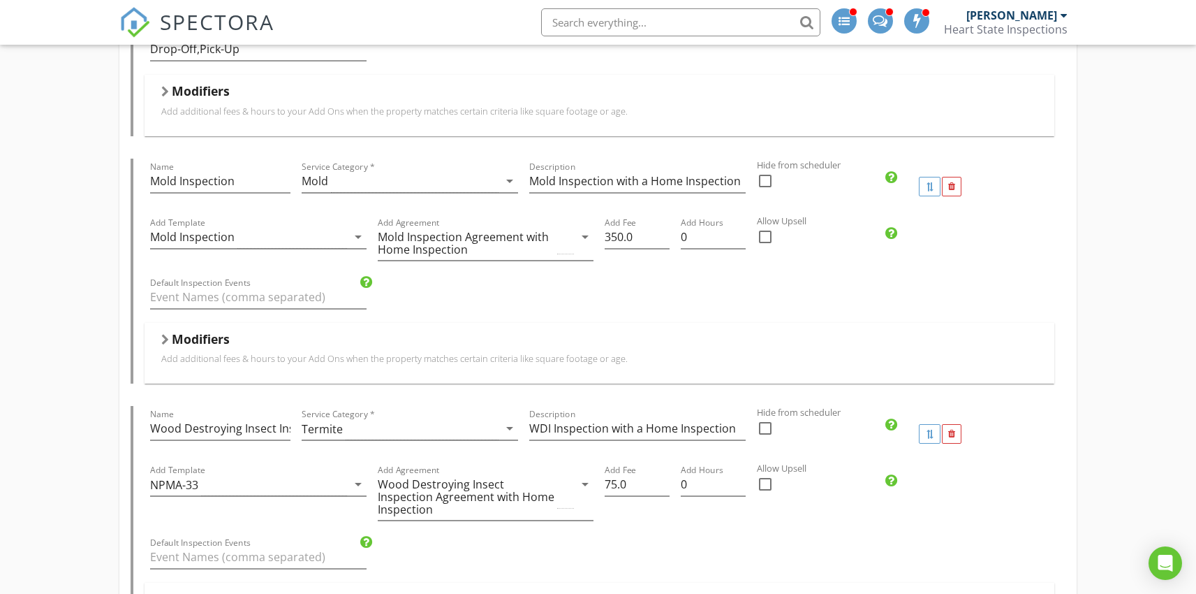
scroll to position [683, 0]
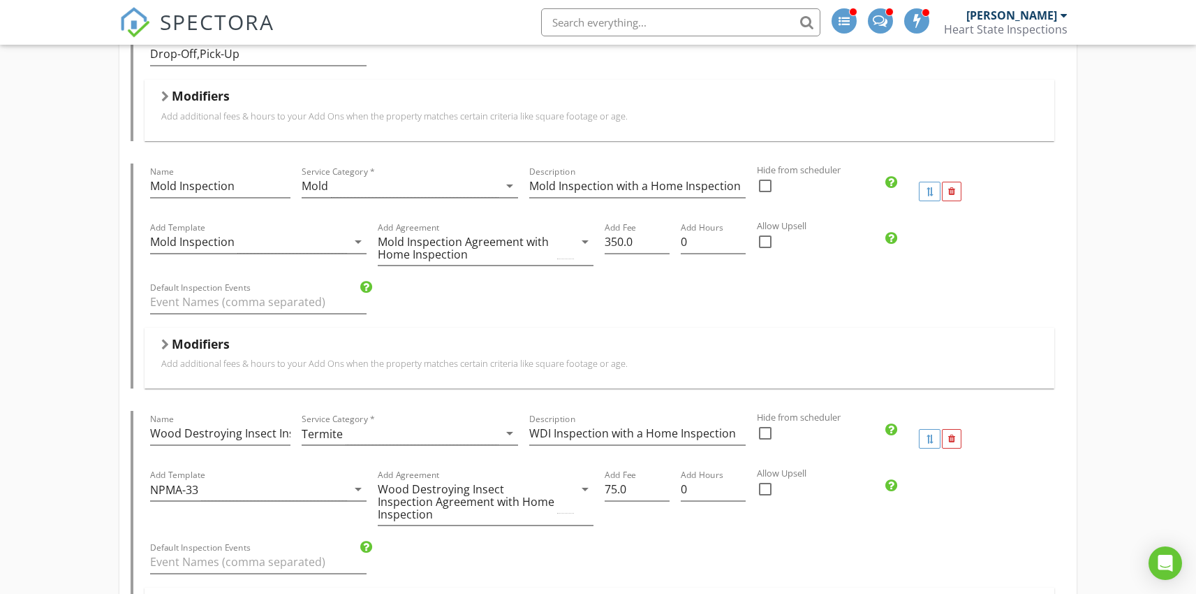
click at [763, 240] on div at bounding box center [766, 242] width 24 height 24
checkbox input "true"
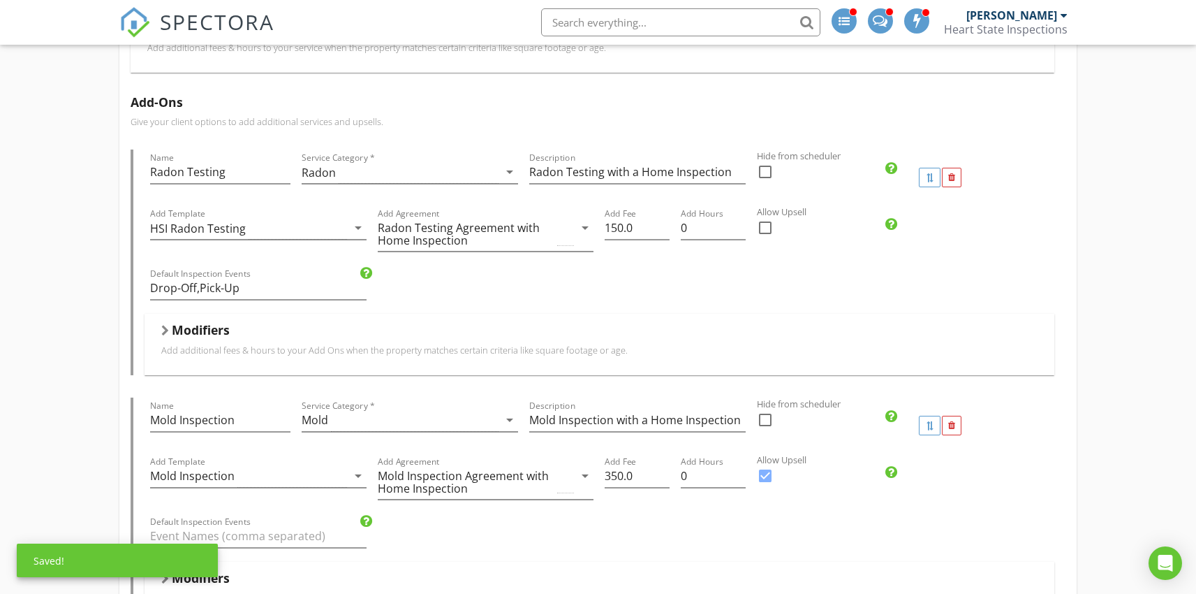
scroll to position [448, 0]
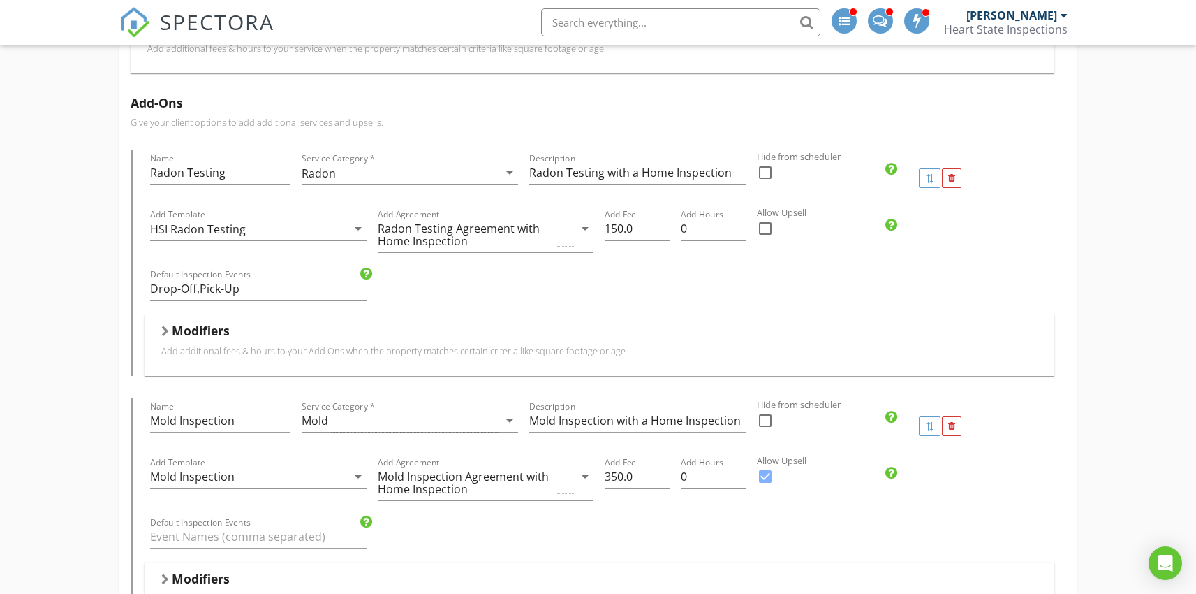
click at [767, 226] on div at bounding box center [766, 229] width 24 height 24
checkbox input "true"
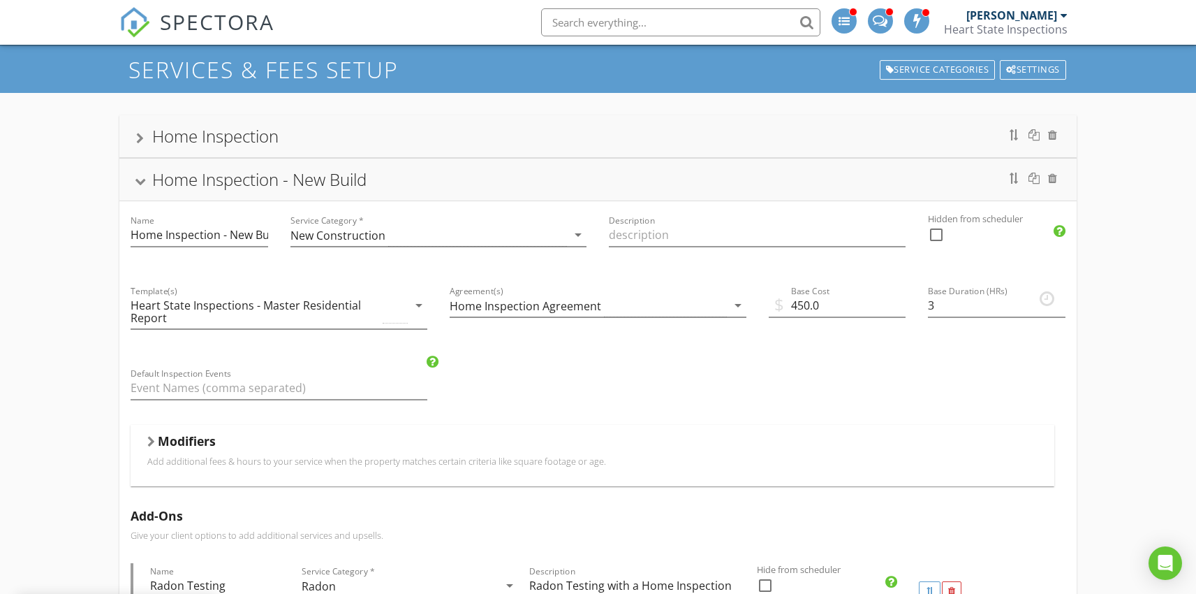
scroll to position [20, 0]
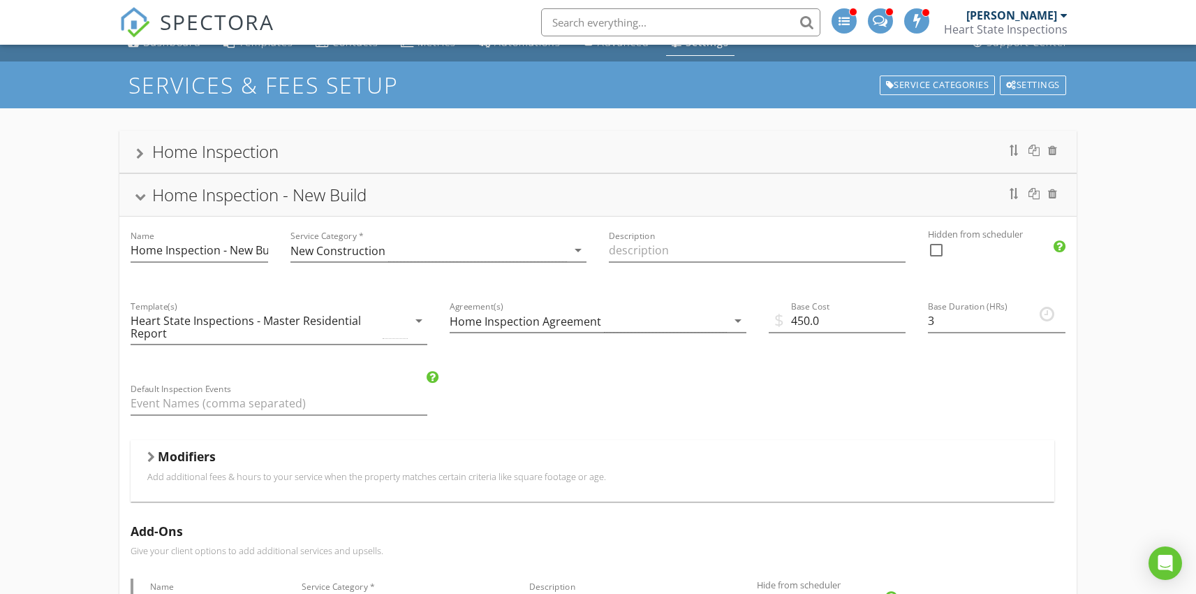
click at [139, 196] on div at bounding box center [140, 197] width 11 height 8
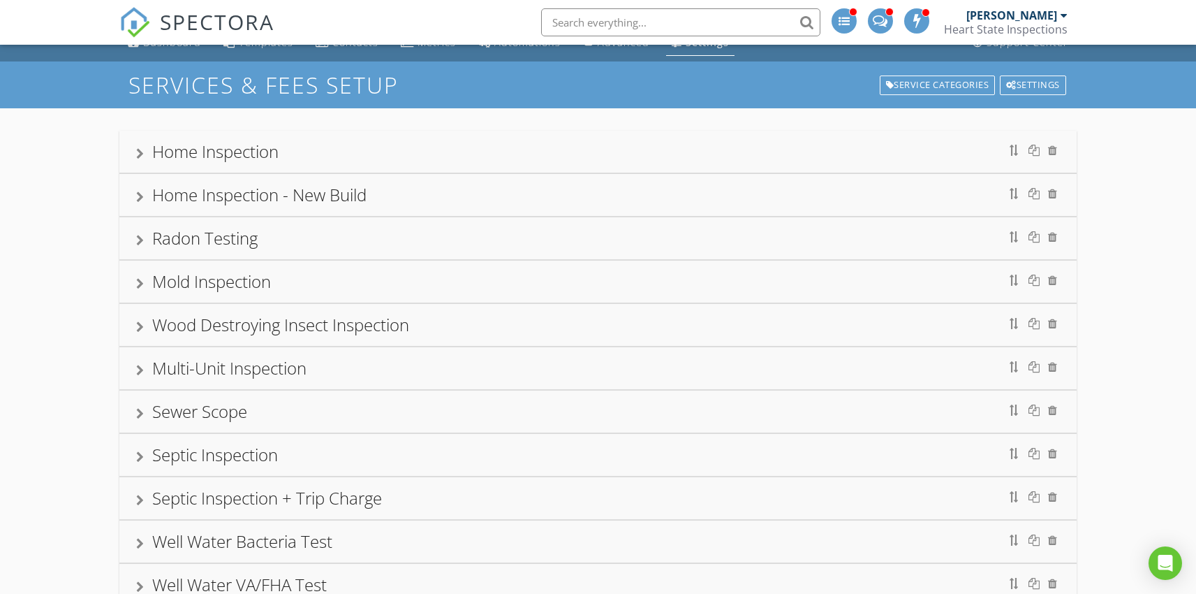
click at [297, 160] on div "Home Inspection" at bounding box center [597, 151] width 923 height 25
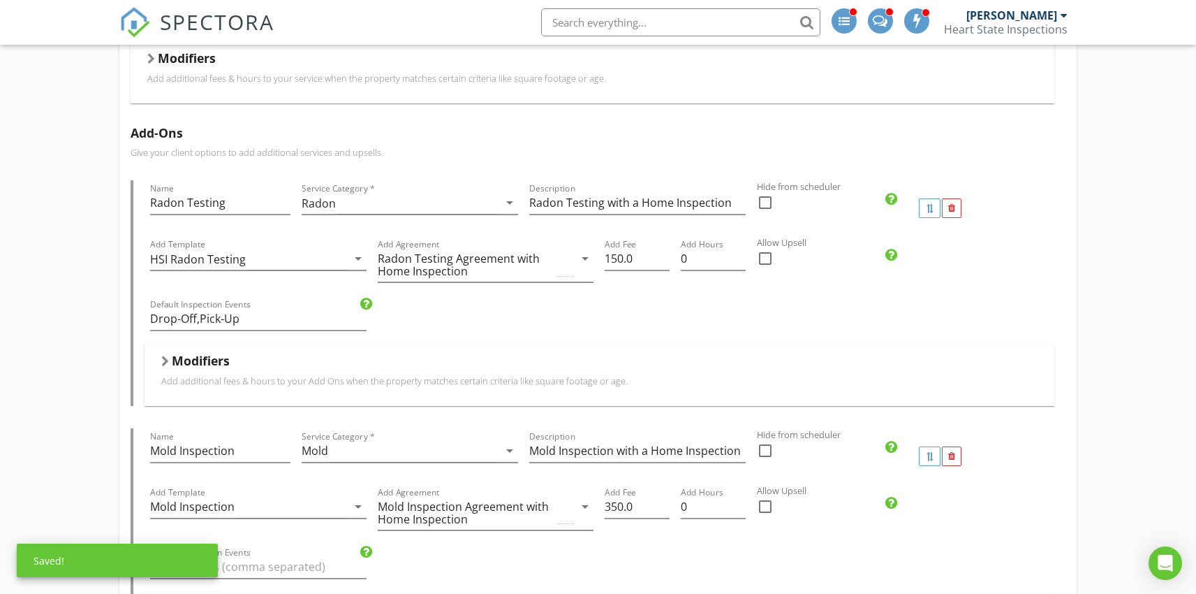
scroll to position [397, 0]
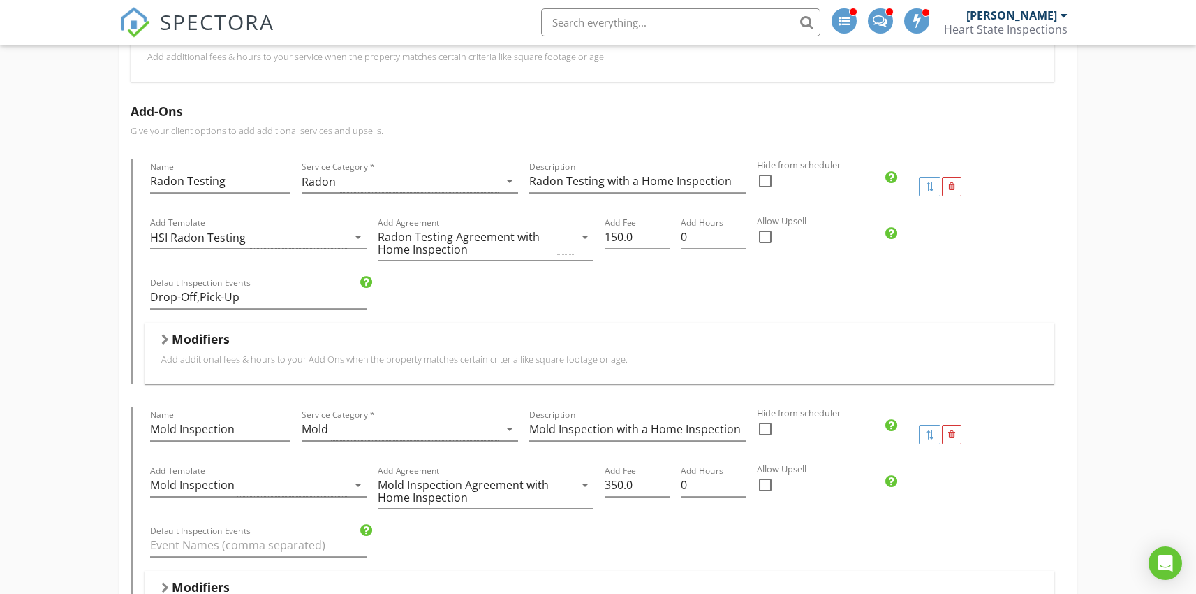
click at [765, 239] on div at bounding box center [766, 237] width 24 height 24
checkbox input "true"
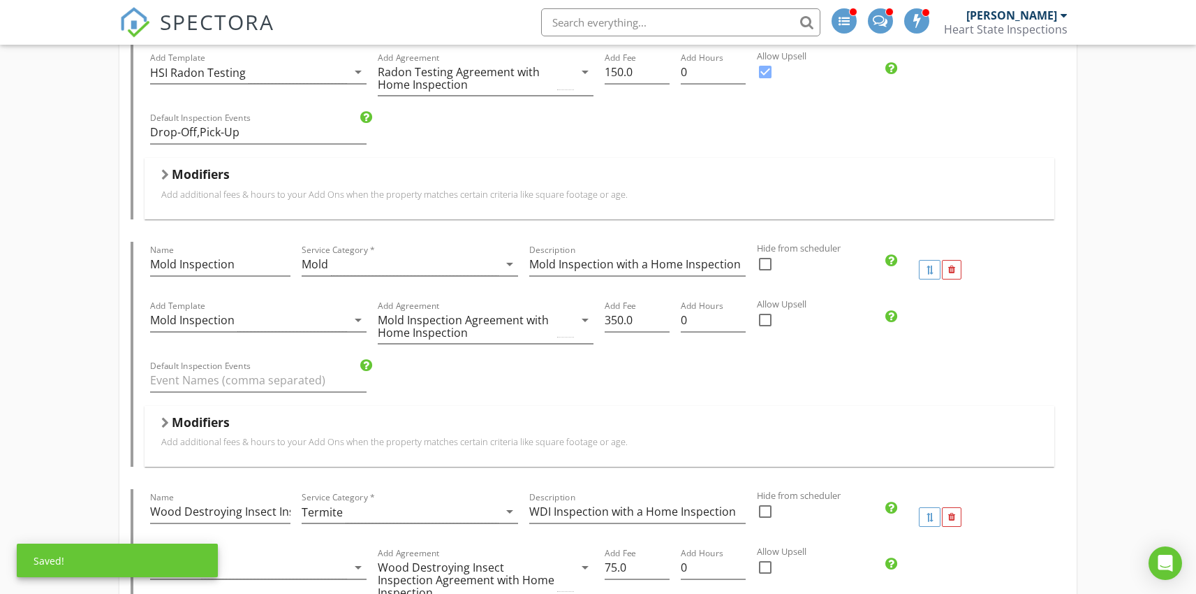
scroll to position [578, 0]
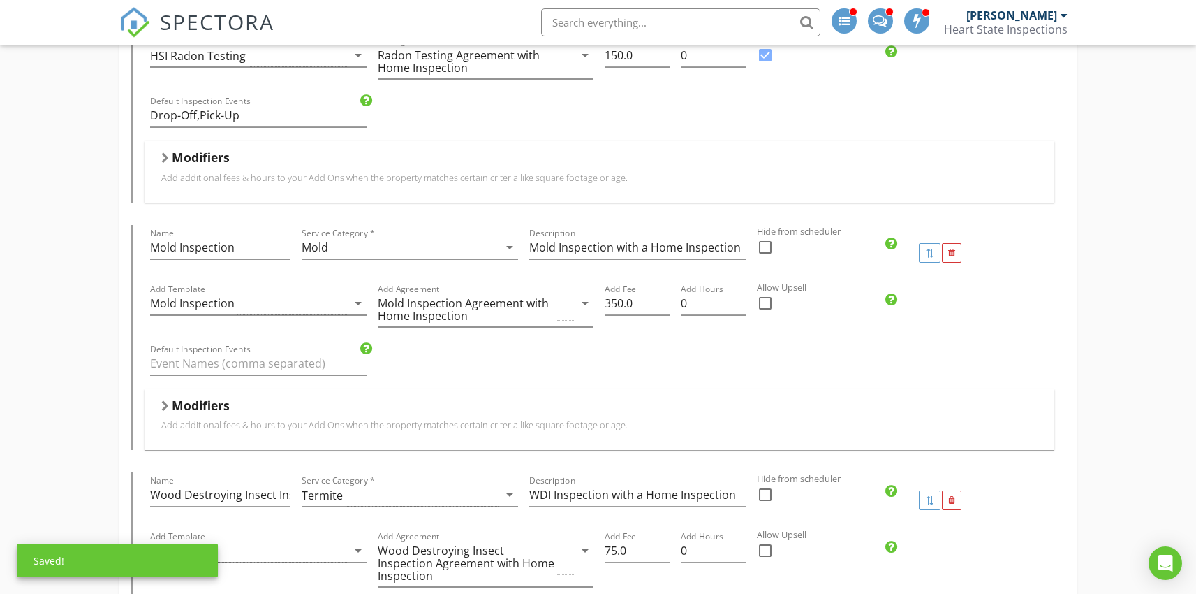
click at [768, 303] on div at bounding box center [766, 303] width 24 height 24
checkbox input "true"
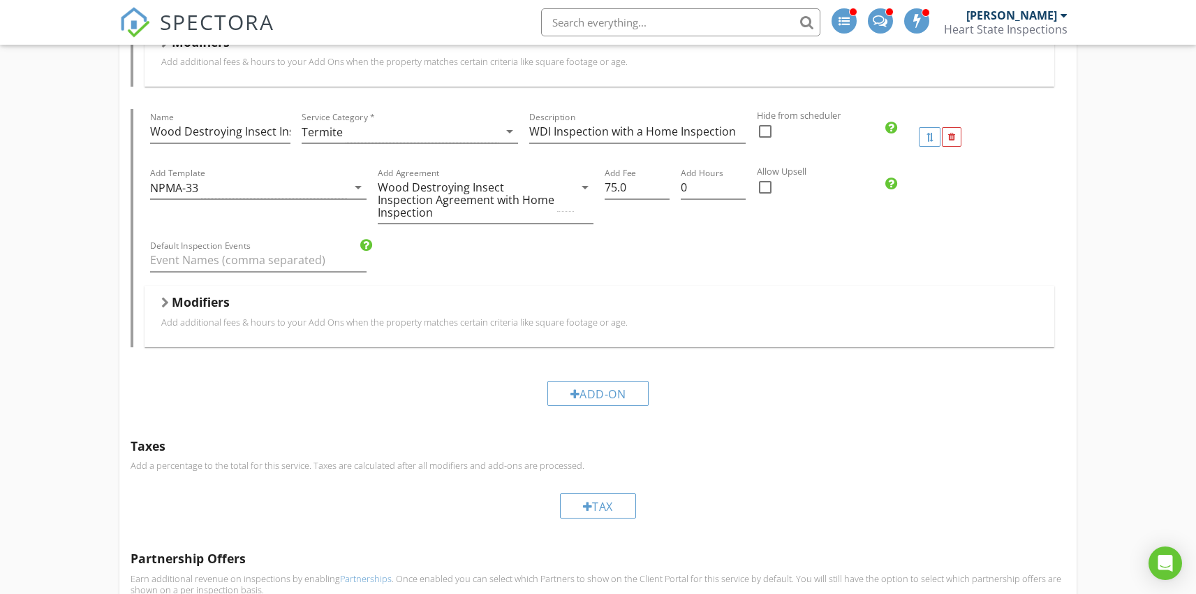
scroll to position [942, 0]
click at [168, 298] on div at bounding box center [165, 301] width 8 height 11
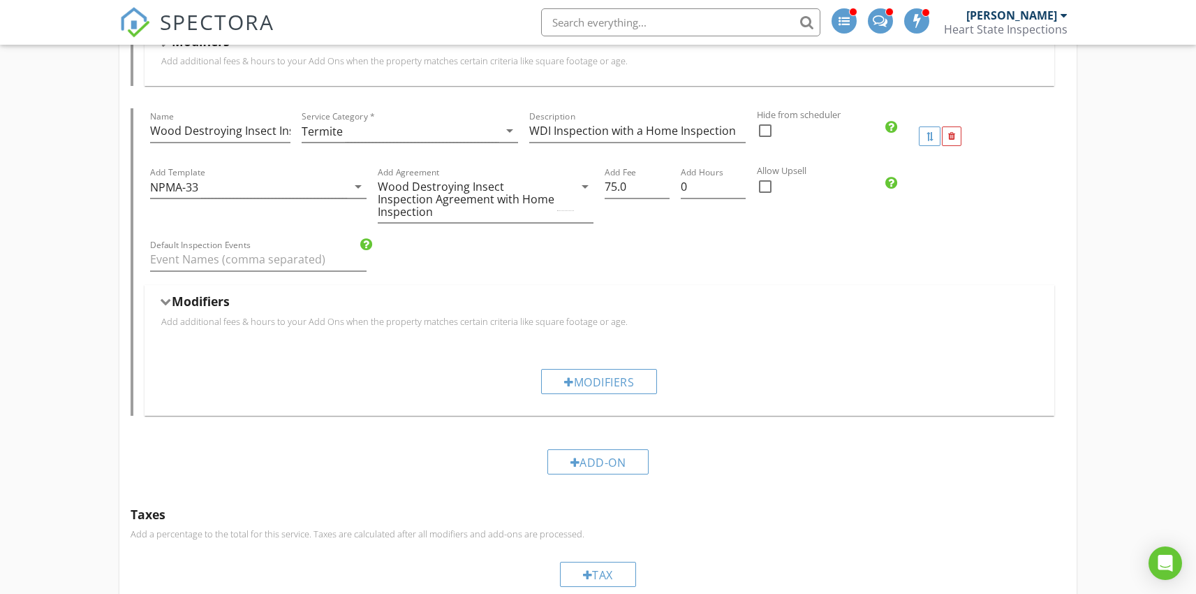
click at [165, 298] on div at bounding box center [165, 302] width 11 height 8
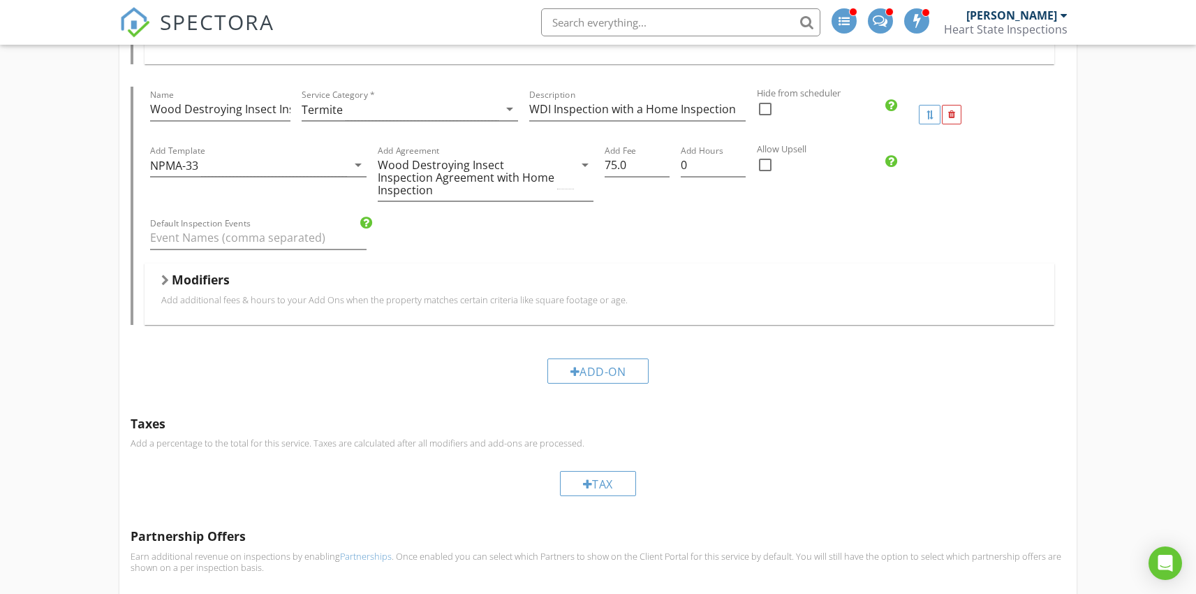
scroll to position [985, 0]
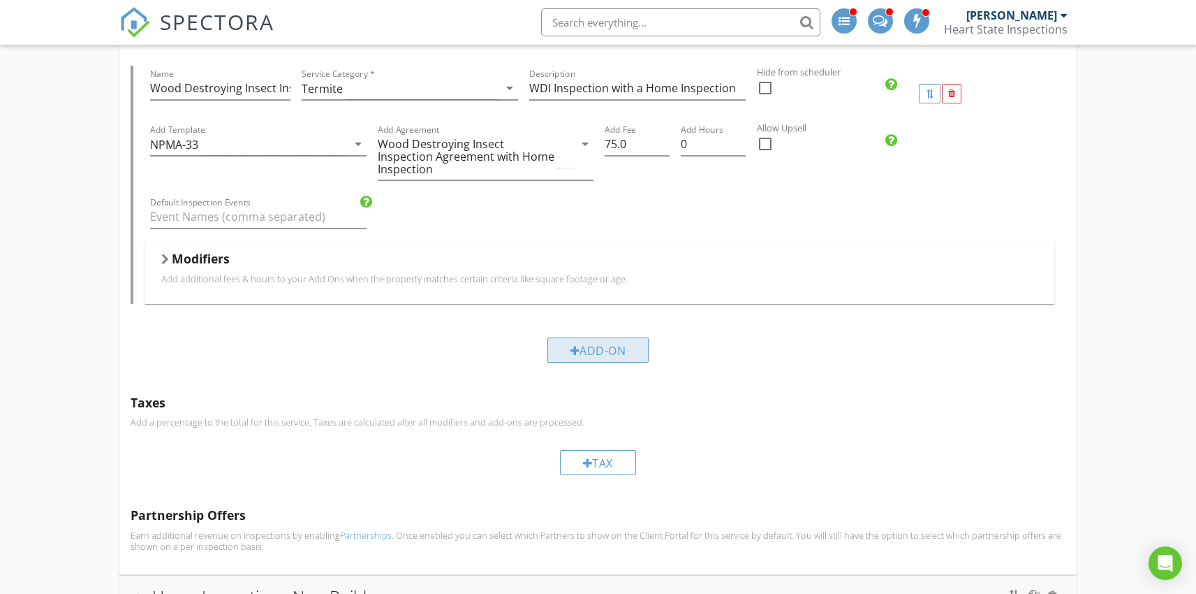
click at [573, 347] on div at bounding box center [576, 350] width 10 height 11
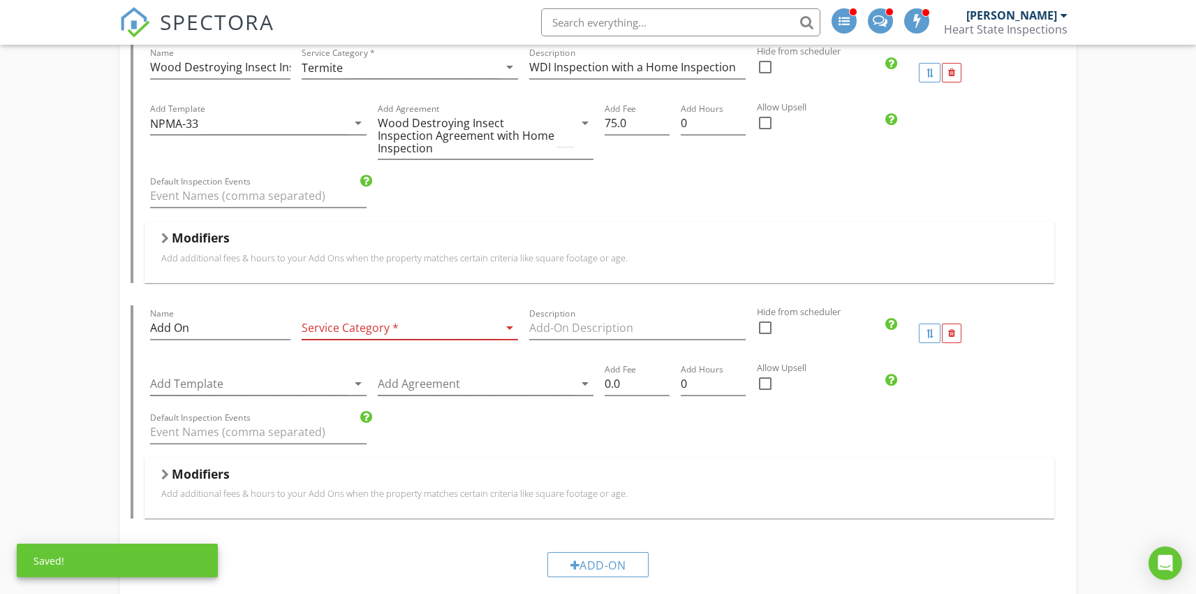
scroll to position [1034, 0]
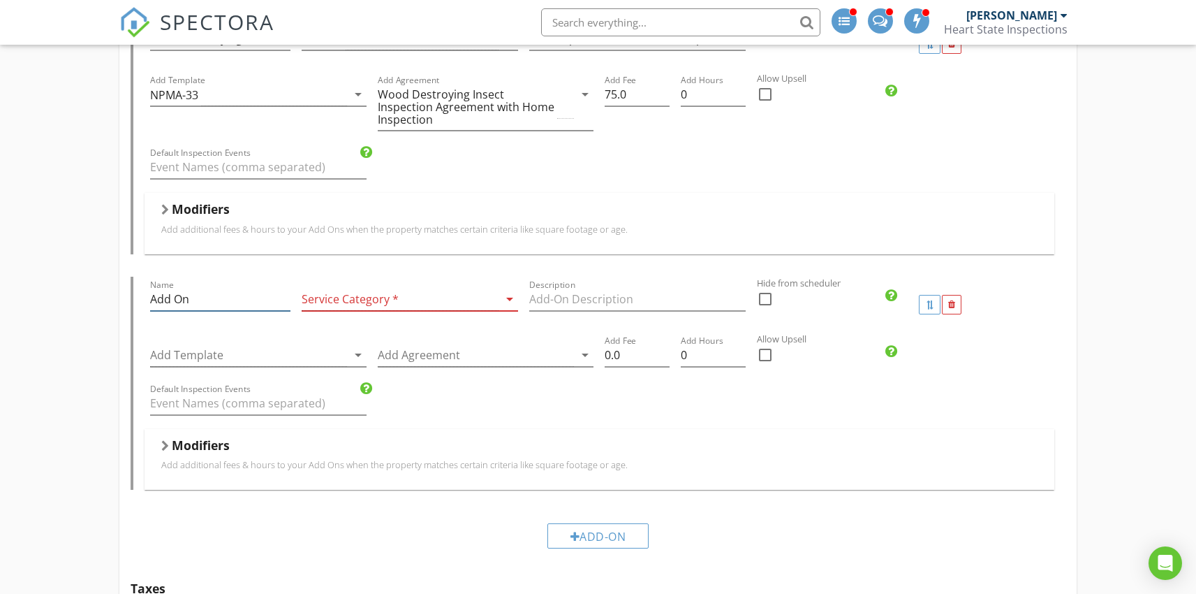
click at [212, 295] on input "Add On" at bounding box center [220, 299] width 140 height 23
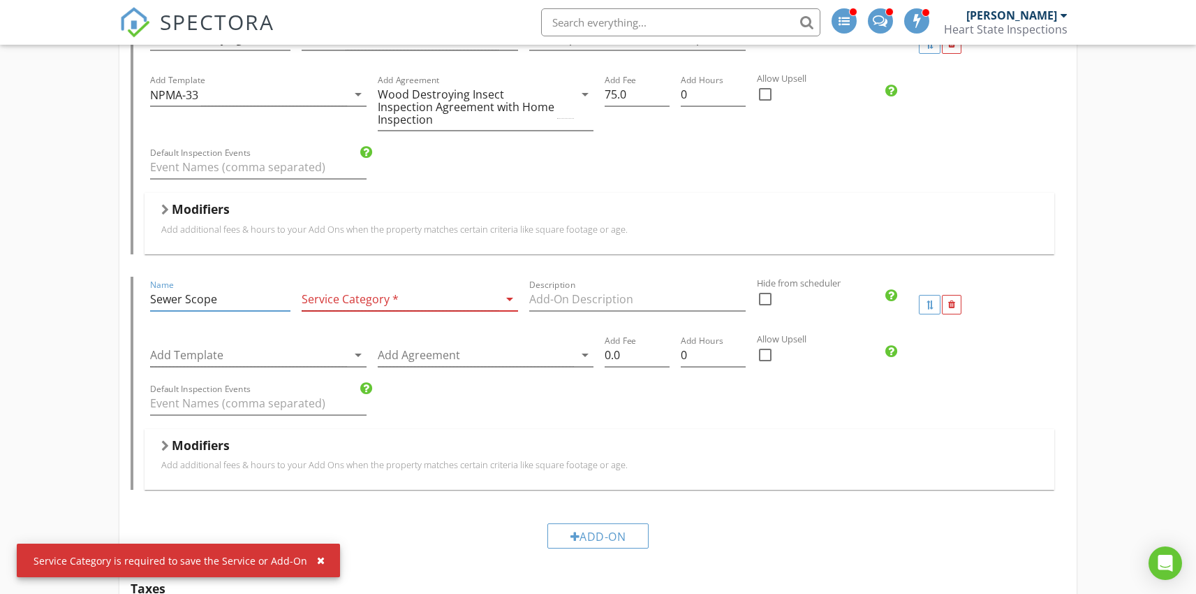
type input "Sewer Scope"
click at [400, 304] on div at bounding box center [400, 299] width 197 height 23
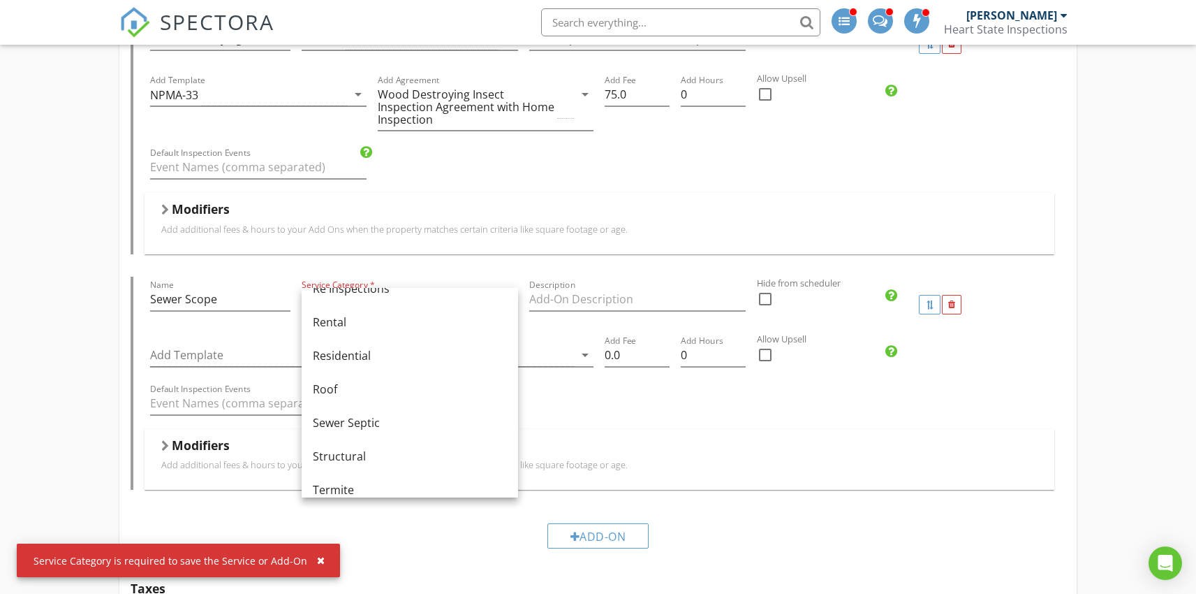
scroll to position [689, 0]
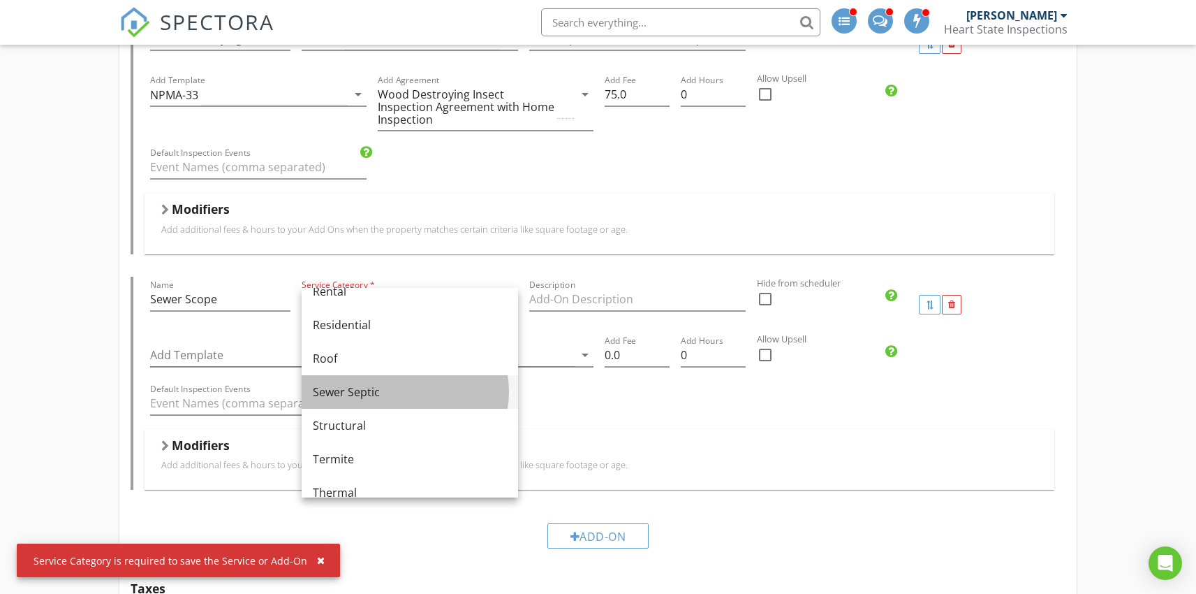
click at [337, 400] on div "Sewer Septic" at bounding box center [410, 392] width 194 height 34
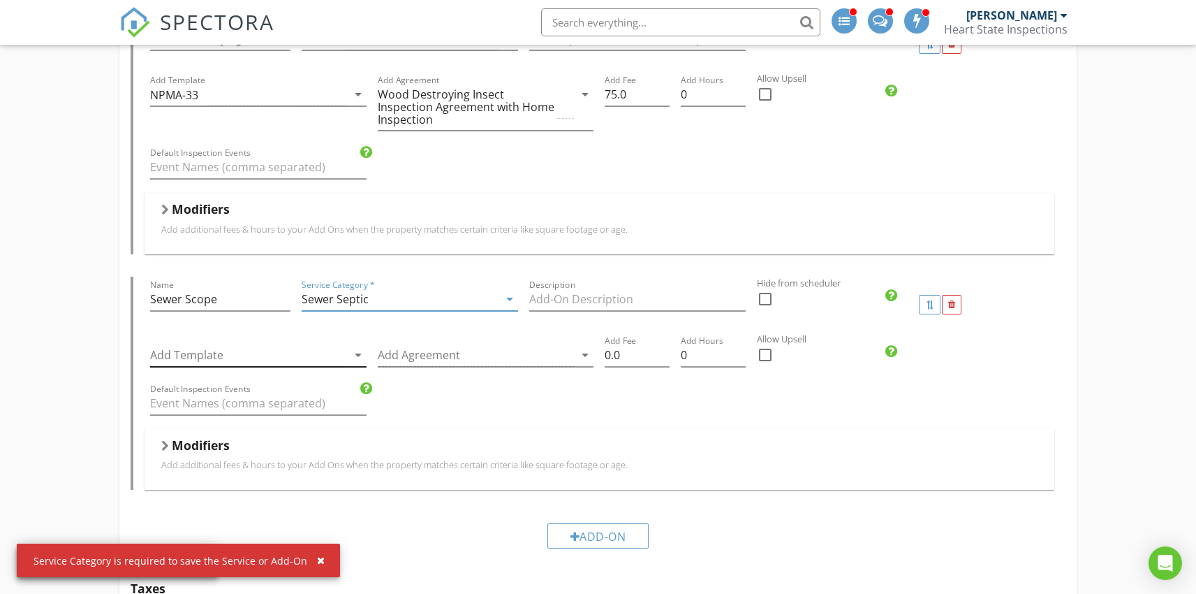
click at [219, 356] on div at bounding box center [248, 355] width 197 height 23
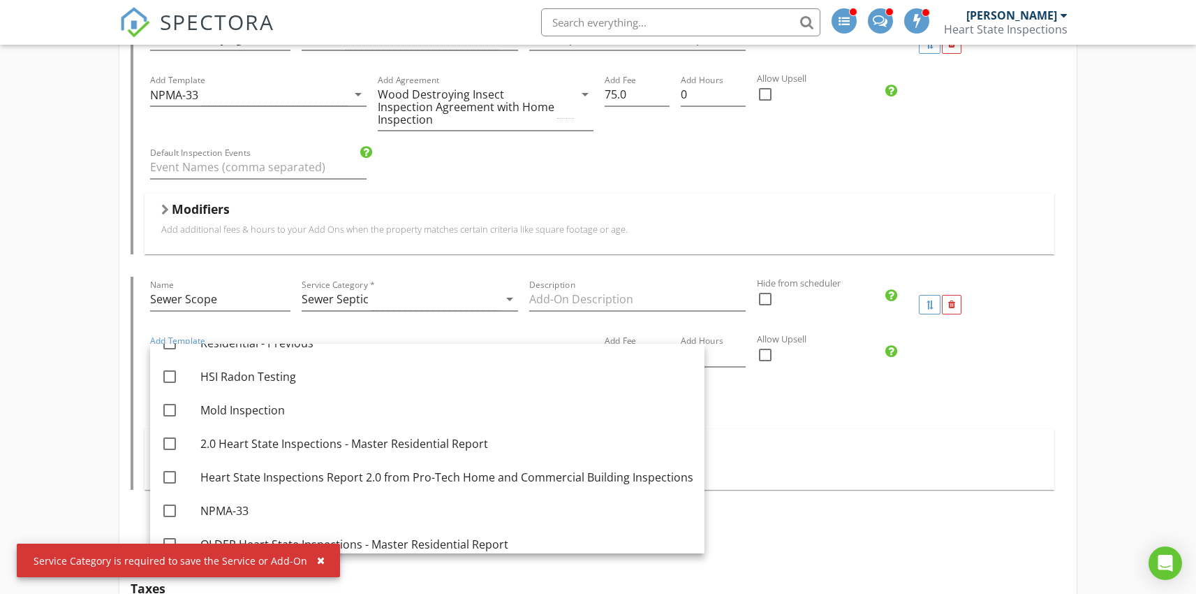
scroll to position [219, 0]
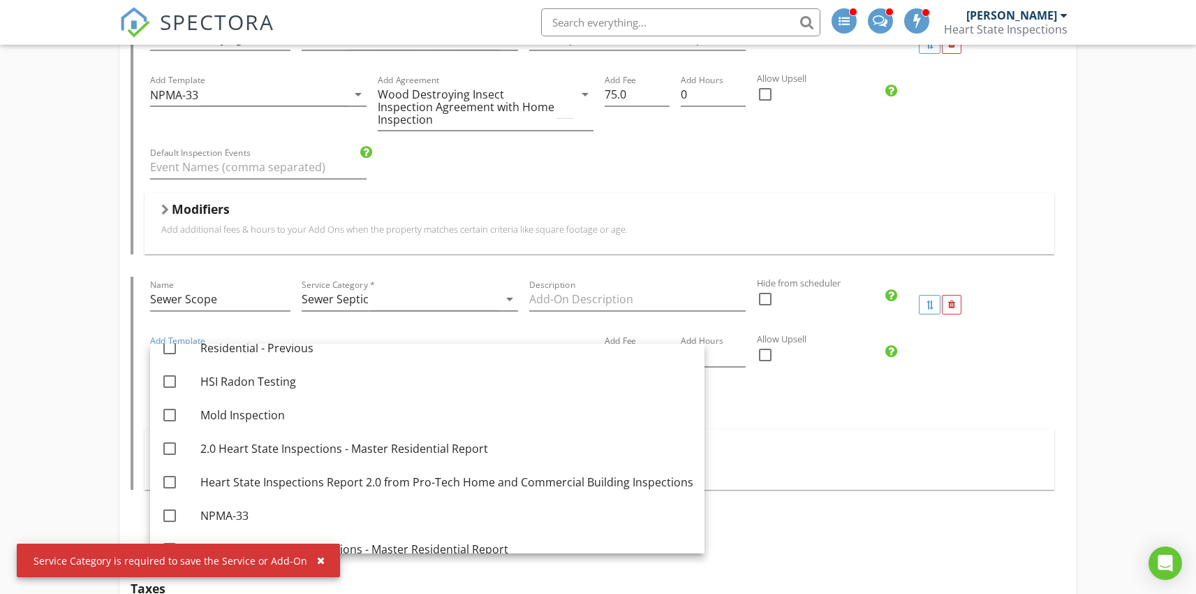
click at [54, 286] on div "Home Inspection Name Home Inspection Service Category * Residential arrow_drop_…" at bounding box center [598, 444] width 1196 height 2700
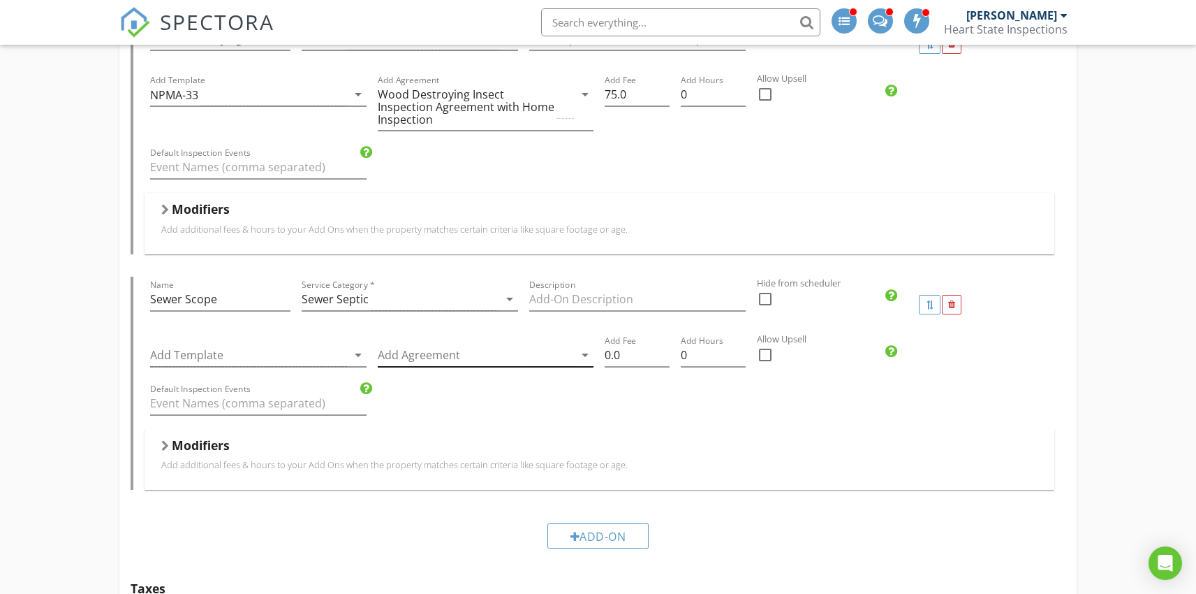
click at [441, 360] on div at bounding box center [476, 355] width 197 height 23
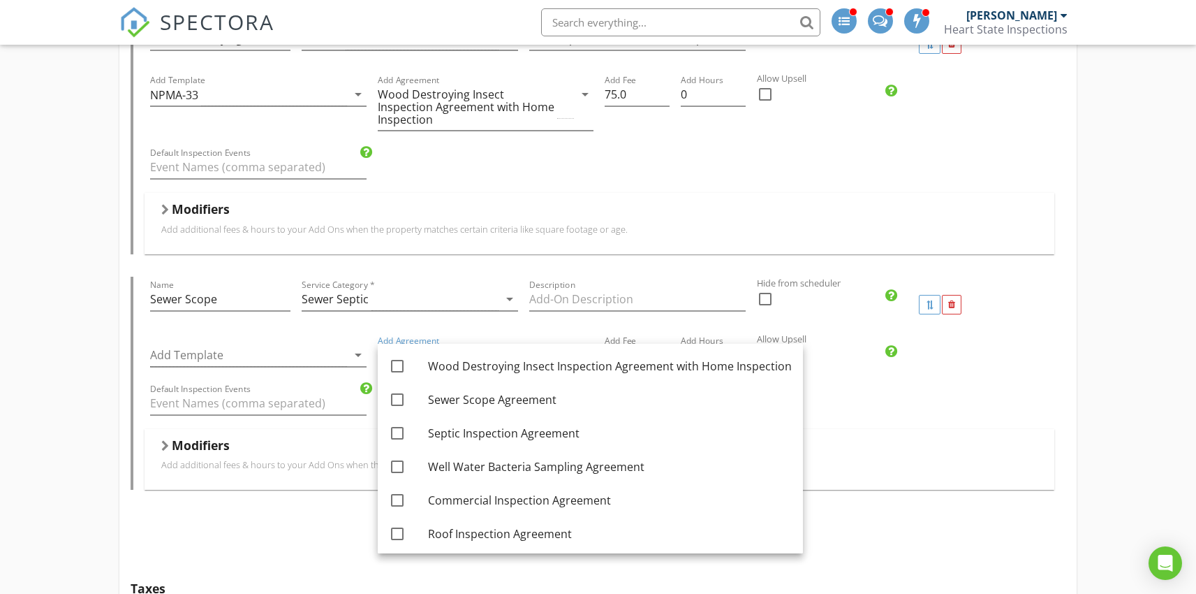
scroll to position [235, 0]
click at [397, 365] on div at bounding box center [398, 365] width 24 height 24
checkbox input "true"
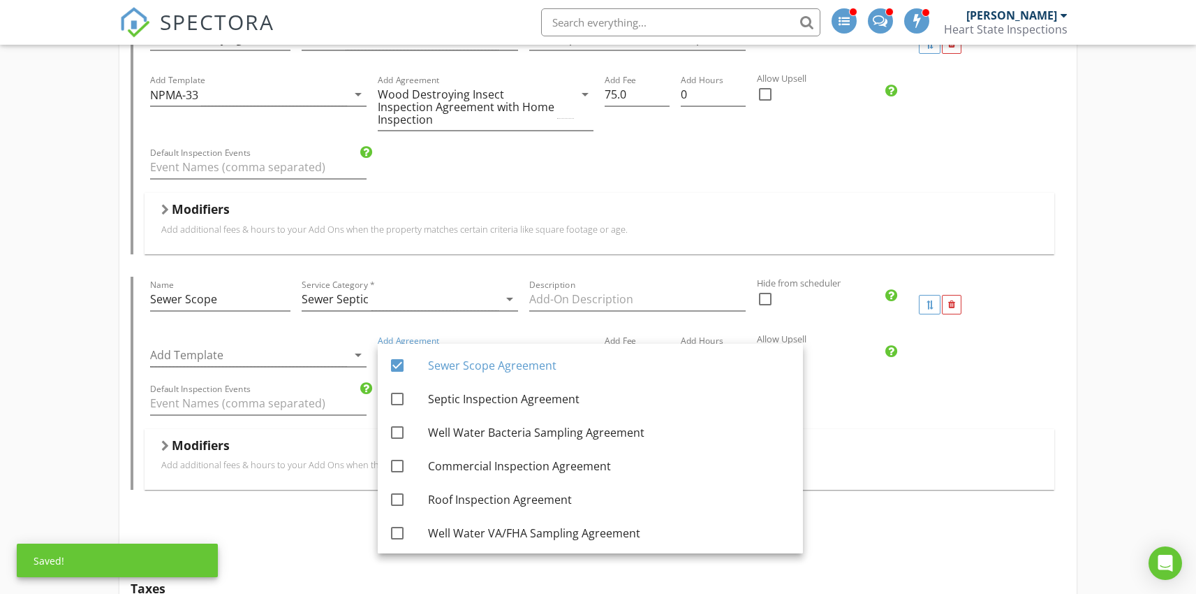
click at [850, 378] on div "check_box_outline_blank" at bounding box center [827, 362] width 140 height 36
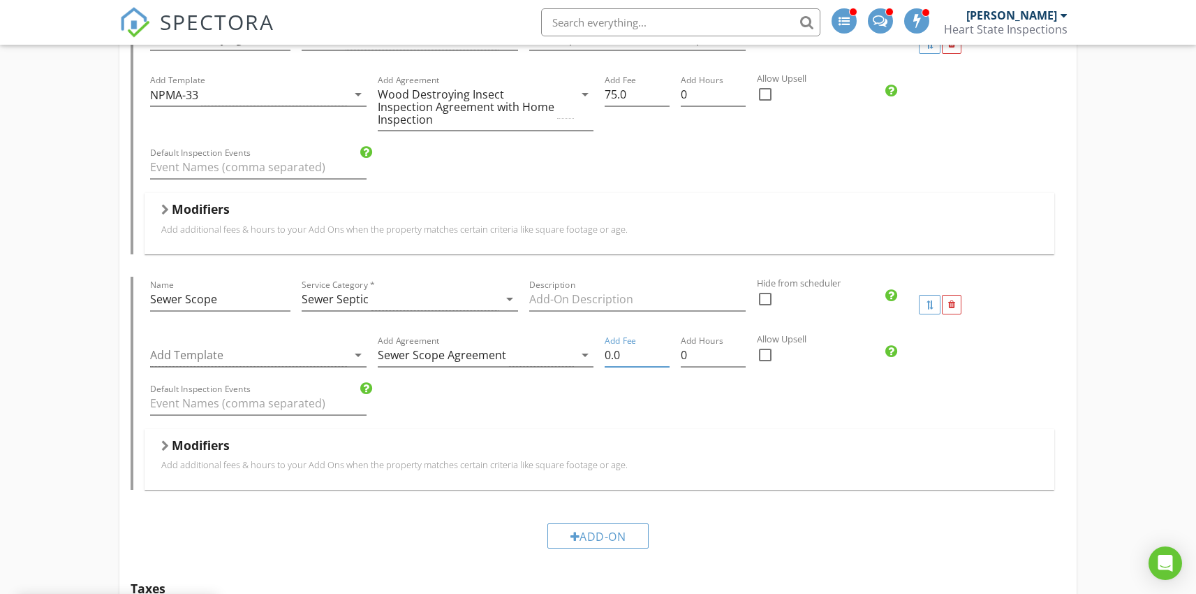
click at [604, 353] on div "Add Fee 0.0" at bounding box center [637, 356] width 76 height 48
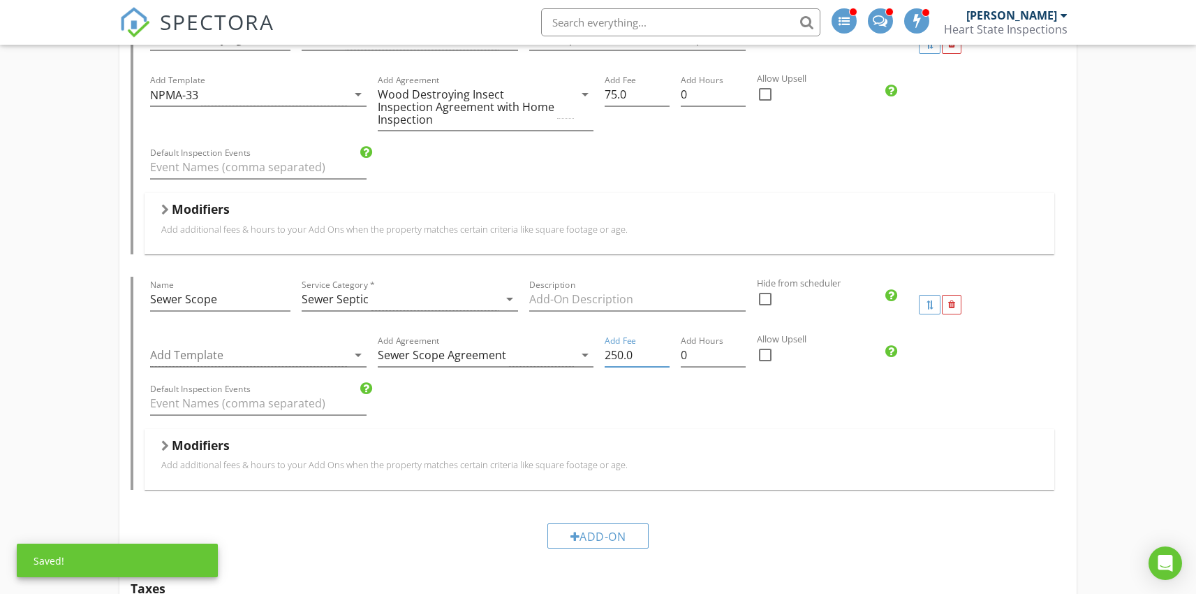
type input "250.0"
click at [856, 421] on div "Default Inspection Events" at bounding box center [599, 405] width 909 height 48
click at [764, 347] on div at bounding box center [766, 355] width 24 height 24
checkbox input "true"
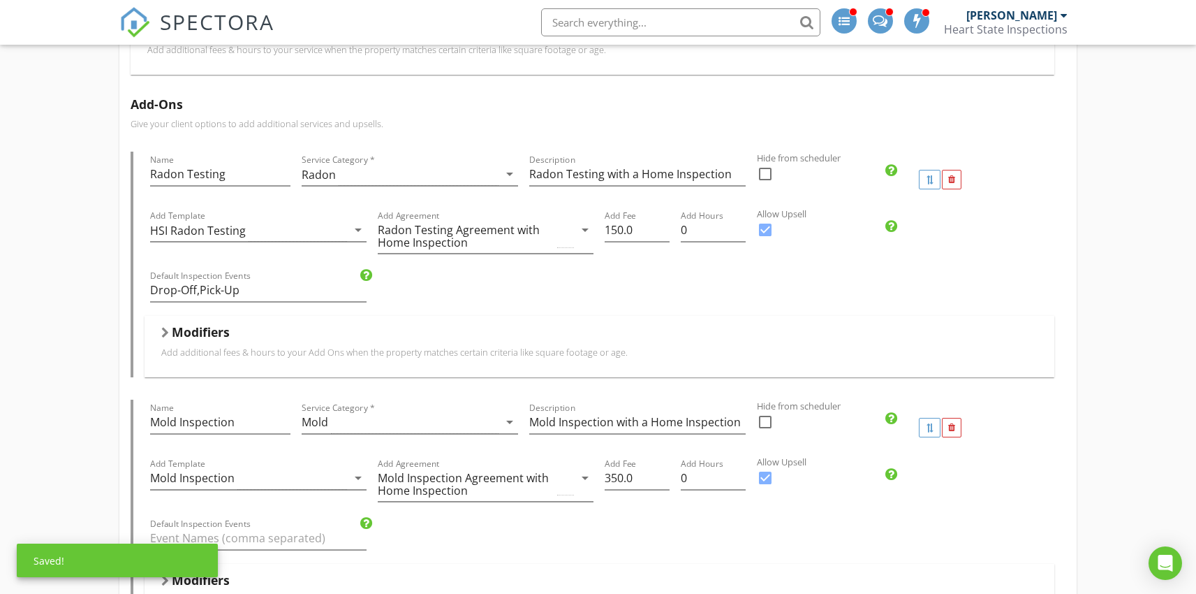
scroll to position [0, 0]
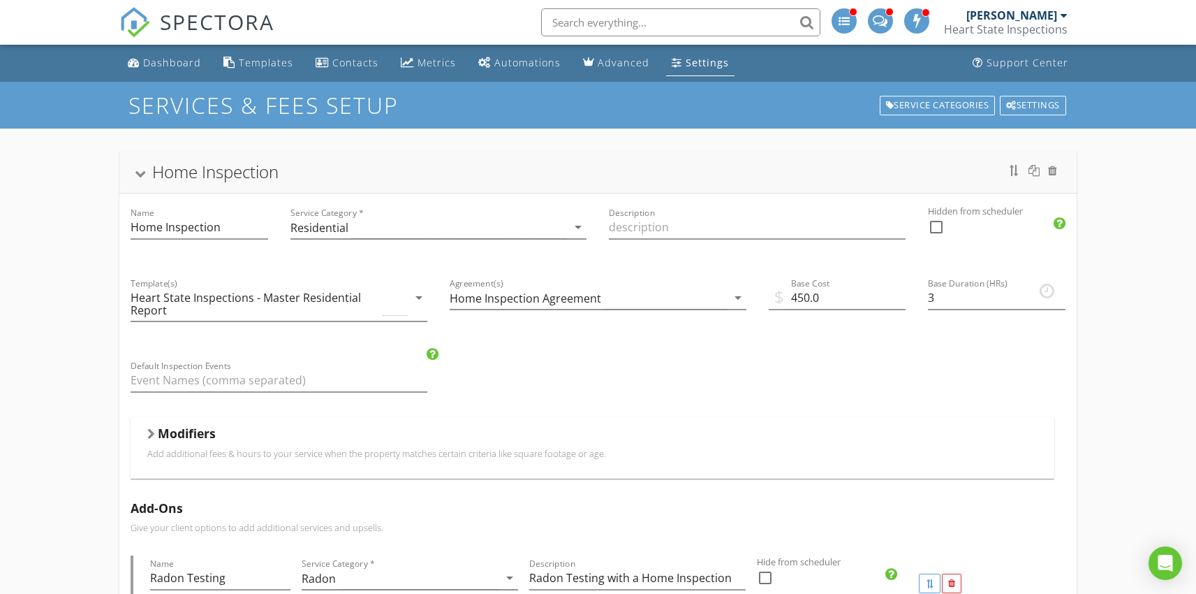
click at [139, 172] on div at bounding box center [140, 174] width 11 height 8
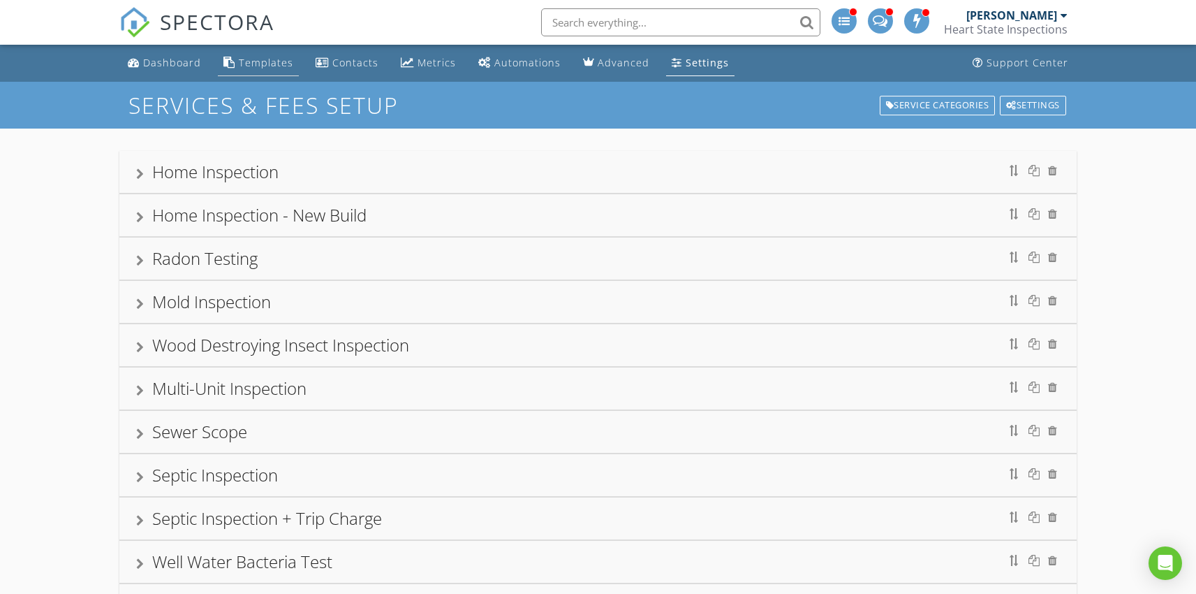
click at [258, 60] on div "Templates" at bounding box center [266, 62] width 54 height 13
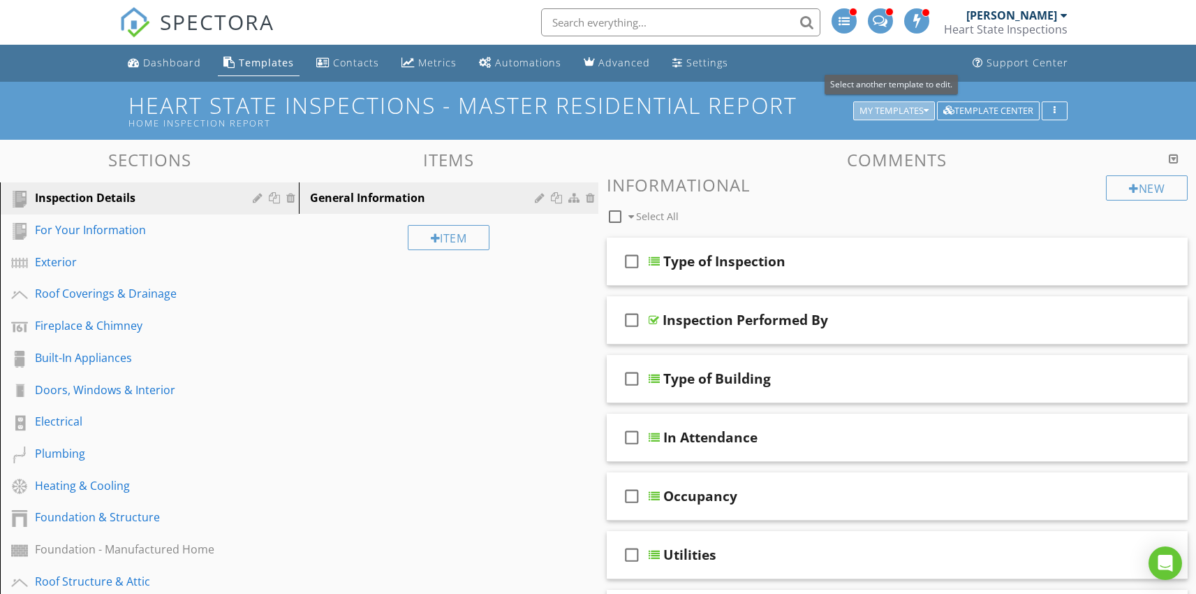
click at [911, 113] on div "My Templates" at bounding box center [894, 111] width 69 height 10
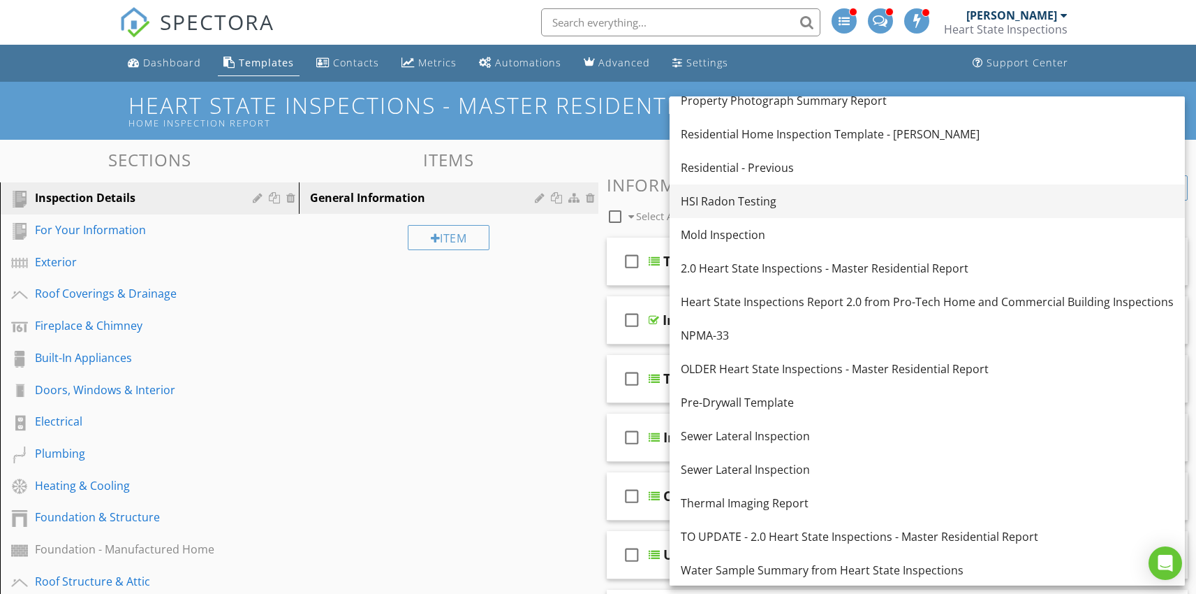
scroll to position [148, 0]
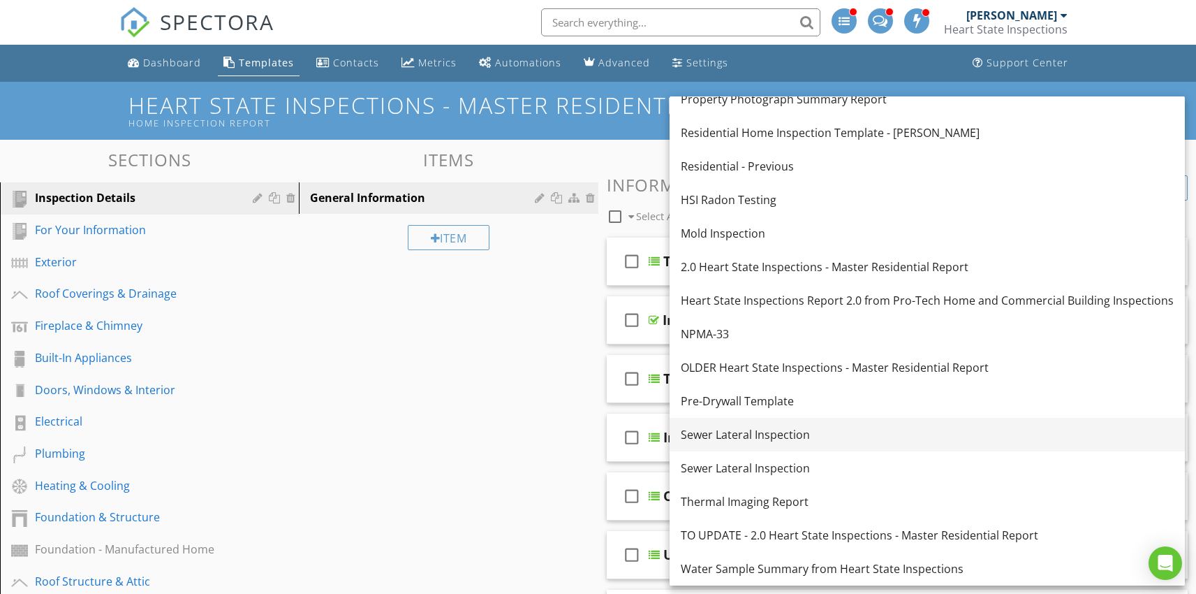
click at [743, 438] on div "Sewer Lateral Inspection" at bounding box center [927, 434] width 493 height 17
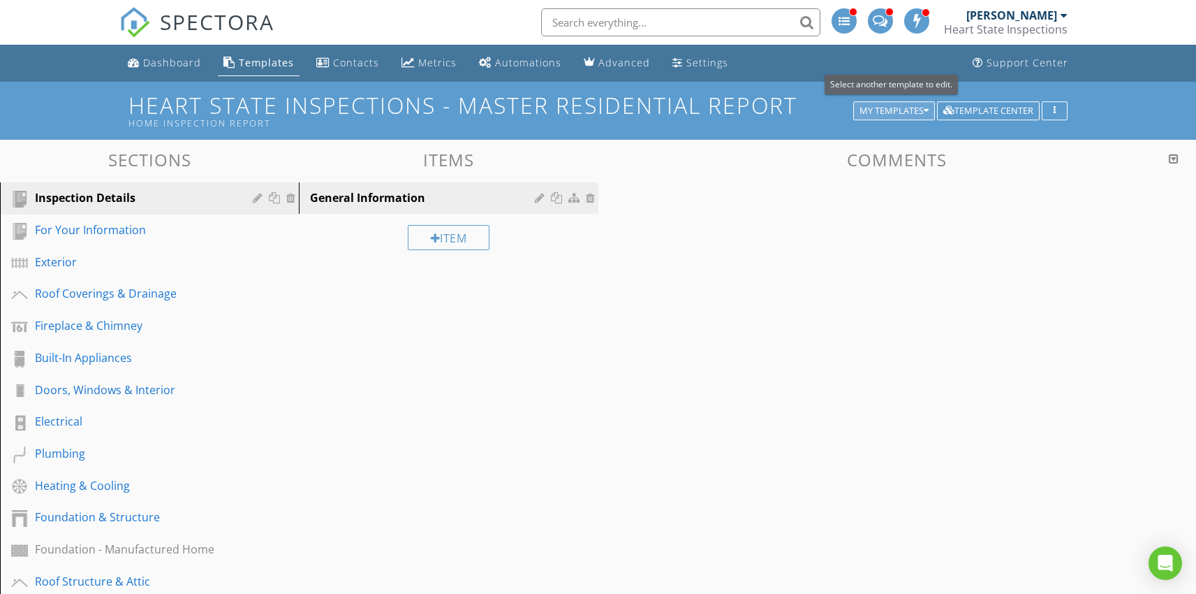
click at [904, 113] on div "My Templates" at bounding box center [894, 111] width 69 height 10
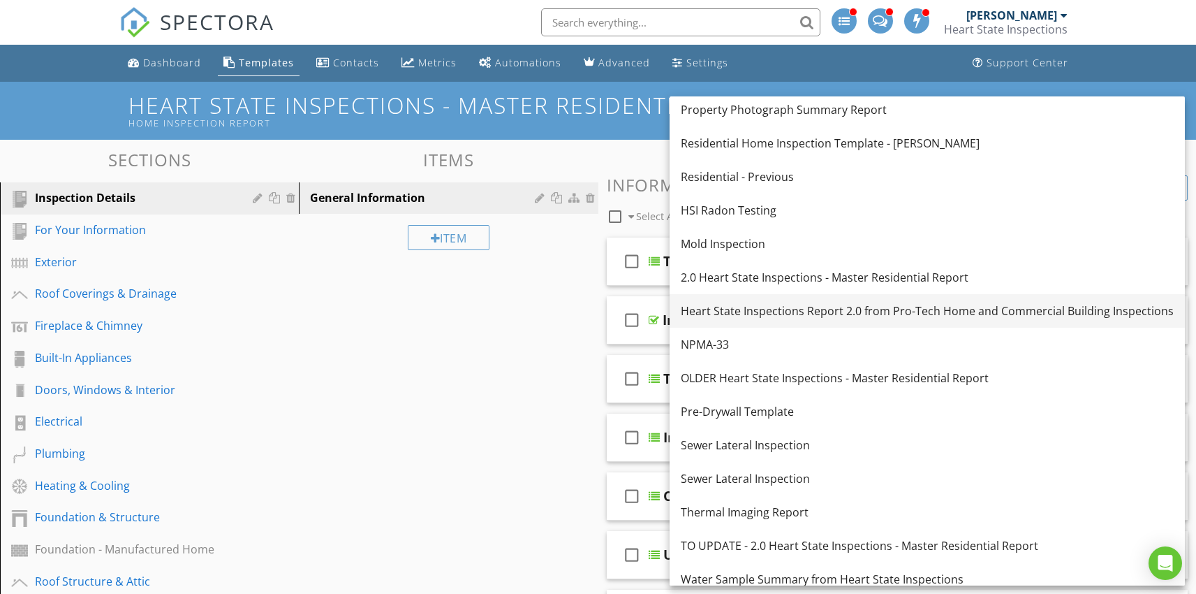
scroll to position [148, 0]
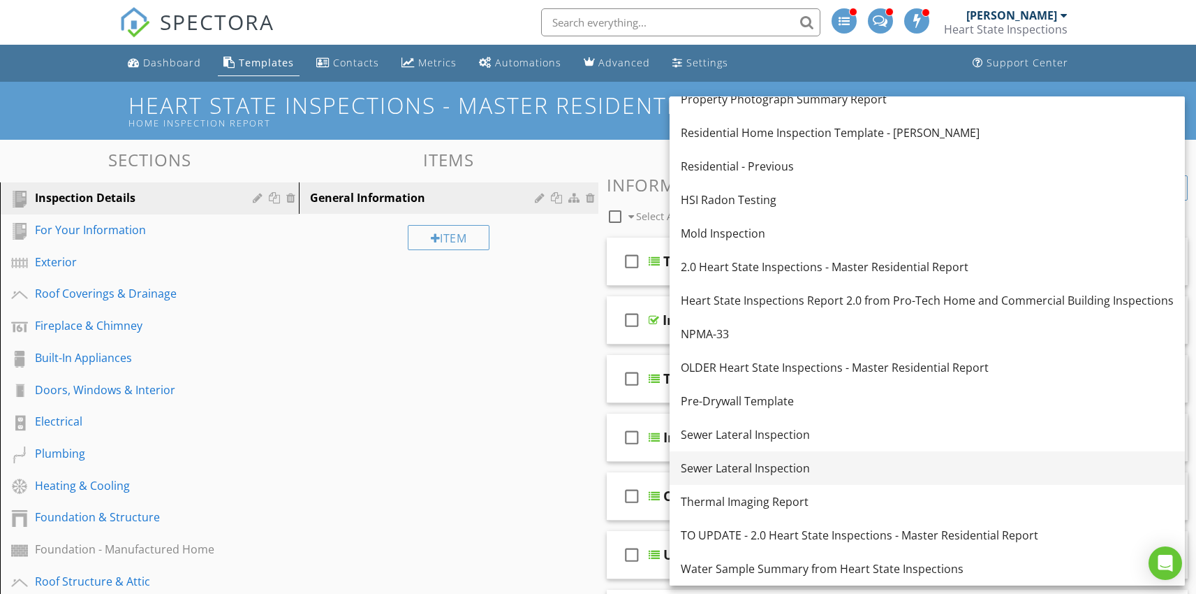
click at [731, 474] on div "Sewer Lateral Inspection" at bounding box center [927, 468] width 493 height 17
